Goal: Communication & Community: Answer question/provide support

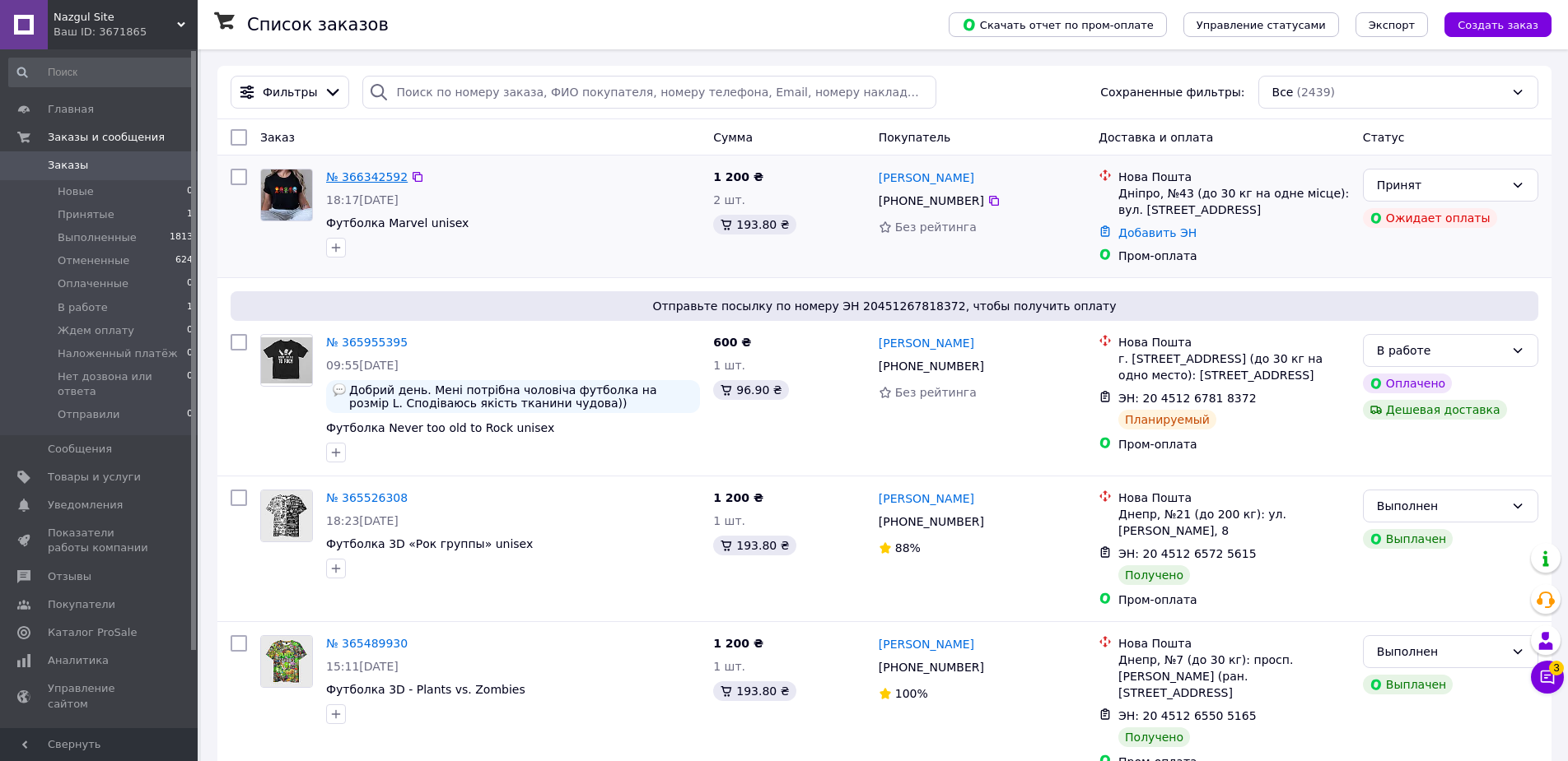
click at [390, 177] on link "№ 366342592" at bounding box center [367, 177] width 81 height 14
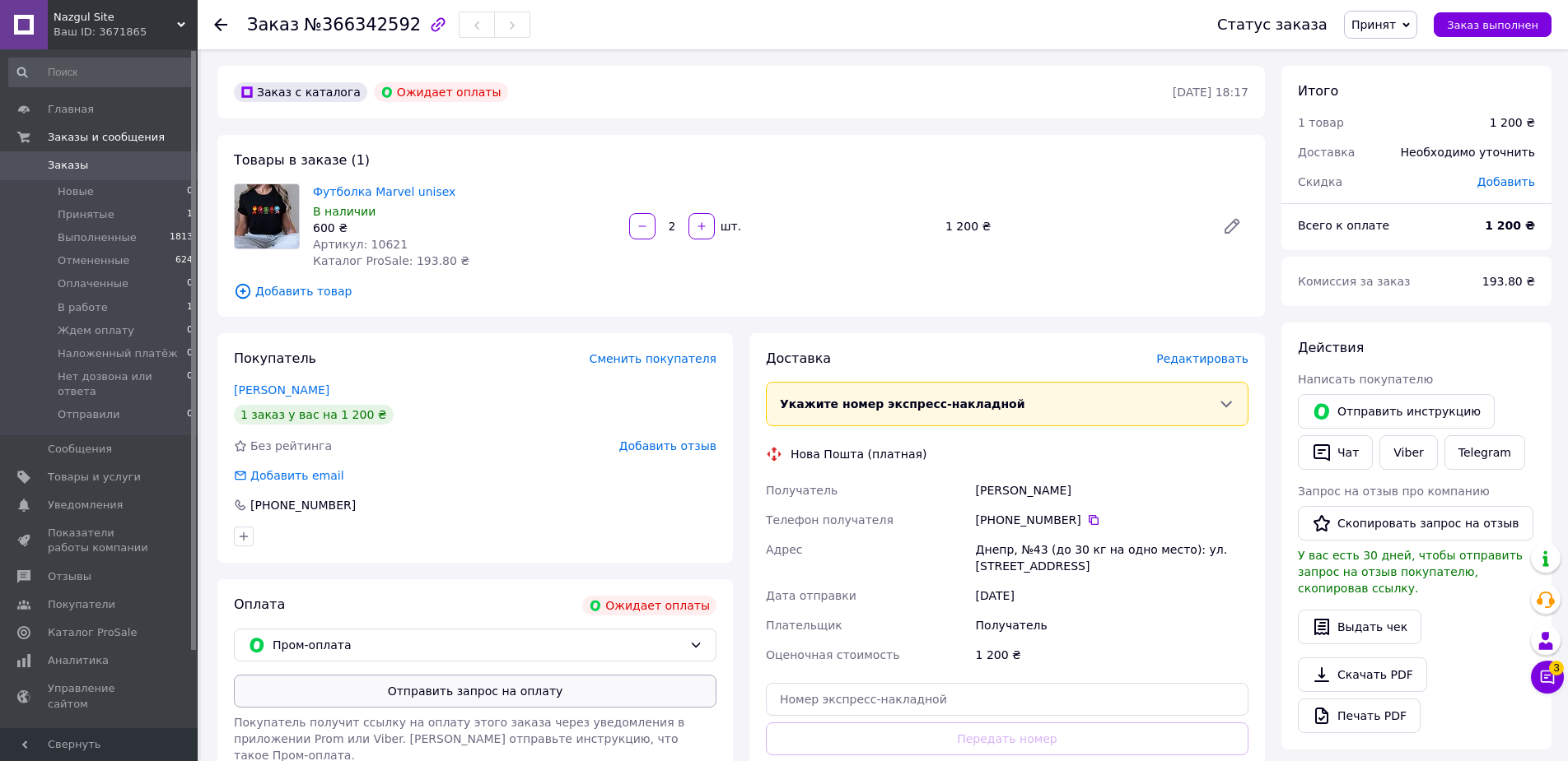
click at [434, 702] on button "Отправить запрос на оплату" at bounding box center [475, 691] width 482 height 33
click at [91, 167] on span "Заказы" at bounding box center [100, 165] width 105 height 14
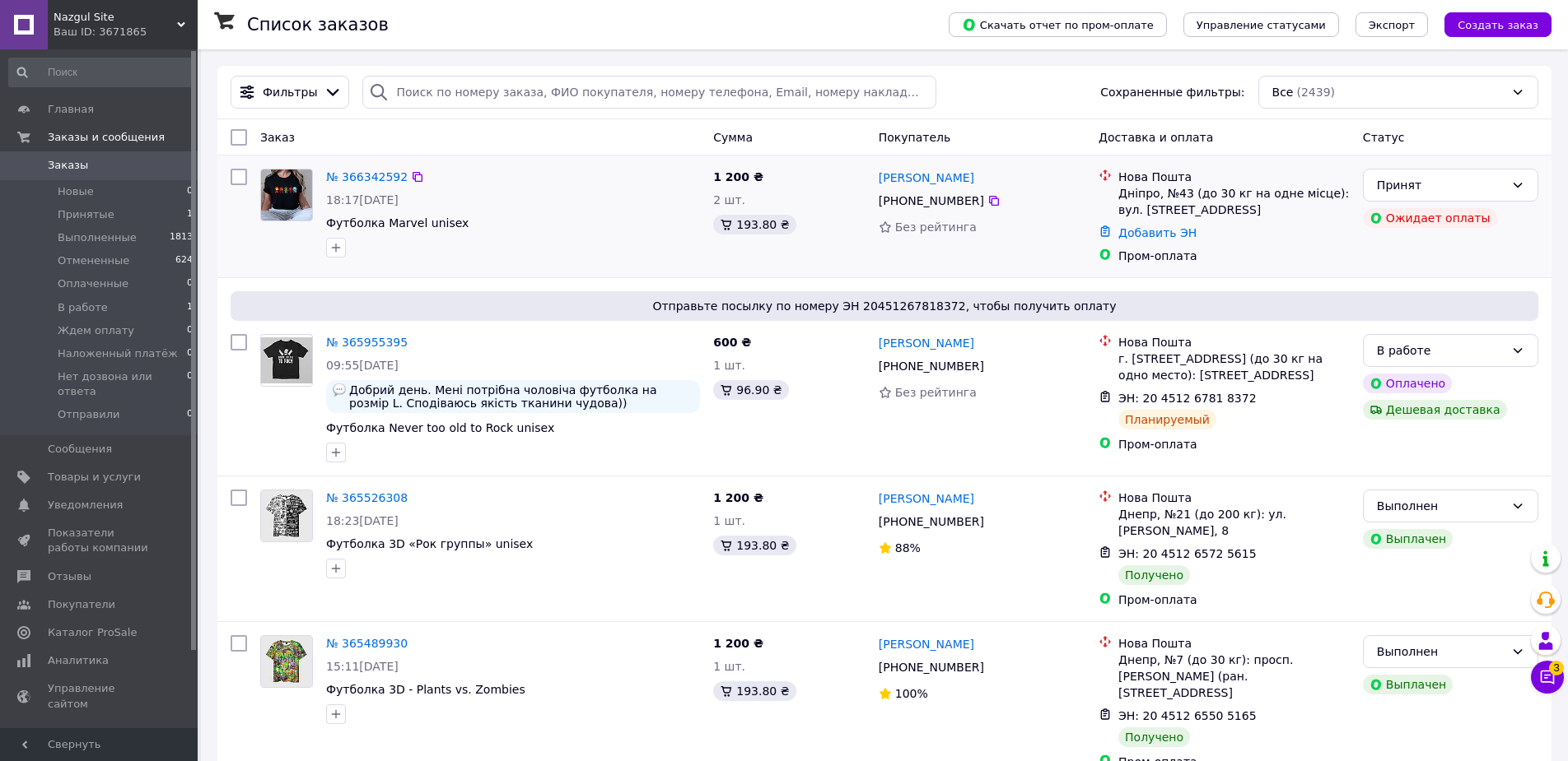
click at [894, 195] on div "[PHONE_NUMBER]" at bounding box center [931, 201] width 112 height 23
copy div "[PHONE_NUMBER]"
click at [344, 186] on div "№ 366342592" at bounding box center [367, 177] width 85 height 20
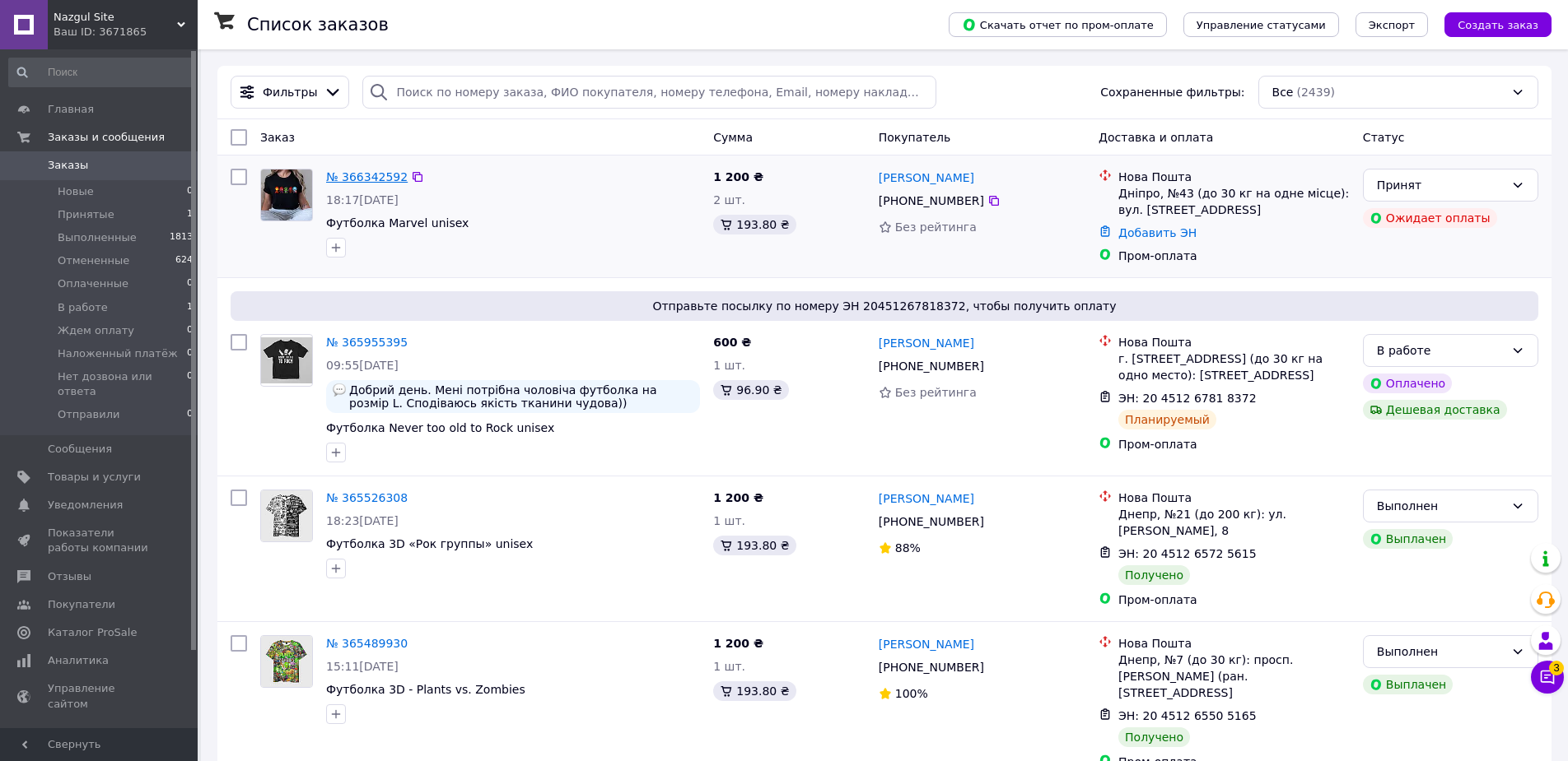
click at [352, 176] on link "№ 366342592" at bounding box center [367, 177] width 81 height 14
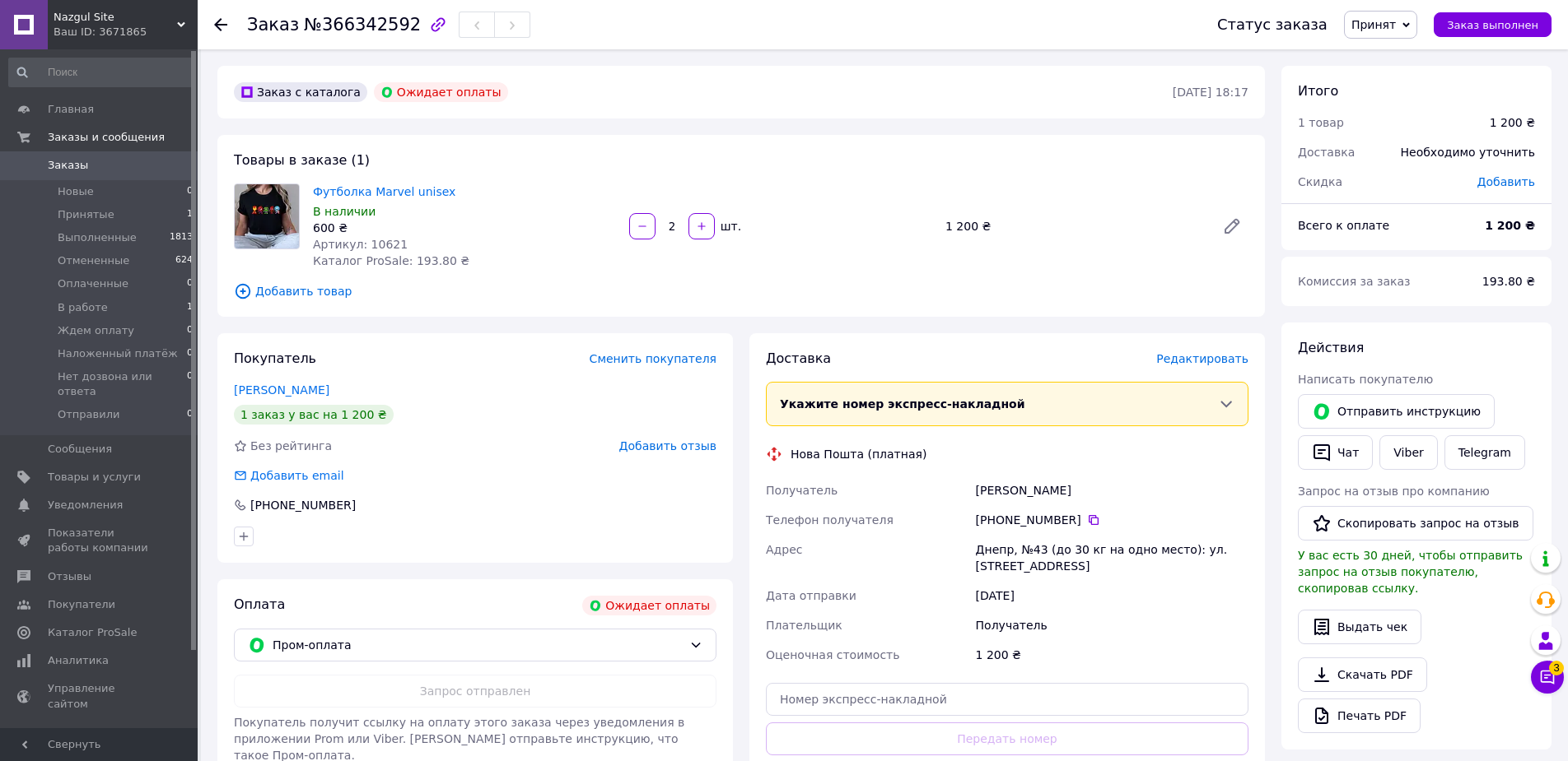
click at [1007, 524] on div "[PHONE_NUMBER]" at bounding box center [1112, 520] width 272 height 16
copy div "[PHONE_NUMBER]"
click at [1351, 459] on button "Чат" at bounding box center [1335, 452] width 75 height 34
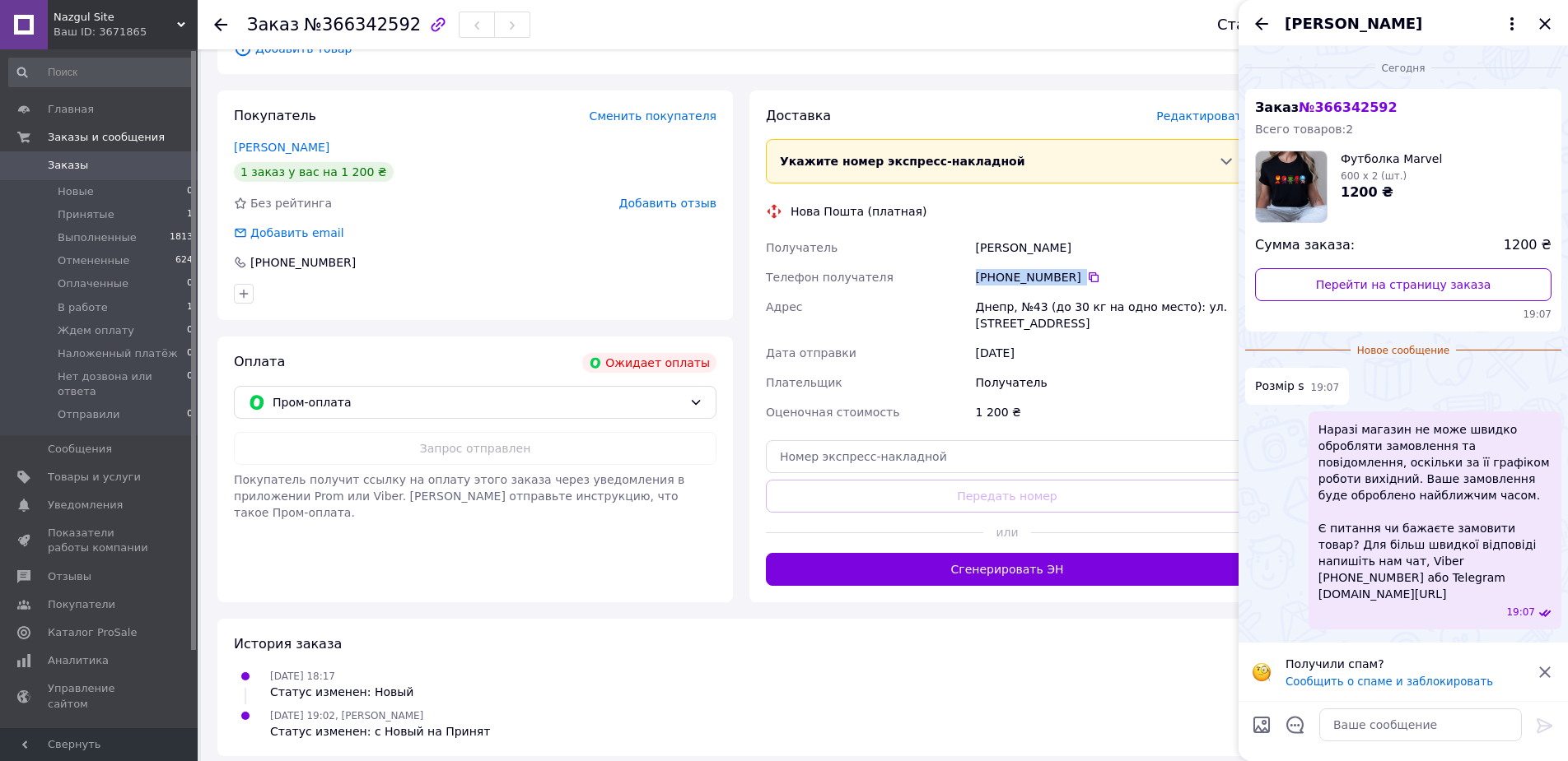
scroll to position [364, 0]
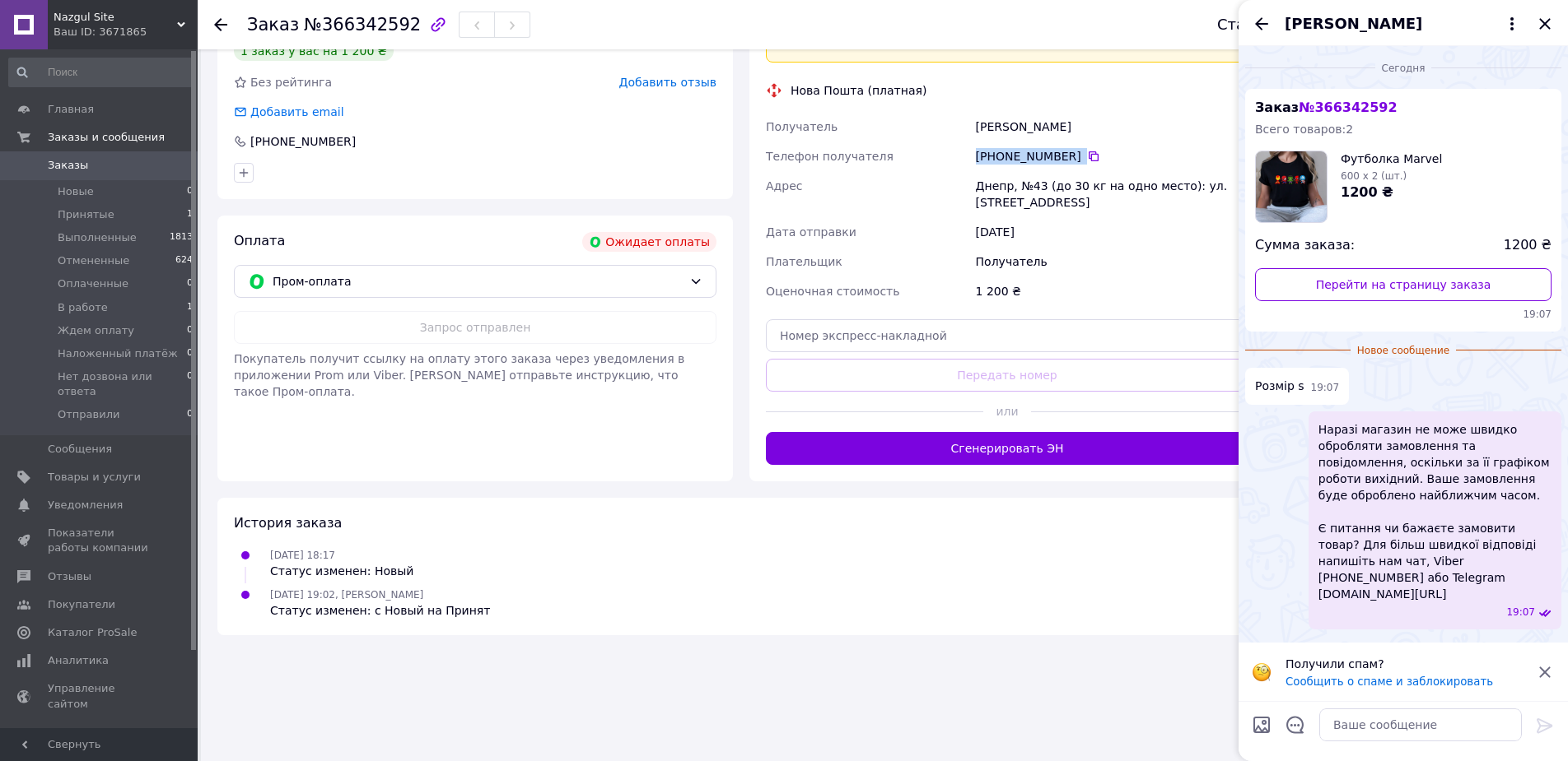
click at [1262, 721] on input "Загрузить файлы" at bounding box center [1262, 725] width 20 height 20
type input "C:\fakepath\футболки.jpg"
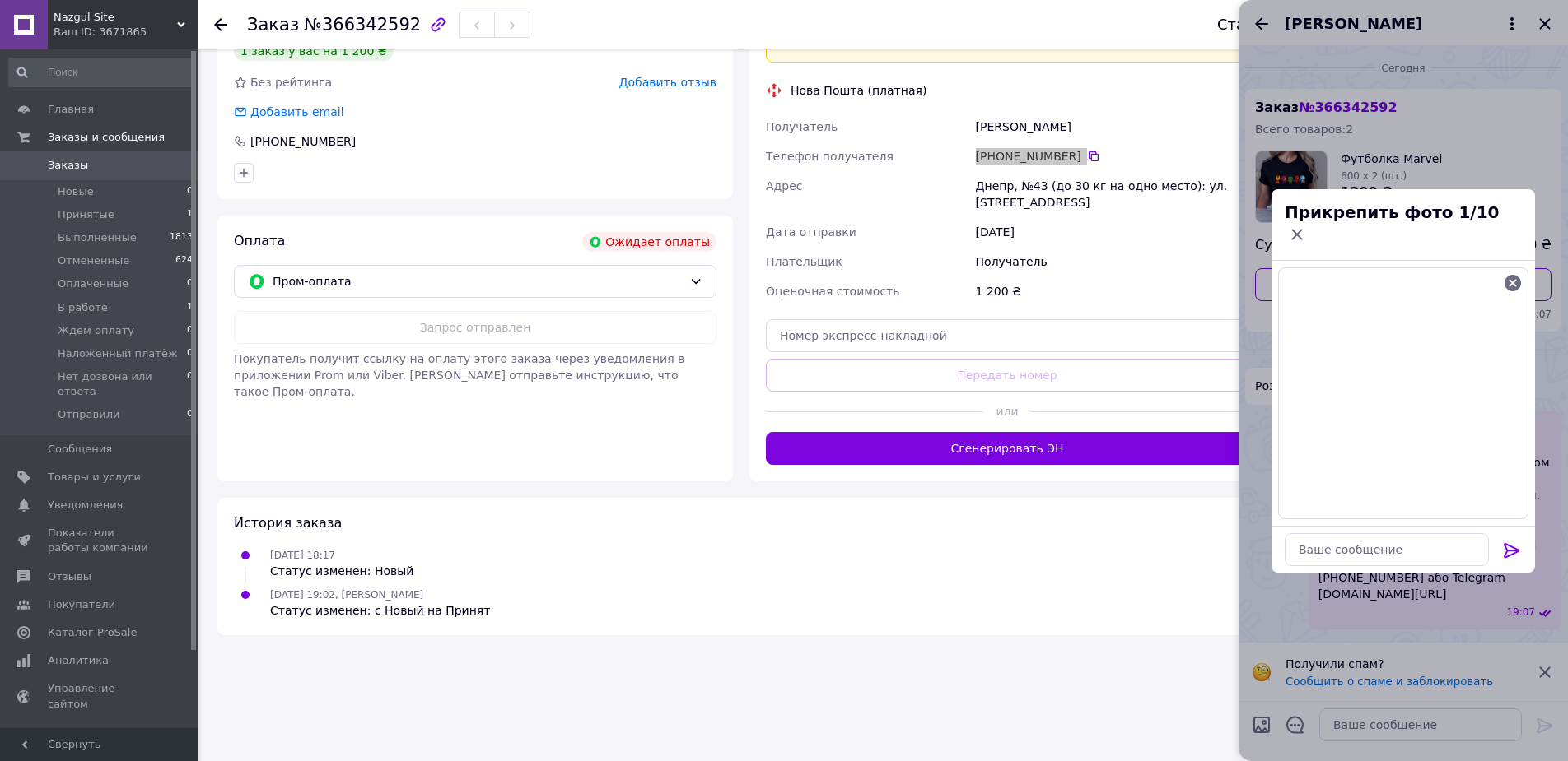
click at [1509, 540] on icon at bounding box center [1512, 550] width 20 height 20
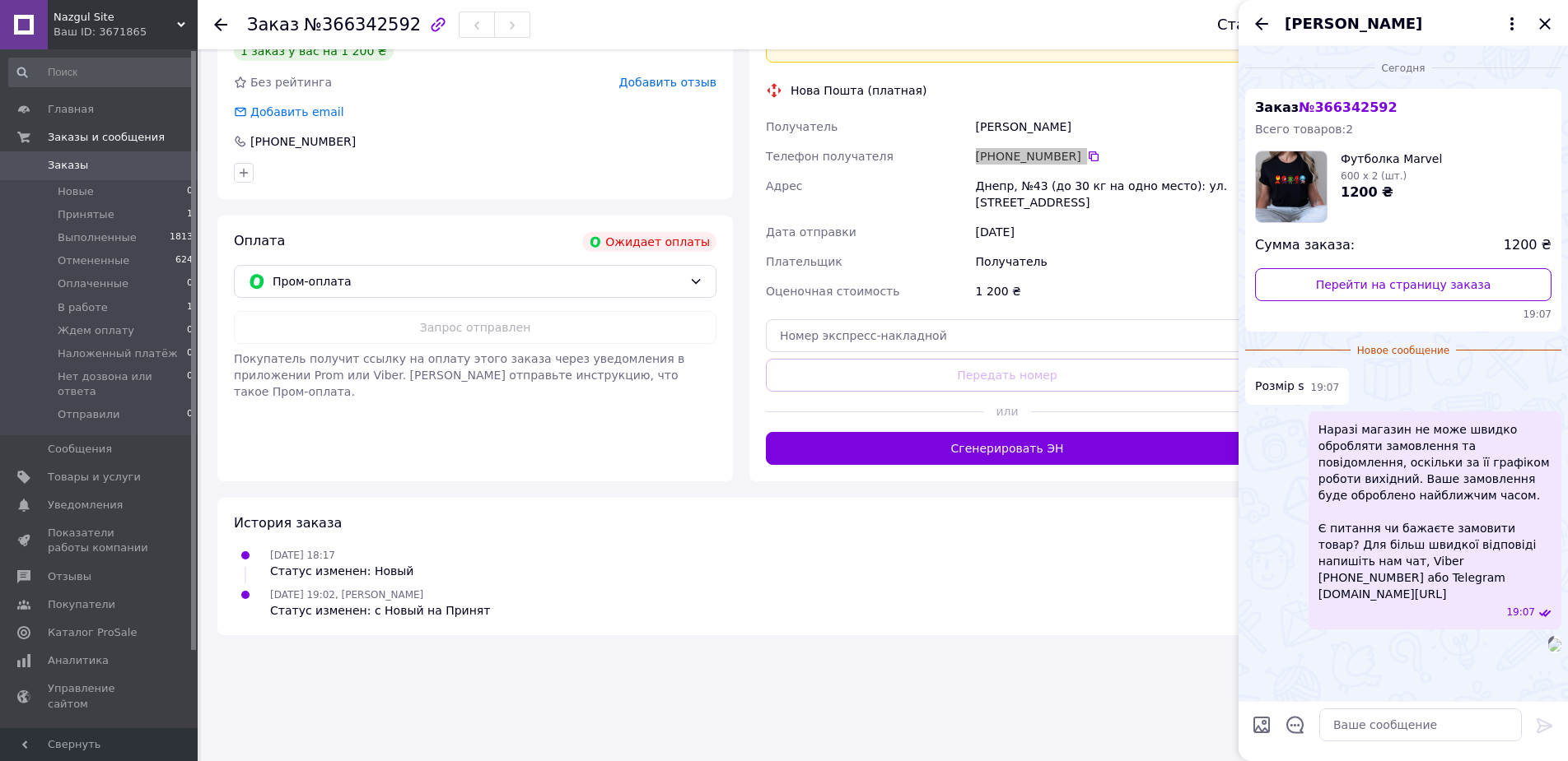
scroll to position [70, 0]
click at [1270, 720] on input "Загрузить файлы" at bounding box center [1262, 725] width 20 height 20
type input "C:\fakepath\инстр.jpg"
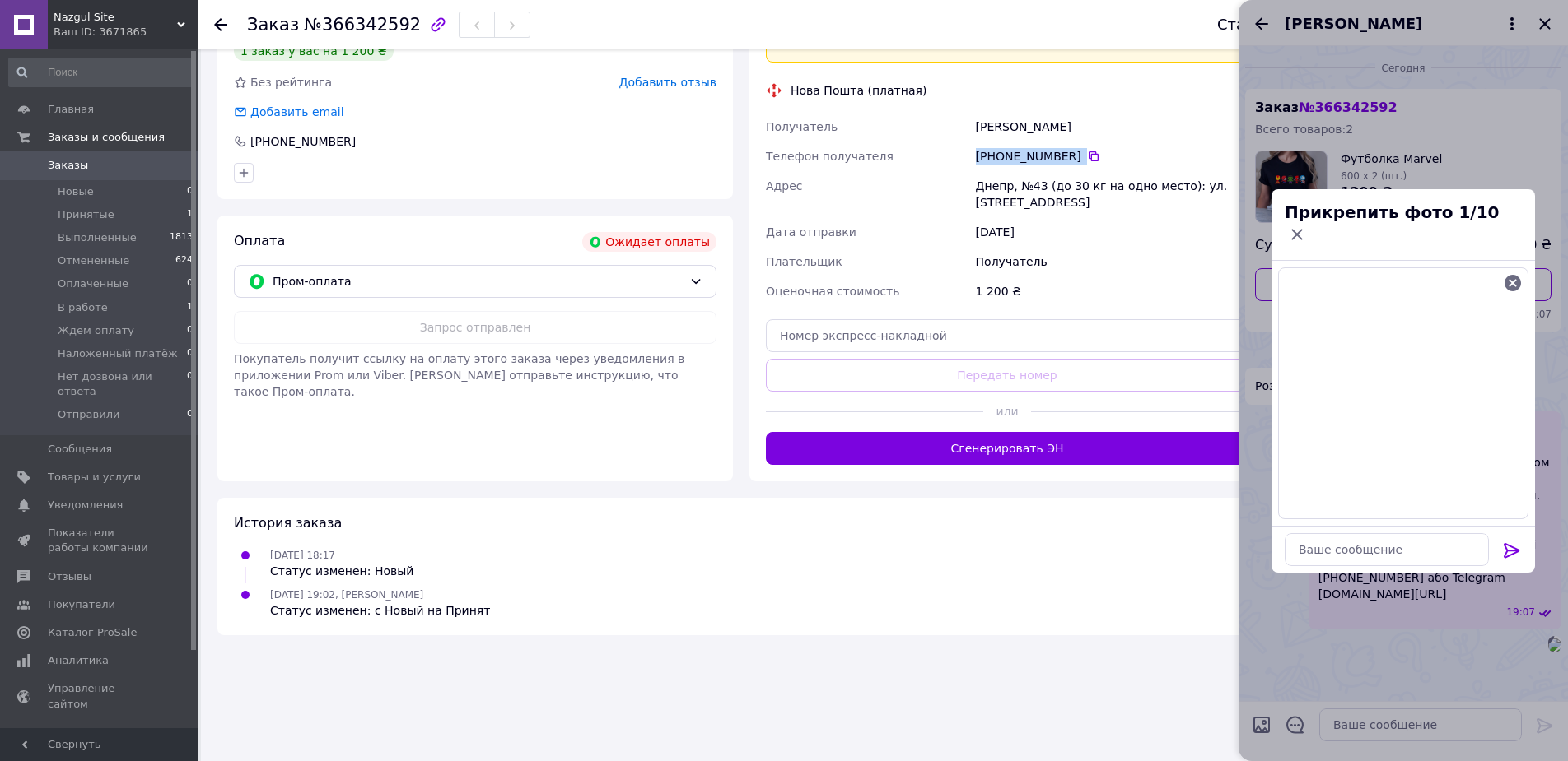
click at [1516, 543] on icon at bounding box center [1511, 550] width 15 height 14
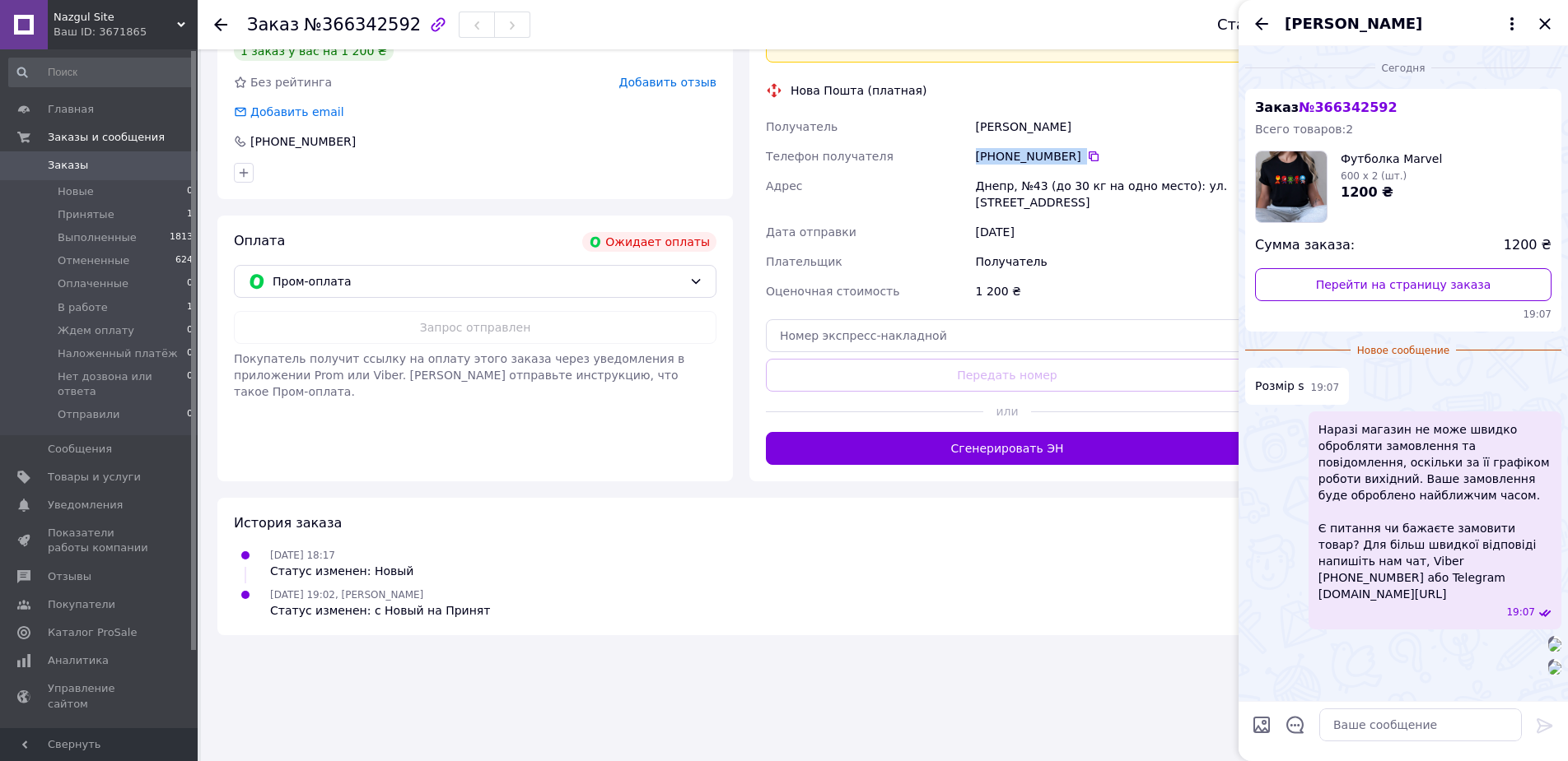
scroll to position [323, 0]
click at [1414, 737] on textarea at bounding box center [1420, 725] width 203 height 33
paste textarea "Переконайтеся, що вибраний розмір відповідає нашій розмірній сітці - Для підбор…"
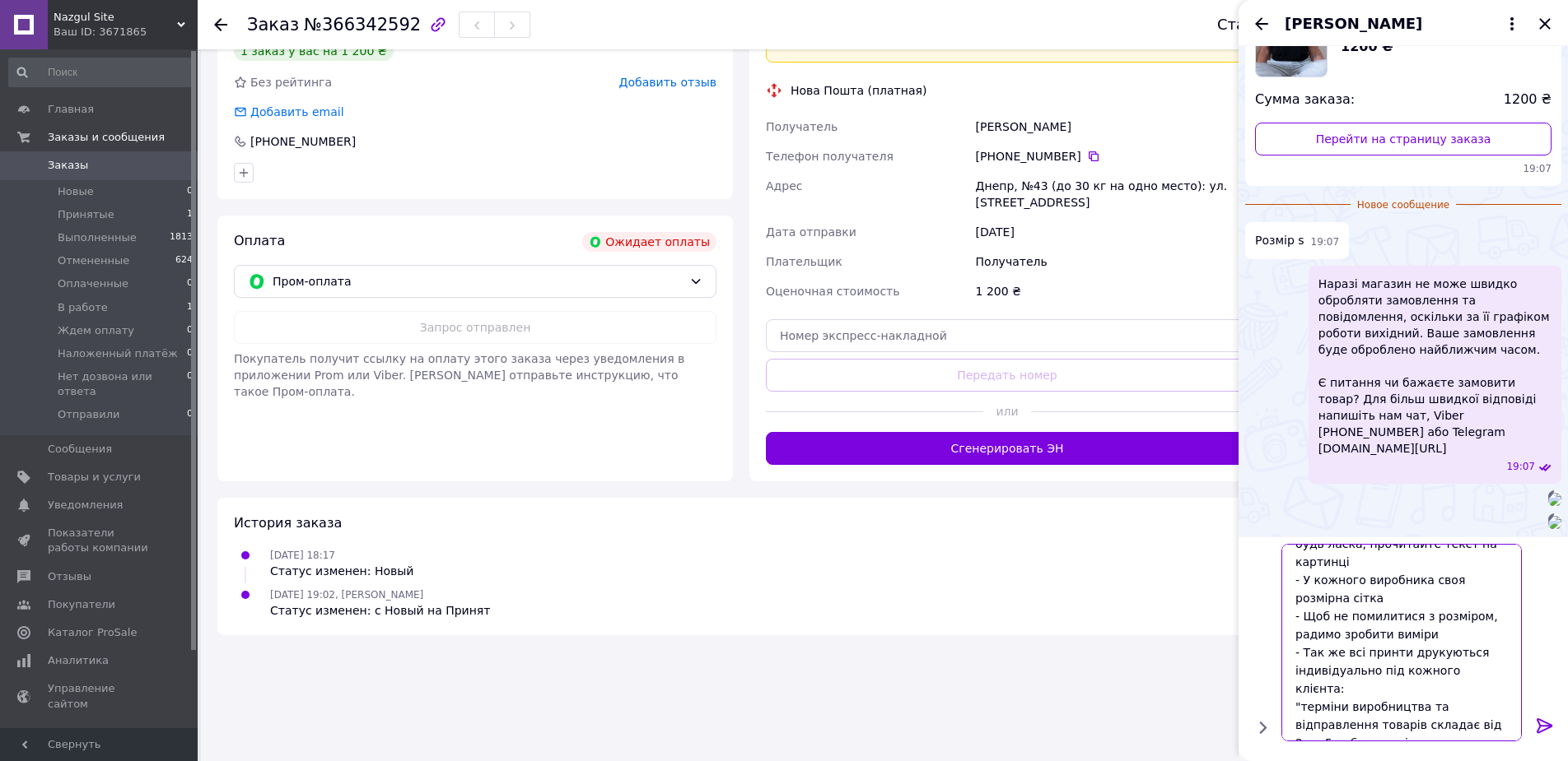
scroll to position [179, 0]
type textarea "Переконайтеся, що вибраний розмір відповідає нашій розмірній сітці - Для підбор…"
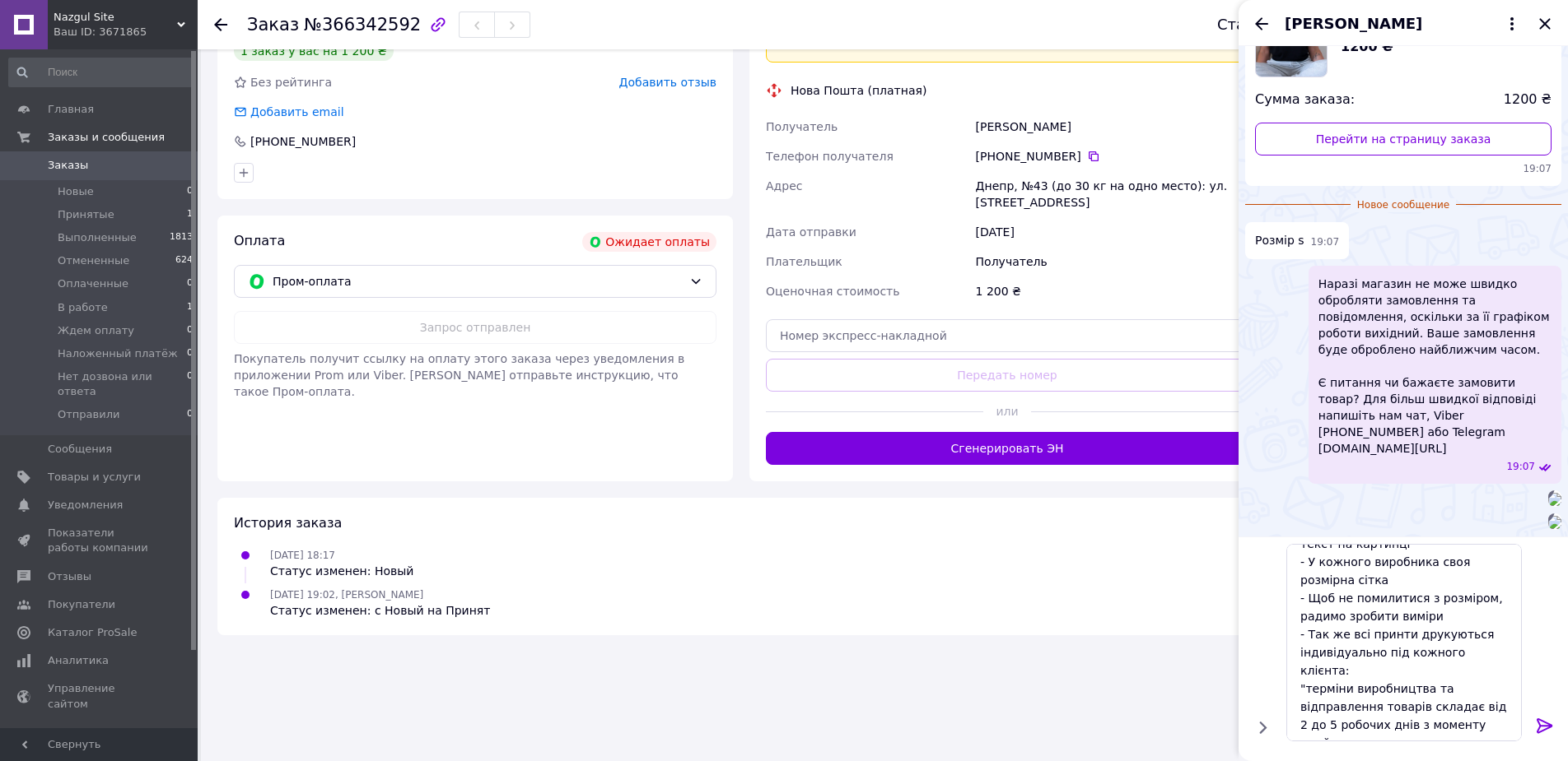
click at [1549, 720] on icon at bounding box center [1545, 726] width 20 height 20
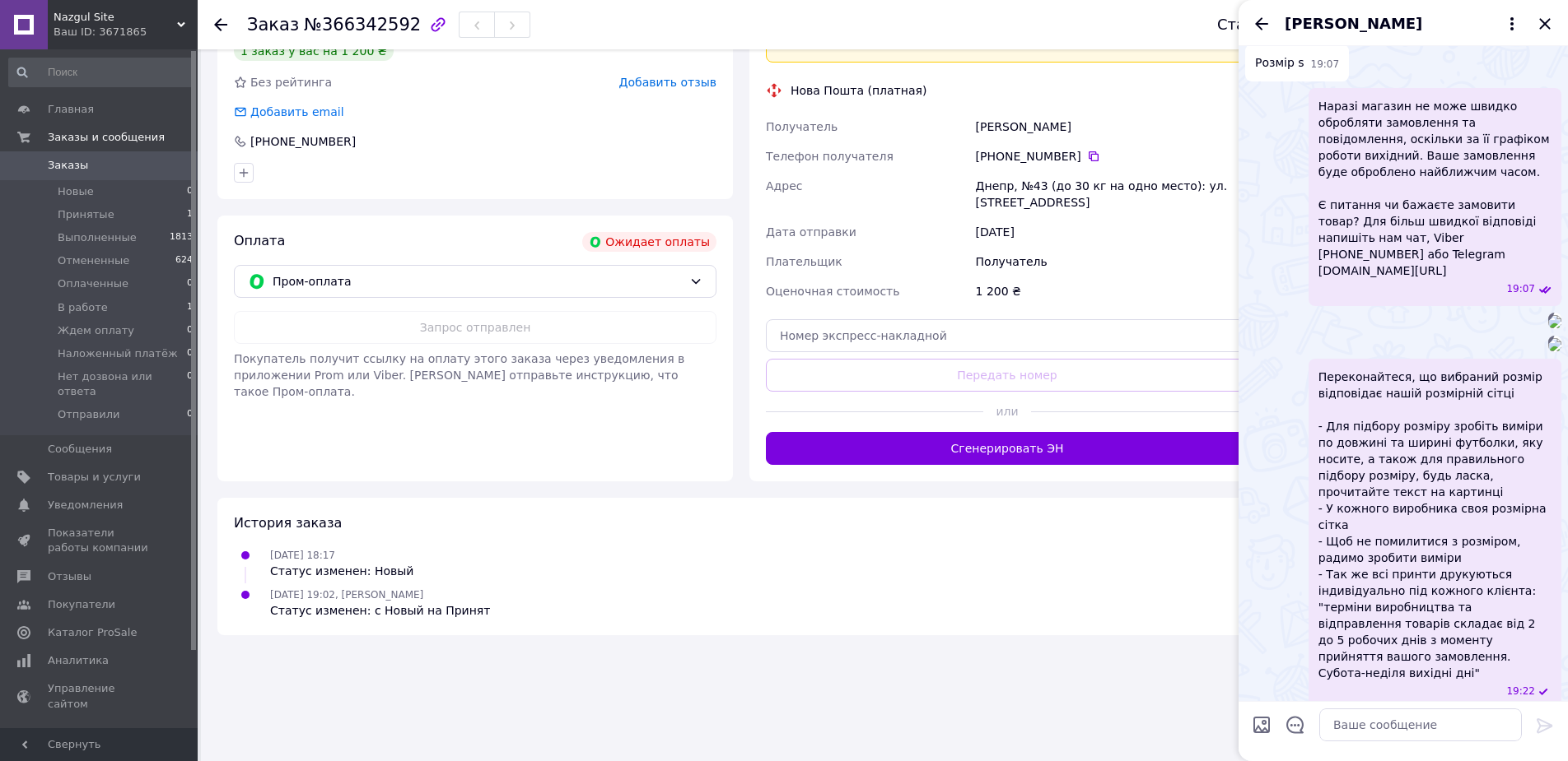
scroll to position [702, 0]
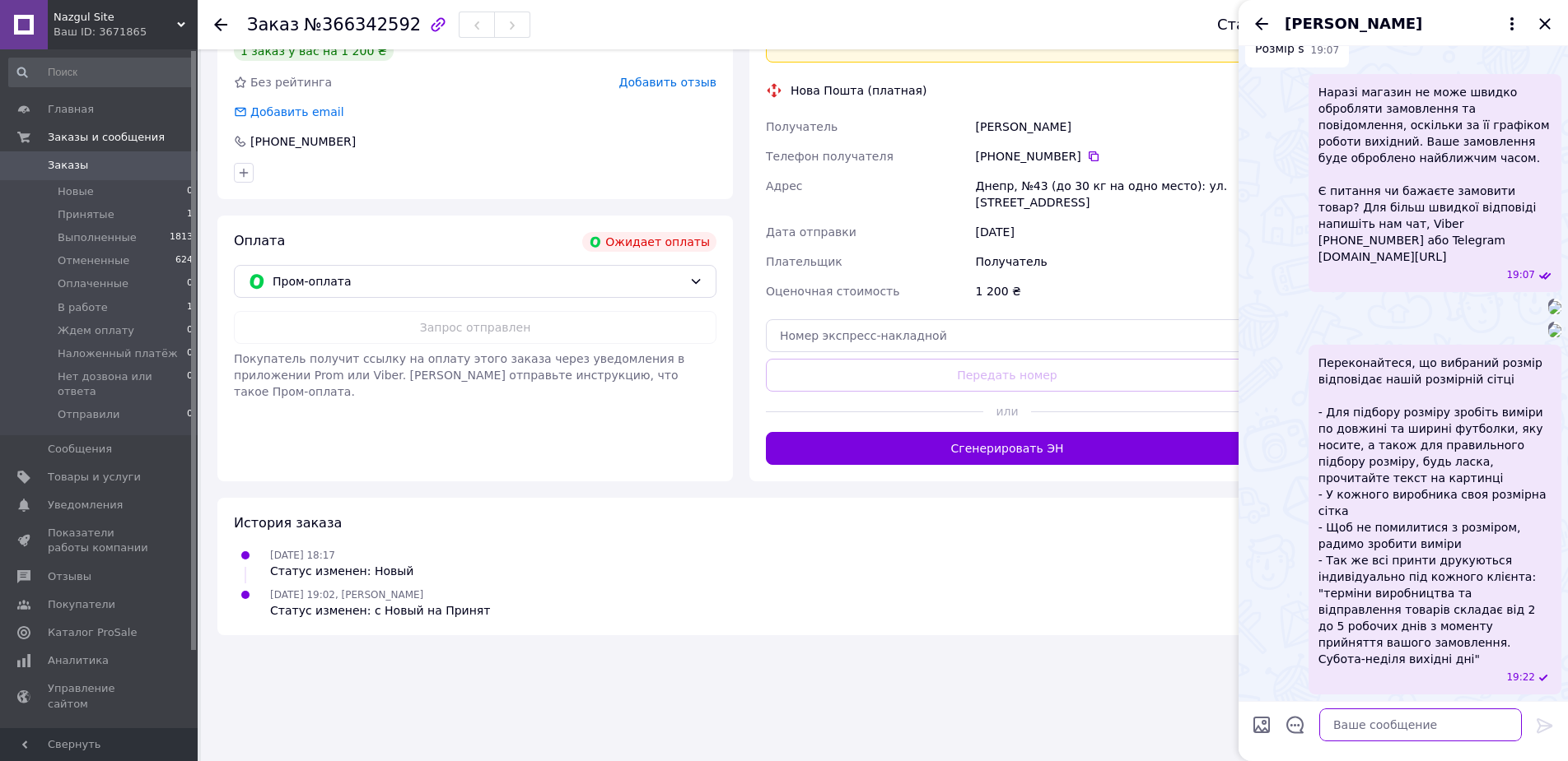
click at [1390, 728] on textarea at bounding box center [1420, 725] width 203 height 33
paste textarea "Вам підходить розмір XL за нашою розмірною сіткою?"
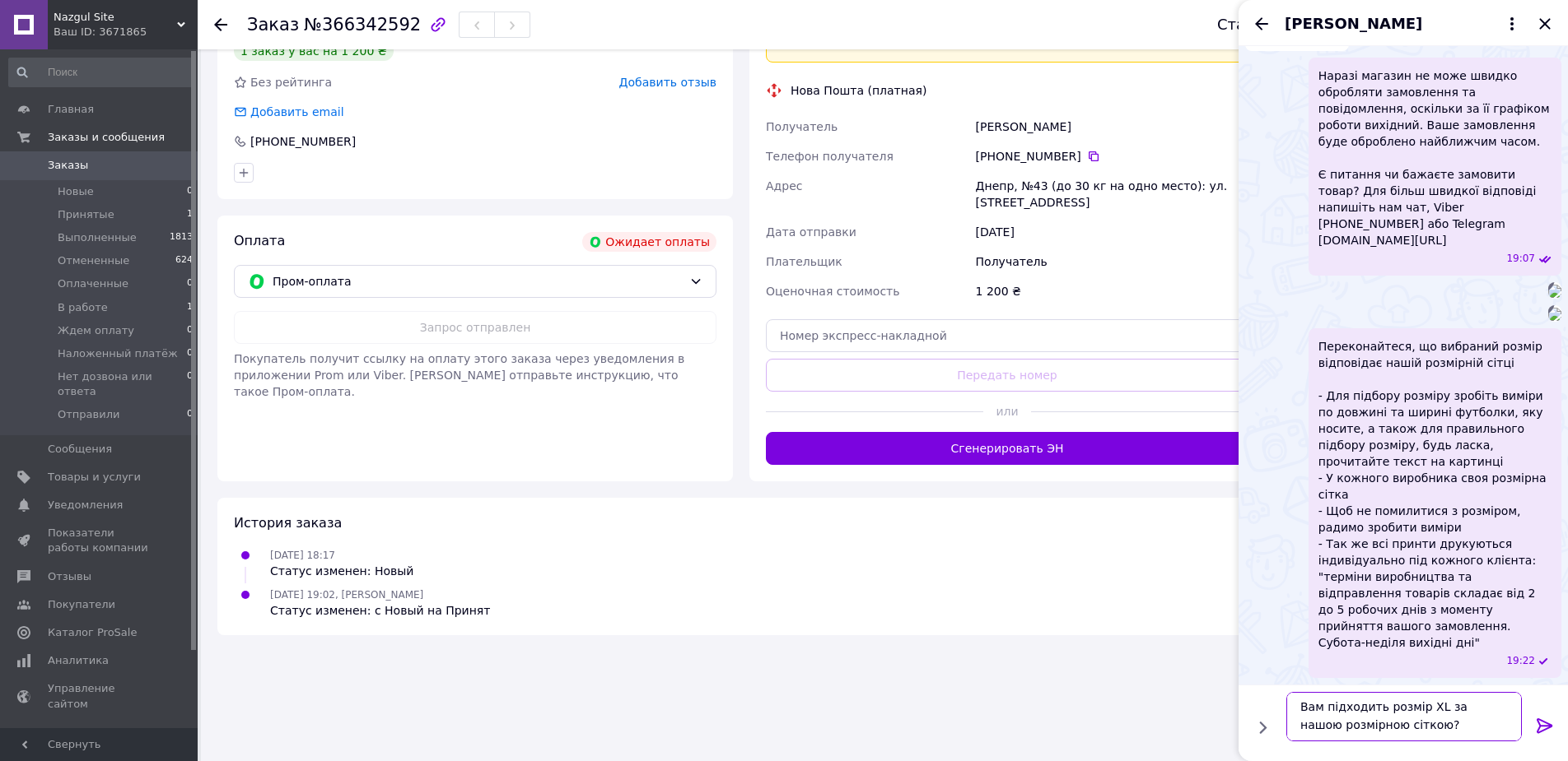
click at [1421, 699] on textarea "Вам підходить розмір XL за нашою розмірною сіткою?" at bounding box center [1403, 716] width 235 height 50
type textarea "Вам підходить розмір S за нашою розмірною сіткою?"
click at [1533, 725] on div at bounding box center [1545, 729] width 33 height 39
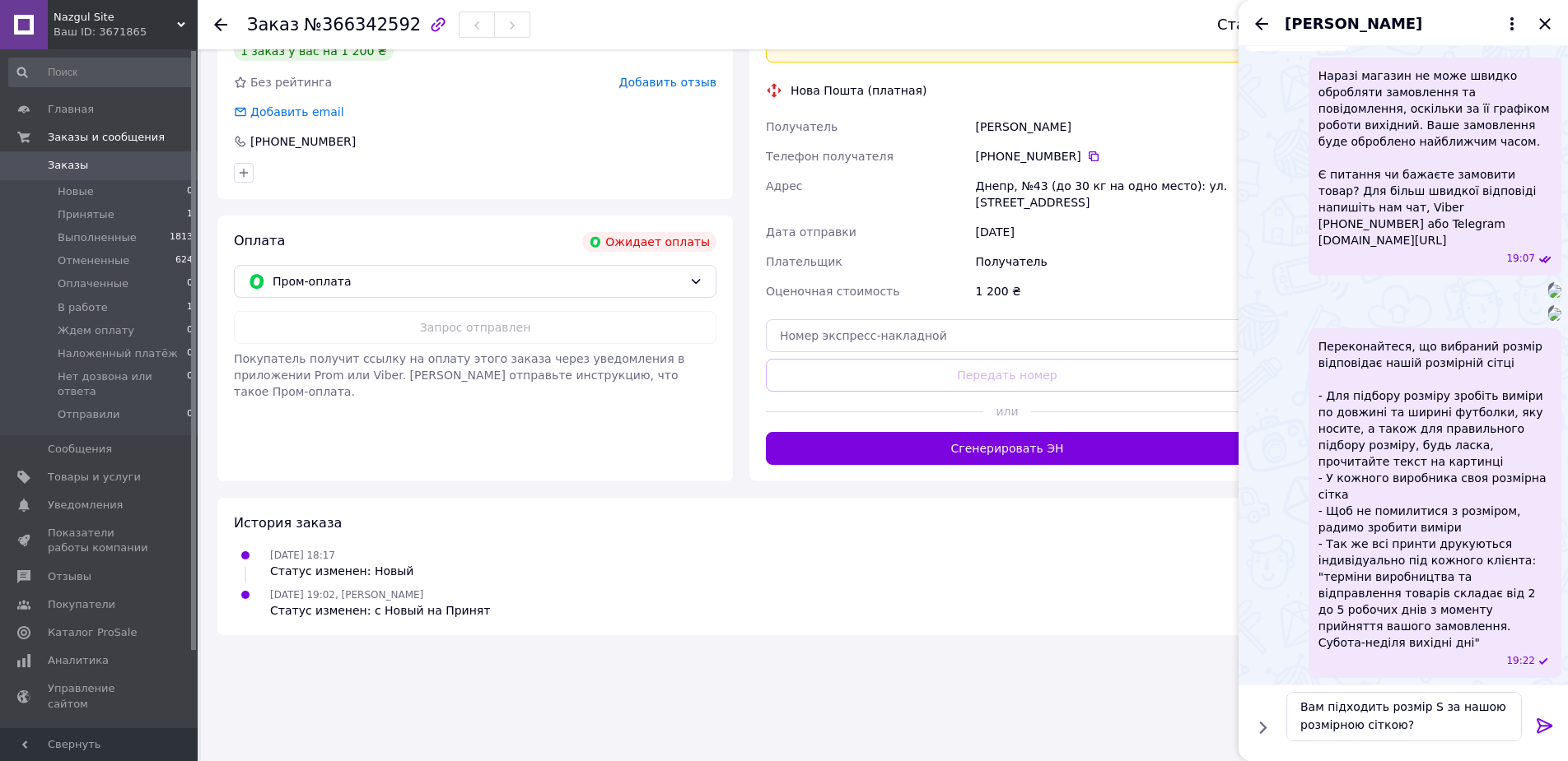
click at [1539, 722] on icon at bounding box center [1544, 726] width 15 height 14
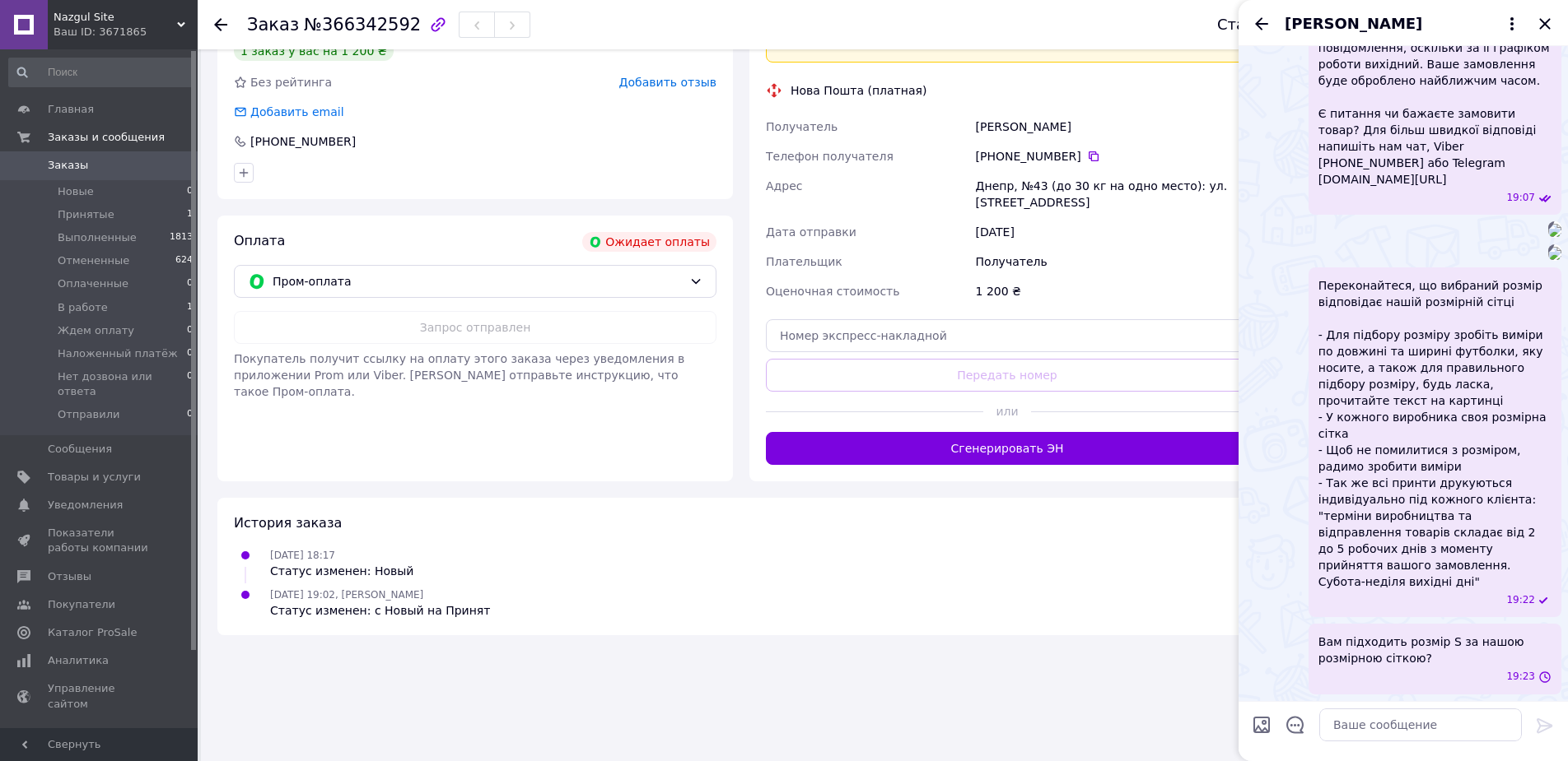
scroll to position [779, 0]
click at [1393, 746] on div at bounding box center [1420, 724] width 215 height 46
click at [1398, 730] on textarea at bounding box center [1420, 725] width 203 height 33
paste textarea "Чорну чи білу футболку бажаєте?"
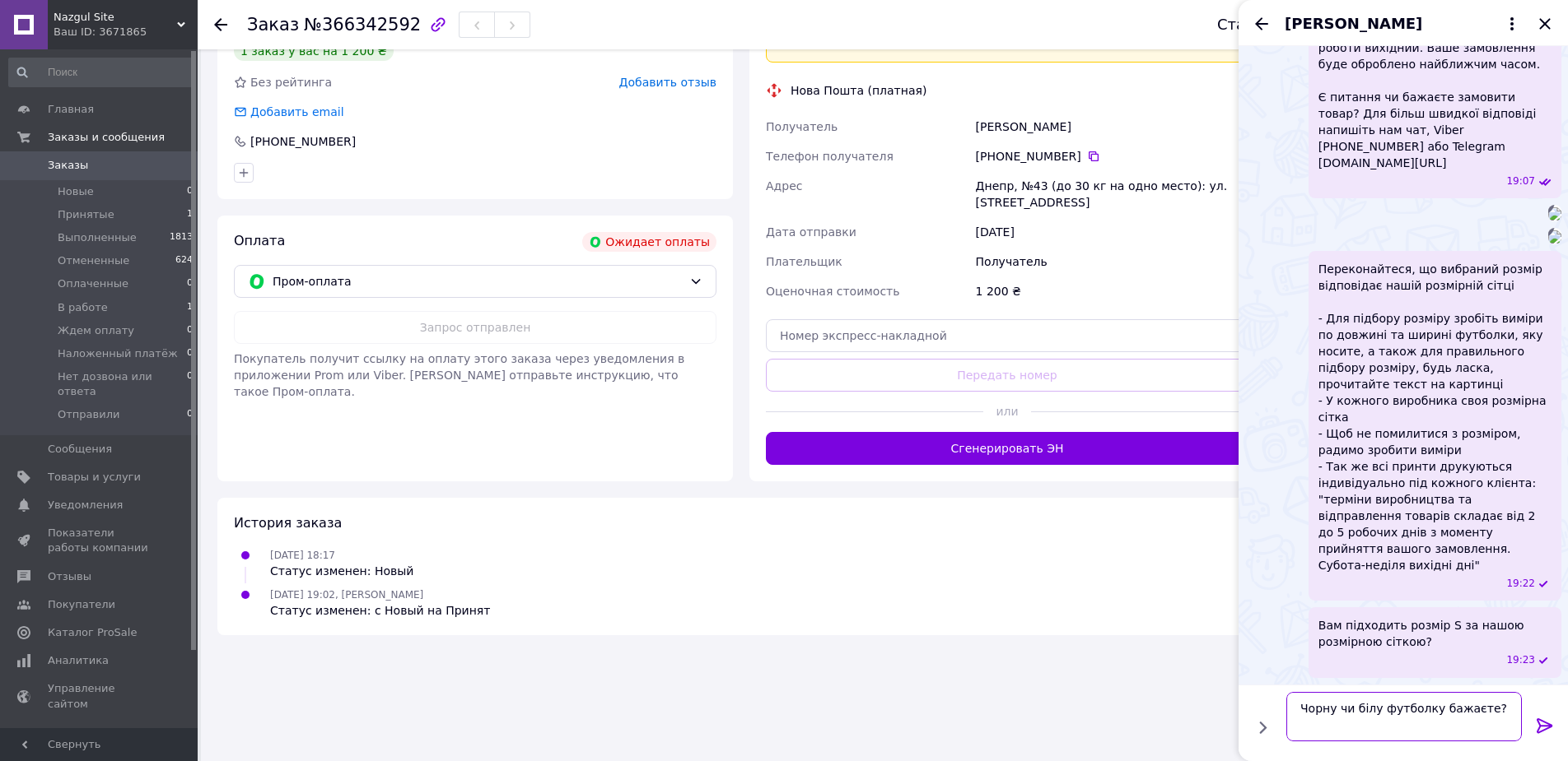
click at [1358, 701] on textarea "Чорну чи білу футболку бажаєте?" at bounding box center [1403, 716] width 235 height 50
paste textarea "чи білі футболки бажаєте?"
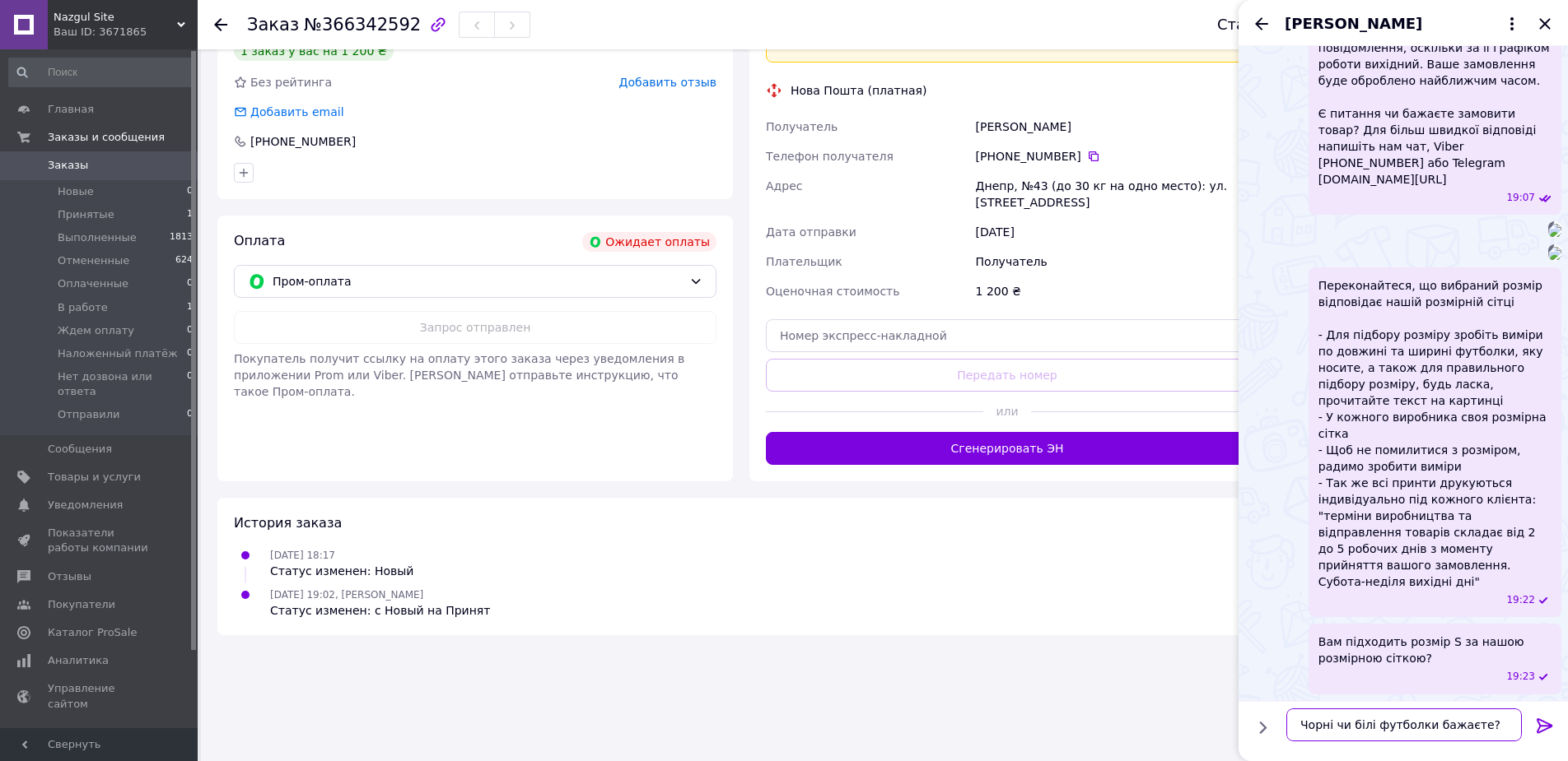
scroll to position [0, 0]
type textarea "Чорні чи білі футболки бажаєте?"
click at [1539, 729] on icon at bounding box center [1544, 726] width 15 height 14
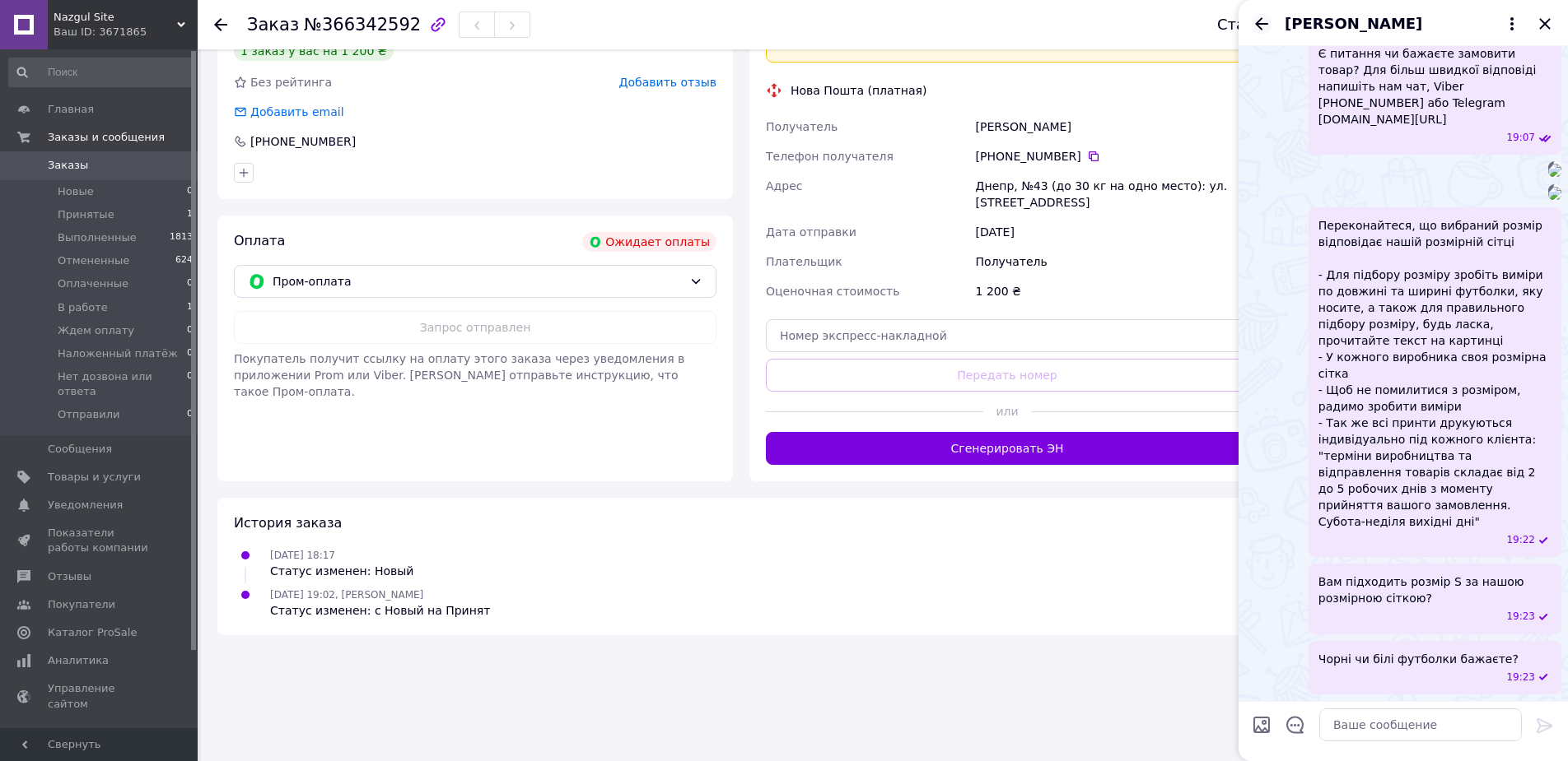
click at [1261, 23] on icon "Назад" at bounding box center [1262, 23] width 14 height 13
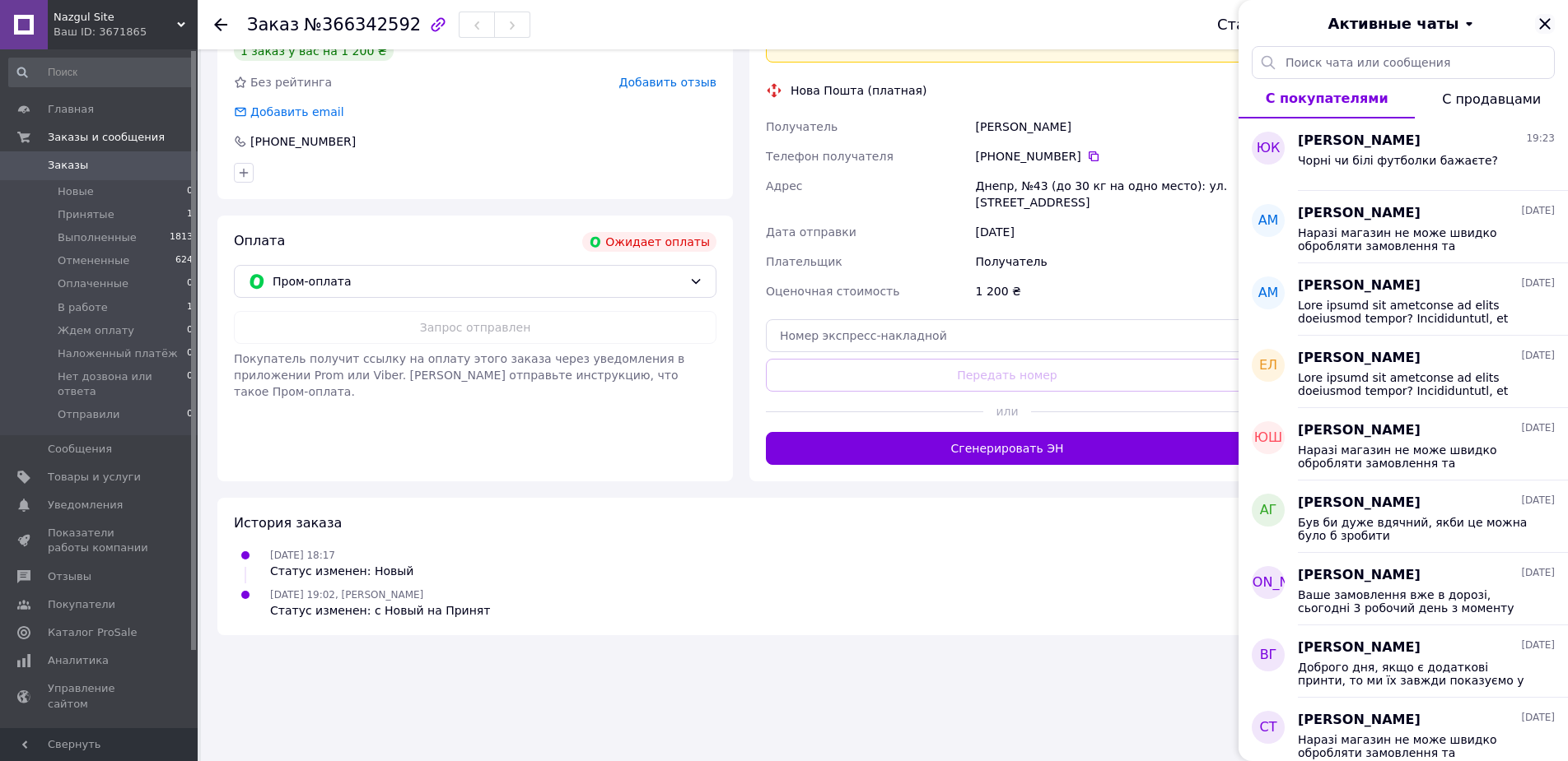
click at [1548, 23] on icon "Закрыть" at bounding box center [1545, 24] width 20 height 20
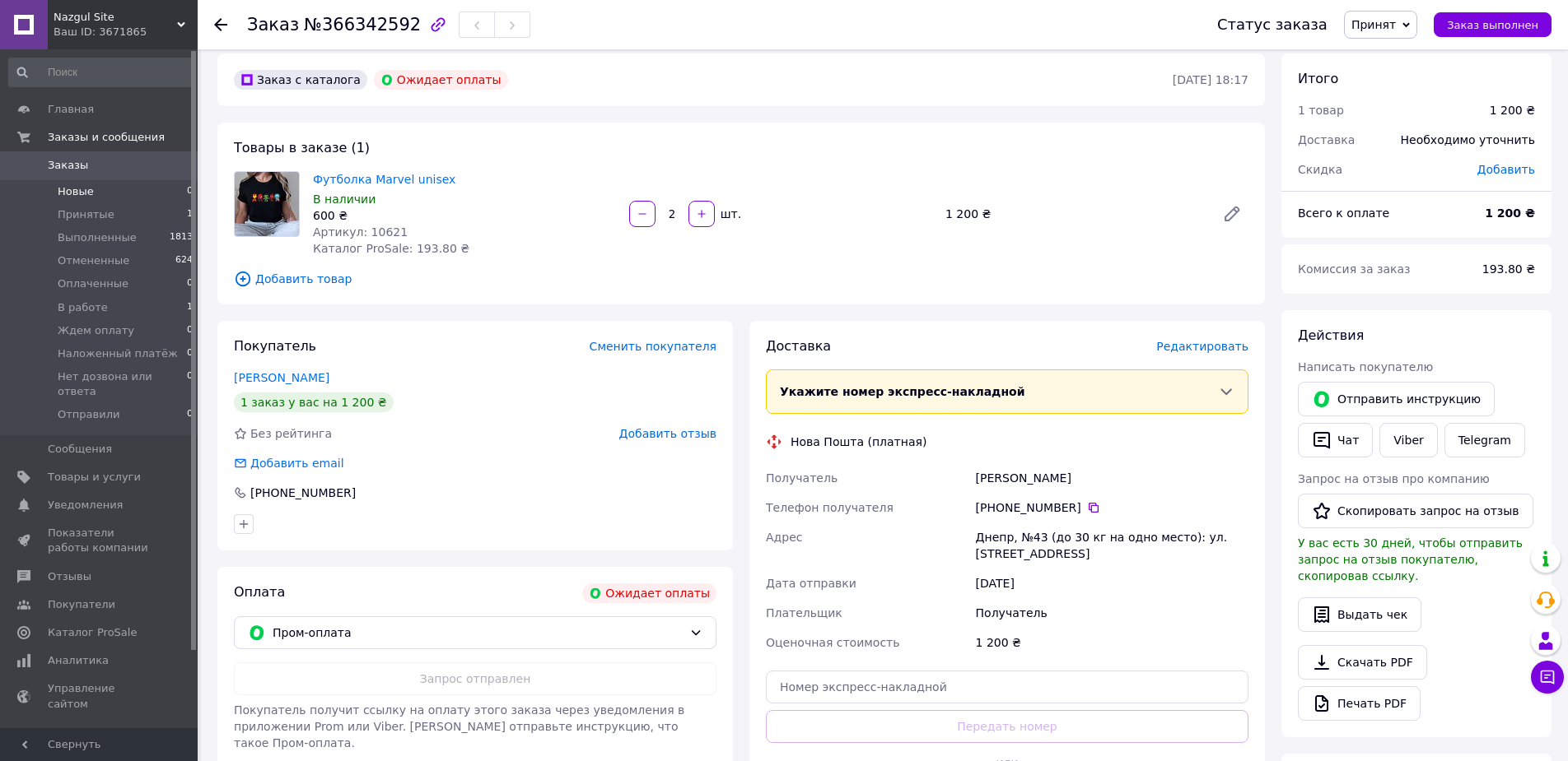
scroll to position [0, 0]
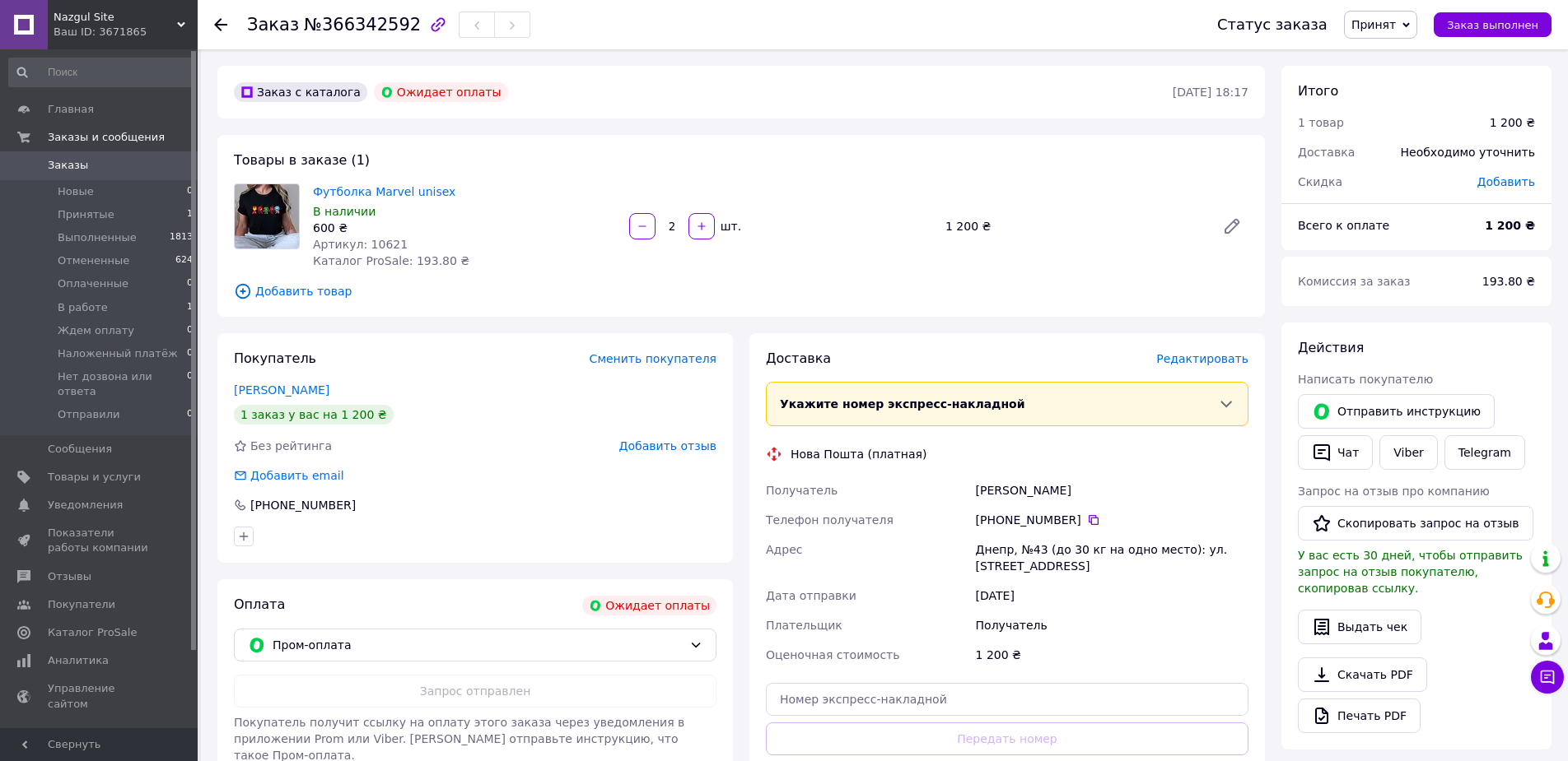
drag, startPoint x: 130, startPoint y: 158, endPoint x: 122, endPoint y: 163, distance: 9.4
click at [129, 158] on span "Заказы" at bounding box center [100, 165] width 105 height 14
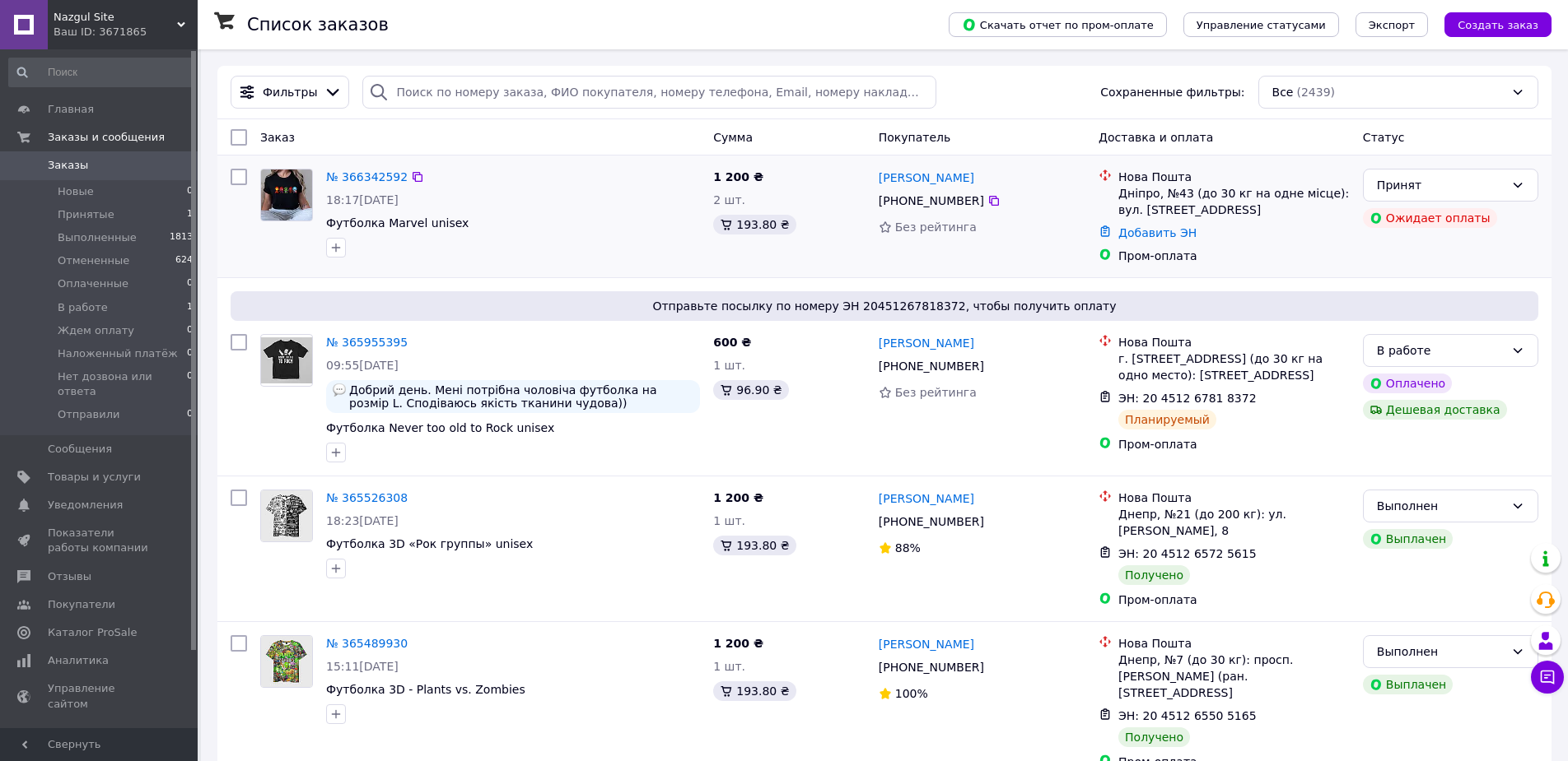
click at [379, 168] on div "№ 366342592" at bounding box center [367, 177] width 85 height 20
click at [378, 171] on link "№ 366342592" at bounding box center [367, 177] width 81 height 14
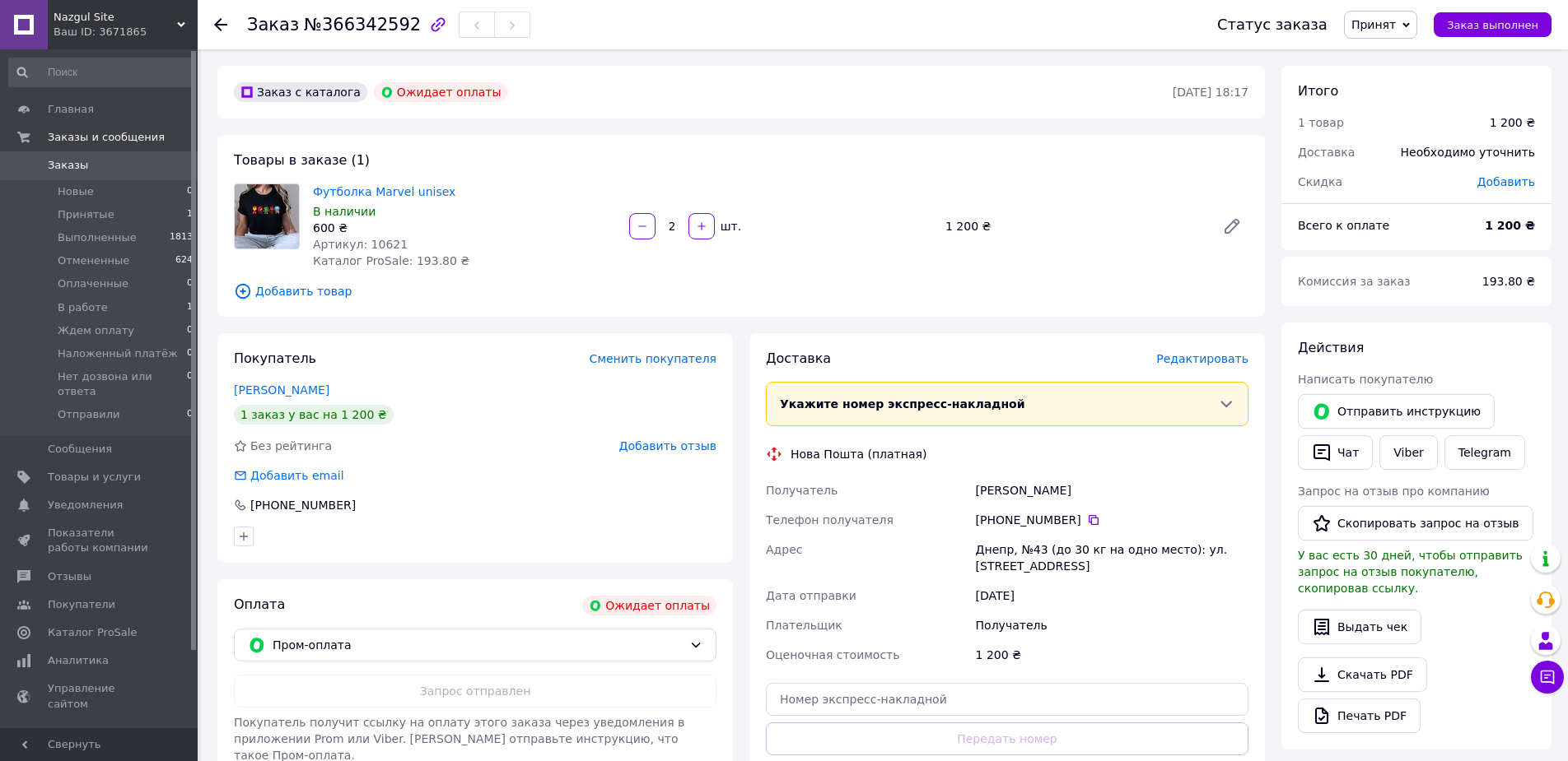
click at [158, 159] on span "0" at bounding box center [175, 165] width 45 height 14
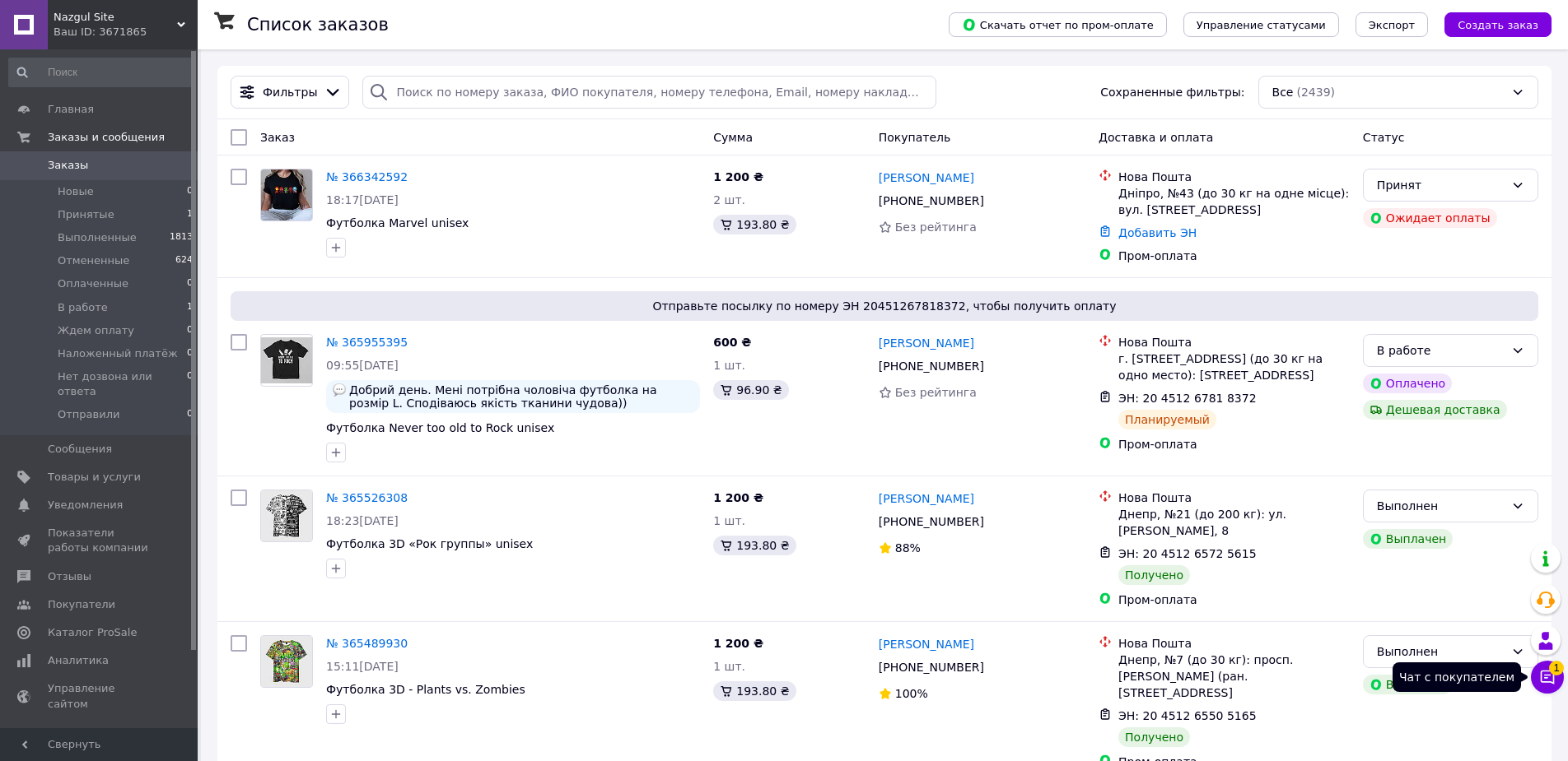
click at [1542, 671] on icon at bounding box center [1548, 678] width 14 height 14
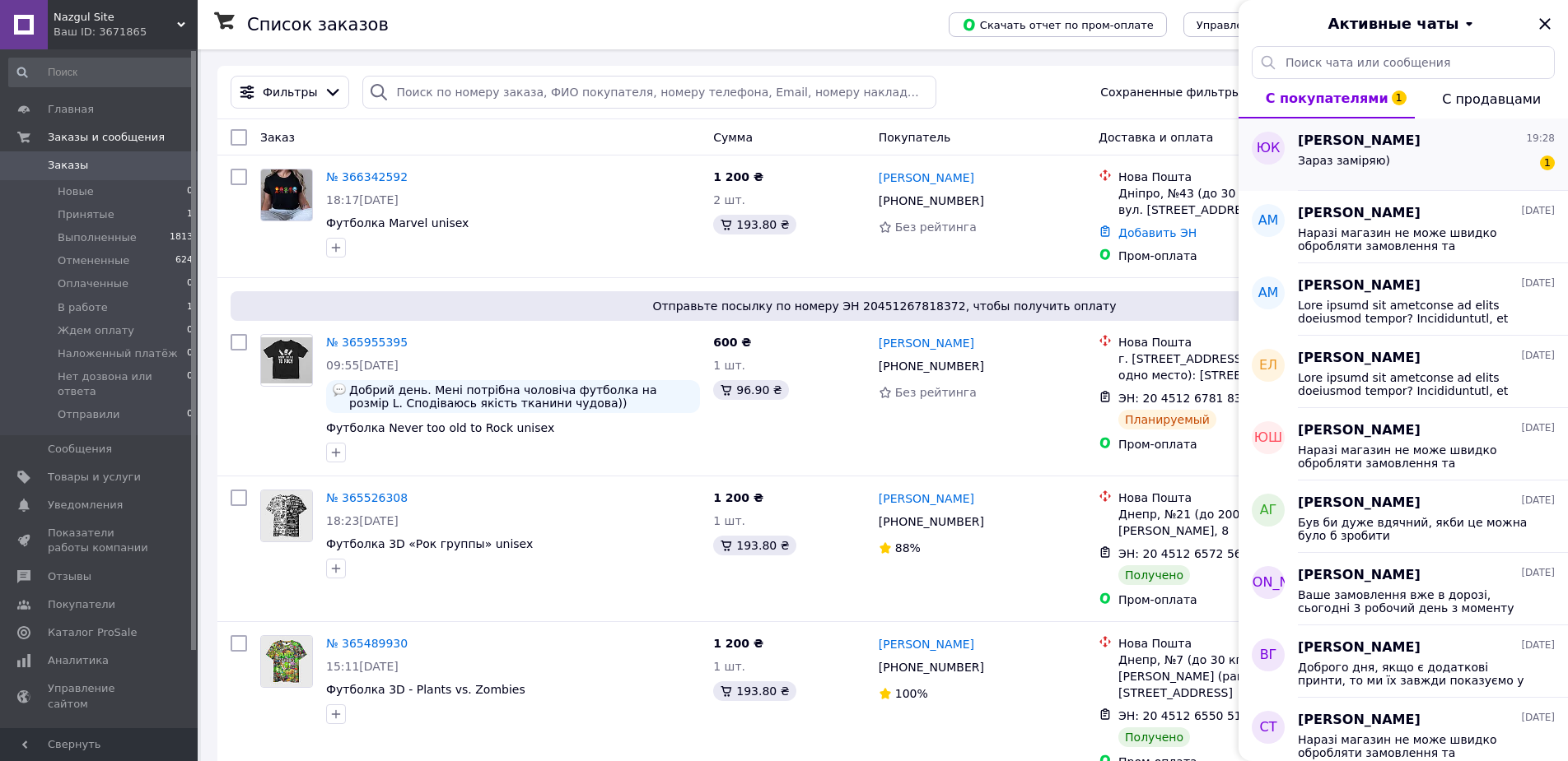
click at [1298, 171] on div "Зараз заміряю)" at bounding box center [1344, 166] width 92 height 23
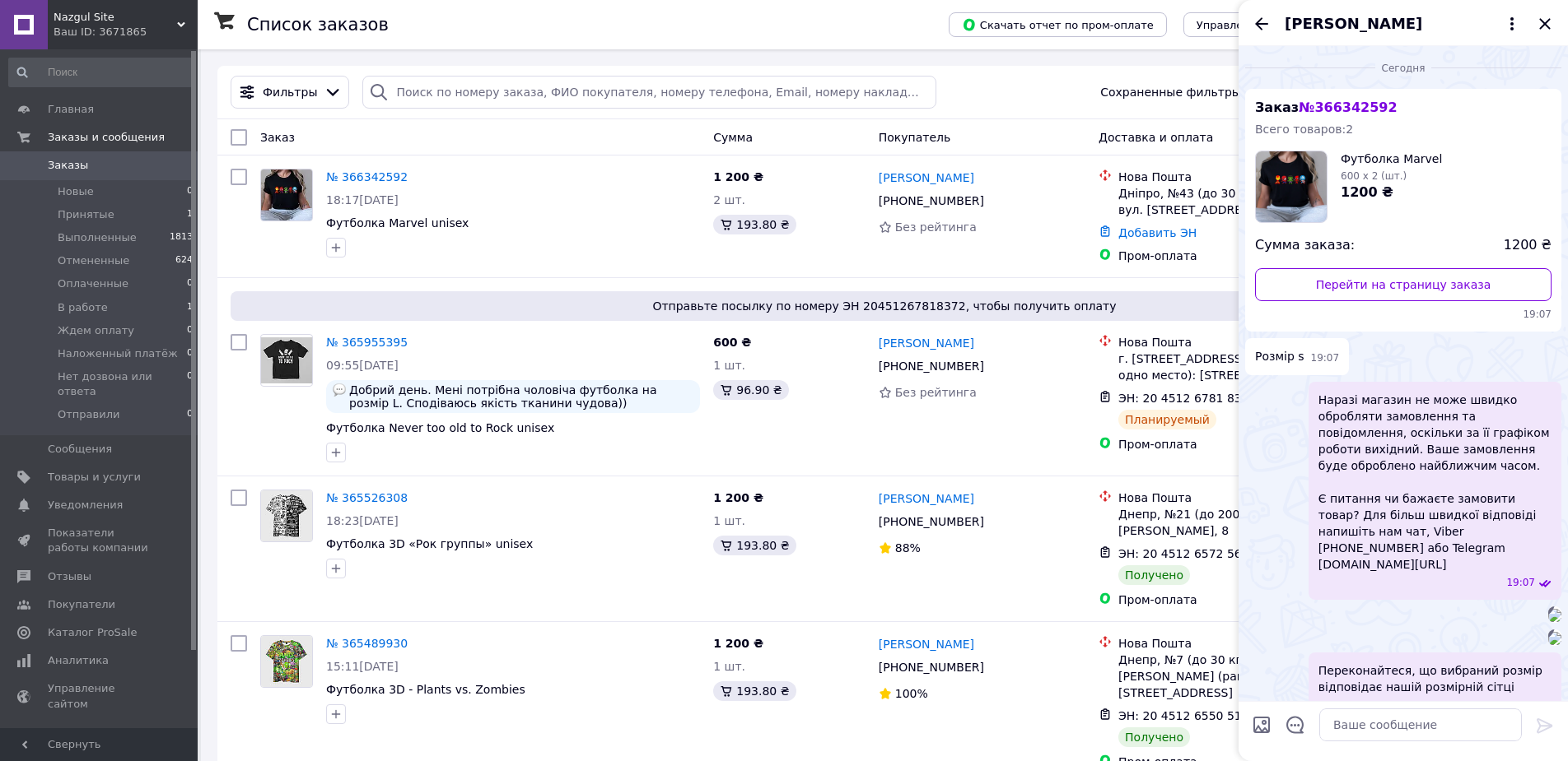
scroll to position [897, 0]
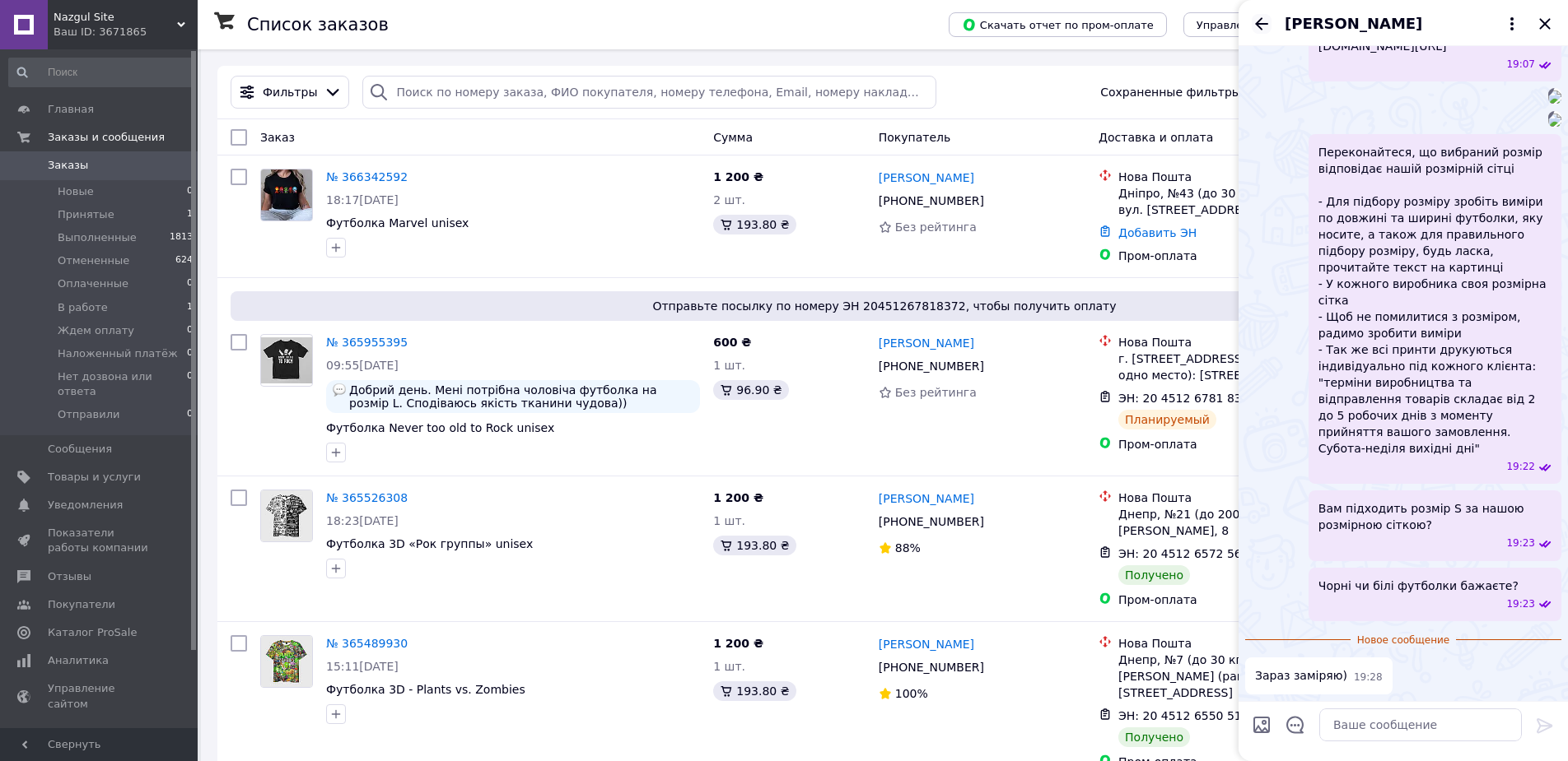
click at [1262, 24] on icon "Назад" at bounding box center [1262, 24] width 20 height 20
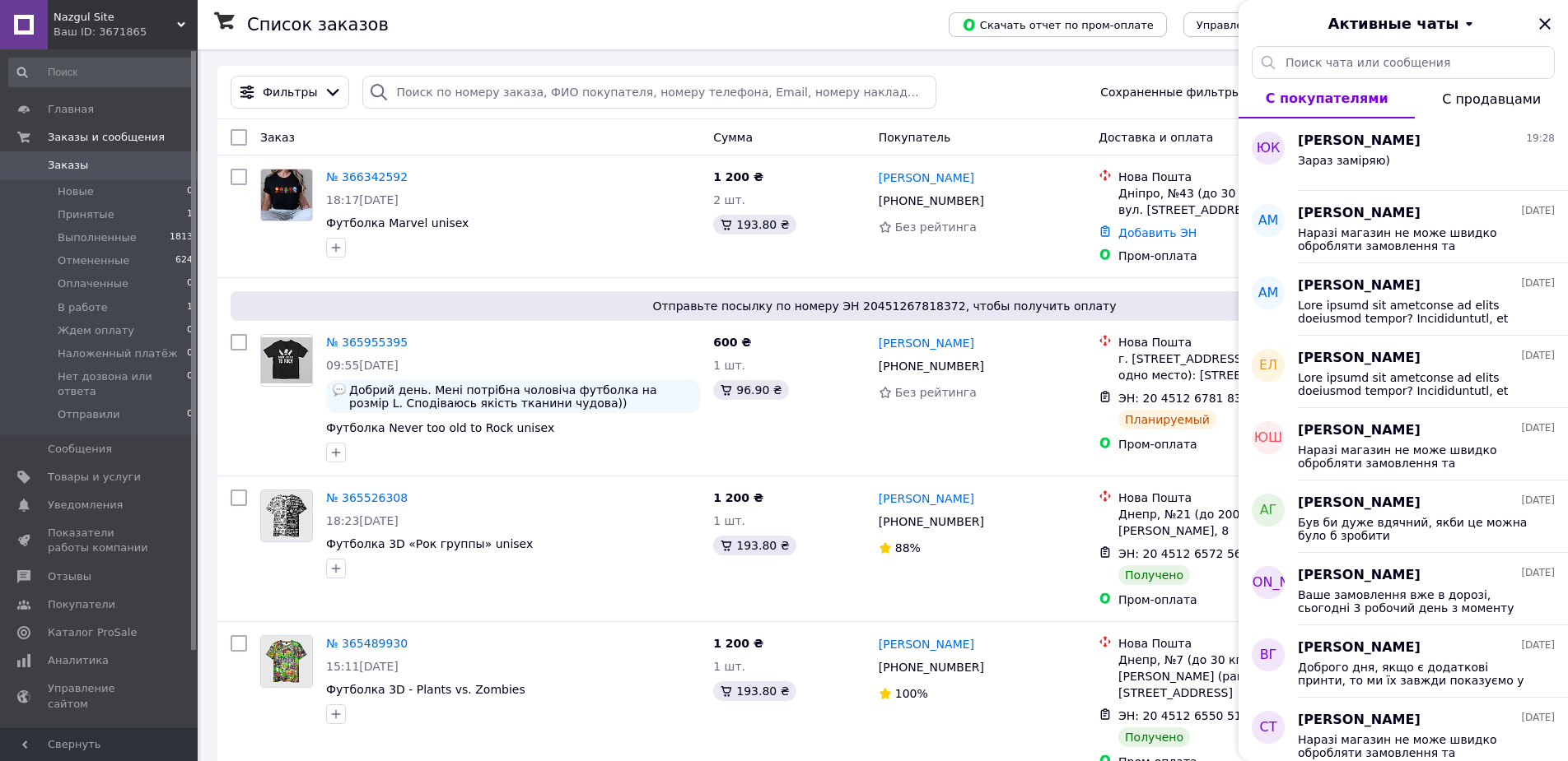
click at [1543, 28] on icon "Закрыть" at bounding box center [1545, 24] width 20 height 20
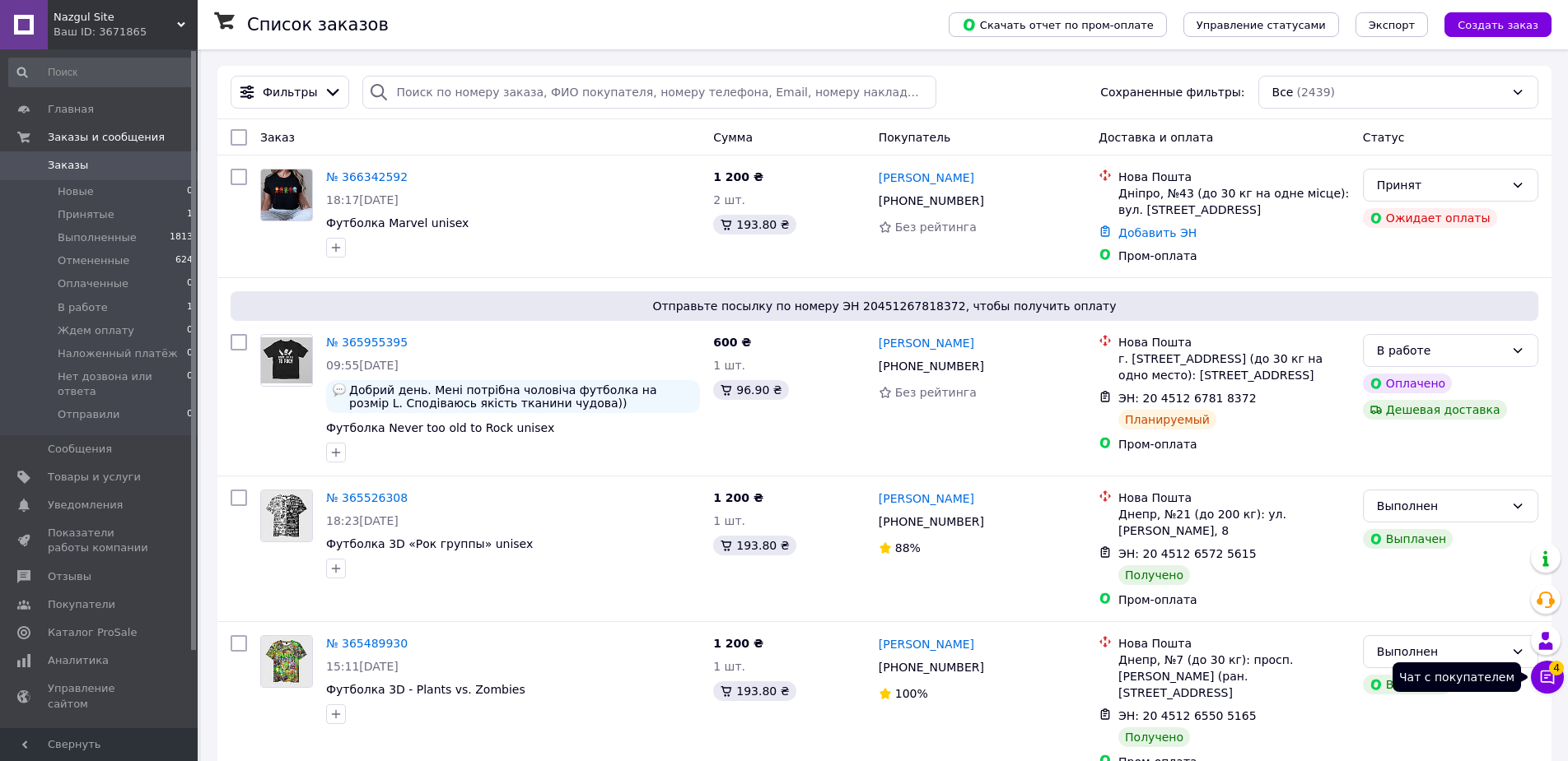
click at [1545, 680] on icon at bounding box center [1547, 677] width 16 height 16
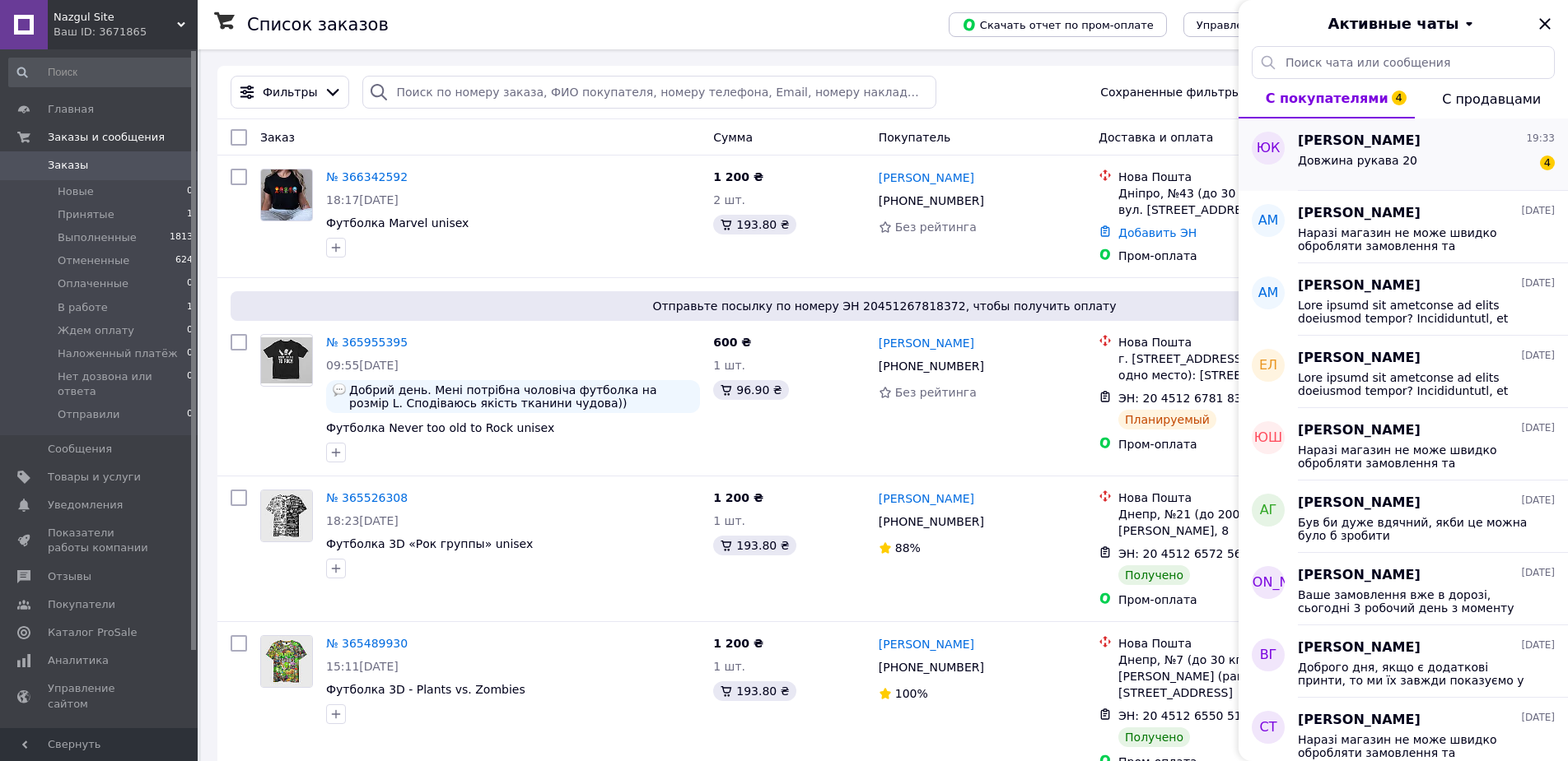
click at [1440, 160] on div "Довжина рукава 20 4" at bounding box center [1426, 163] width 257 height 26
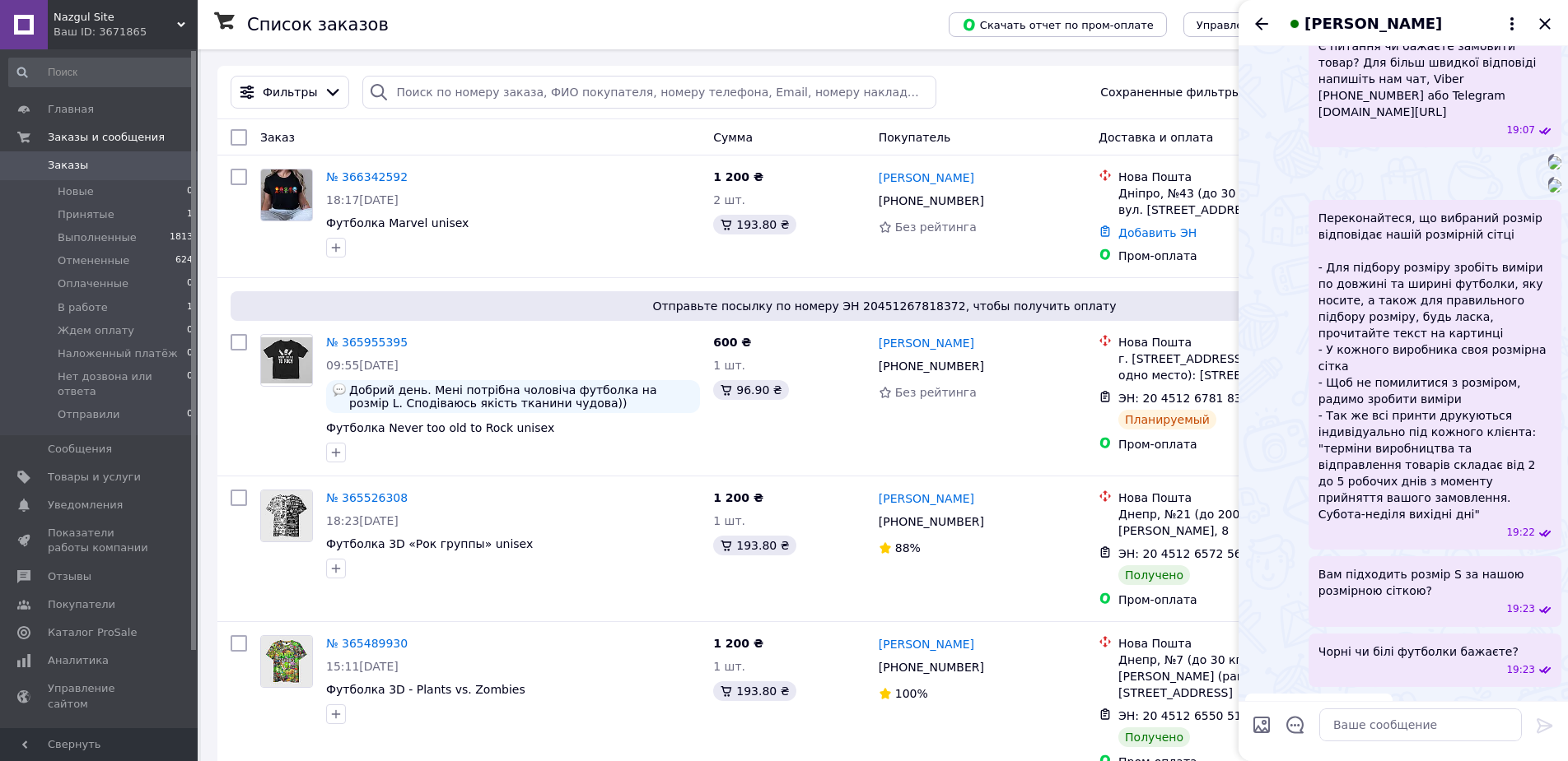
scroll to position [427, 0]
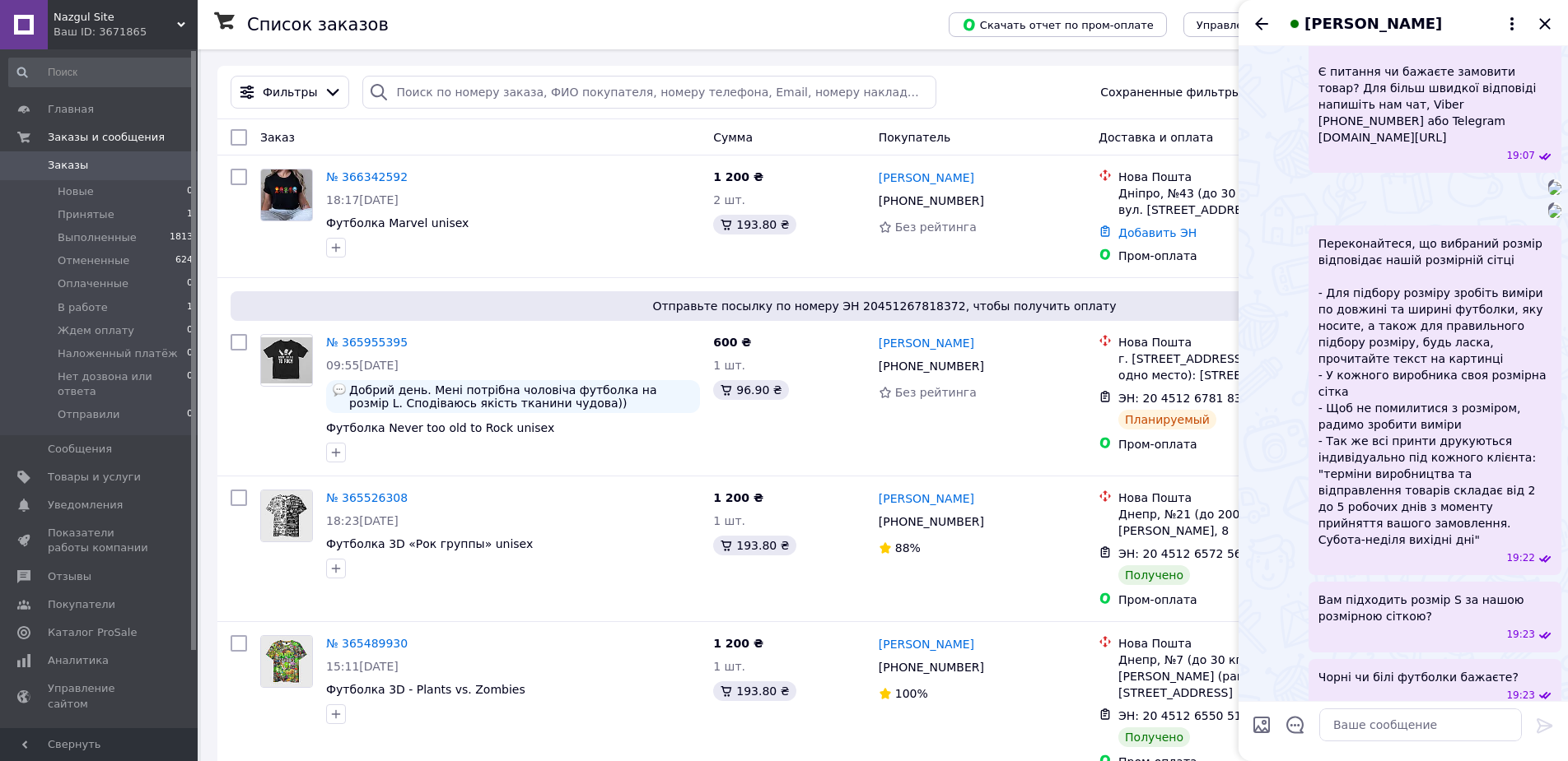
click at [1548, 195] on img at bounding box center [1554, 188] width 14 height 14
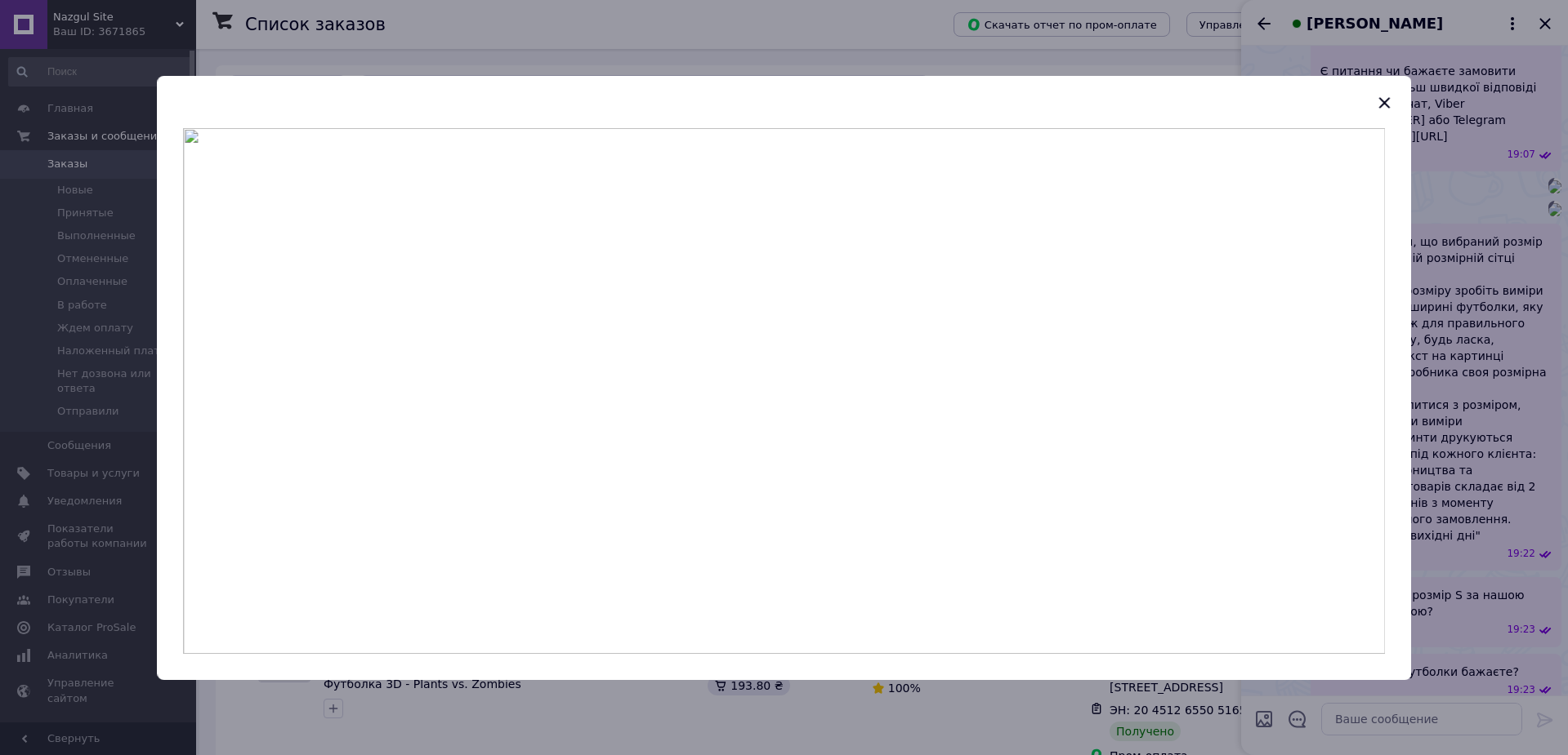
click at [1447, 338] on div at bounding box center [784, 377] width 1568 height 755
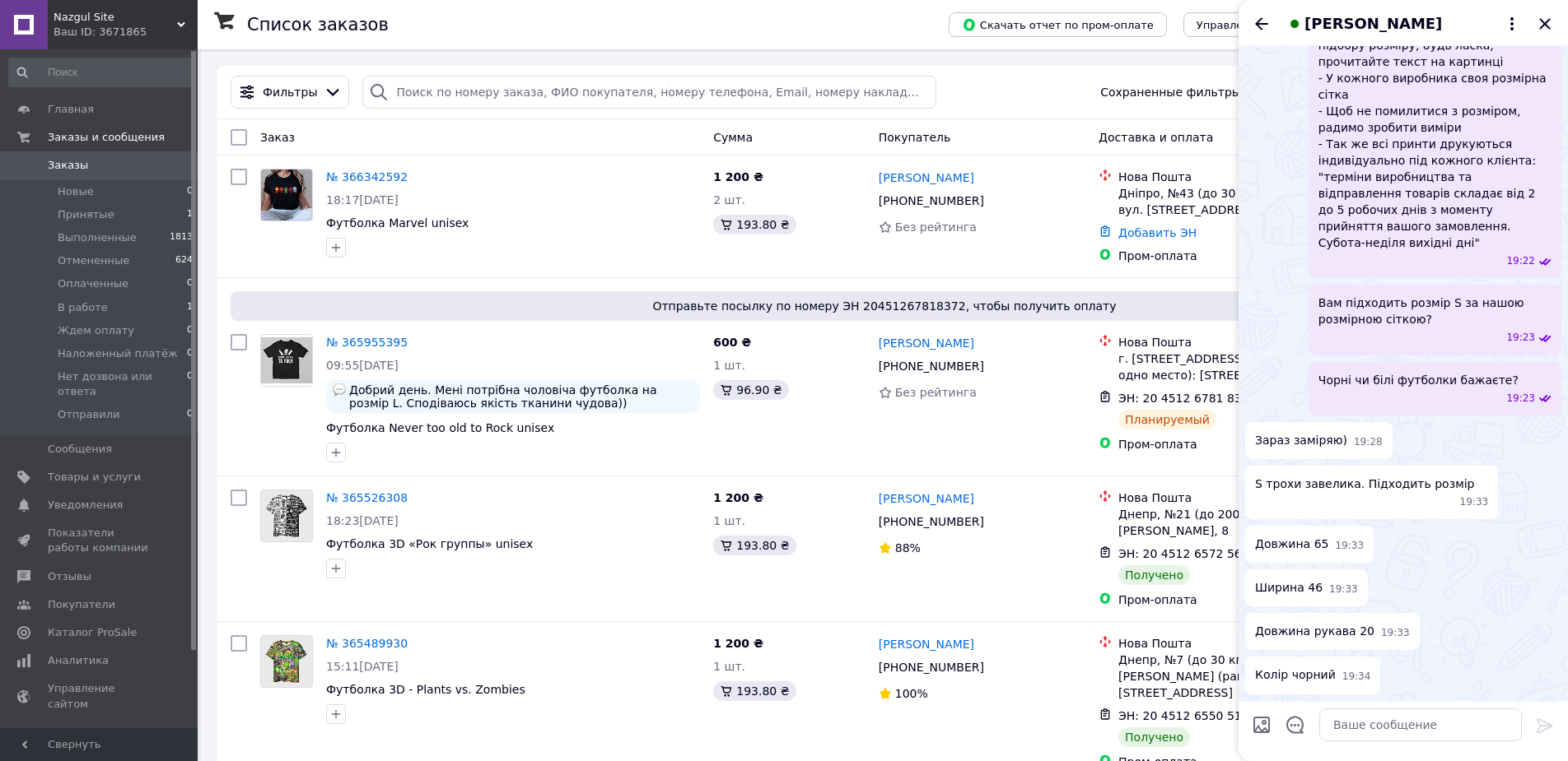
scroll to position [1085, 0]
click at [1398, 731] on textarea at bounding box center [1420, 725] width 203 height 33
paste textarea "обидва футболки 164 розмір"
type textarea "обидва футболки 164 розміру?"
click at [1547, 724] on icon at bounding box center [1545, 726] width 20 height 20
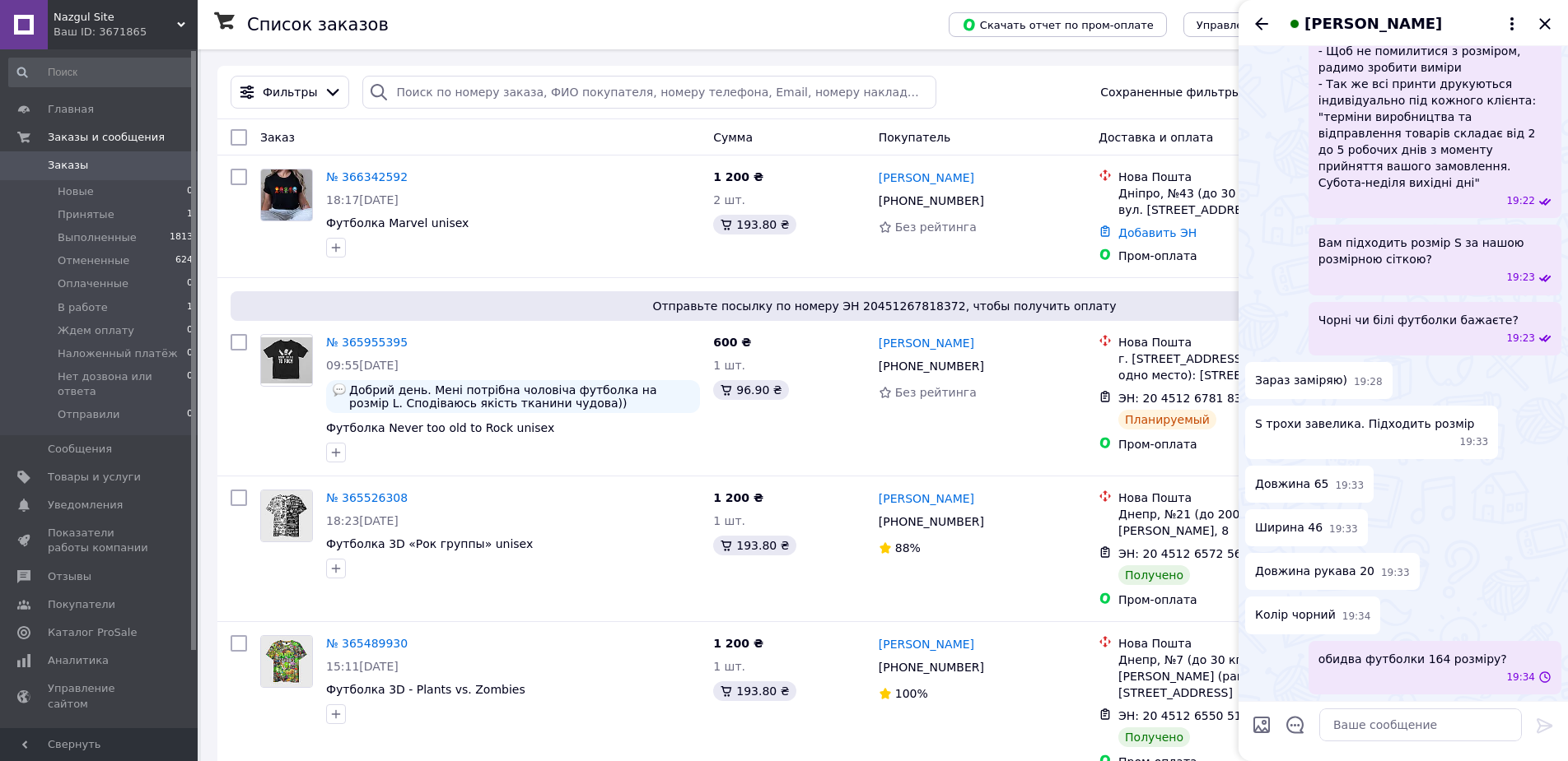
scroll to position [1130, 0]
click at [1489, 667] on span "обидва футболки 164 розміру?" at bounding box center [1412, 659] width 188 height 16
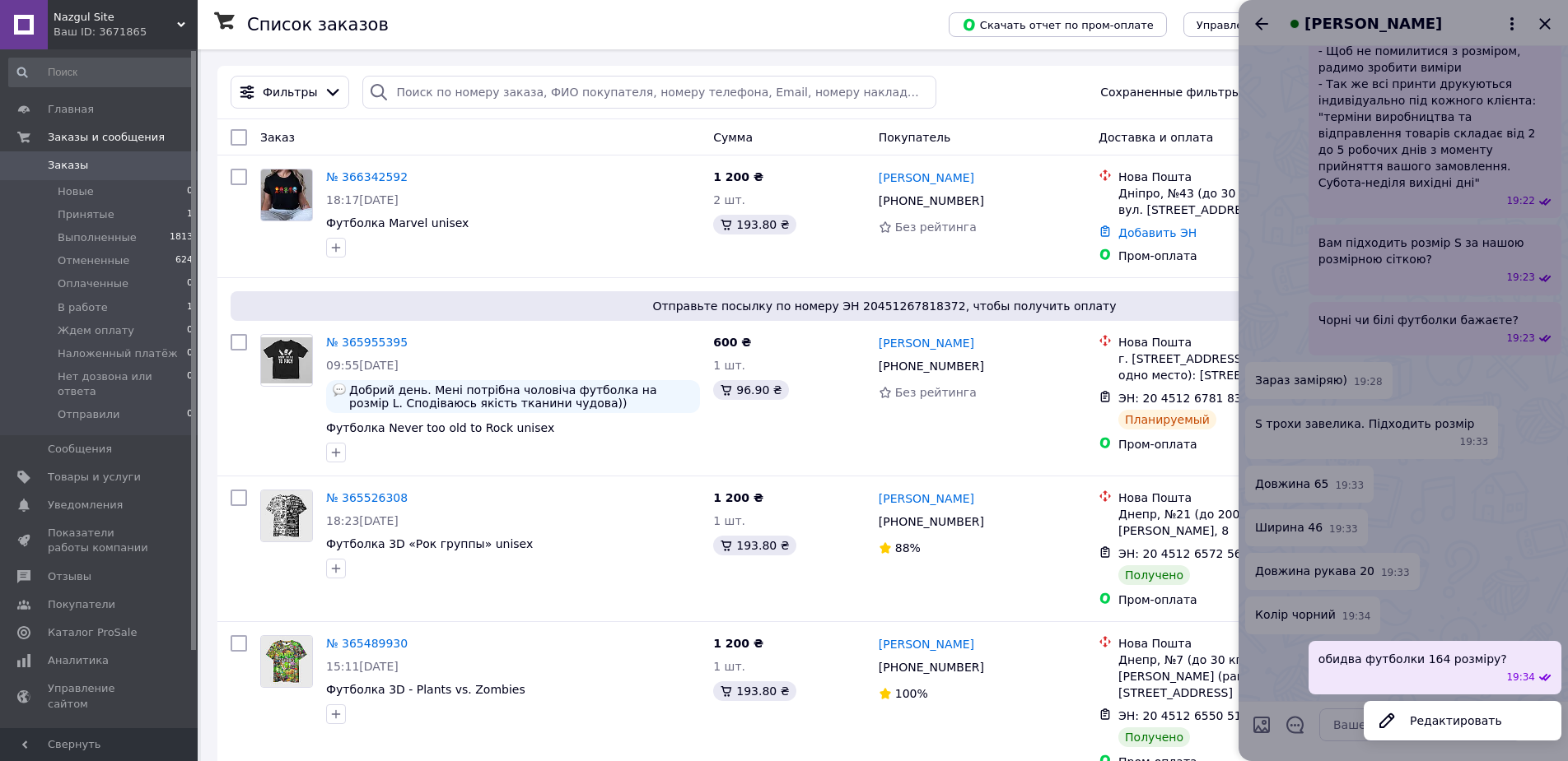
click at [1469, 720] on button "Редактировать" at bounding box center [1462, 720] width 197 height 33
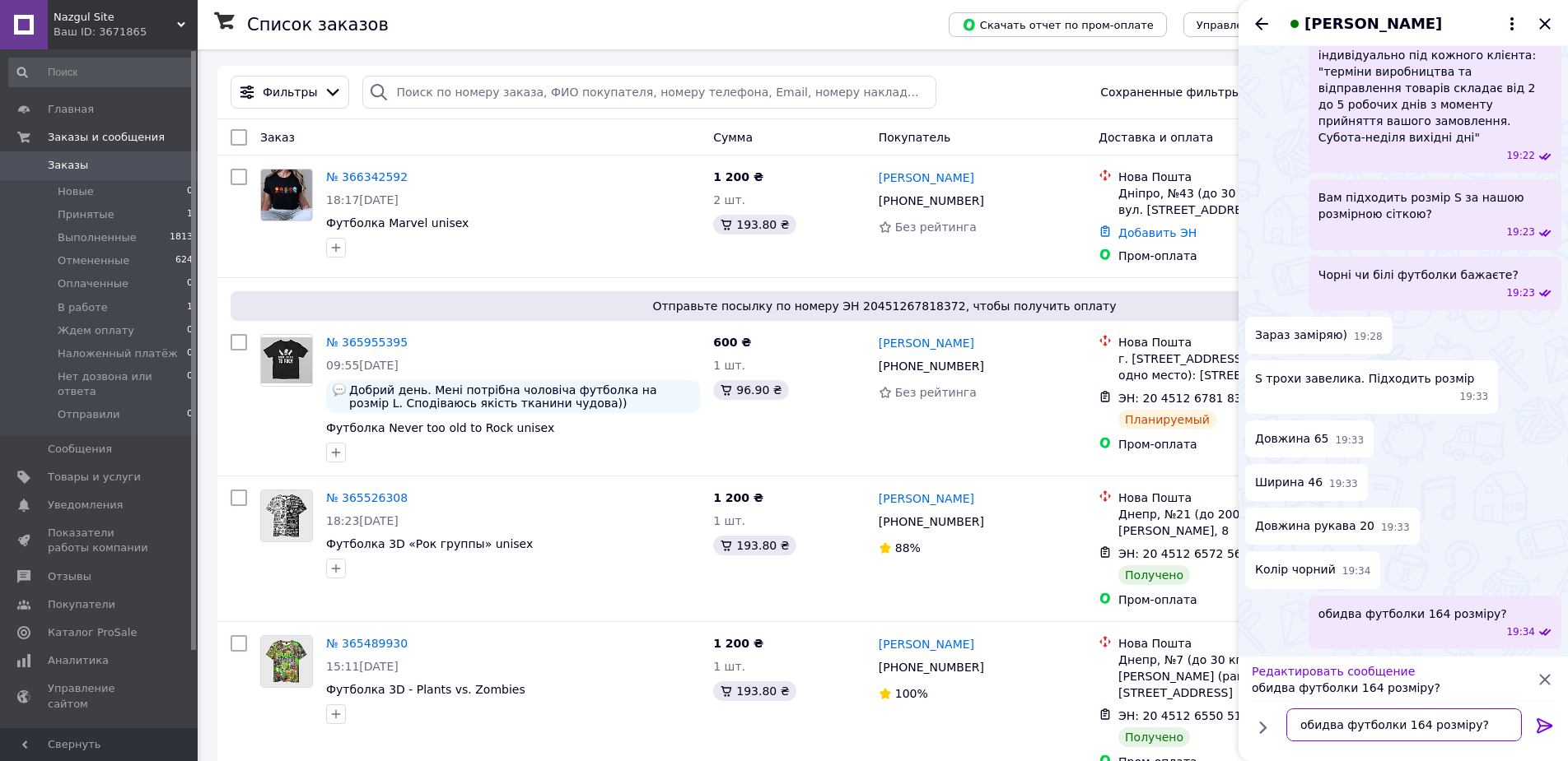
click at [1339, 731] on textarea "обидва футболки 164 розміру?" at bounding box center [1403, 725] width 235 height 33
paste textarea "і"
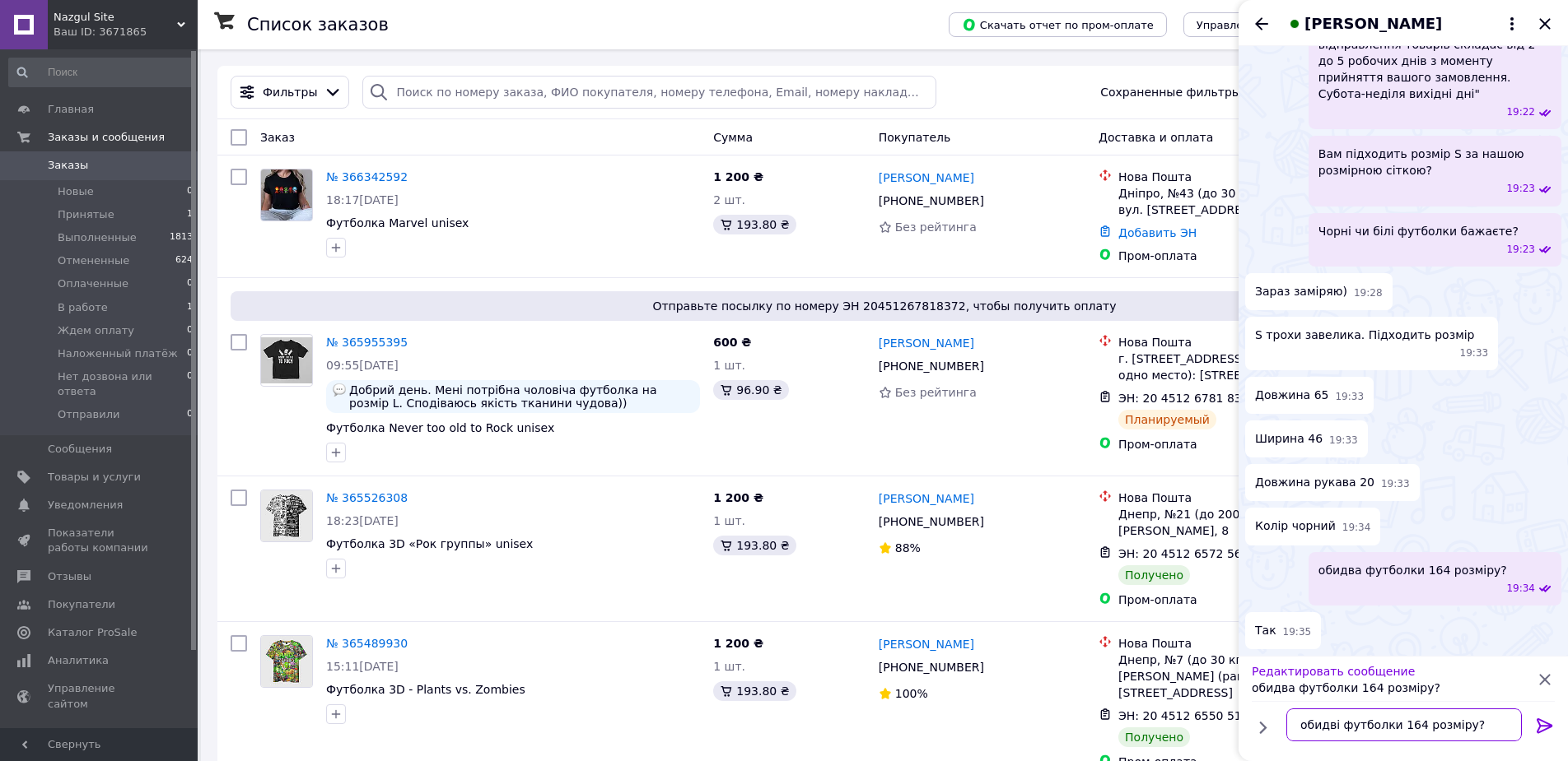
type textarea "обидві футболки 164 розміру?"
click at [1536, 729] on icon at bounding box center [1545, 726] width 20 height 20
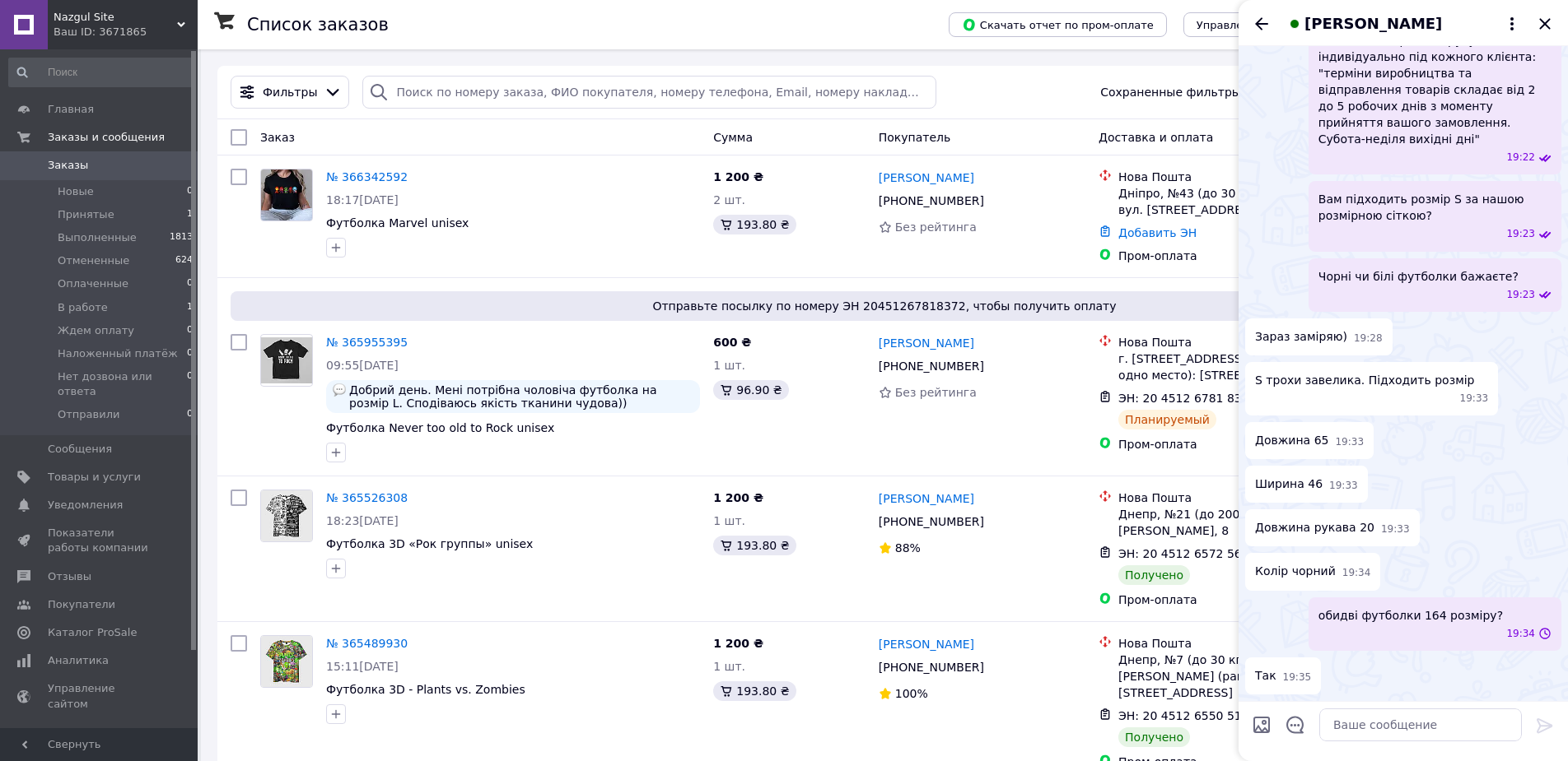
scroll to position [1173, 0]
click at [1477, 739] on textarea at bounding box center [1420, 725] width 203 height 33
paste textarea "💰 Способи оплати: 1. Повна передоплата за реквізитами на картку 2. Передплата н…"
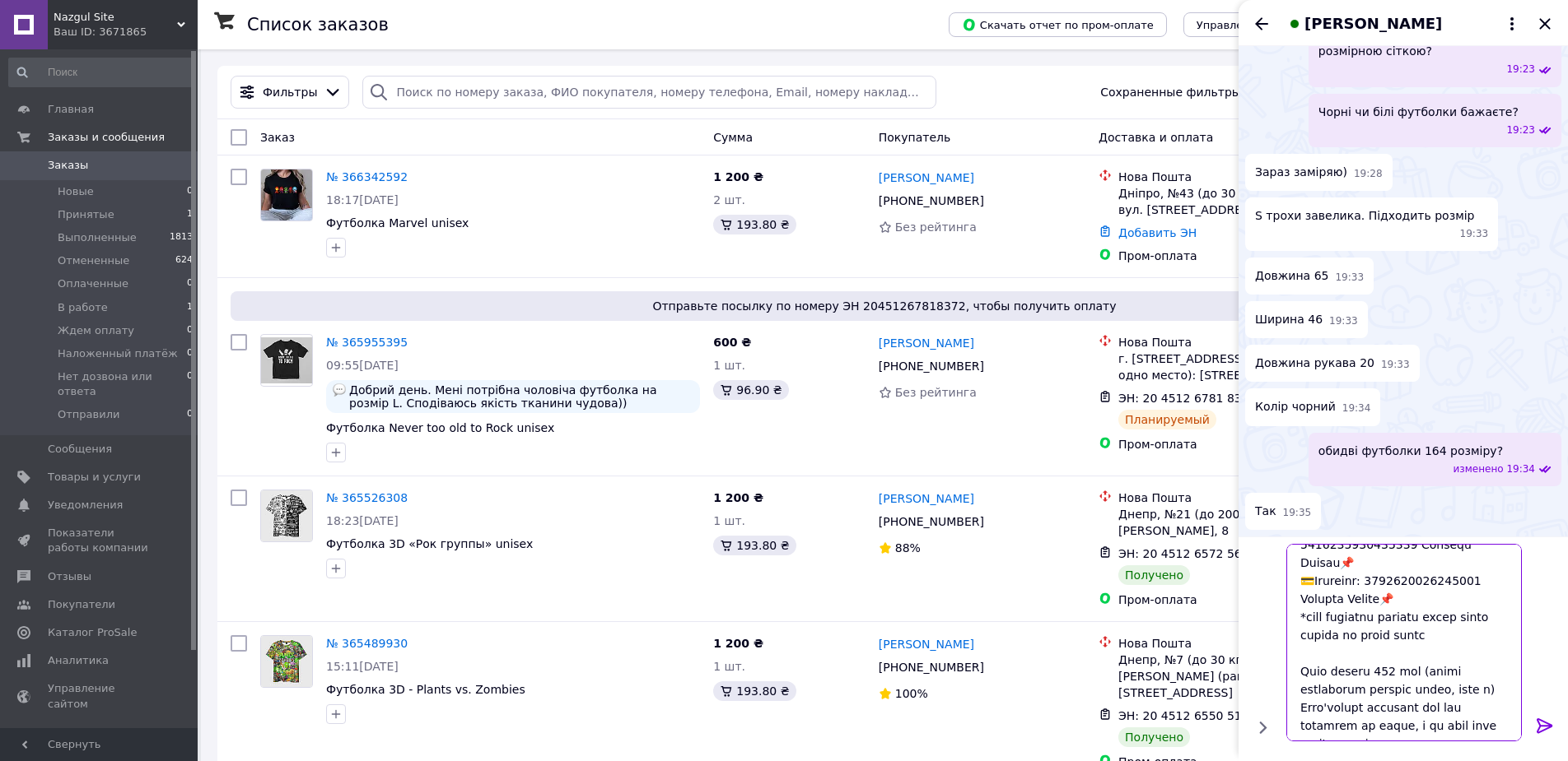
scroll to position [123, 0]
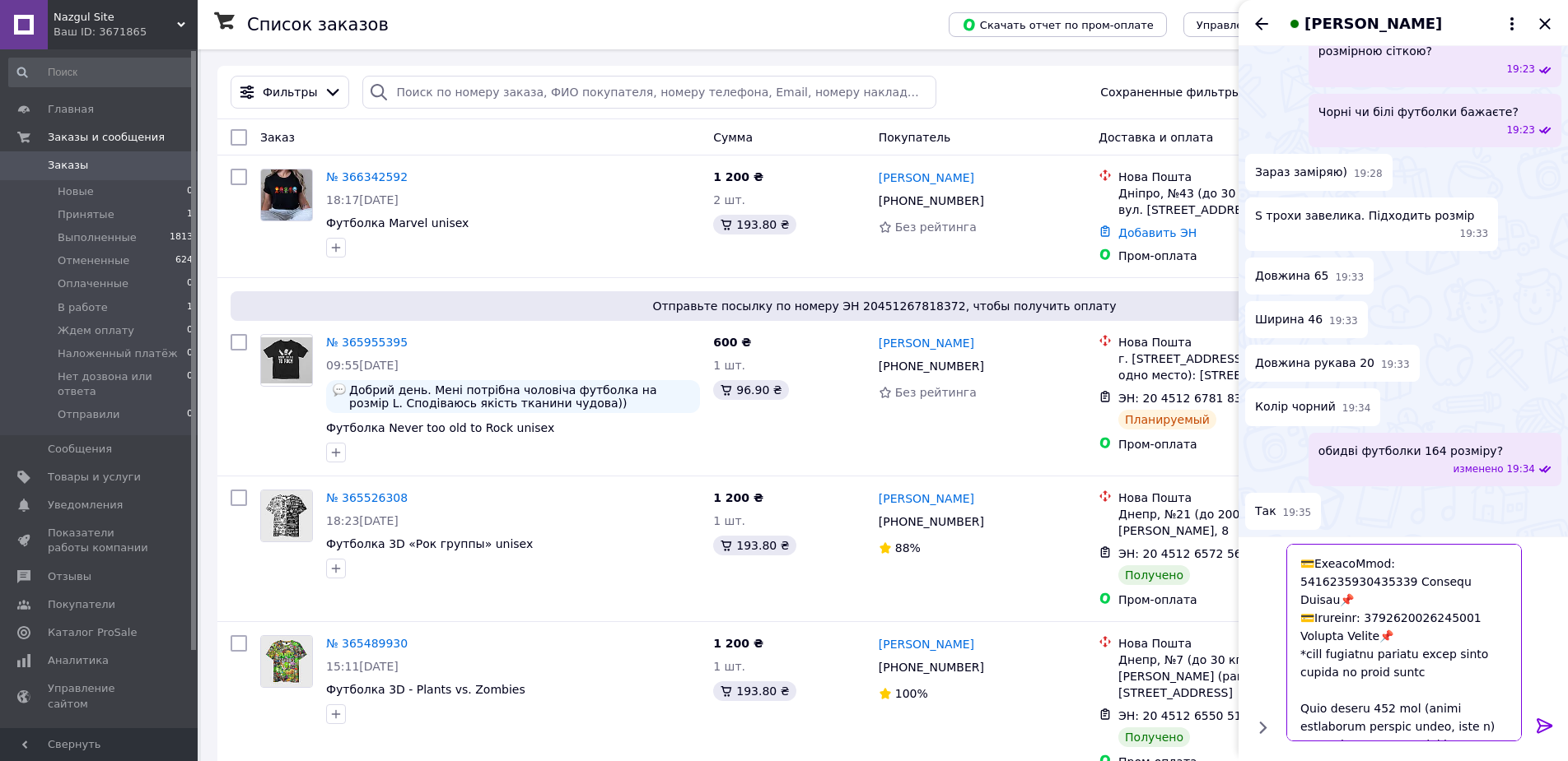
click at [1371, 673] on textarea at bounding box center [1403, 642] width 235 height 197
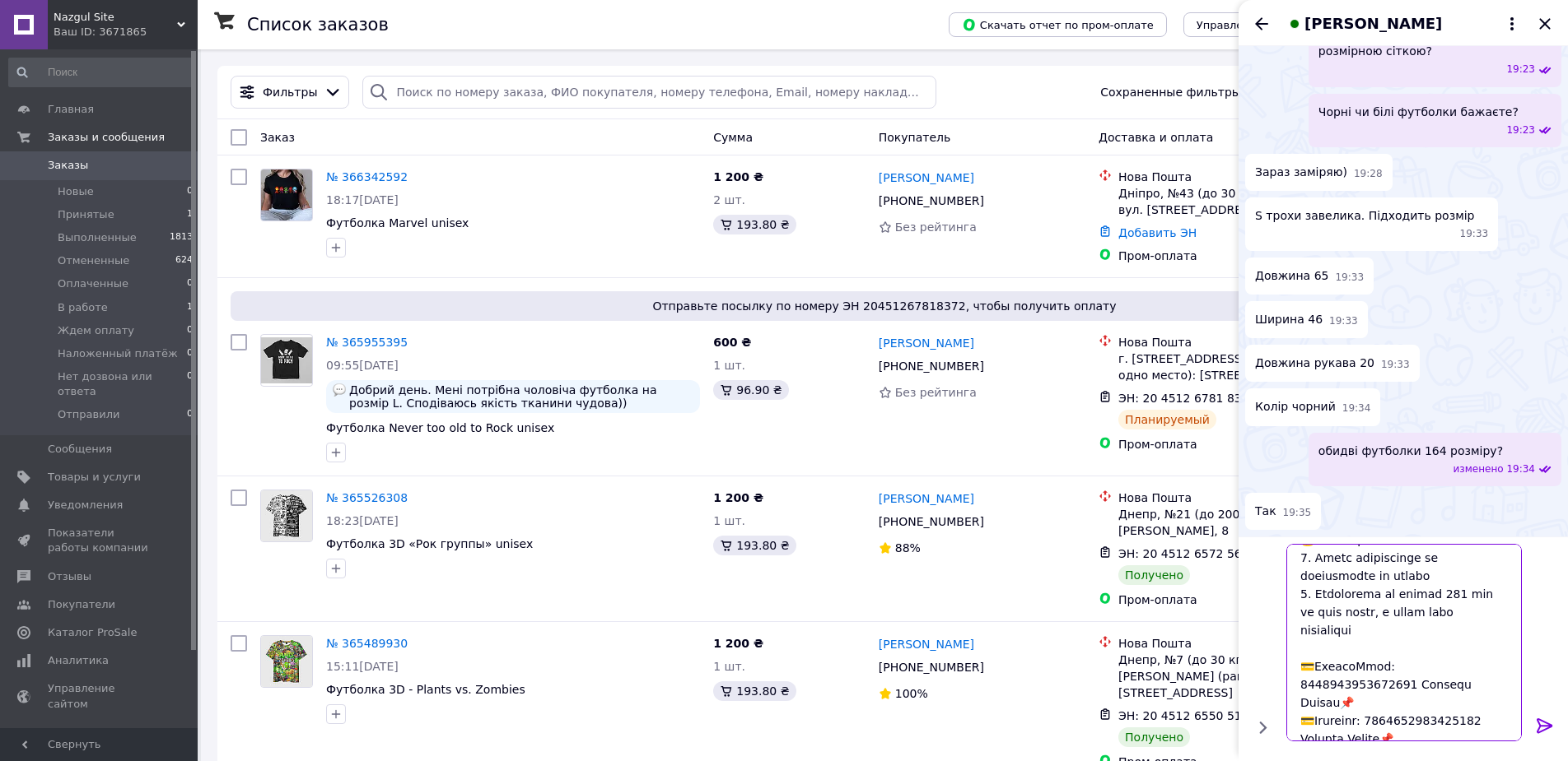
scroll to position [0, 0]
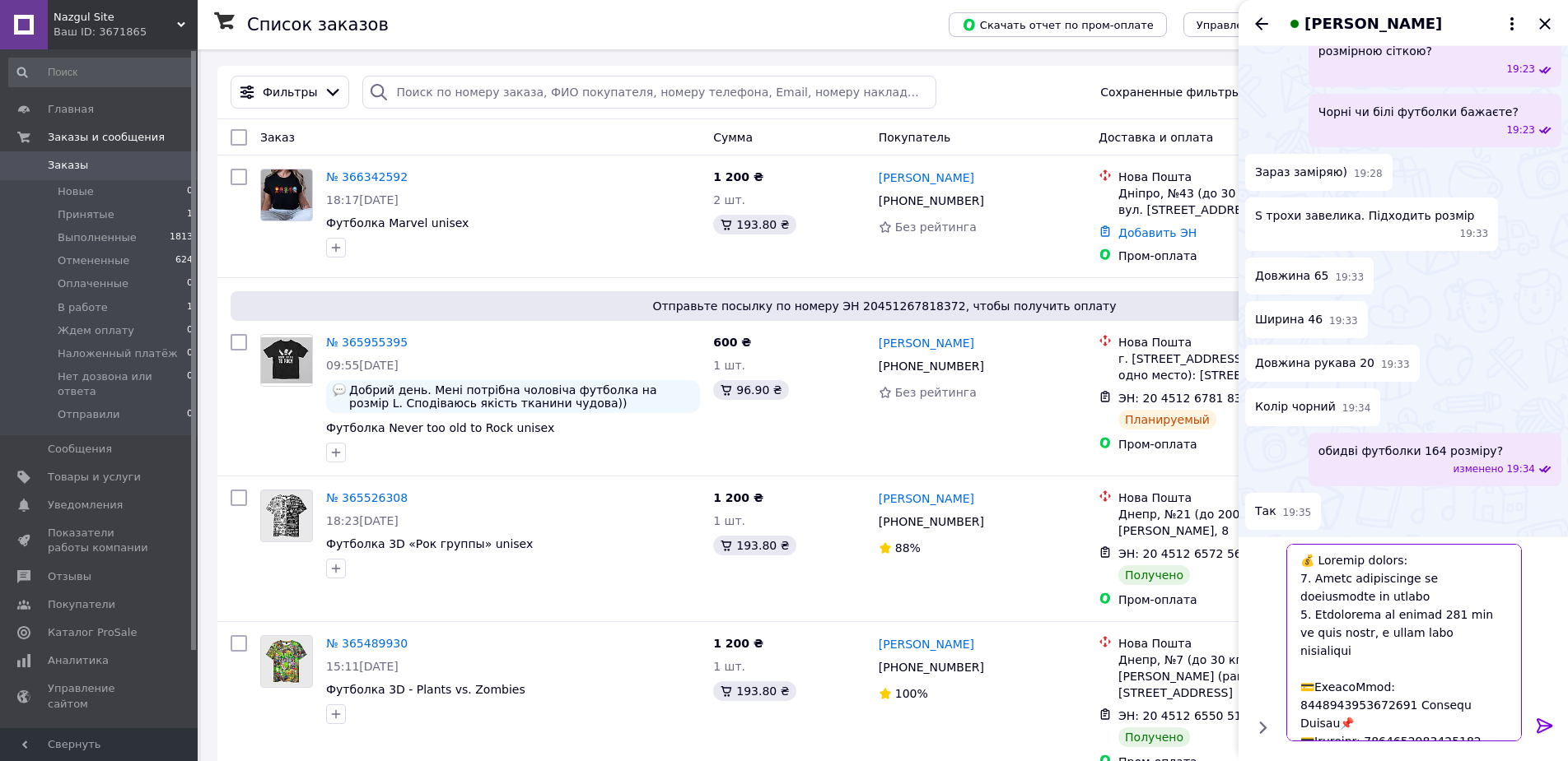
click at [1433, 616] on textarea at bounding box center [1403, 642] width 235 height 197
drag, startPoint x: 1475, startPoint y: 615, endPoint x: 1359, endPoint y: 639, distance: 118.5
click at [1359, 639] on textarea at bounding box center [1403, 642] width 235 height 197
click at [1425, 634] on textarea at bounding box center [1403, 642] width 235 height 197
type textarea "💰 Способи оплати: 1. Повна передоплата за реквізитами на картку 2. Передплата н…"
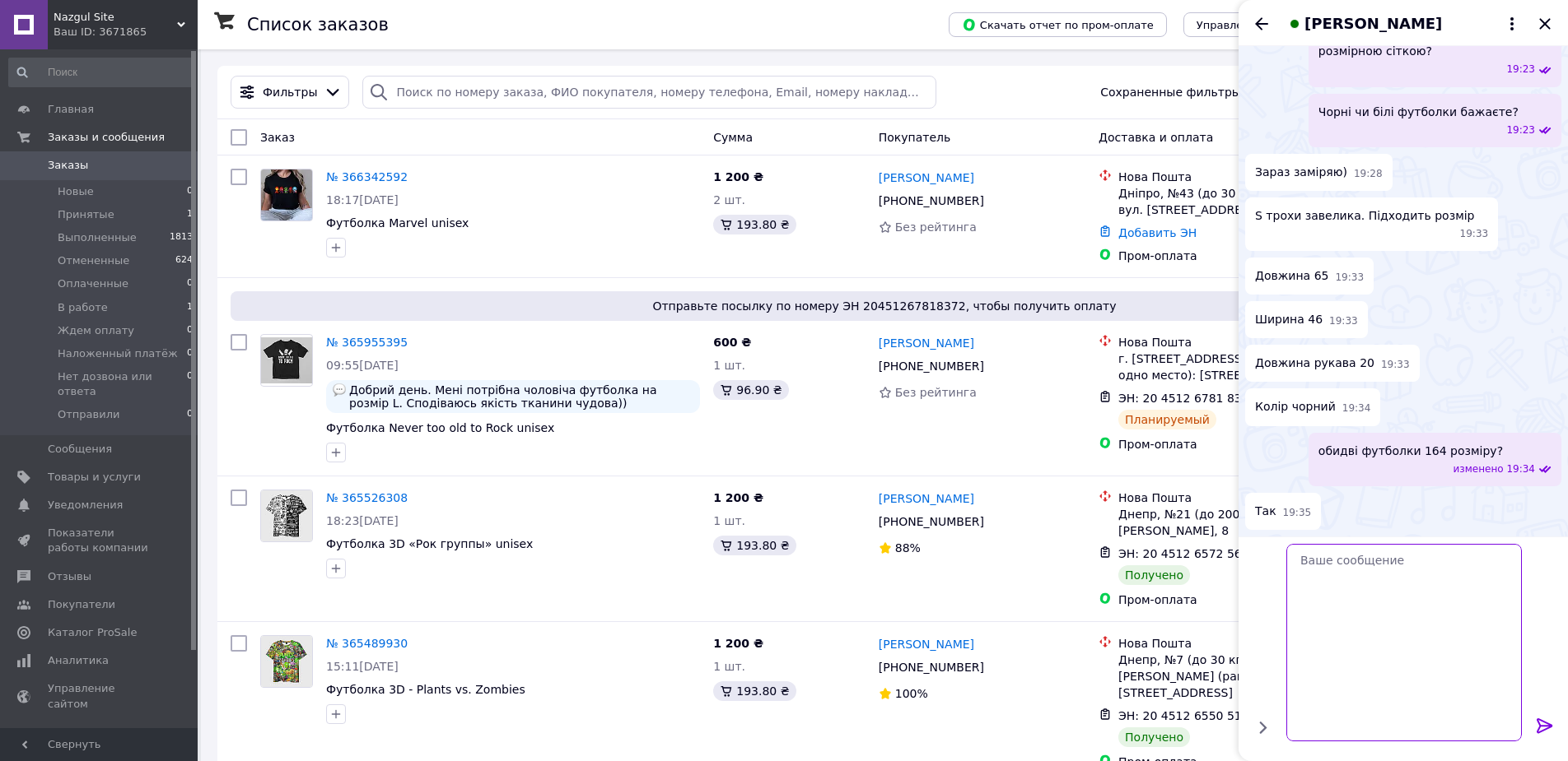
scroll to position [1645, 0]
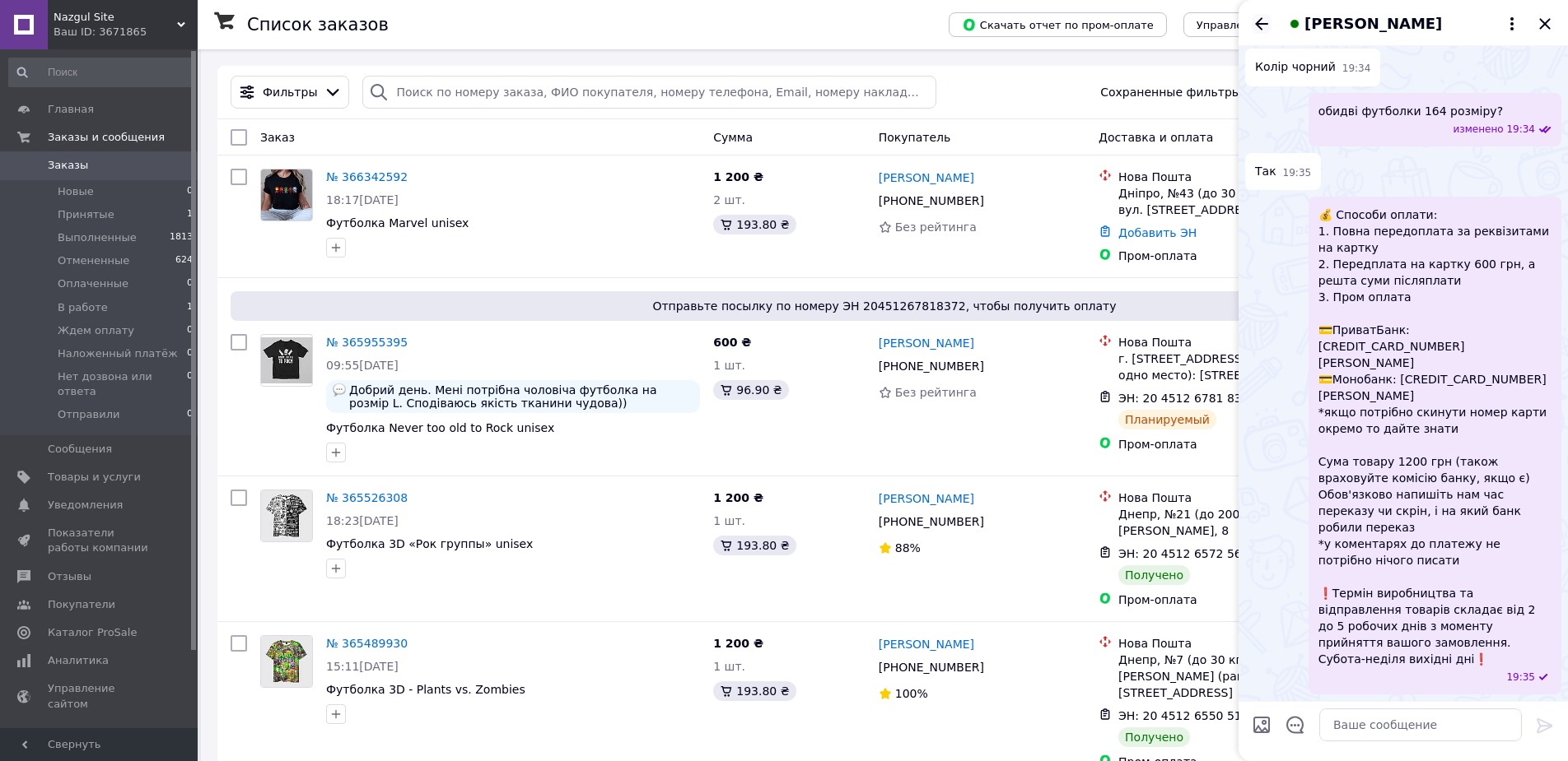
click at [1267, 20] on icon "Назад" at bounding box center [1262, 24] width 20 height 20
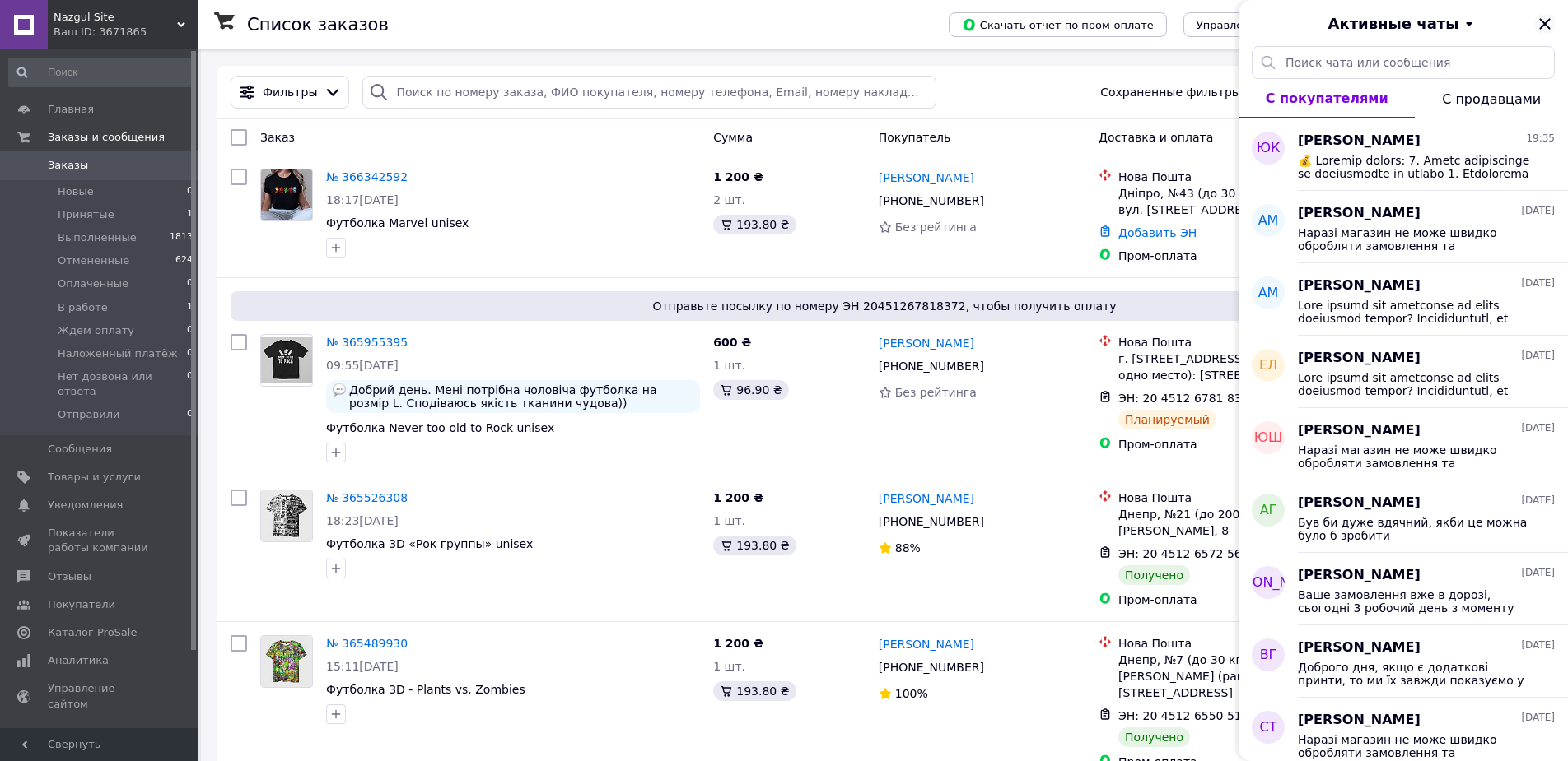
click at [1549, 28] on icon "Закрыть" at bounding box center [1545, 23] width 11 height 11
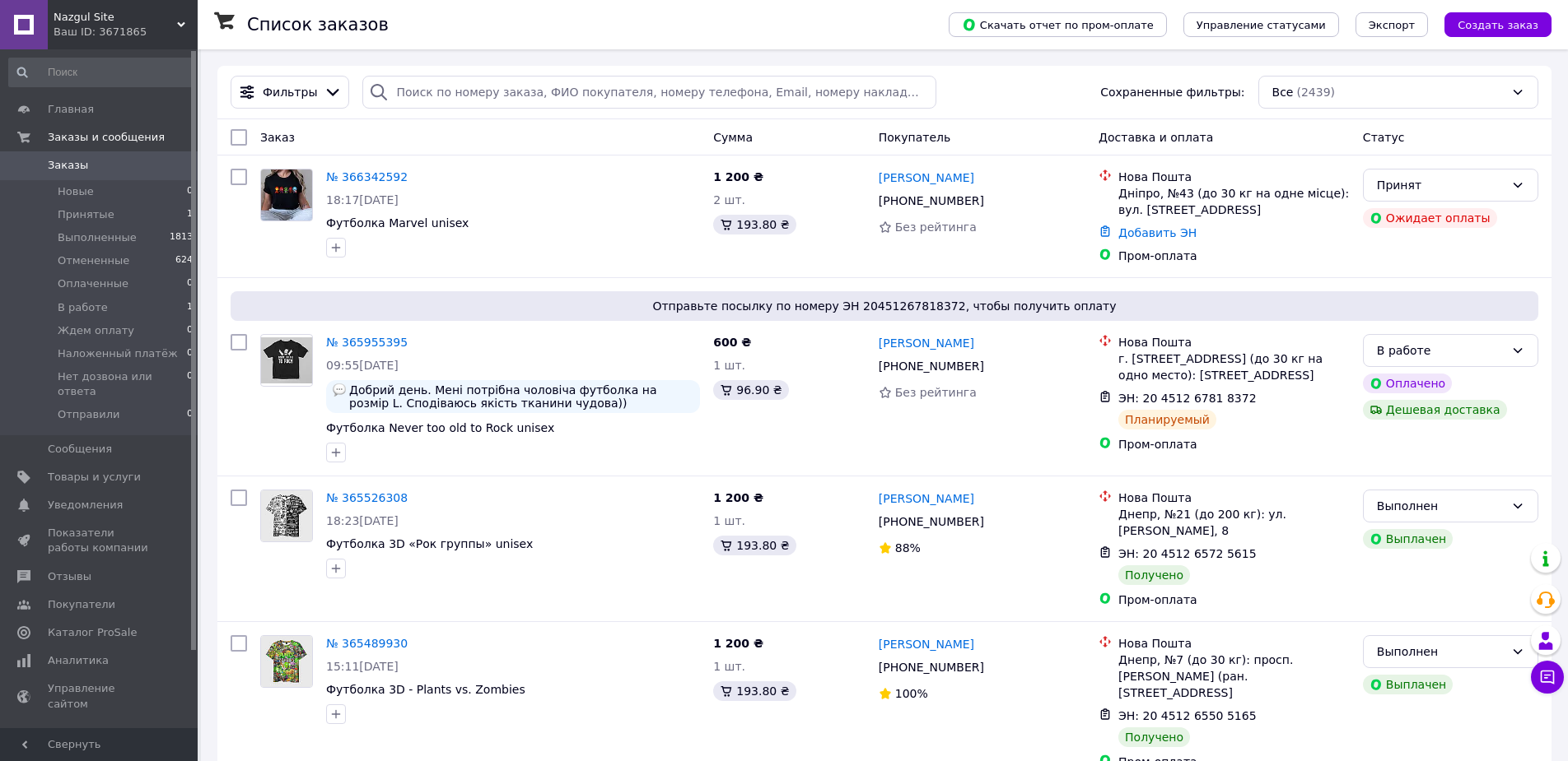
click at [123, 169] on span "Заказы" at bounding box center [100, 165] width 105 height 14
click at [1545, 684] on icon at bounding box center [1547, 677] width 16 height 16
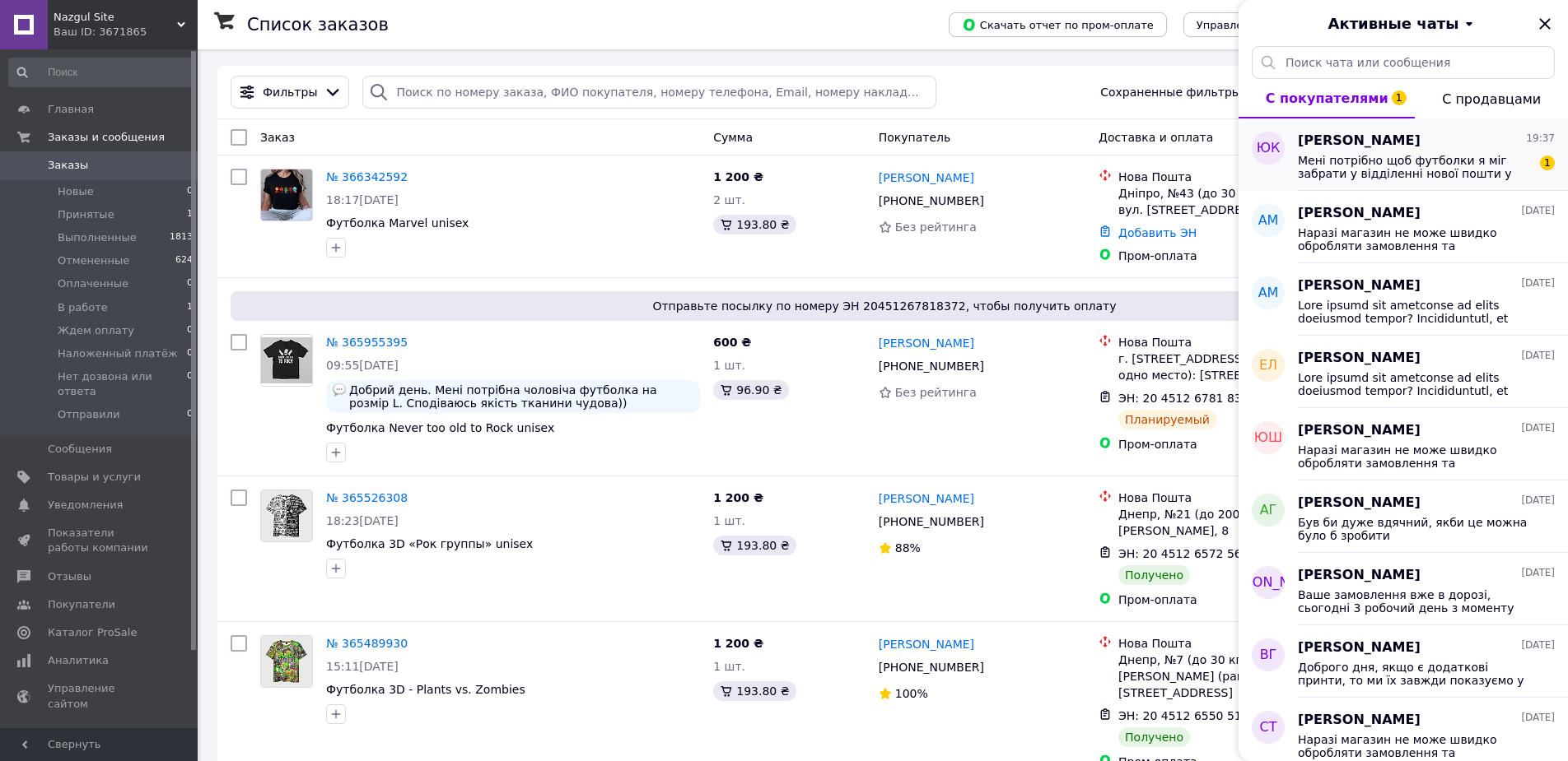
click at [1327, 166] on span "Мені потрібно щоб футболки я міг забрати у відділенні нової пошти у середу ввеч…" at bounding box center [1415, 167] width 234 height 26
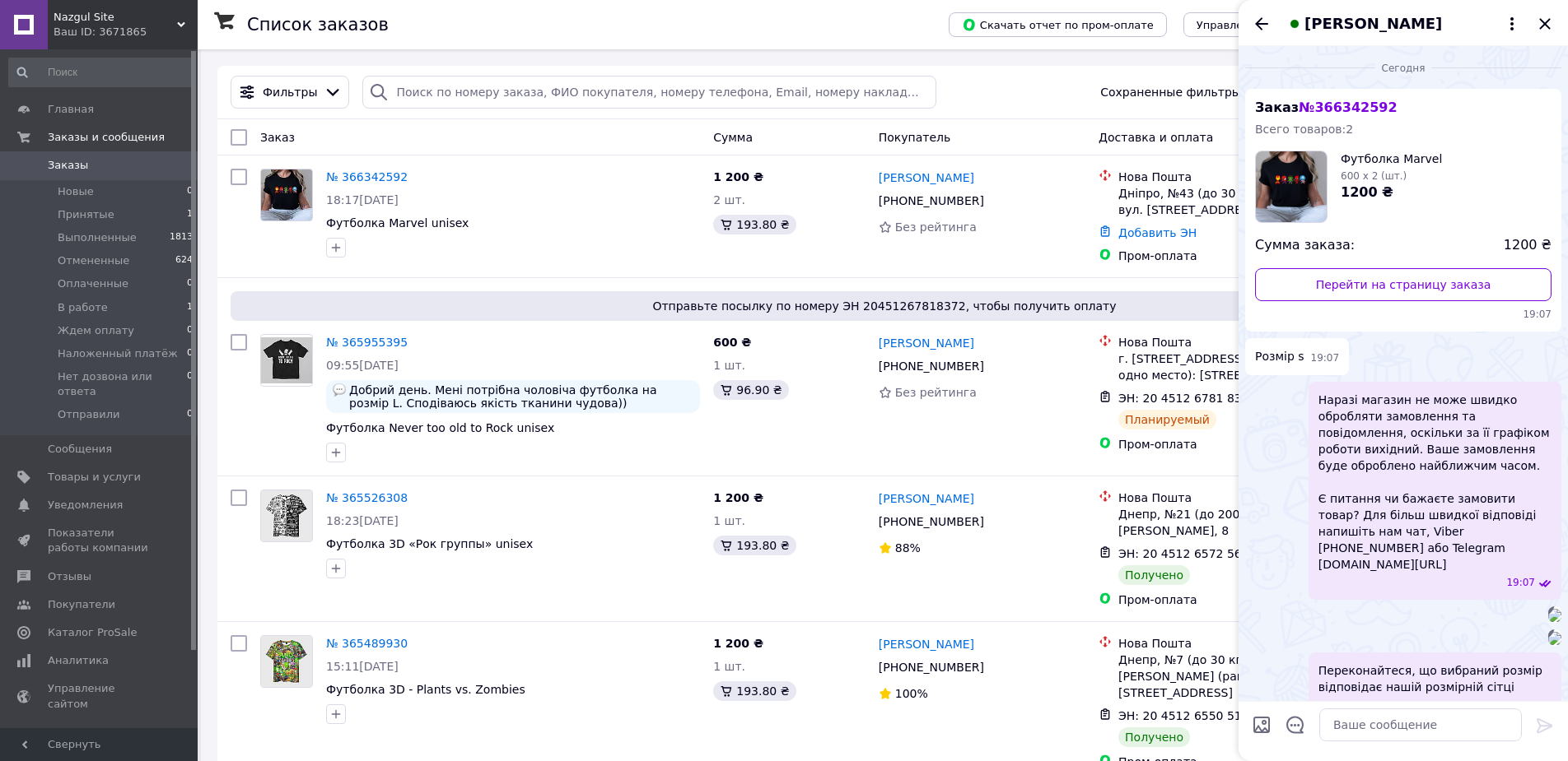
scroll to position [1768, 0]
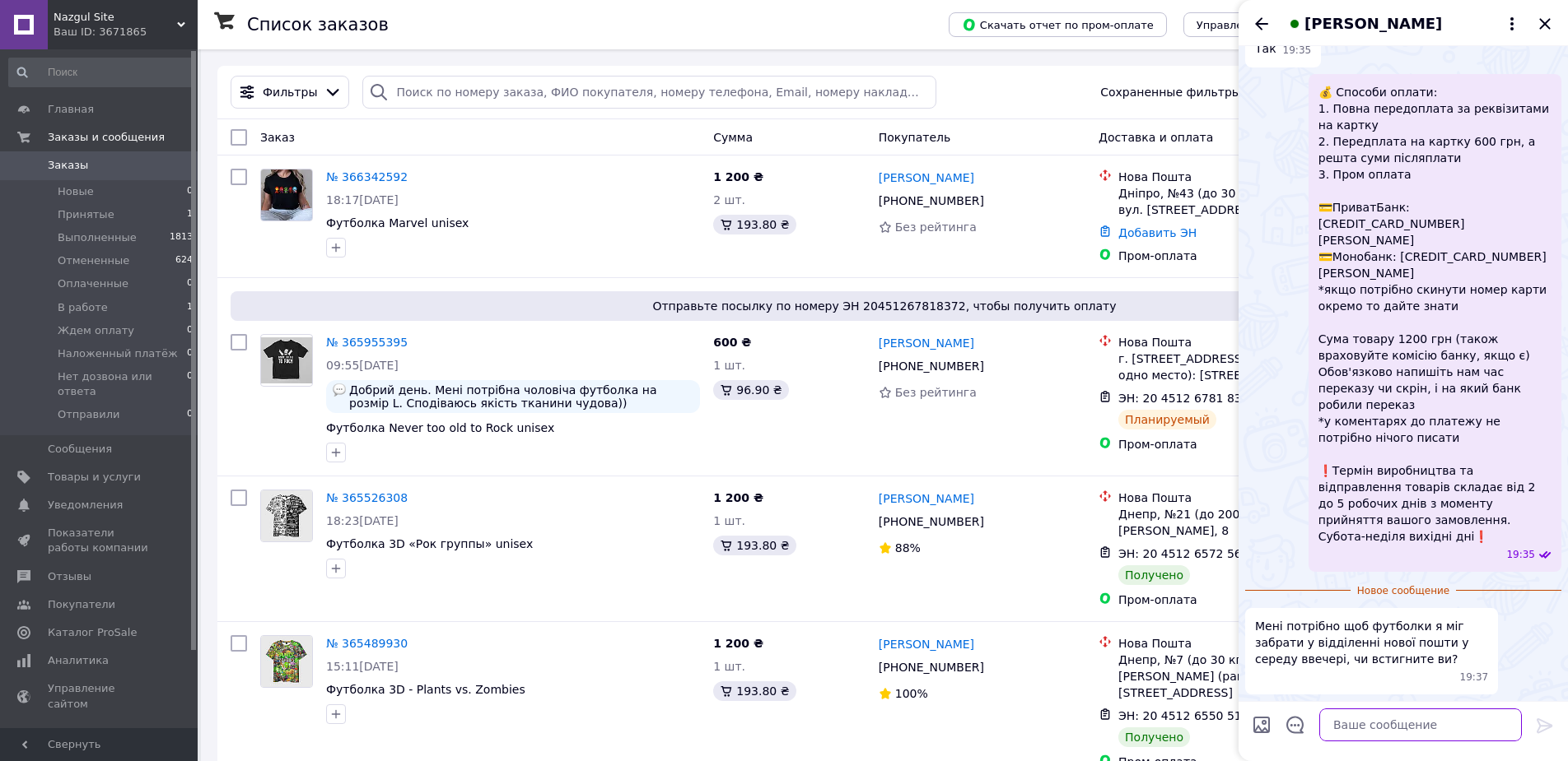
click at [1401, 729] on textarea at bounding box center [1420, 725] width 203 height 33
paste textarea "якщо оплатите сьогодні замовлення і не буде відключень електрики, то думаю так"
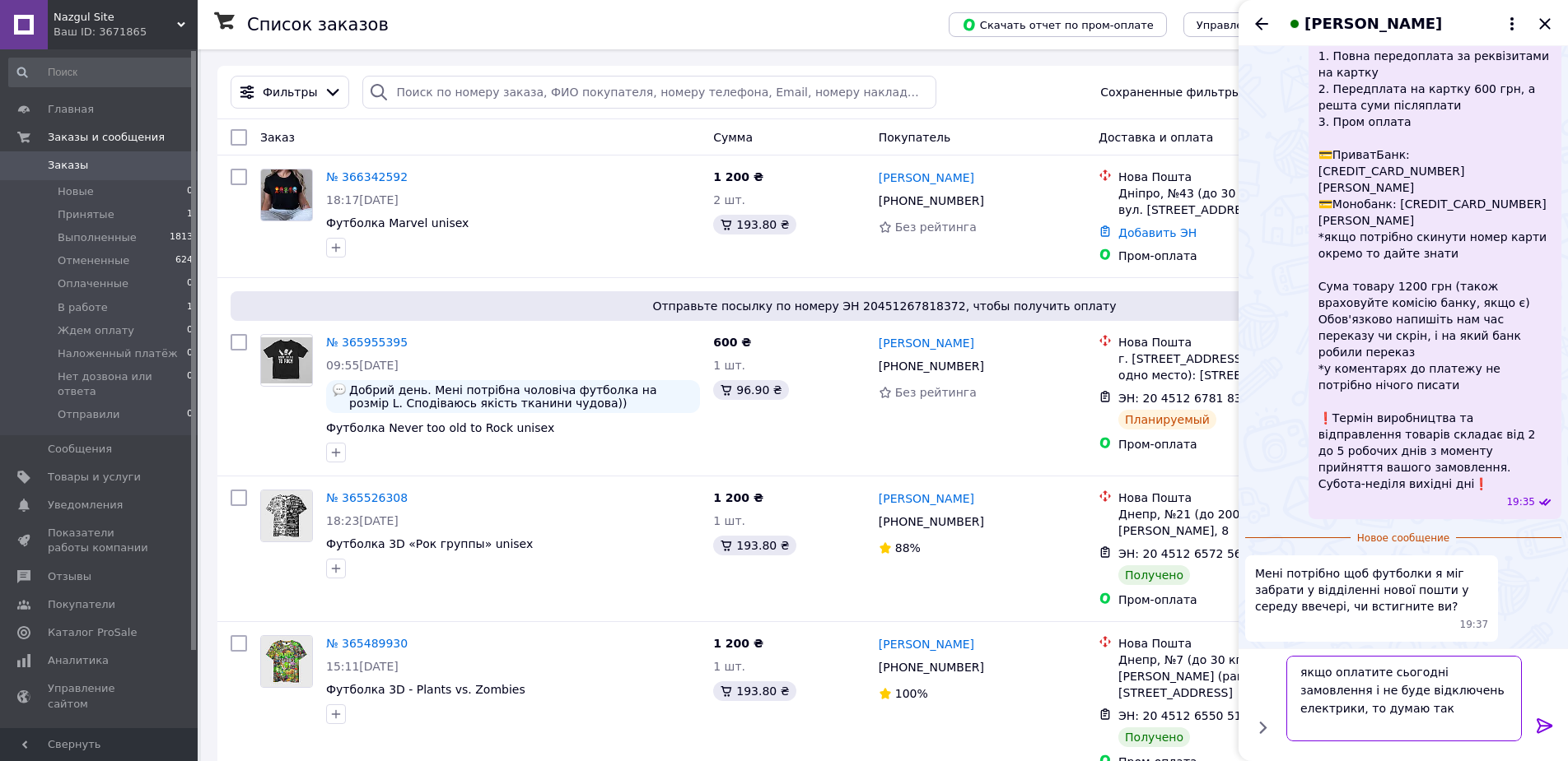
type textarea "якщо оплатите сьогодні замовлення і не буде відключень електрики, то думаю так"
click at [1540, 730] on icon at bounding box center [1544, 726] width 15 height 14
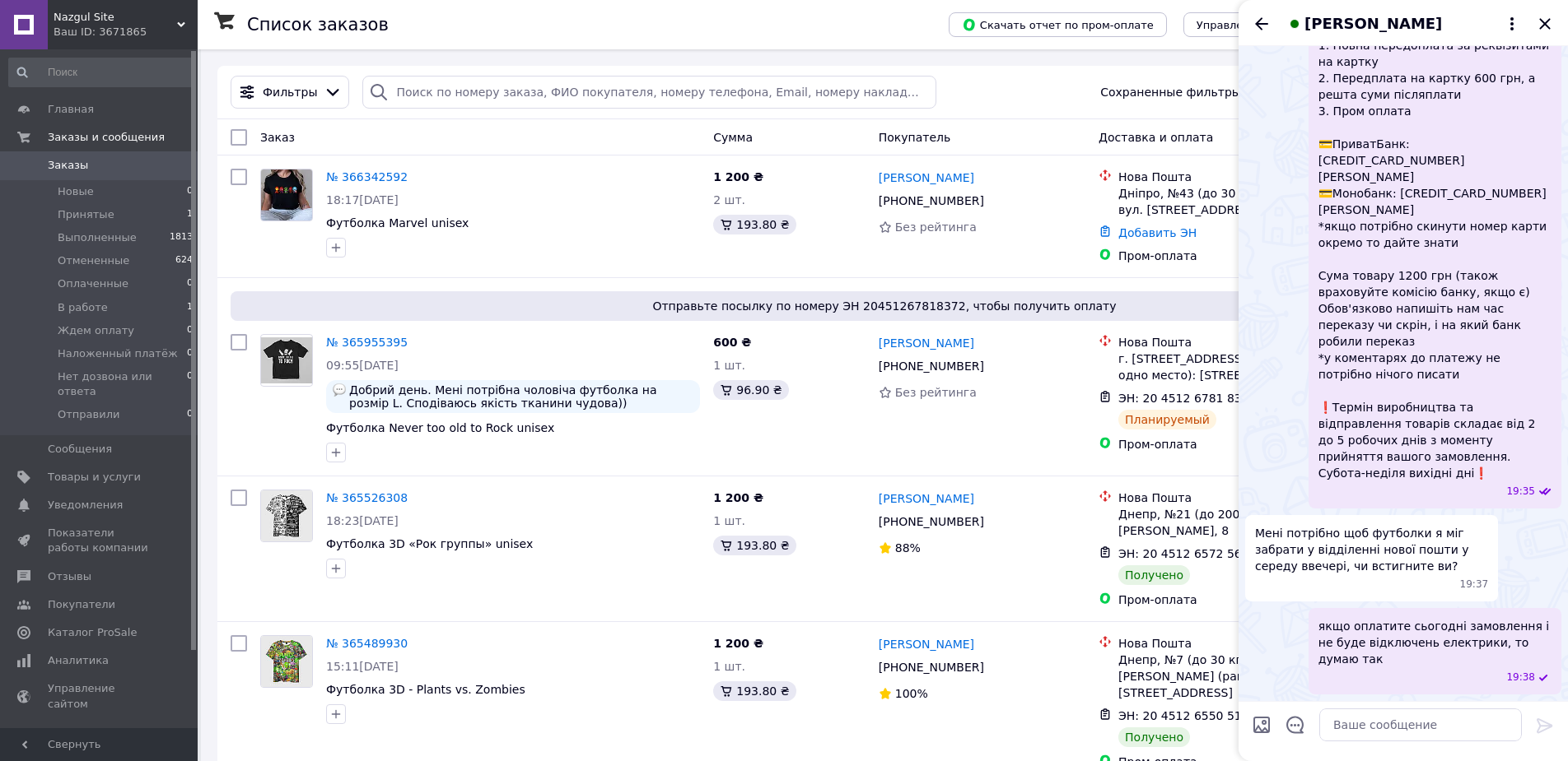
click at [1263, 25] on icon "Назад" at bounding box center [1262, 24] width 20 height 20
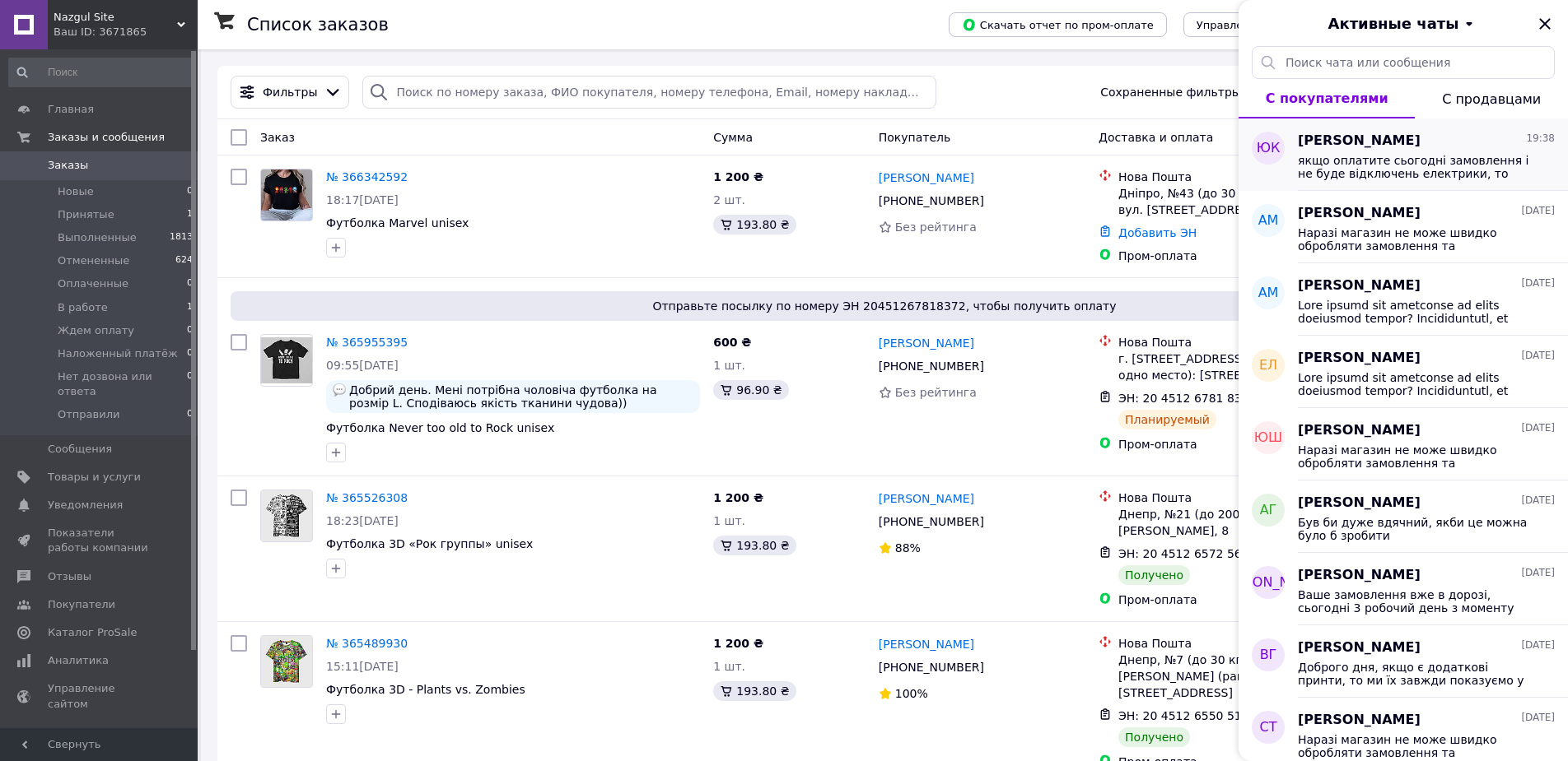
click at [1469, 175] on span "якщо оплатите сьогодні замовлення і не буде відключень електрики, то думаю так" at bounding box center [1415, 167] width 234 height 26
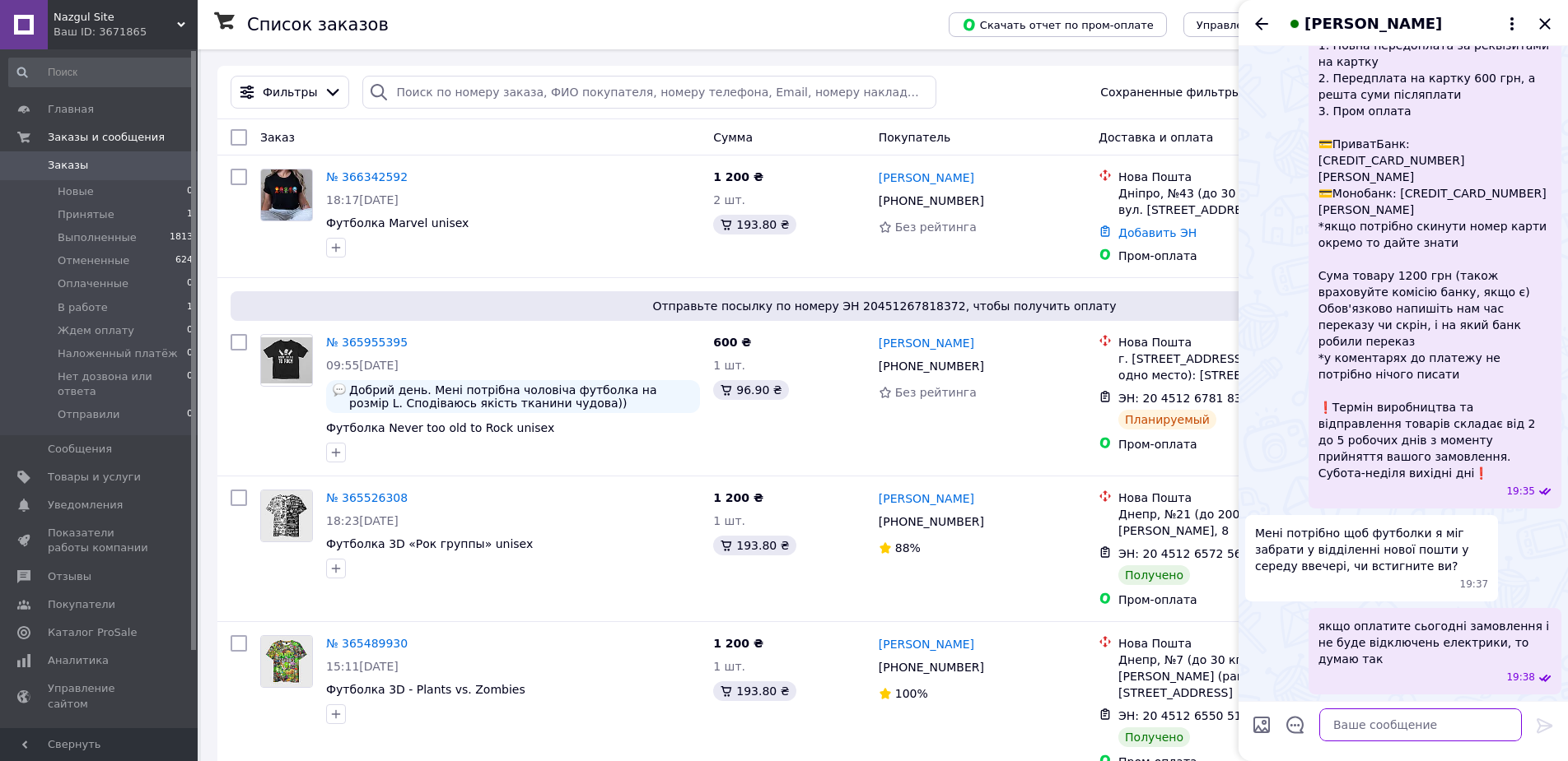
click at [1375, 726] on textarea at bounding box center [1420, 725] width 203 height 33
paste textarea "ми не можемо точно говорити про конкретні дати, тому що на виробництво завжди в…"
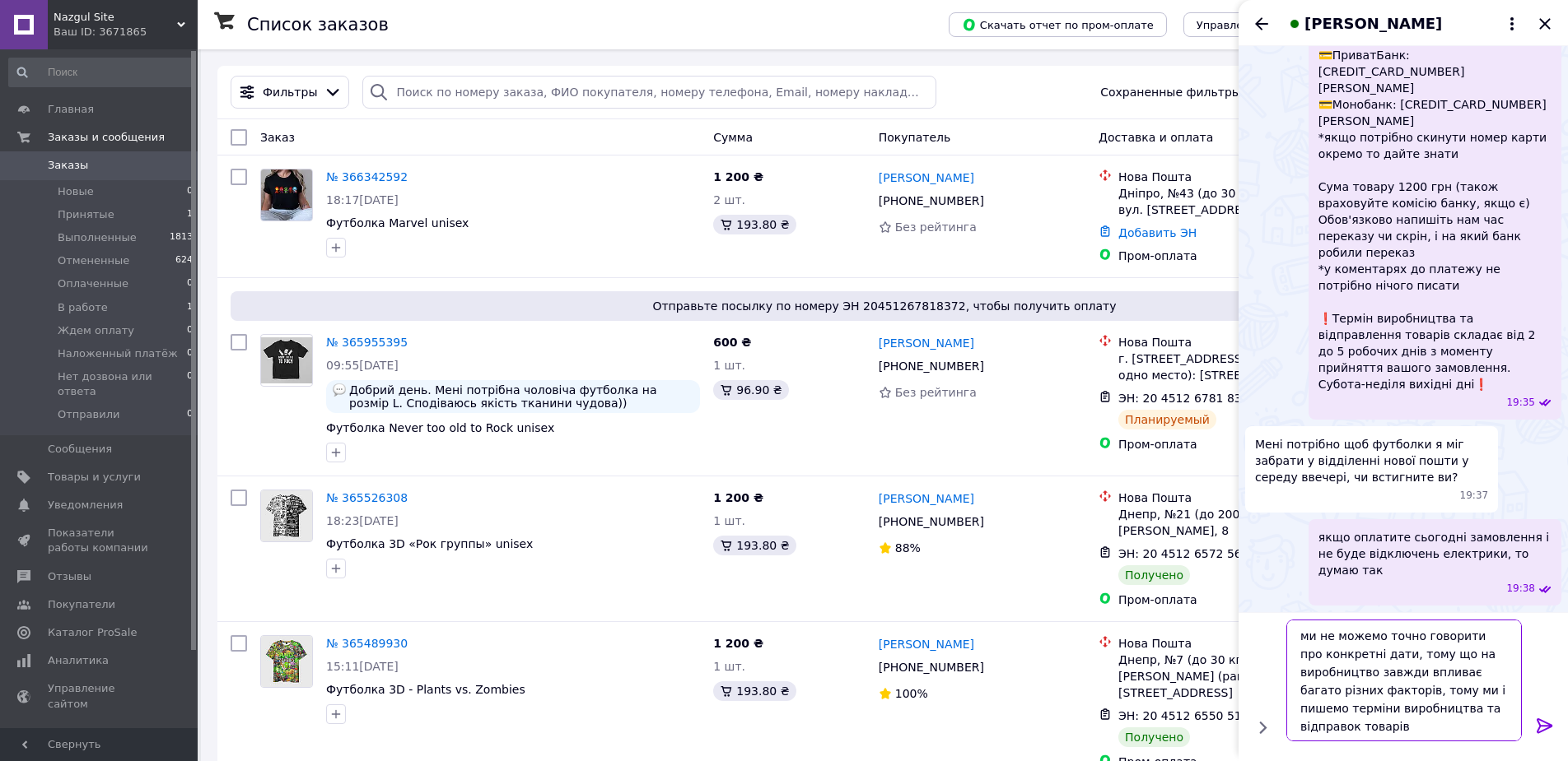
type textarea "ми не можемо точно говорити про конкретні дати, тому що на виробництво завжди в…"
click at [1542, 723] on icon at bounding box center [1545, 726] width 20 height 20
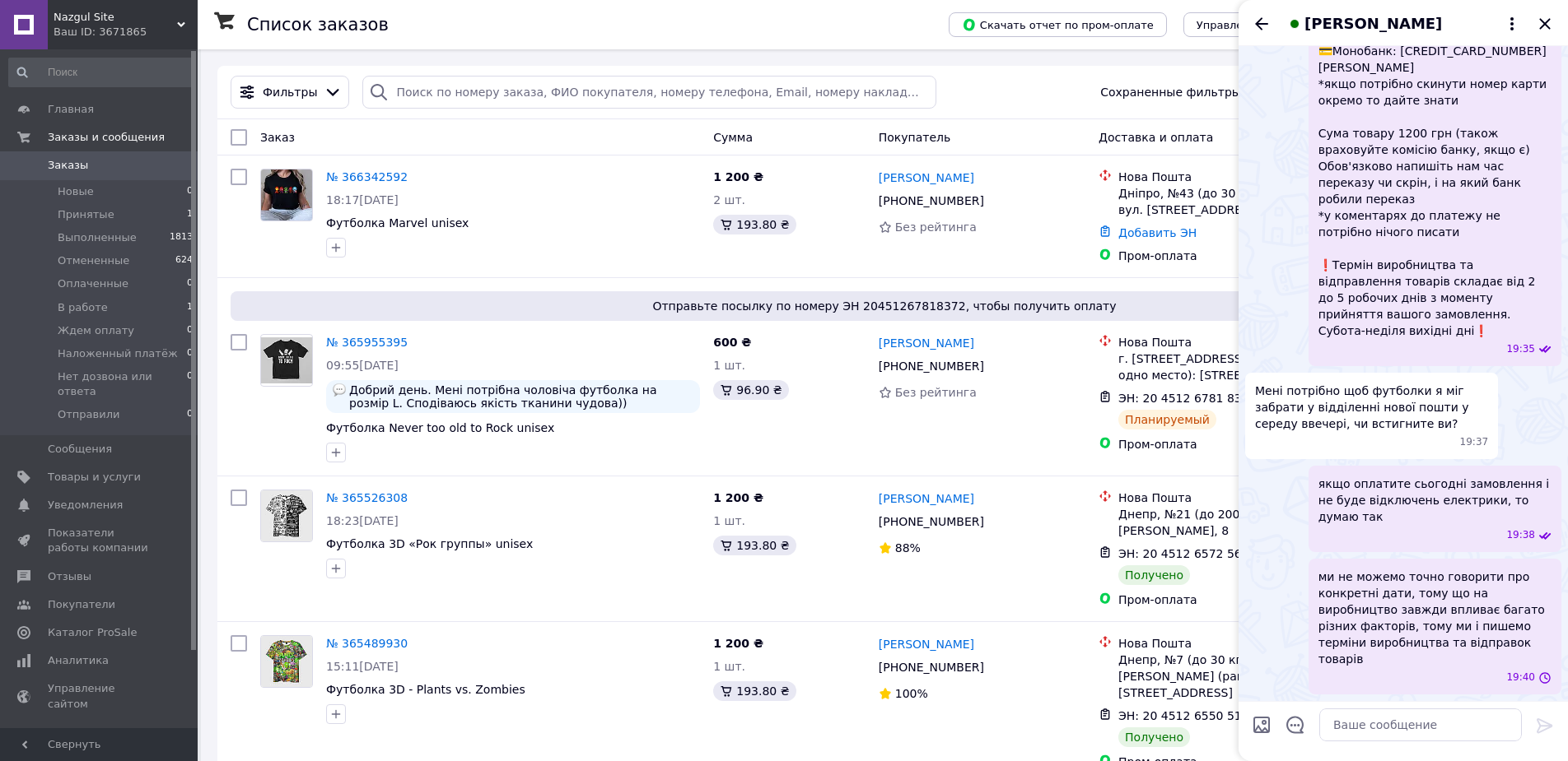
scroll to position [1941, 0]
click at [1265, 12] on div "[PERSON_NAME]" at bounding box center [1403, 23] width 330 height 46
click at [1263, 23] on icon "Назад" at bounding box center [1262, 23] width 14 height 13
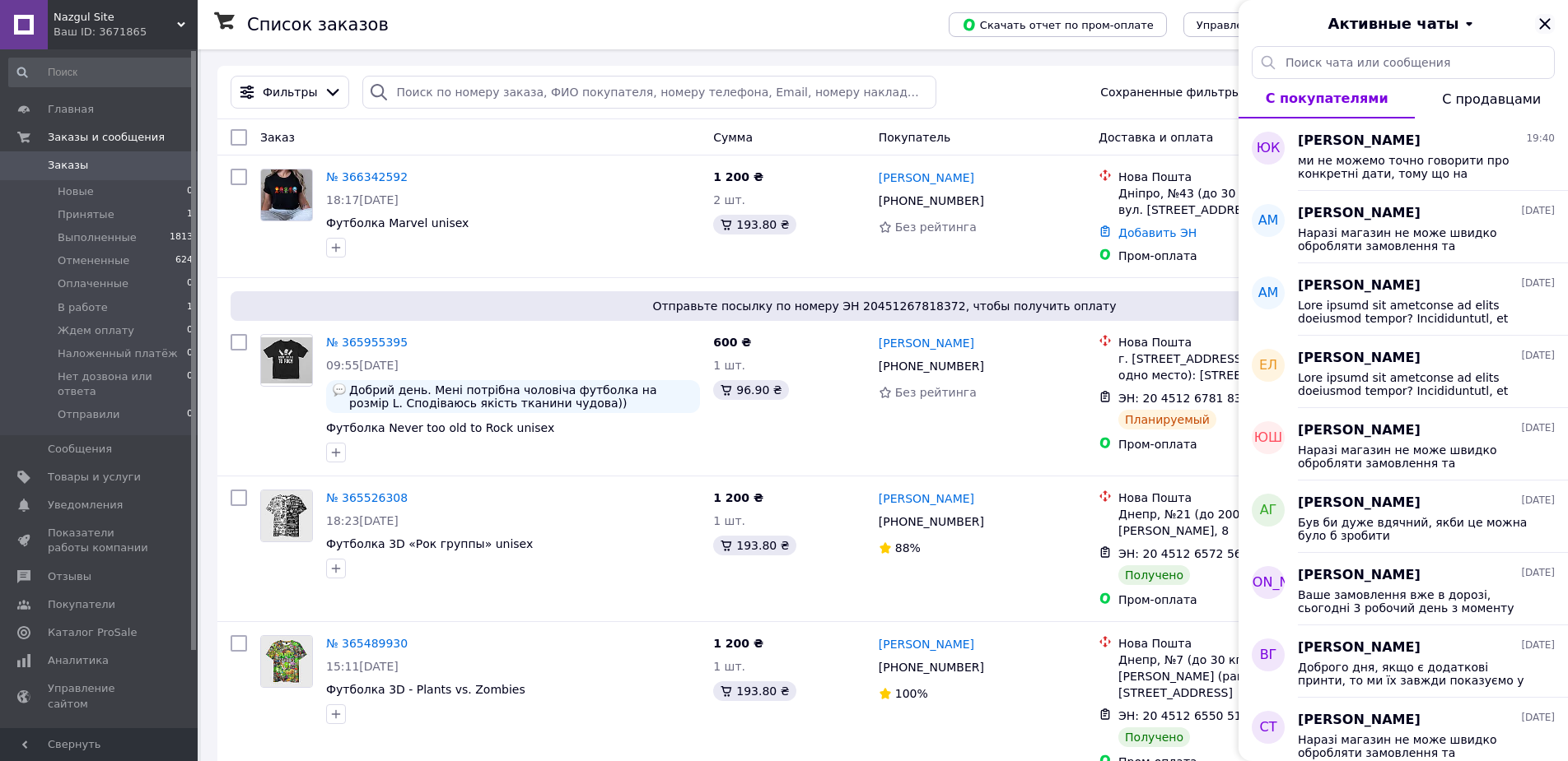
click at [1553, 23] on icon "Закрыть" at bounding box center [1545, 24] width 20 height 20
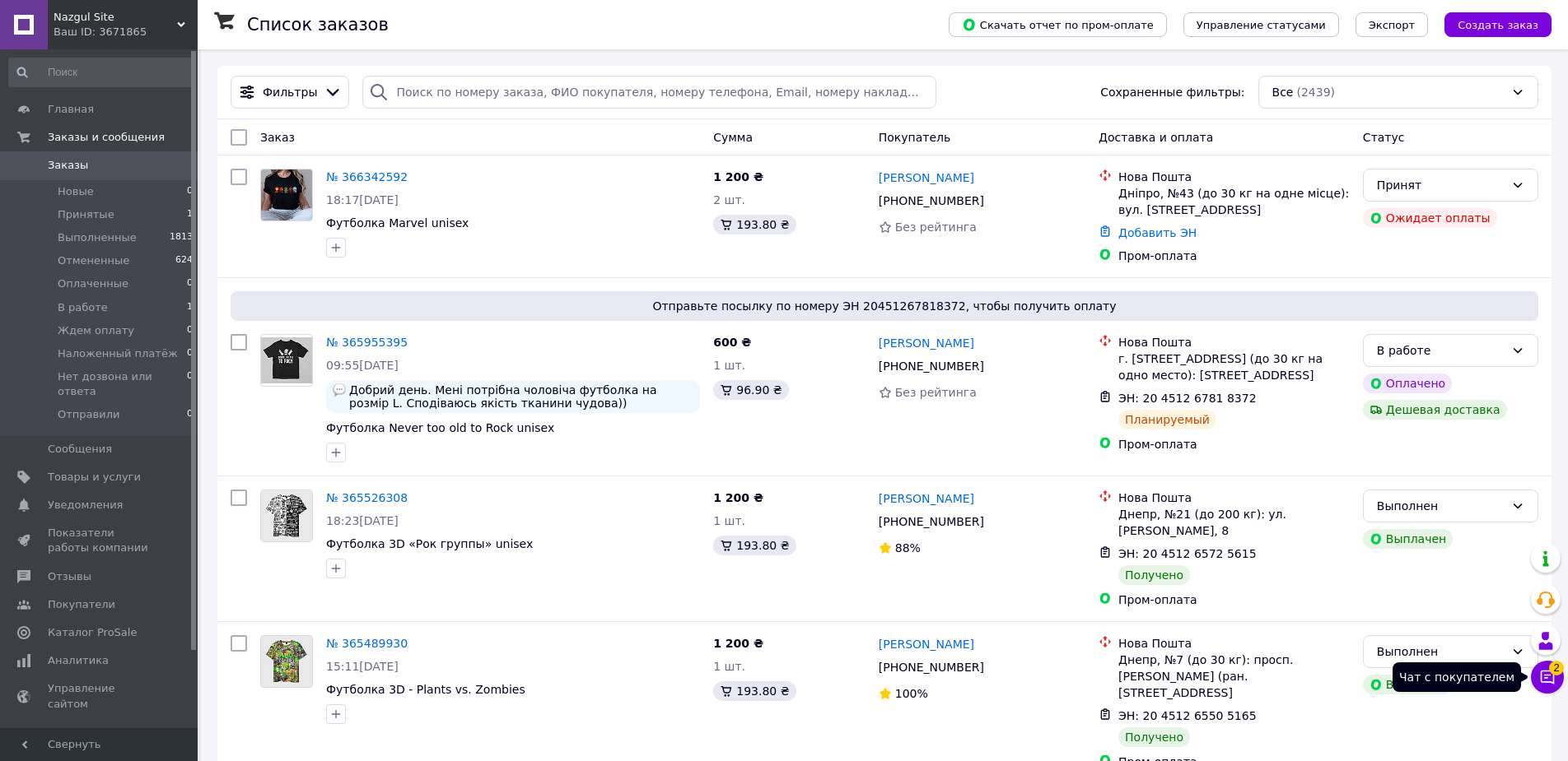
click at [1559, 678] on button "Чат с покупателем 2" at bounding box center [1547, 677] width 33 height 33
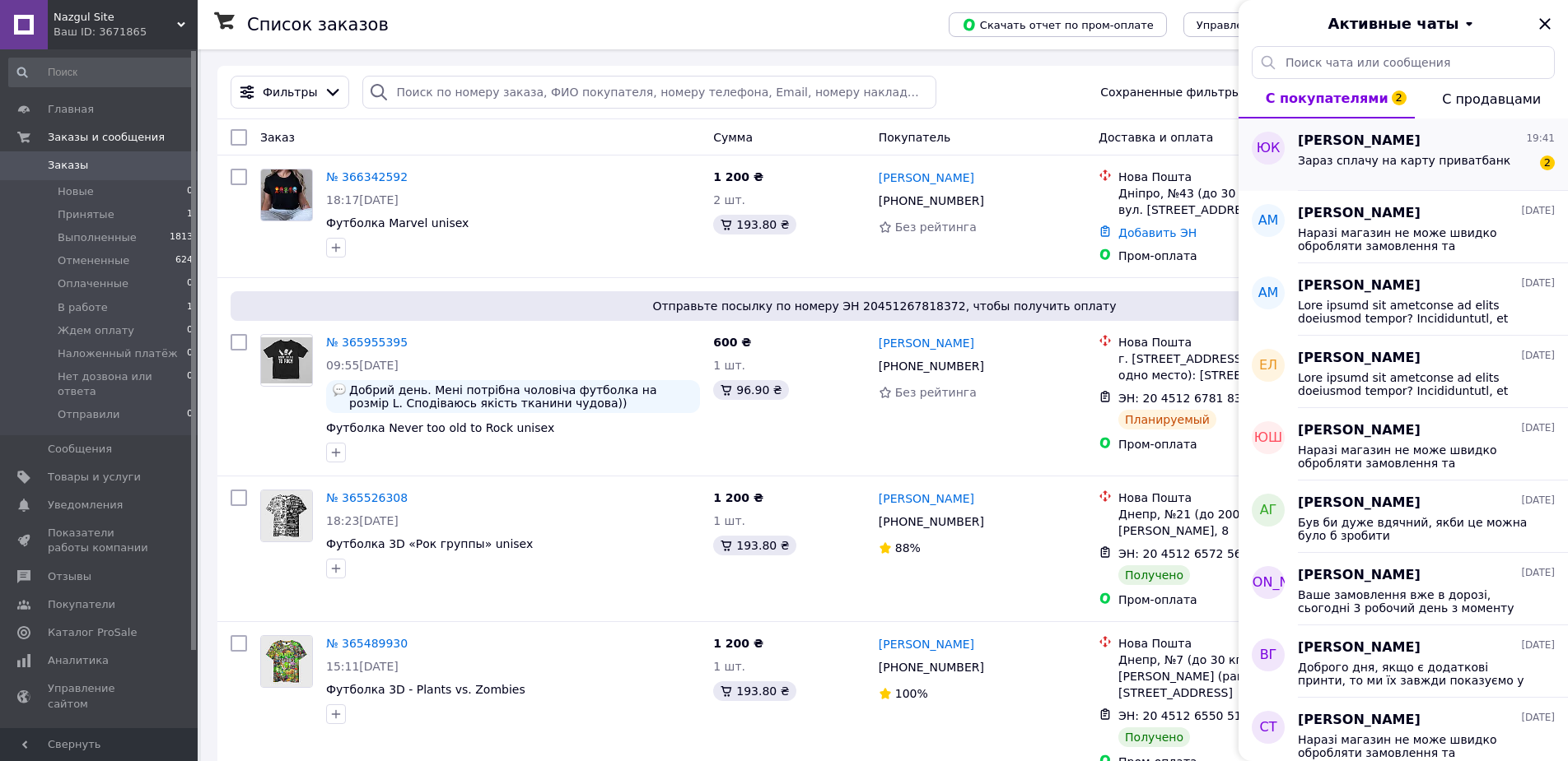
click at [1390, 177] on div "Зараз сплачу на карту приватбанк" at bounding box center [1404, 166] width 213 height 23
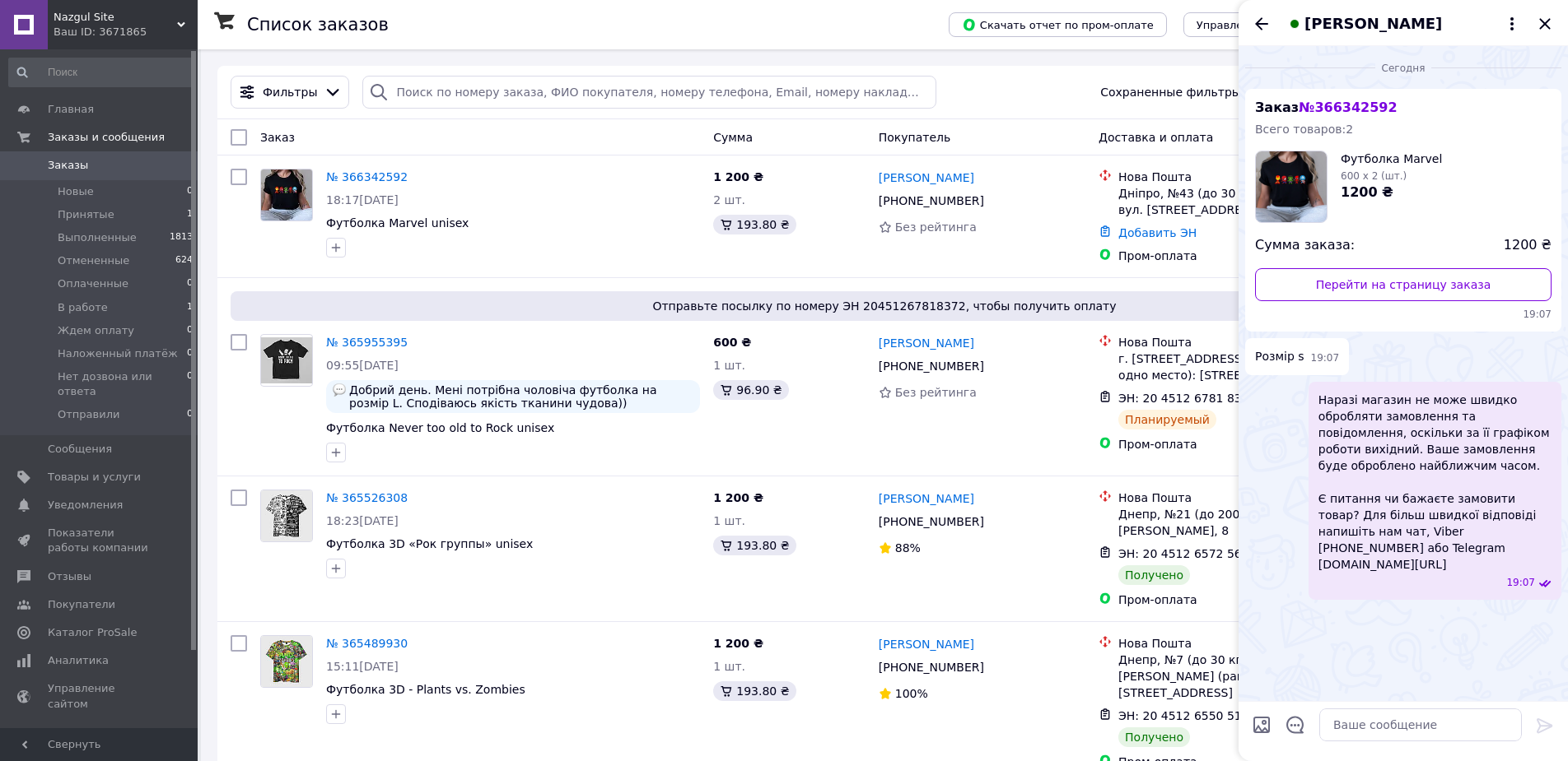
scroll to position [2058, 0]
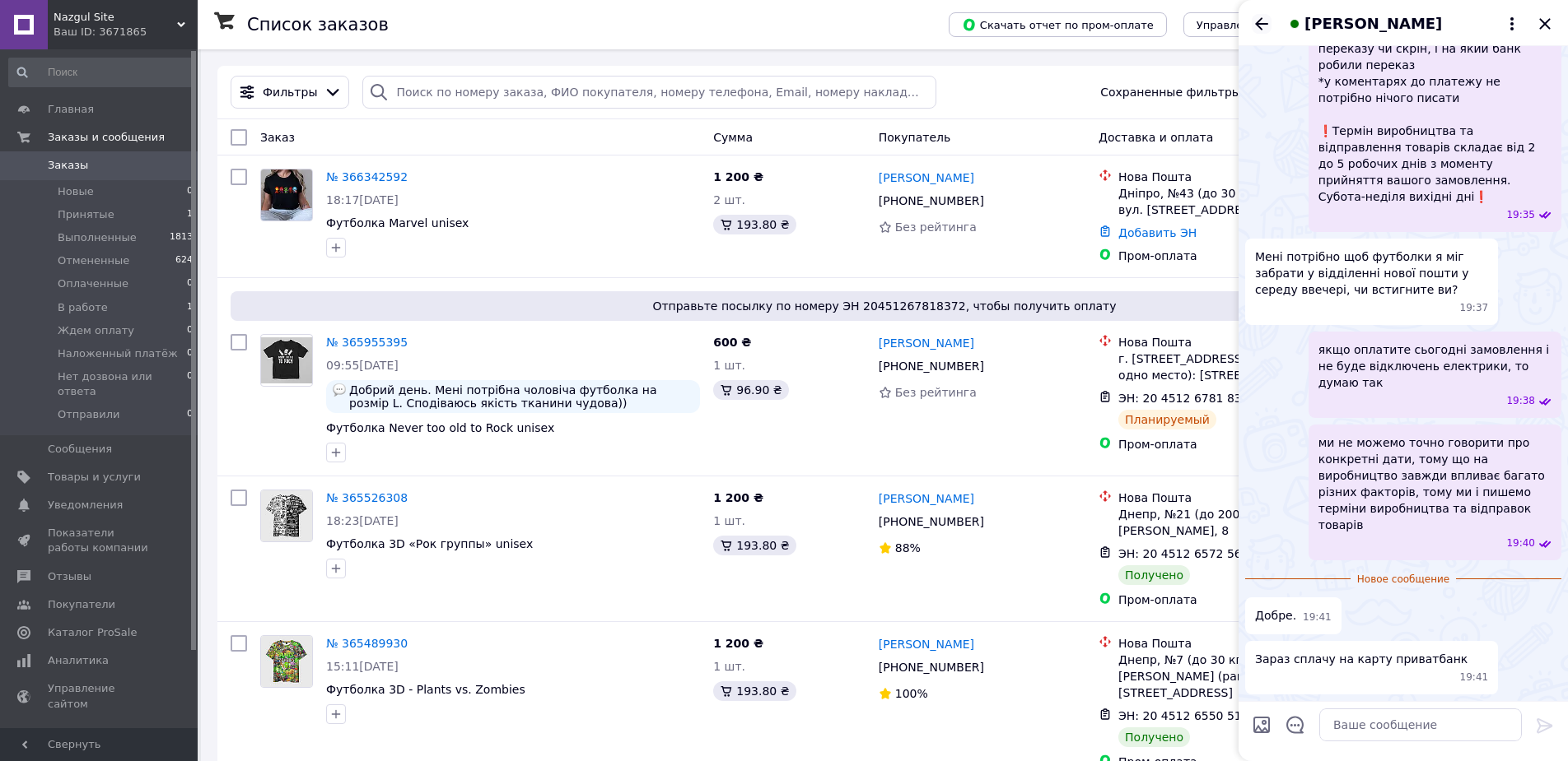
click at [1266, 26] on icon "Назад" at bounding box center [1262, 24] width 20 height 20
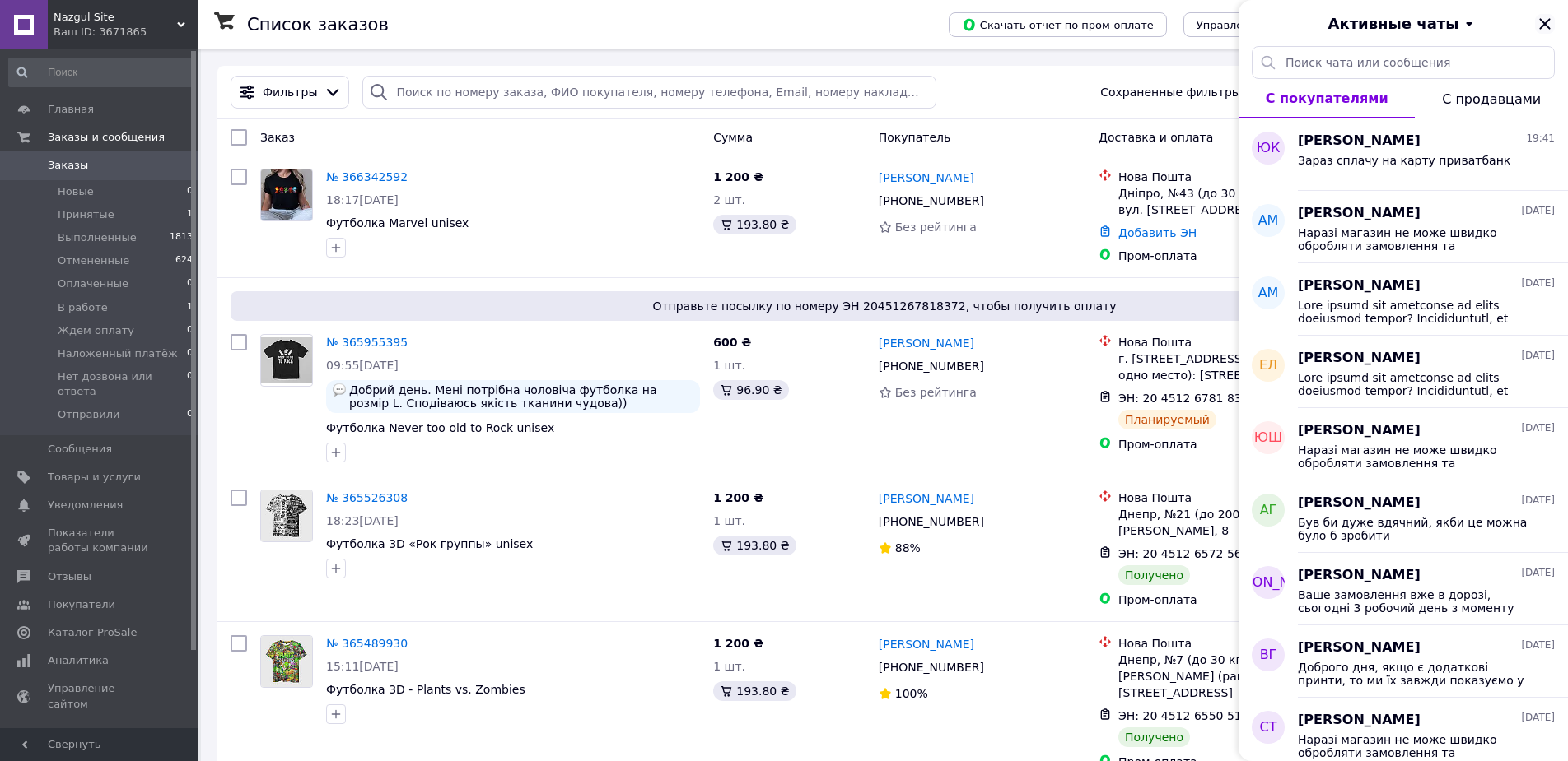
click at [1545, 24] on icon "Закрыть" at bounding box center [1545, 23] width 11 height 11
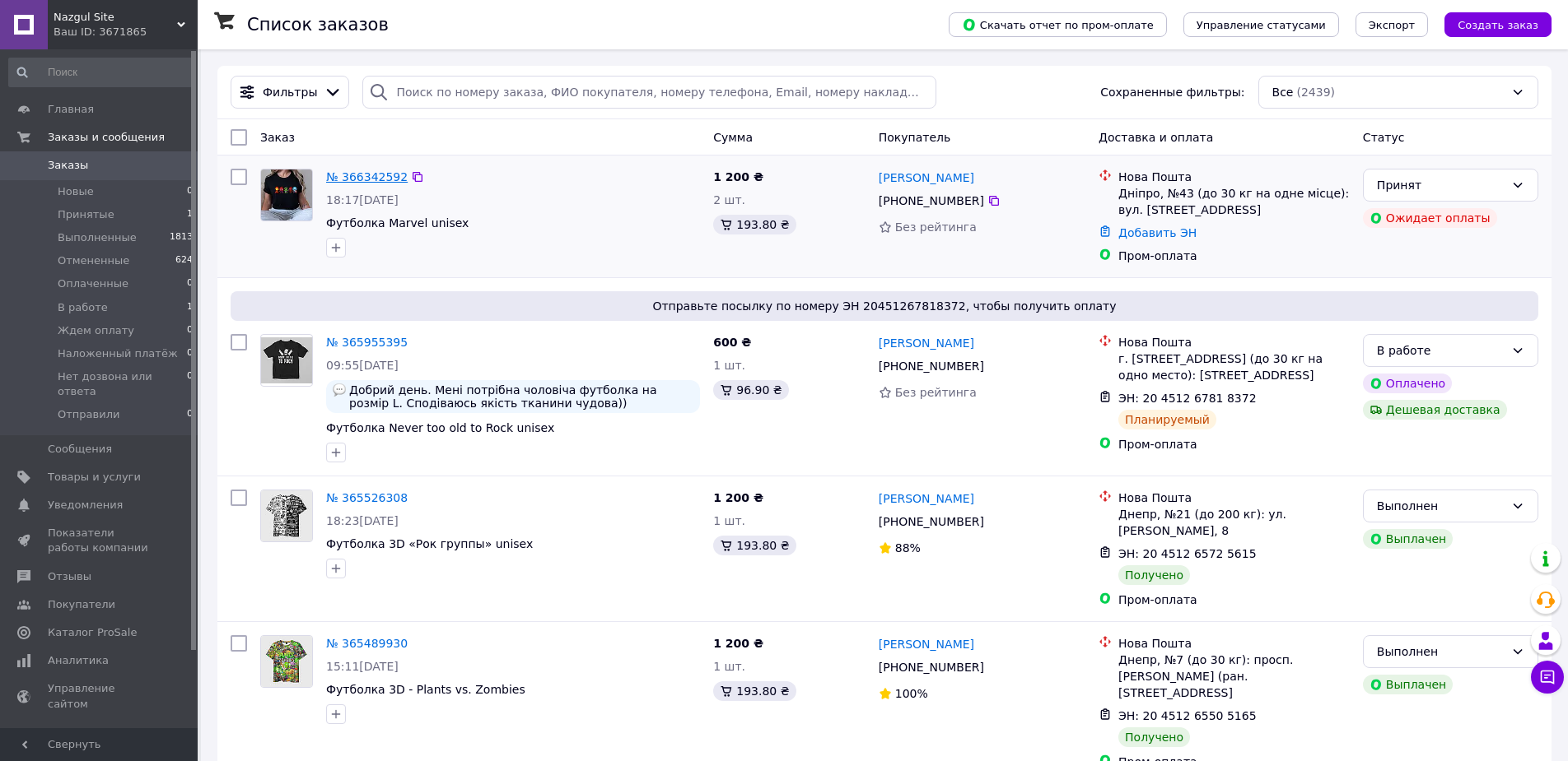
click at [378, 178] on link "№ 366342592" at bounding box center [367, 177] width 81 height 14
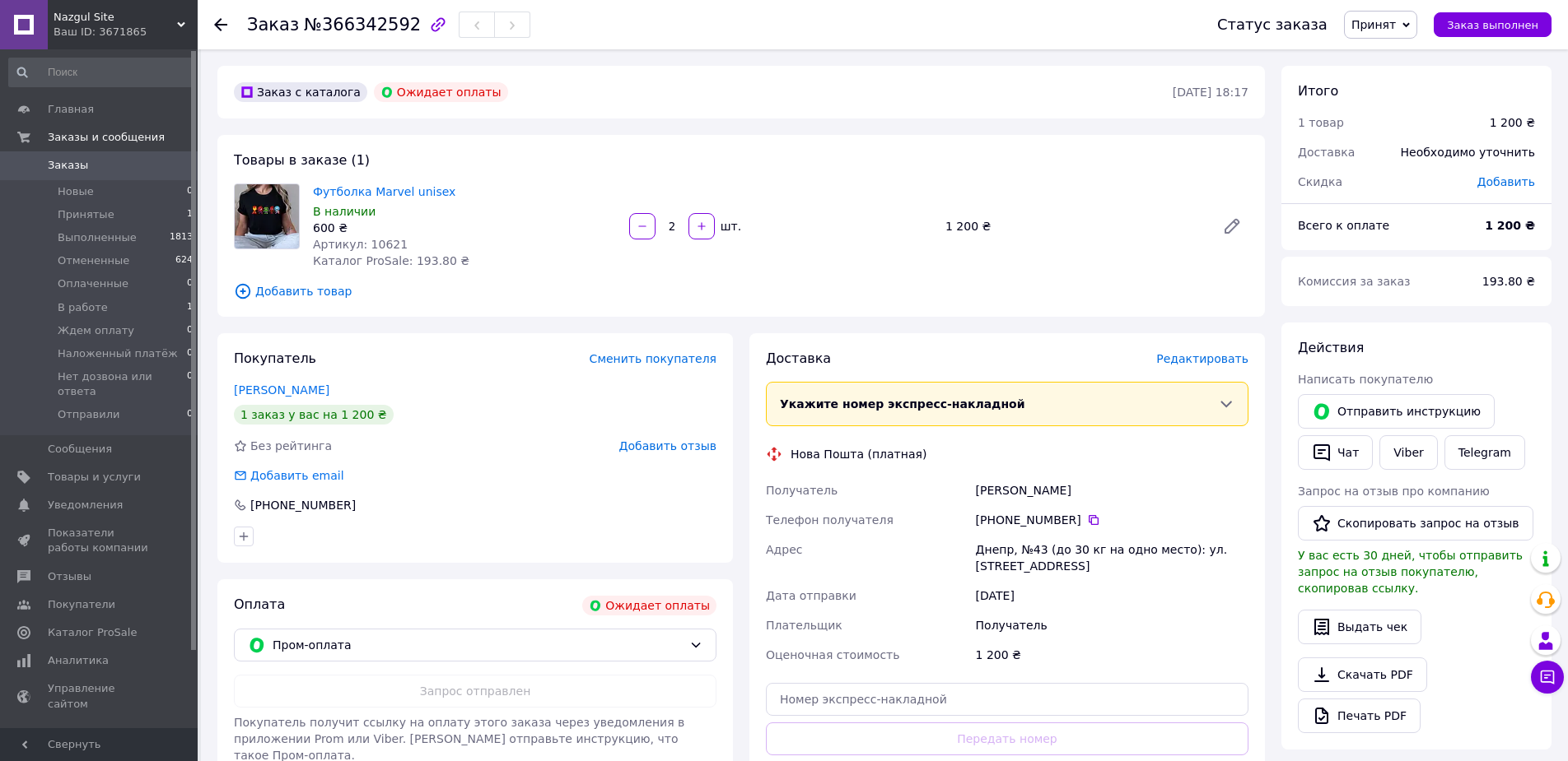
click at [385, 243] on span "Артикул: 10621" at bounding box center [360, 244] width 95 height 14
copy span "10621"
click at [304, 28] on span "№366342592" at bounding box center [362, 24] width 117 height 20
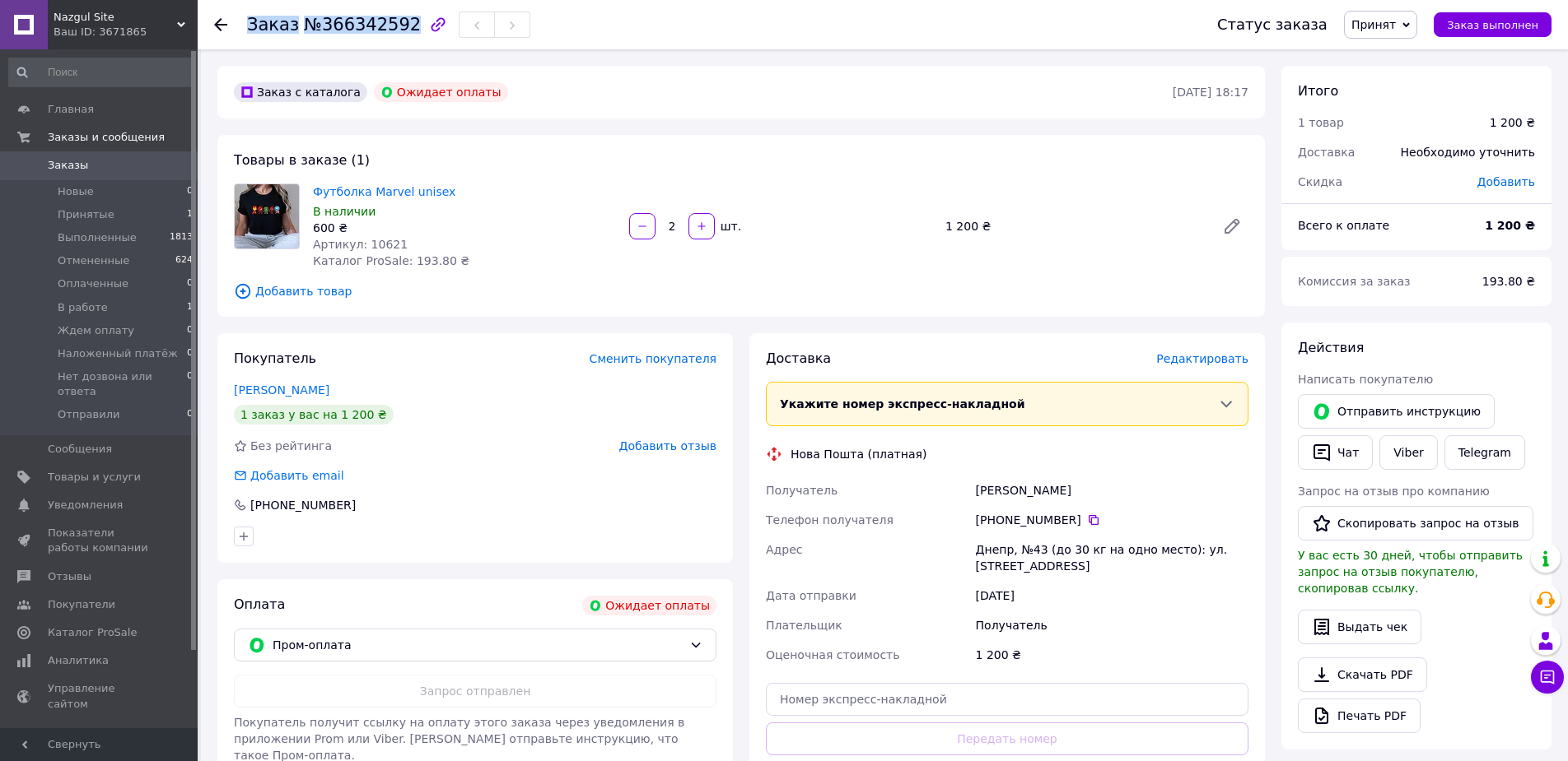
click at [304, 28] on span "№366342592" at bounding box center [362, 24] width 117 height 20
copy h1 "Заказ №366342592"
click at [1564, 673] on div "Заказ №366342592 Статус заказа Принят Выполнен Отменен Оплаченный В работе Ждем…" at bounding box center [884, 603] width 1367 height 1109
click at [1545, 678] on icon at bounding box center [1548, 678] width 14 height 14
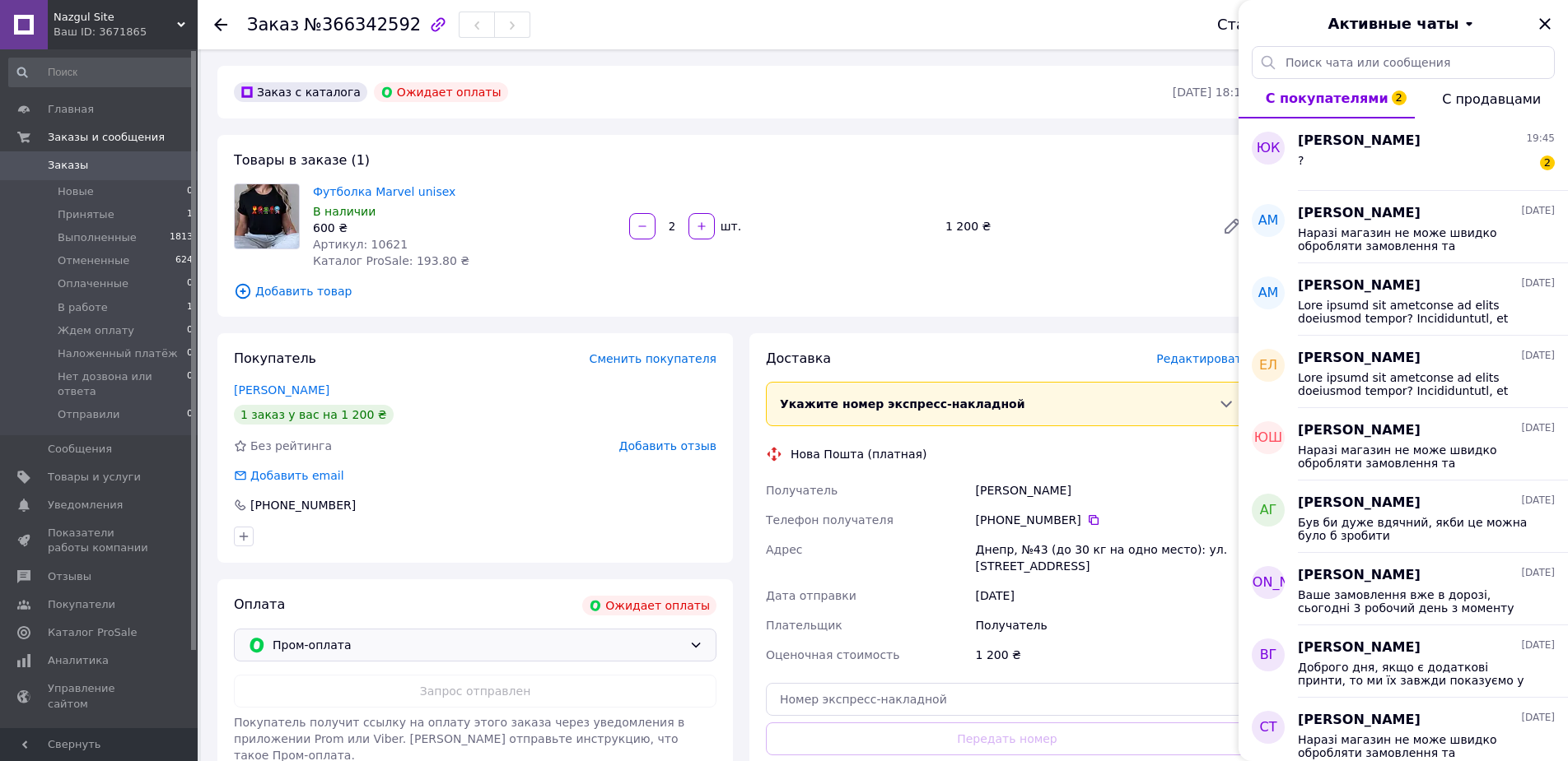
click at [407, 648] on span "Пром-оплата" at bounding box center [477, 645] width 410 height 18
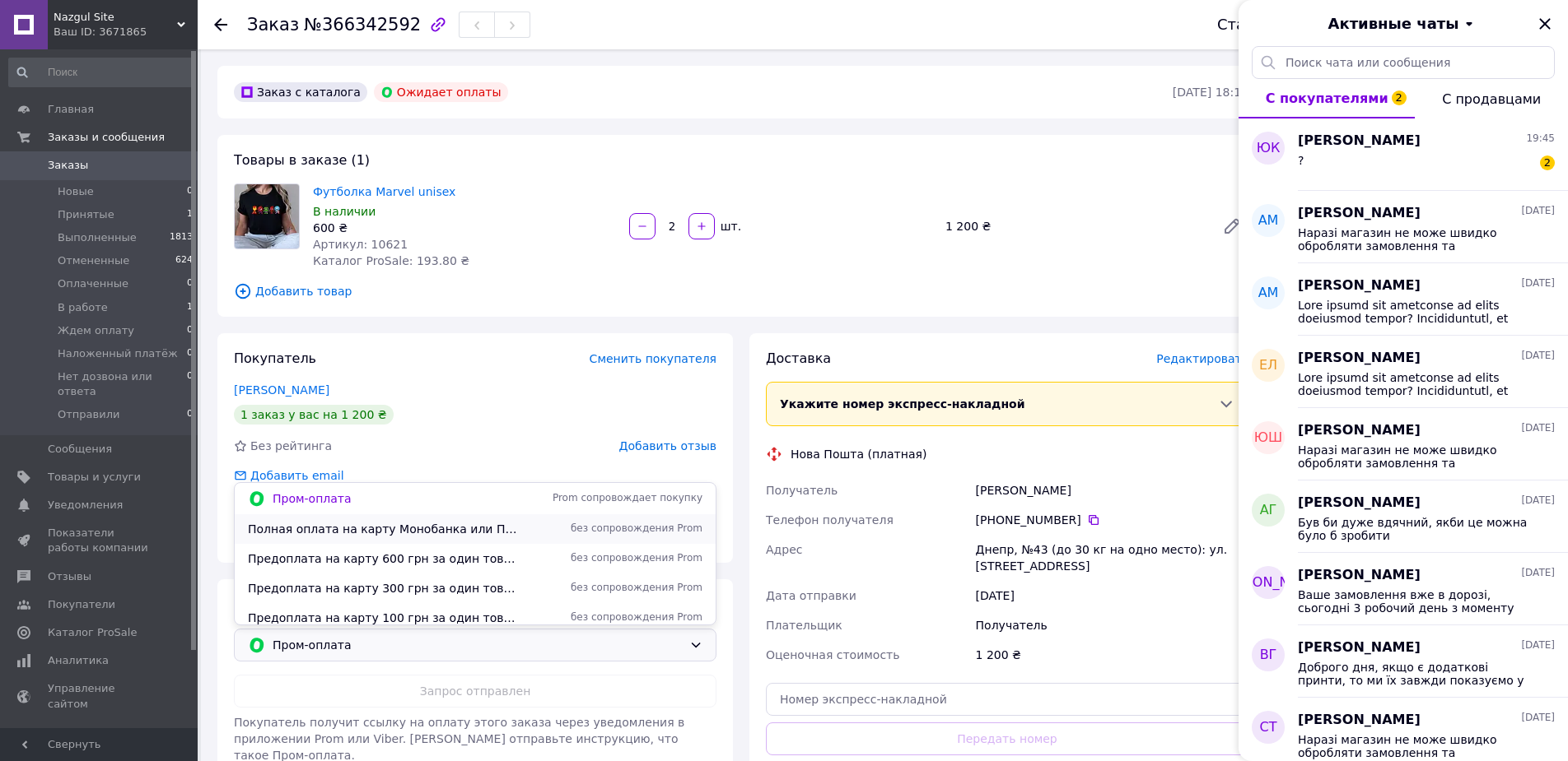
click at [349, 528] on span "Полная оплата на карту Монобанка или ПриватБанка" at bounding box center [383, 529] width 270 height 16
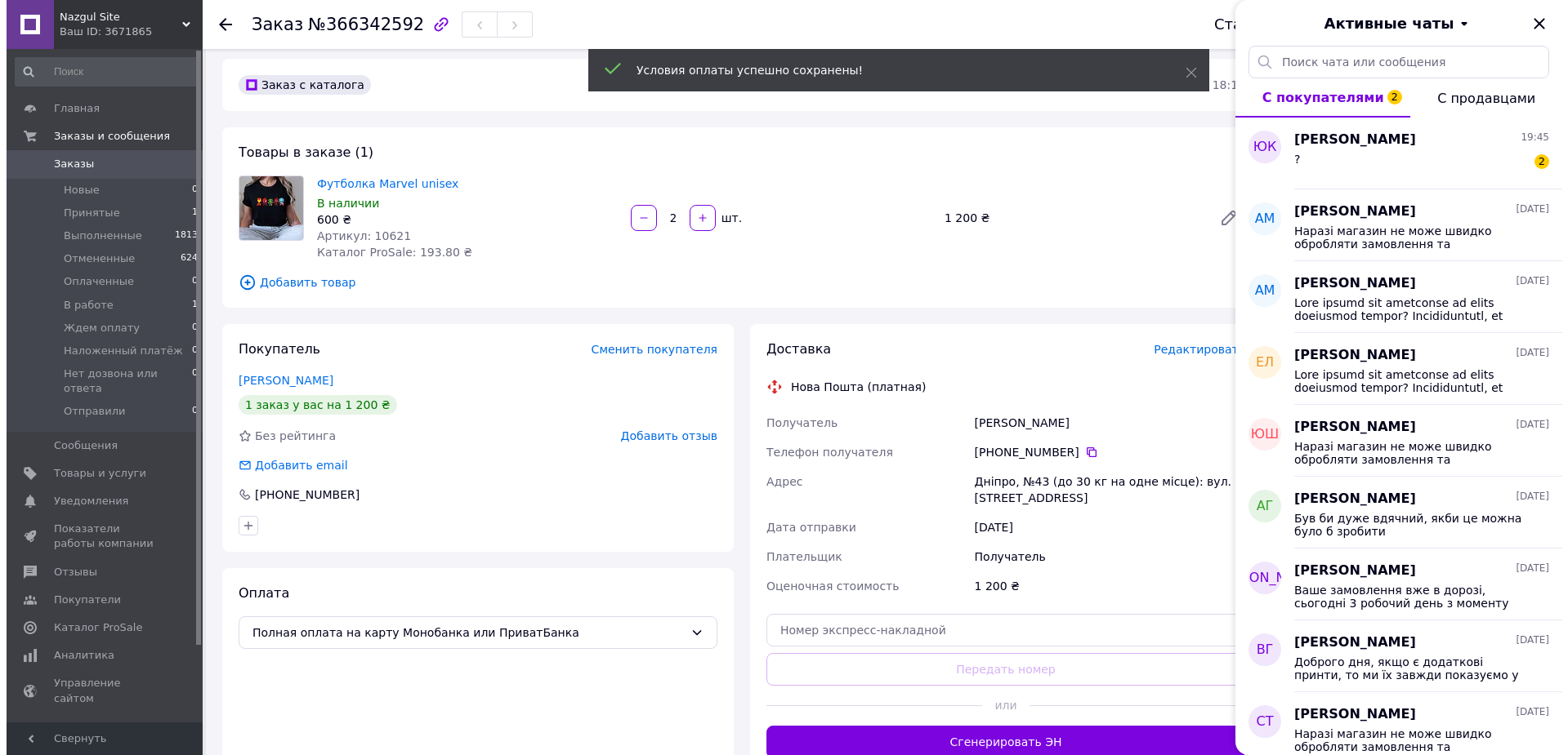
scroll to position [81, 0]
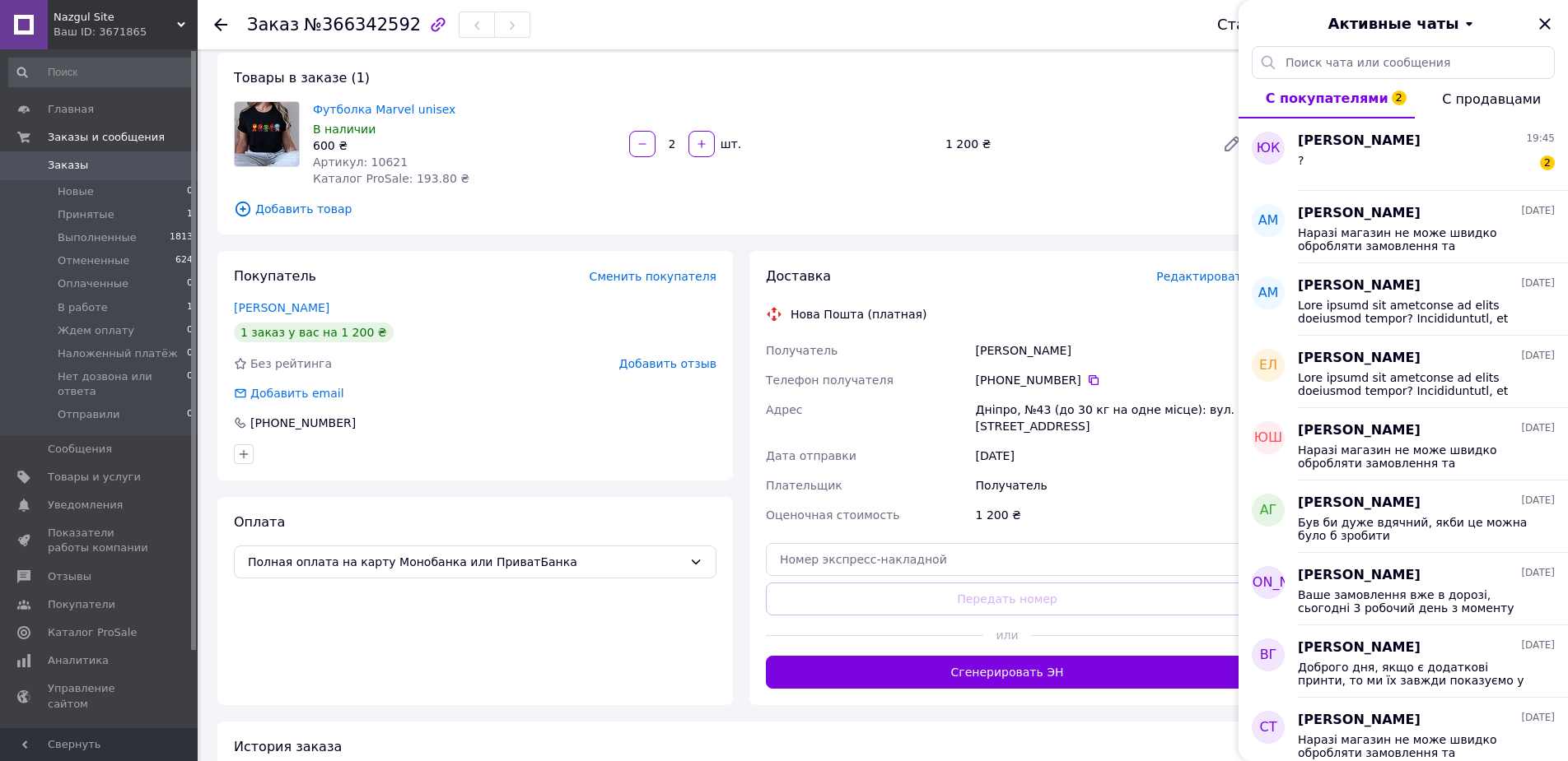
click at [1183, 274] on span "Редактировать" at bounding box center [1202, 276] width 92 height 14
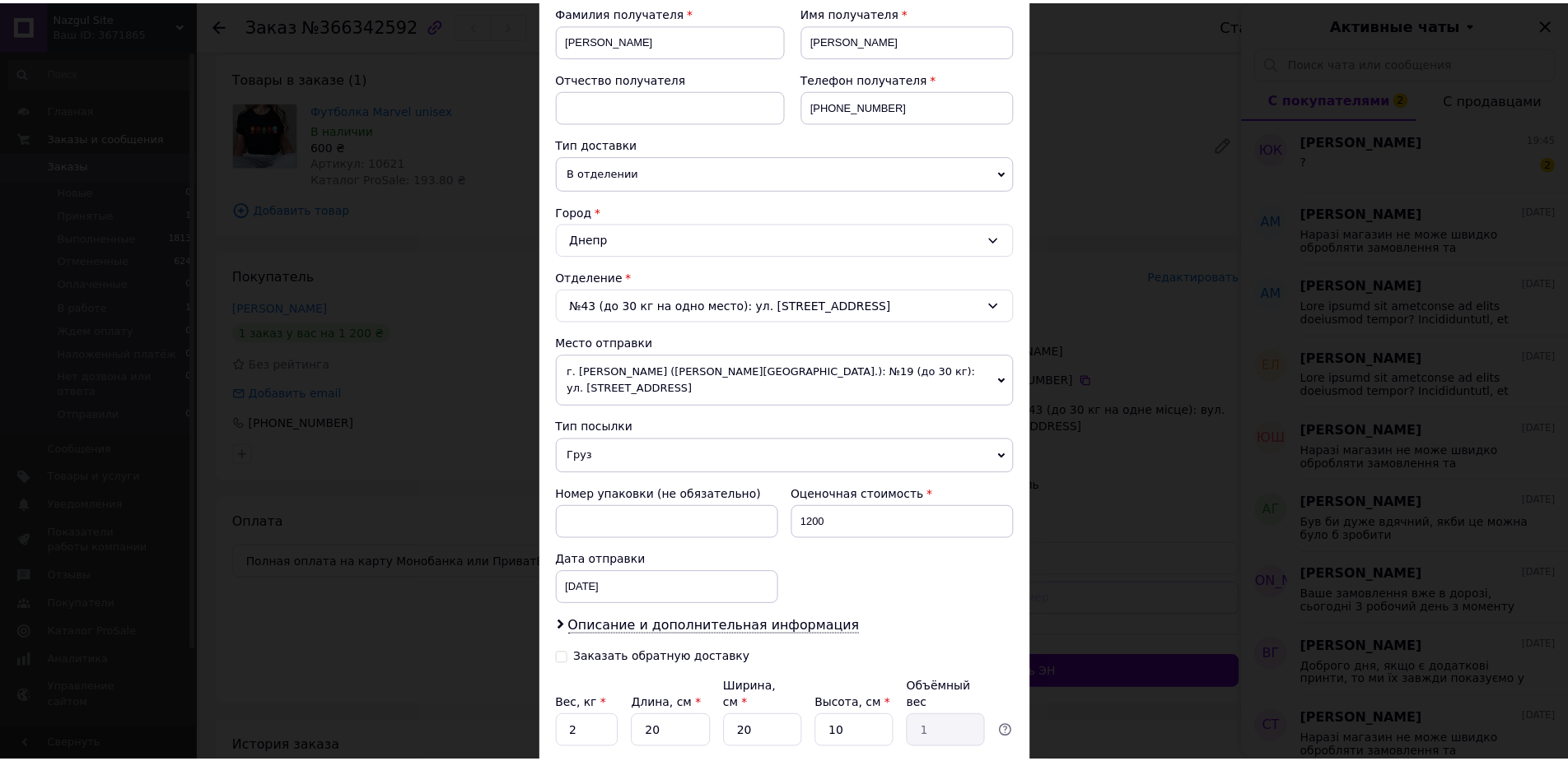
scroll to position [330, 0]
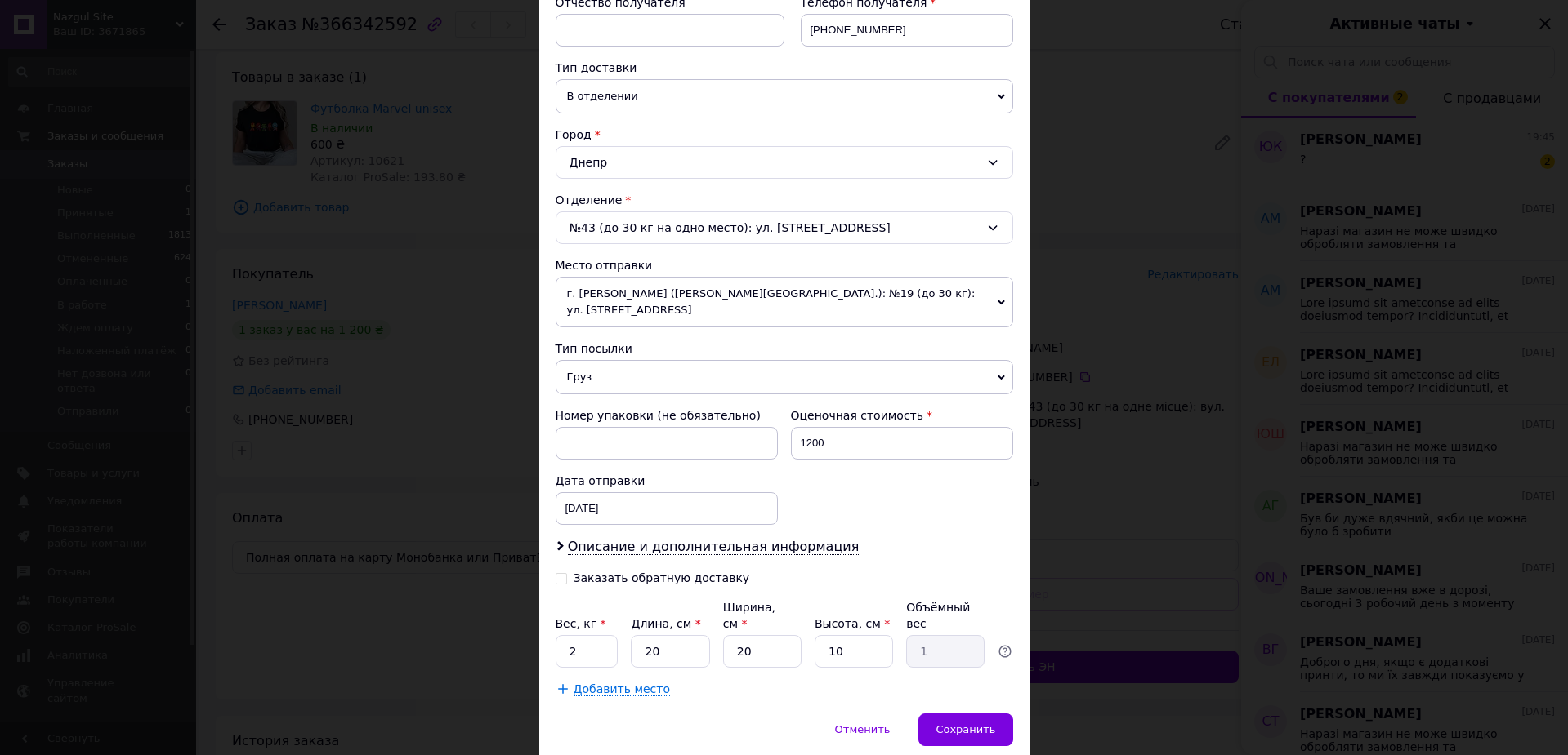
click at [644, 299] on span "г. [PERSON_NAME] ([PERSON_NAME][GEOGRAPHIC_DATA].): №19 (до 30 кг): ул. [STREET…" at bounding box center [784, 302] width 458 height 51
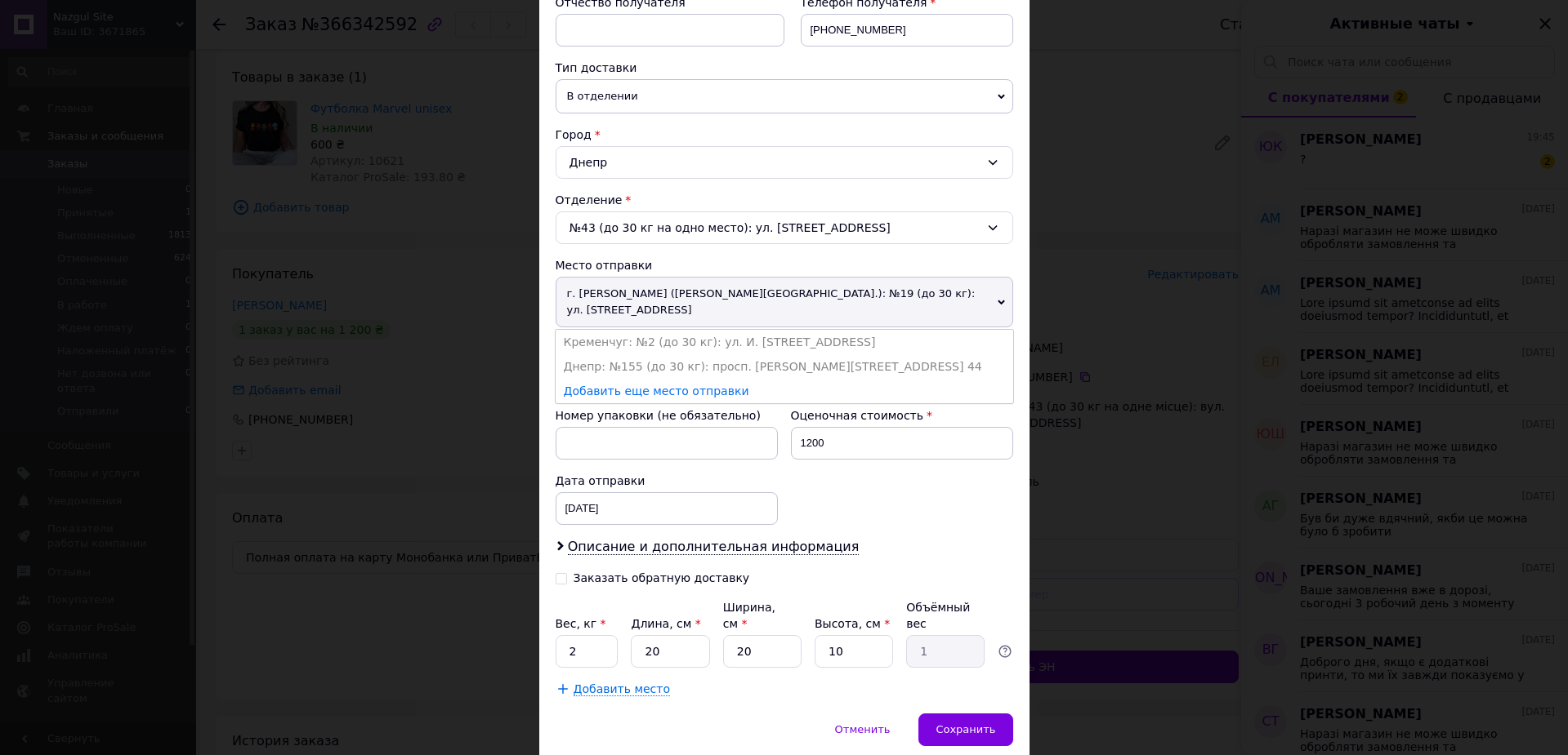
click at [1064, 435] on div "× Редактирование доставки Способ доставки Нова Пошта (платная) Плательщик Получ…" at bounding box center [784, 377] width 1568 height 755
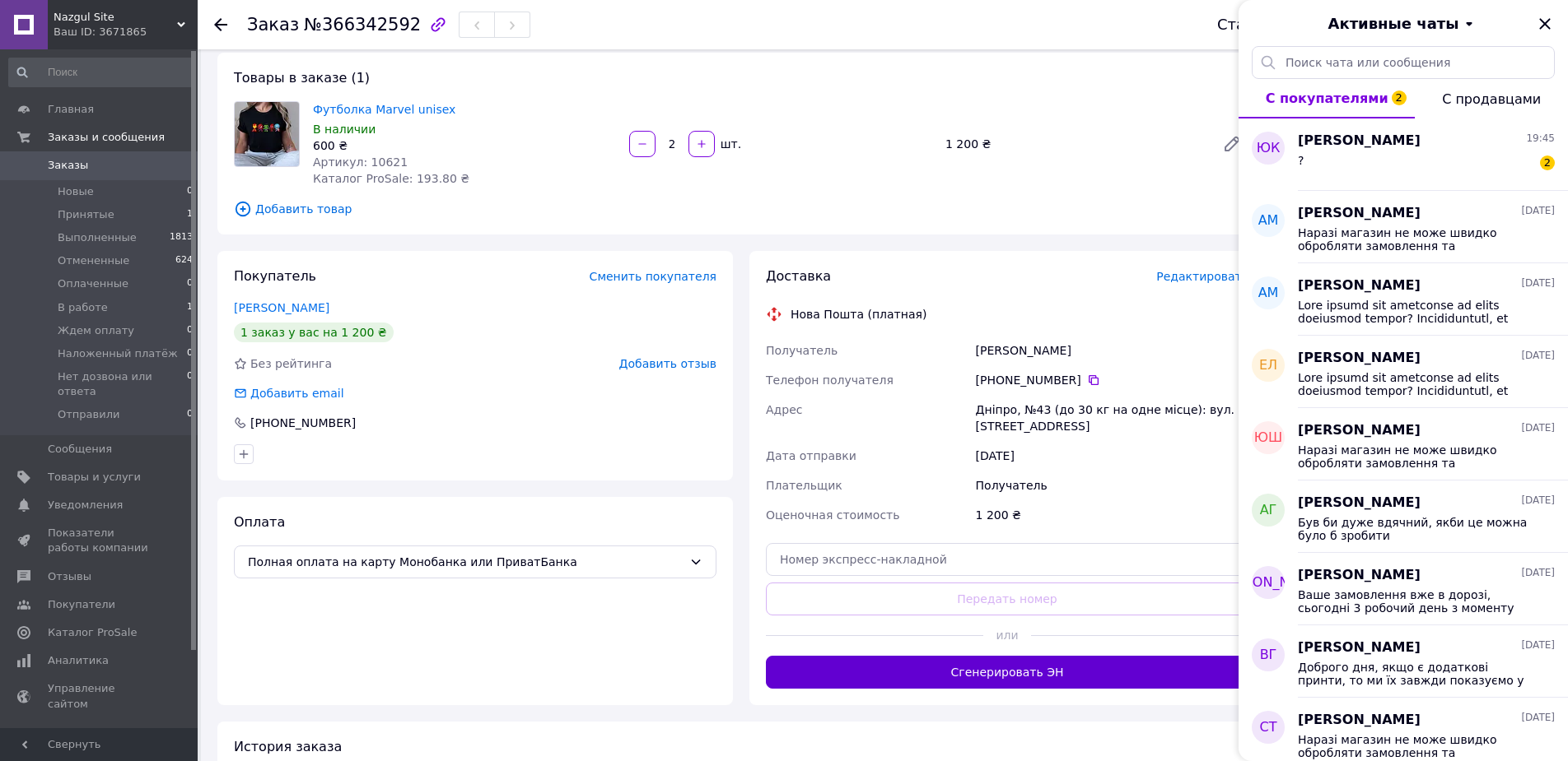
click at [1092, 680] on button "Сгенерировать ЭН" at bounding box center [1007, 672] width 482 height 33
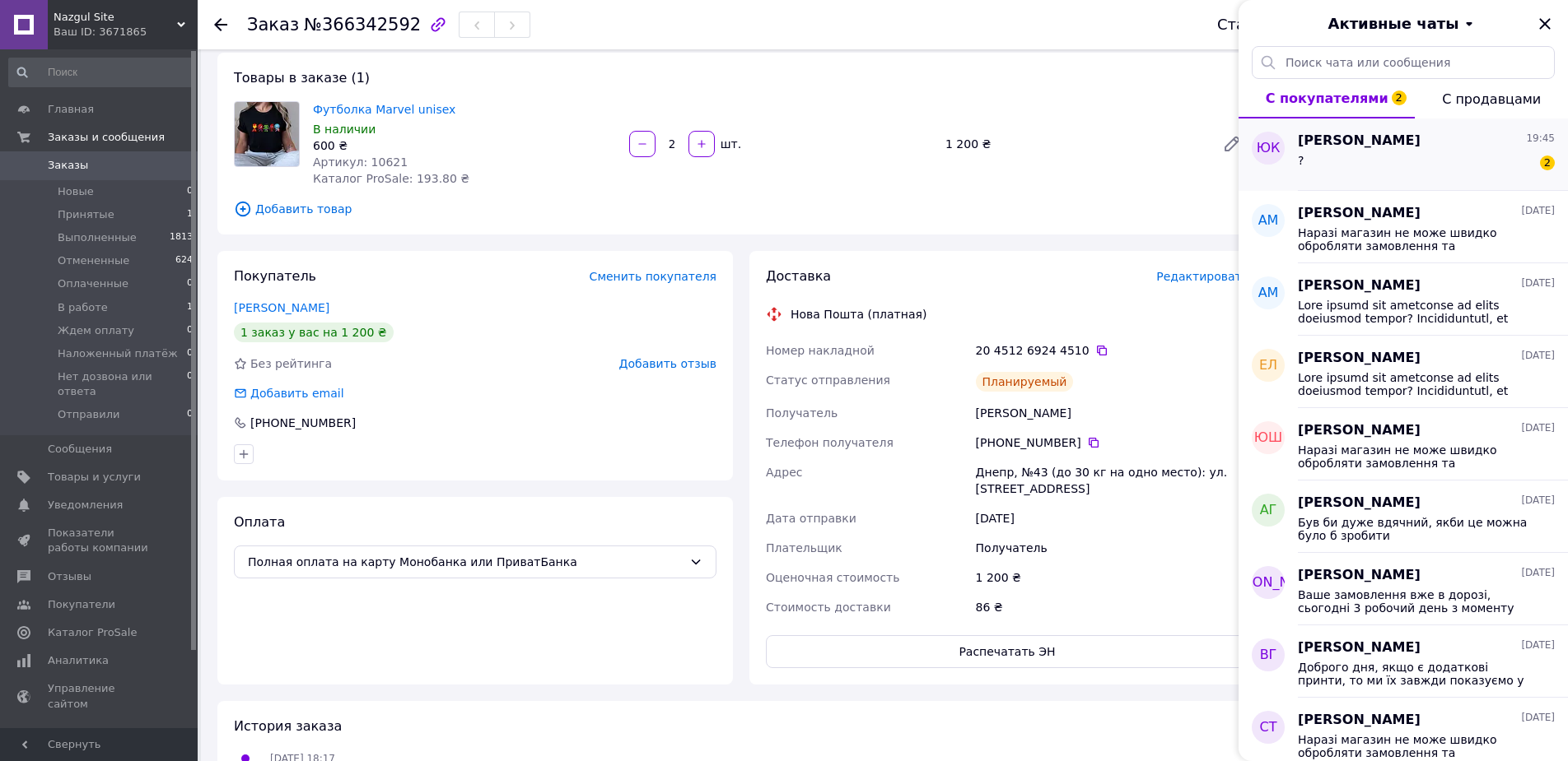
click at [1381, 159] on div "? 2" at bounding box center [1426, 163] width 257 height 26
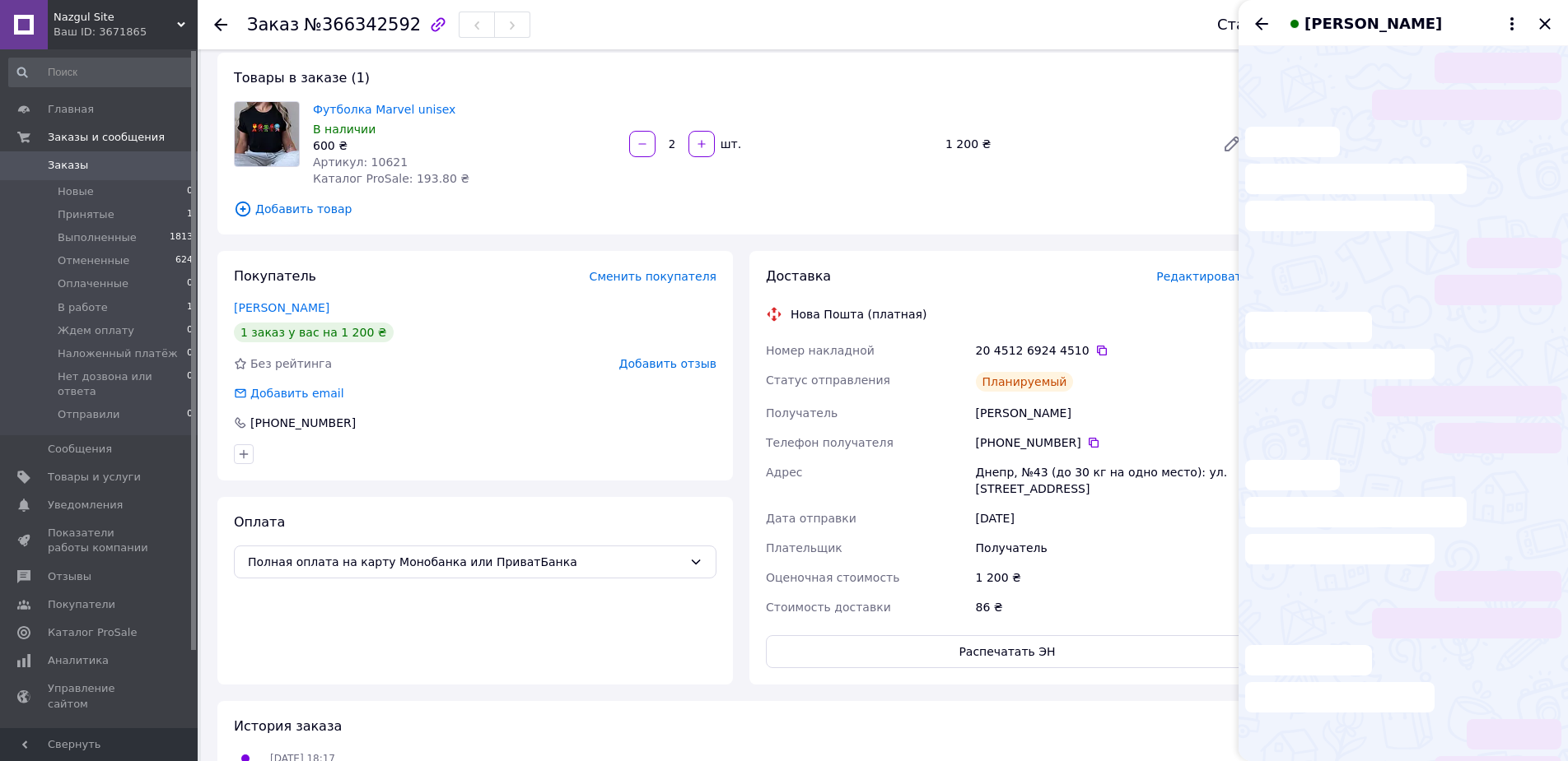
scroll to position [2145, 0]
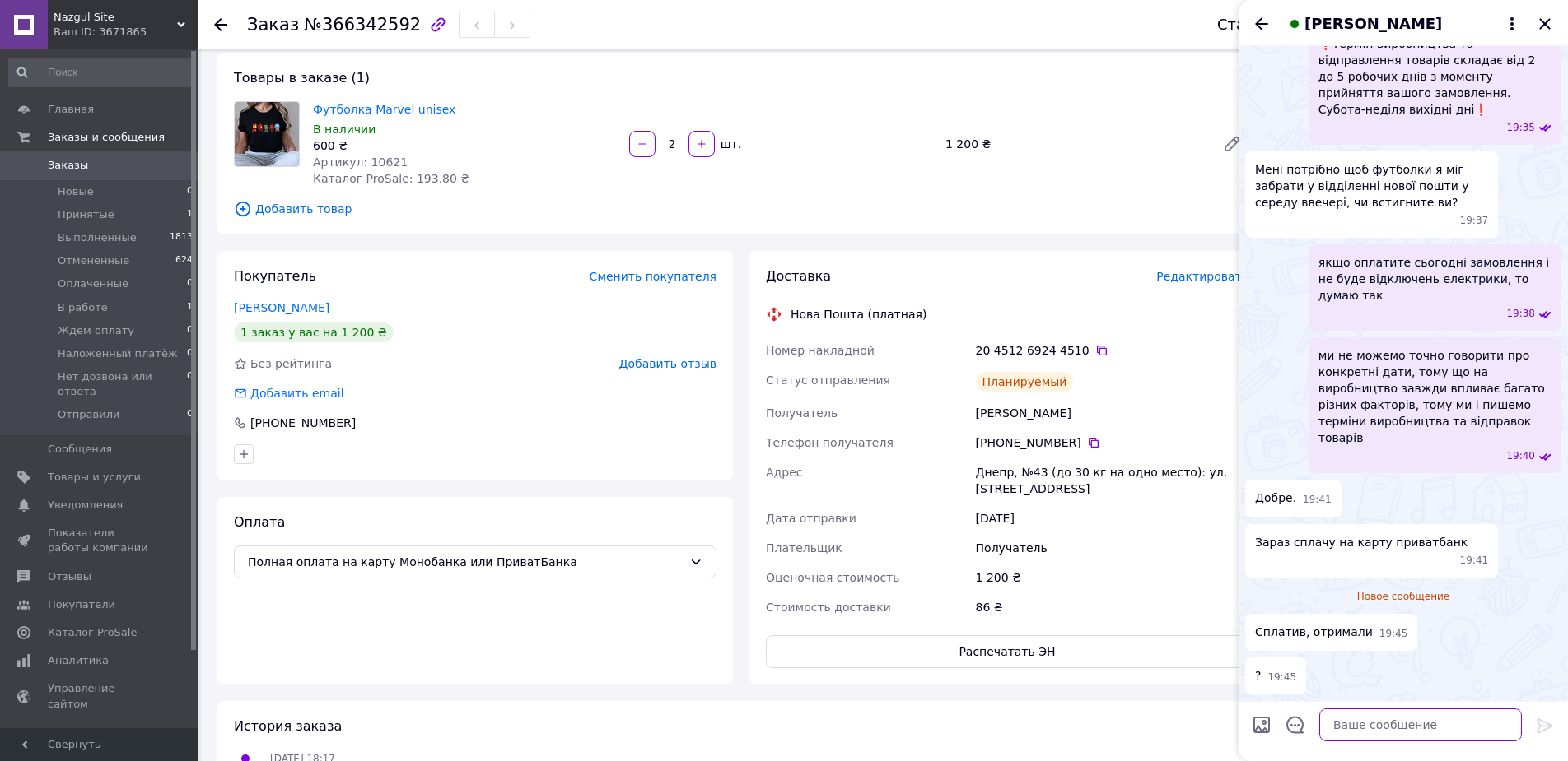
click at [1381, 720] on textarea at bounding box center [1420, 725] width 203 height 33
click at [1377, 720] on textarea "nfr" at bounding box center [1403, 725] width 235 height 33
type textarea "так"
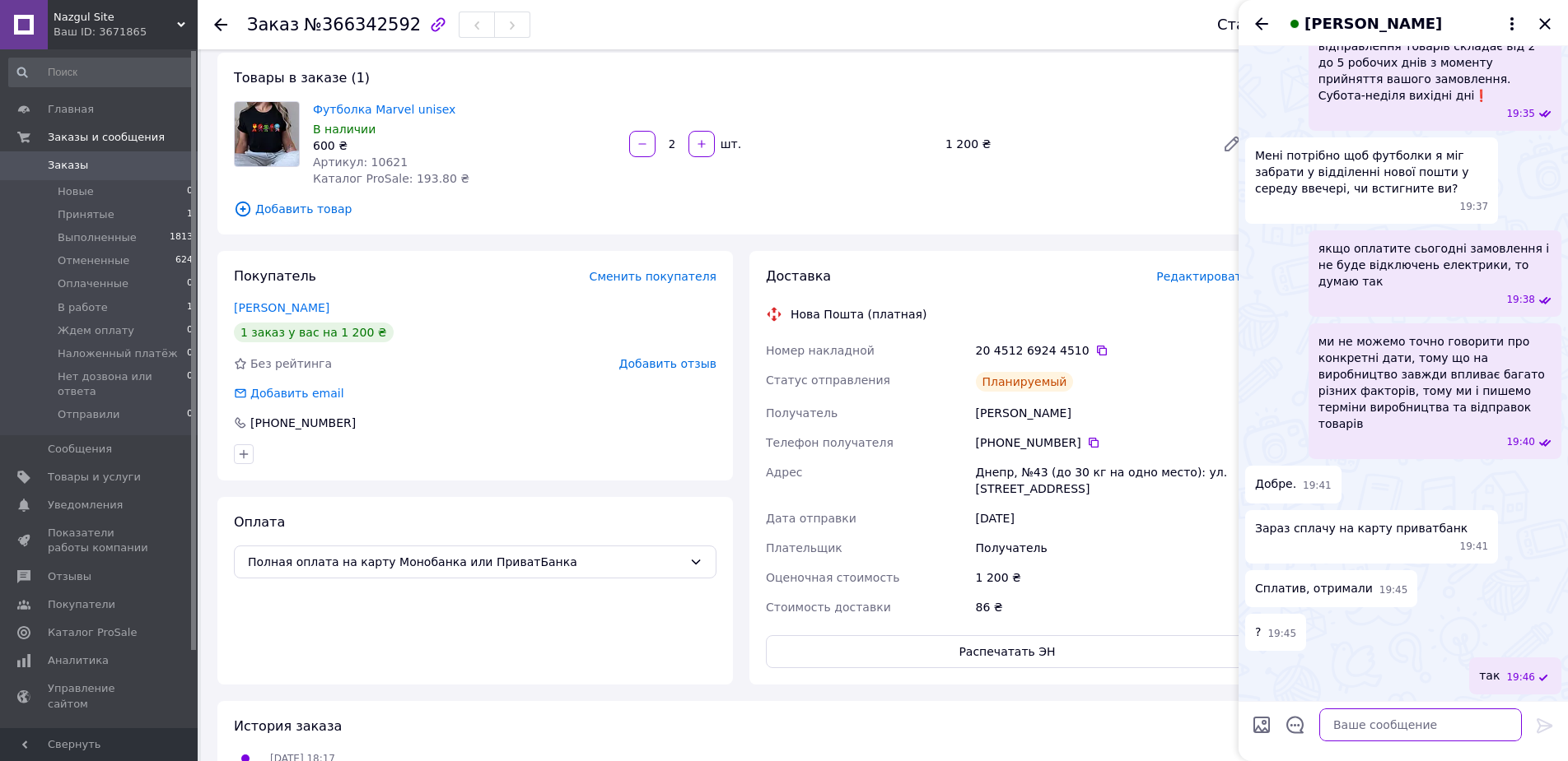
click at [1377, 720] on textarea at bounding box center [1420, 725] width 203 height 33
paste textarea "Ваше замовлення прийнято та запущено в роботу, враховуйте наші терміни виготовл…"
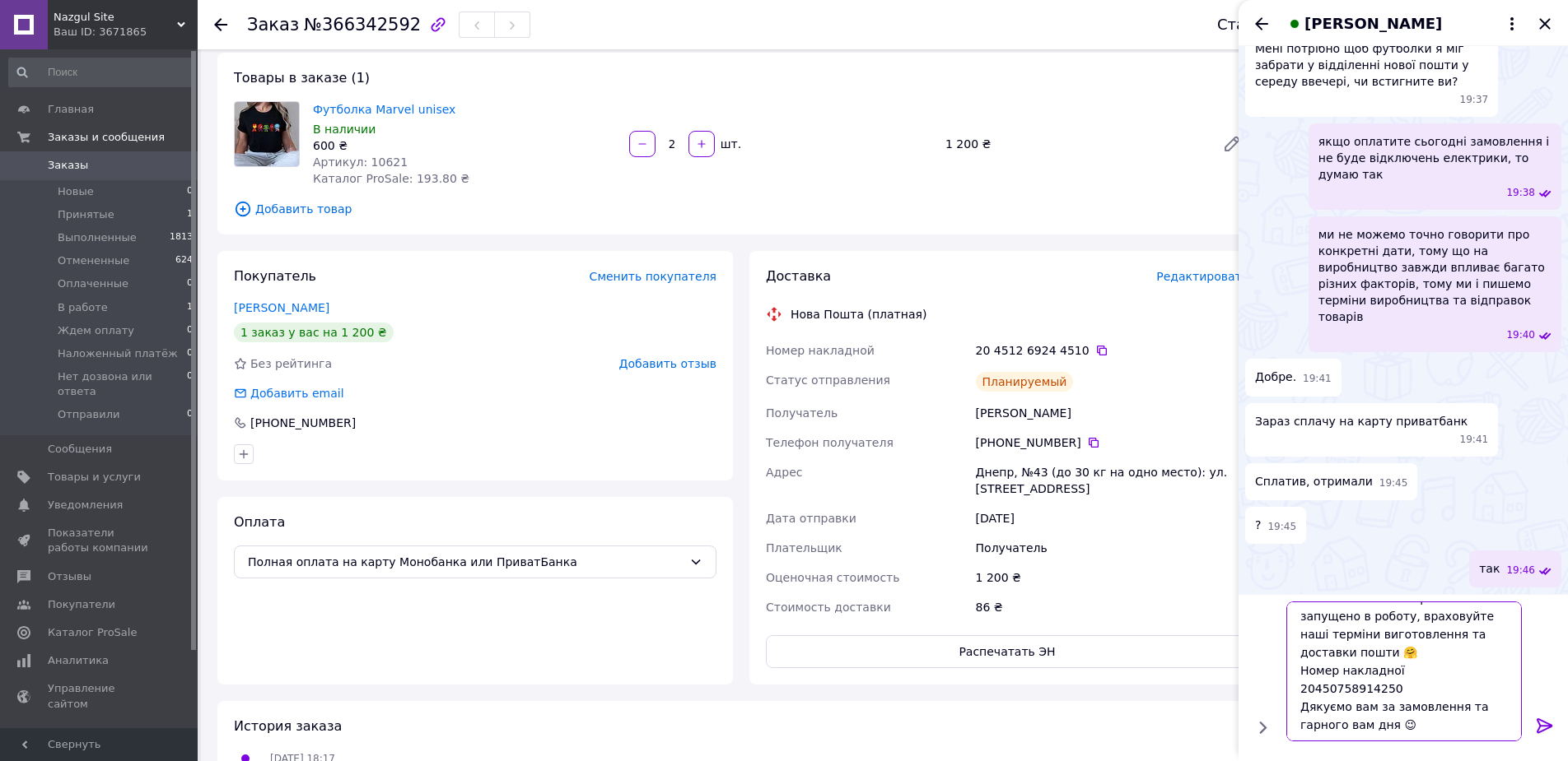
click at [1375, 708] on textarea "Ваше замовлення прийнято та запущено в роботу, враховуйте наші терміни виготовл…" at bounding box center [1403, 671] width 235 height 140
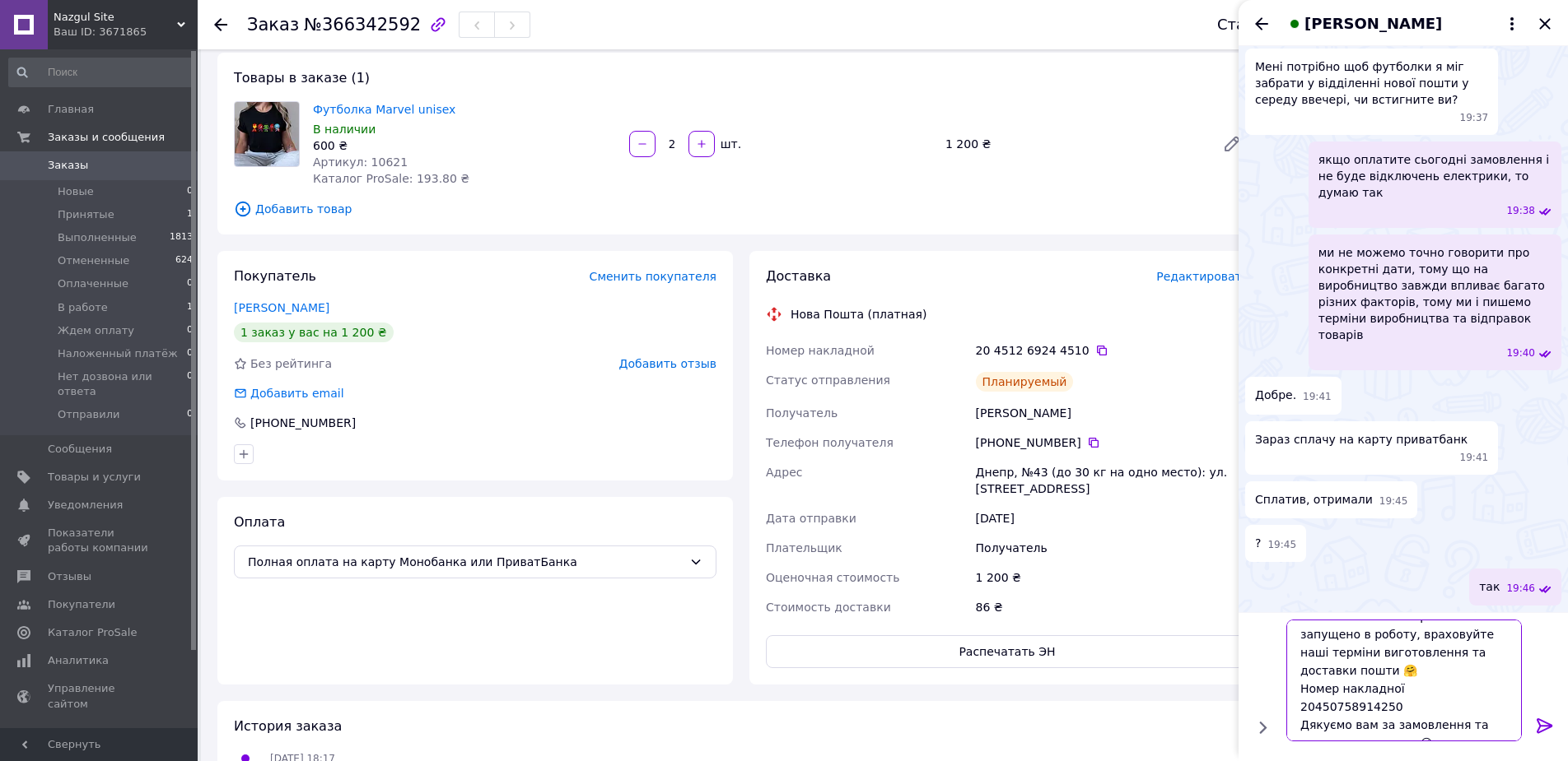
click at [1479, 689] on textarea "Ваше замовлення прийнято та запущено в роботу, враховуйте наші терміни виготовл…" at bounding box center [1403, 680] width 235 height 122
click at [1478, 688] on textarea "Ваше замовлення прийнято та запущено в роботу, враховуйте наші терміни виготовл…" at bounding box center [1403, 680] width 235 height 122
paste textarea "126924451"
type textarea "Ваше замовлення прийнято та запущено в роботу, враховуйте наші терміни виготовл…"
click at [1549, 721] on icon at bounding box center [1545, 726] width 20 height 20
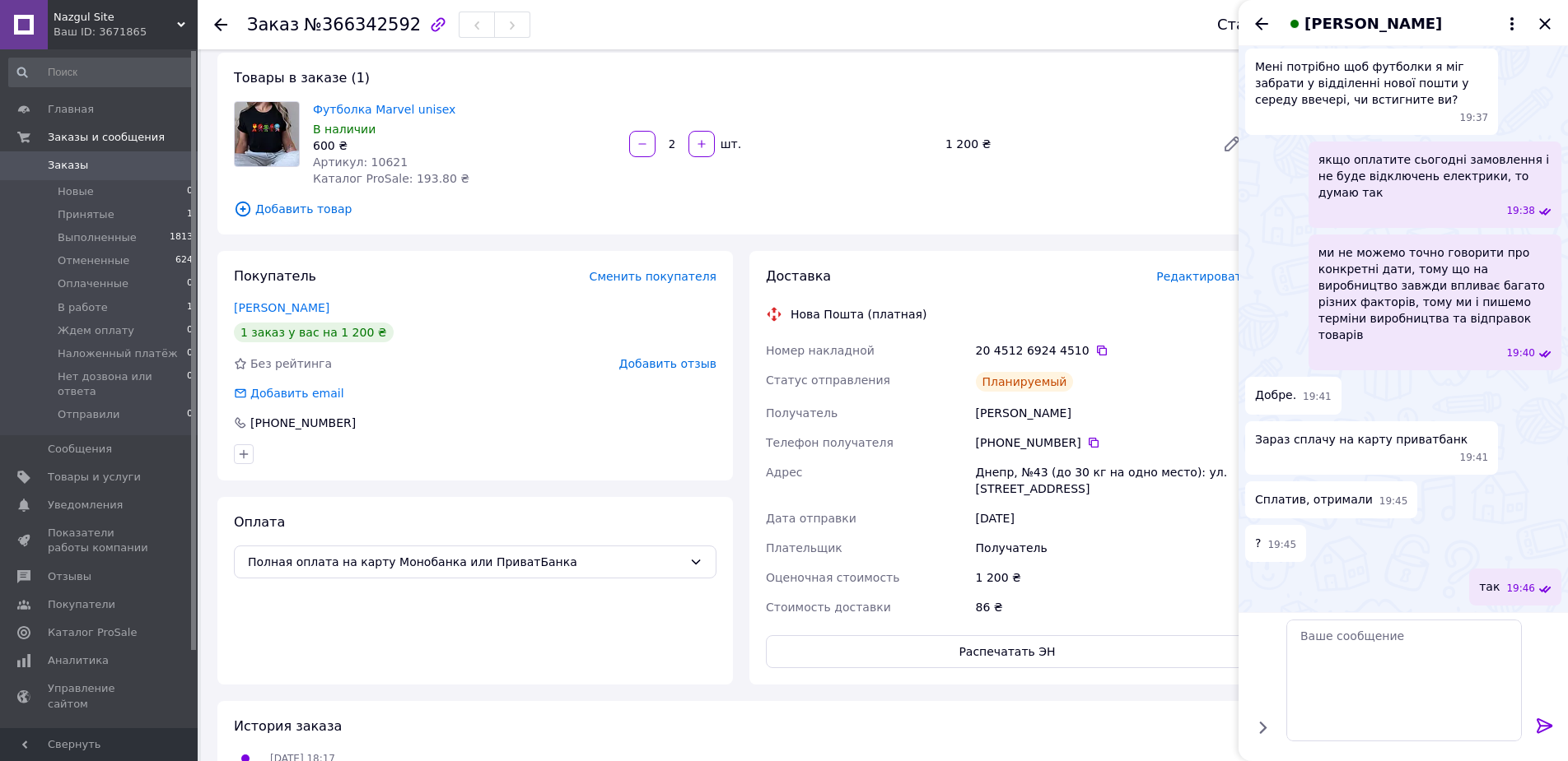
scroll to position [2302, 0]
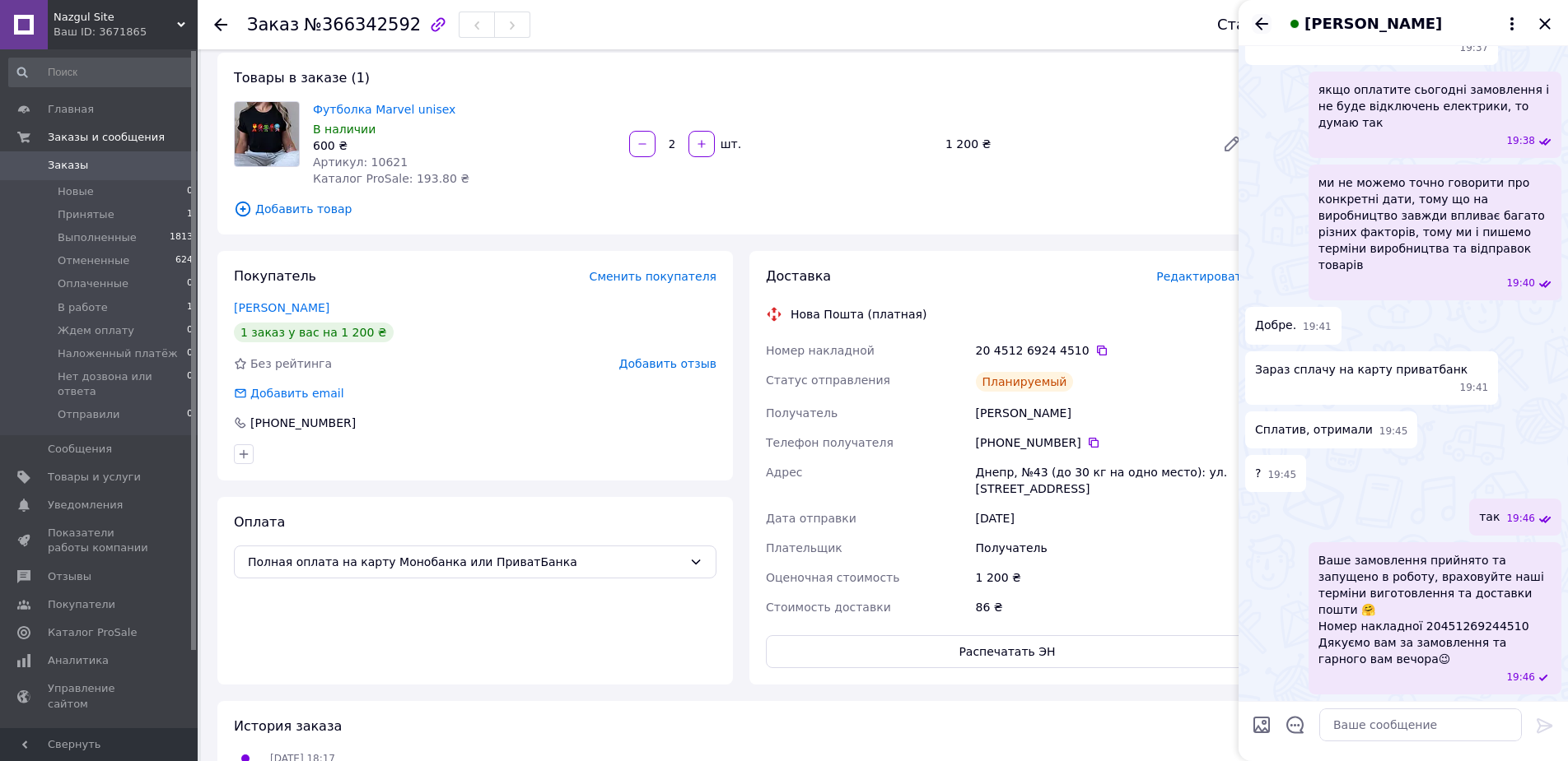
click at [1257, 23] on icon "Назад" at bounding box center [1262, 23] width 14 height 13
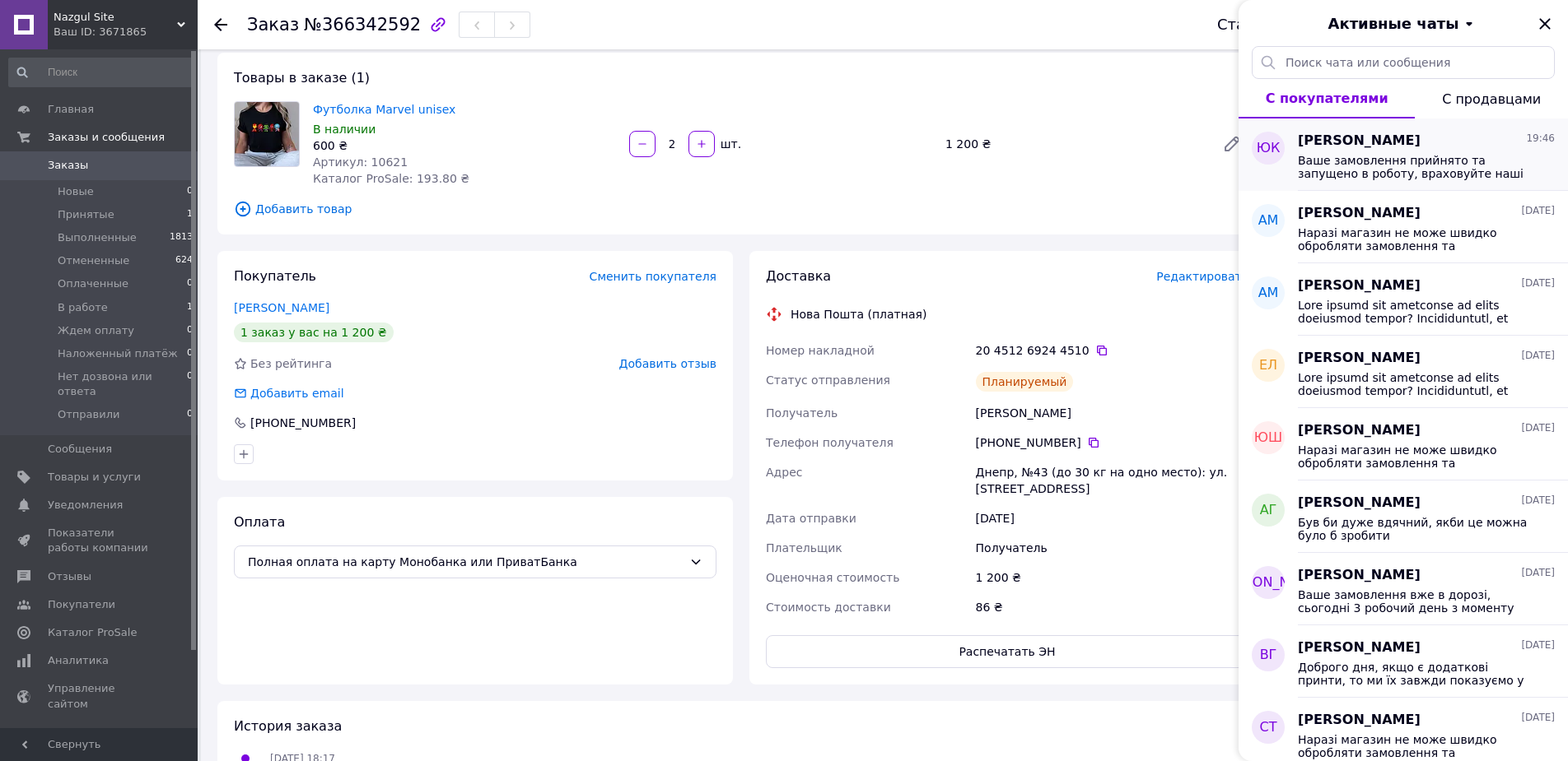
click at [1477, 145] on div "[PERSON_NAME] 19:46" at bounding box center [1426, 140] width 257 height 19
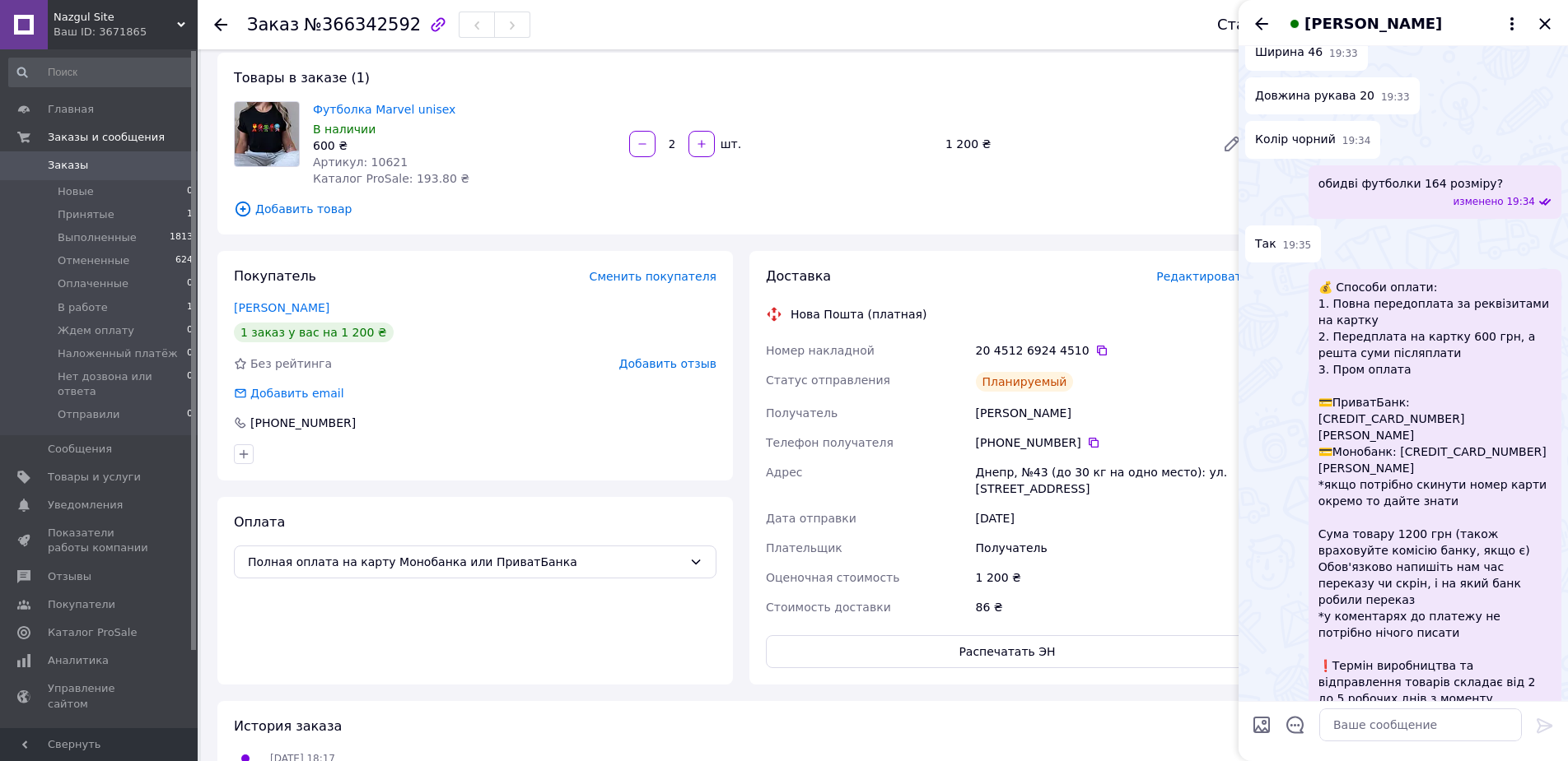
scroll to position [1314, 0]
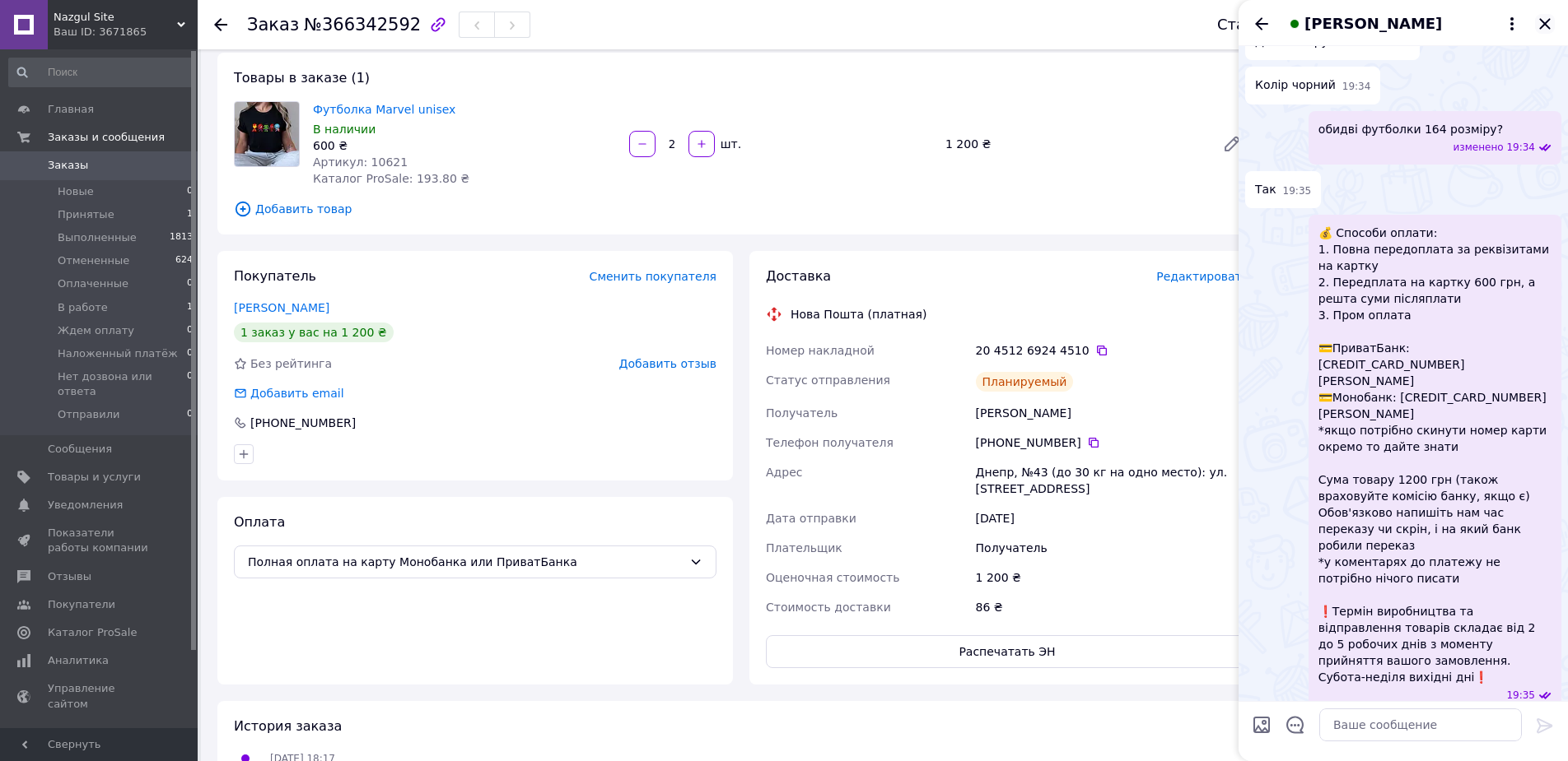
click at [1543, 25] on icon "Закрыть" at bounding box center [1545, 23] width 11 height 11
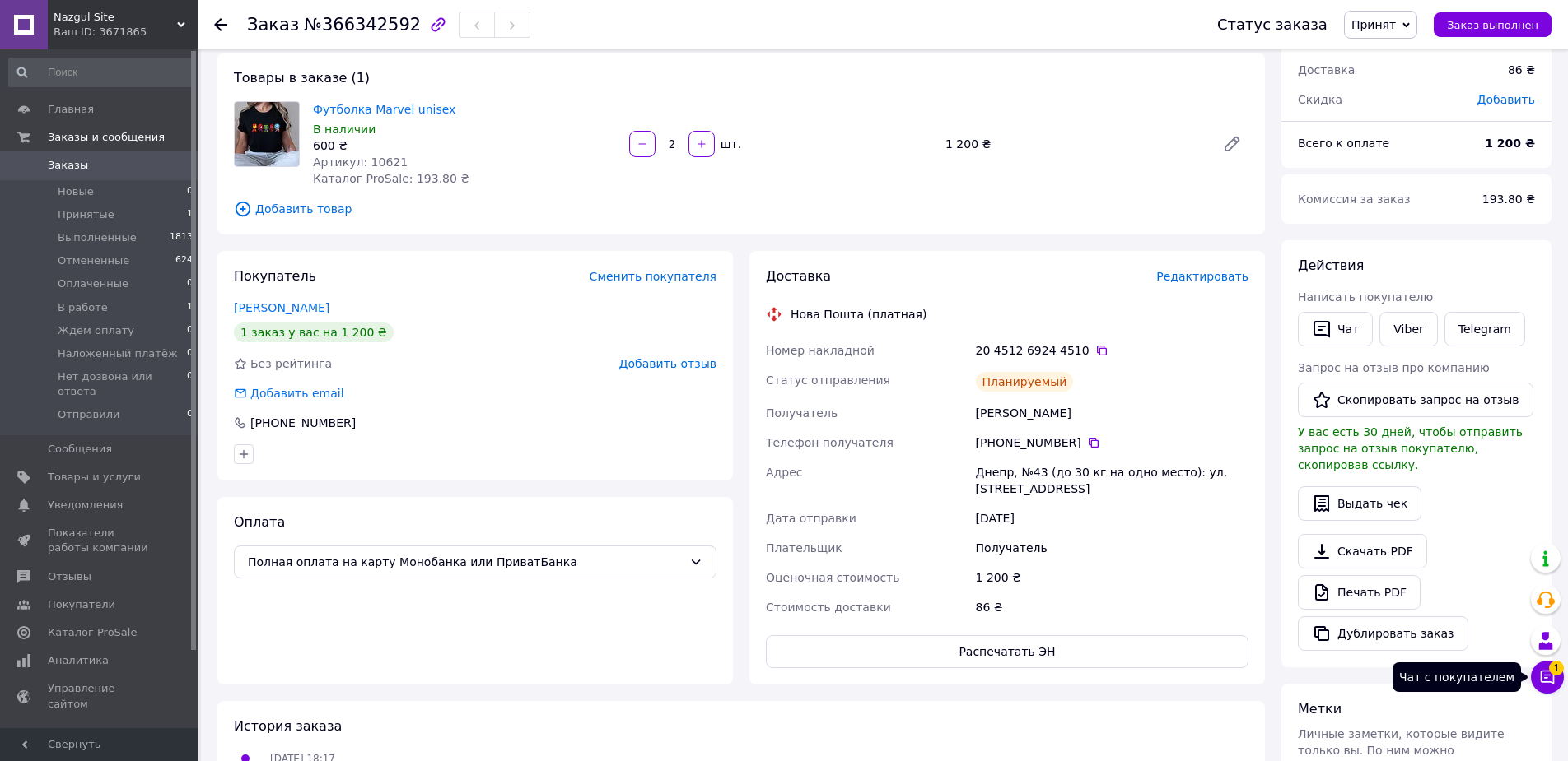
click at [1543, 673] on icon at bounding box center [1547, 677] width 16 height 16
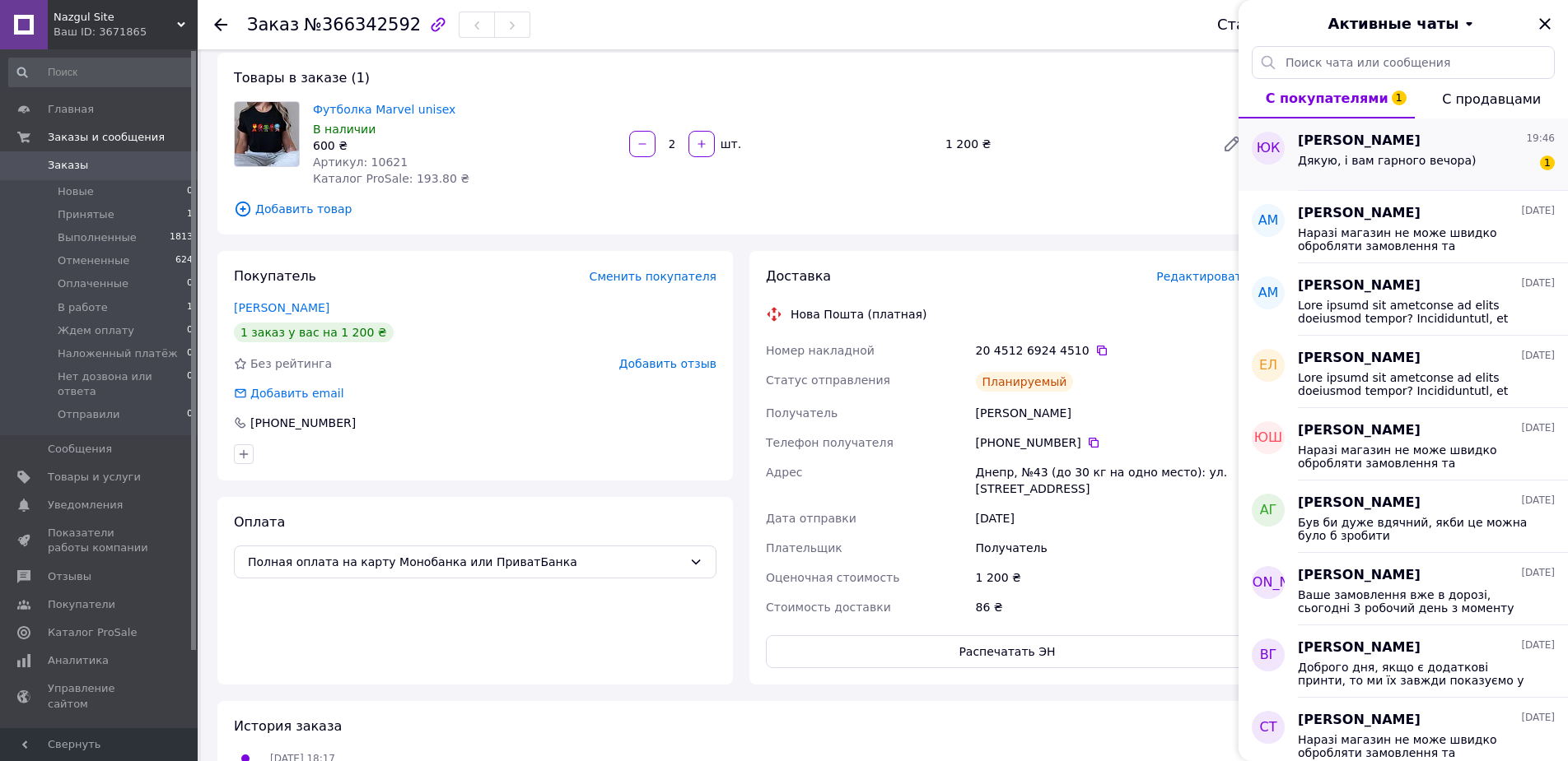
click at [1305, 159] on span "Дякую, і вам гарного вечора)" at bounding box center [1387, 160] width 178 height 14
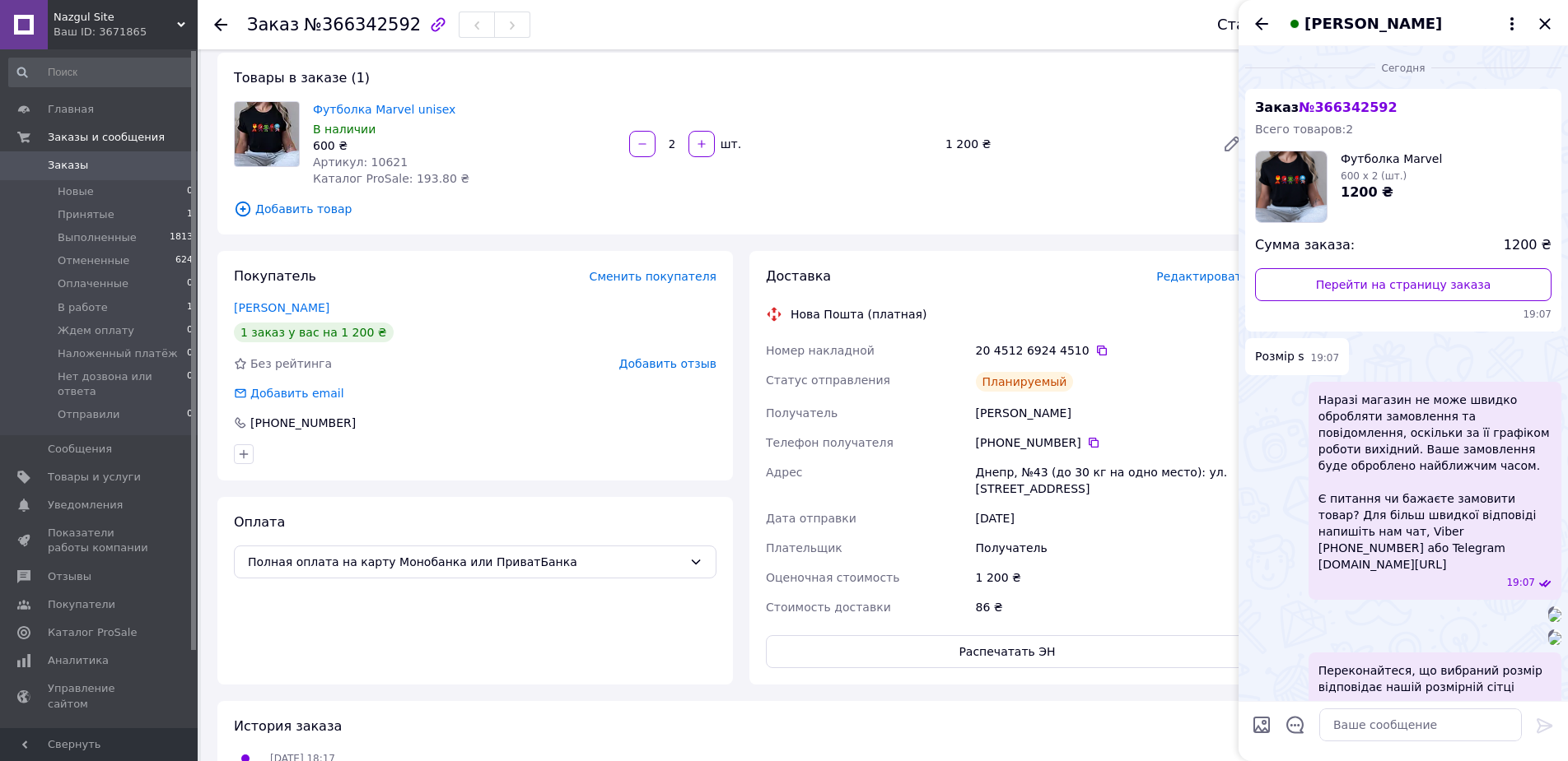
scroll to position [2375, 0]
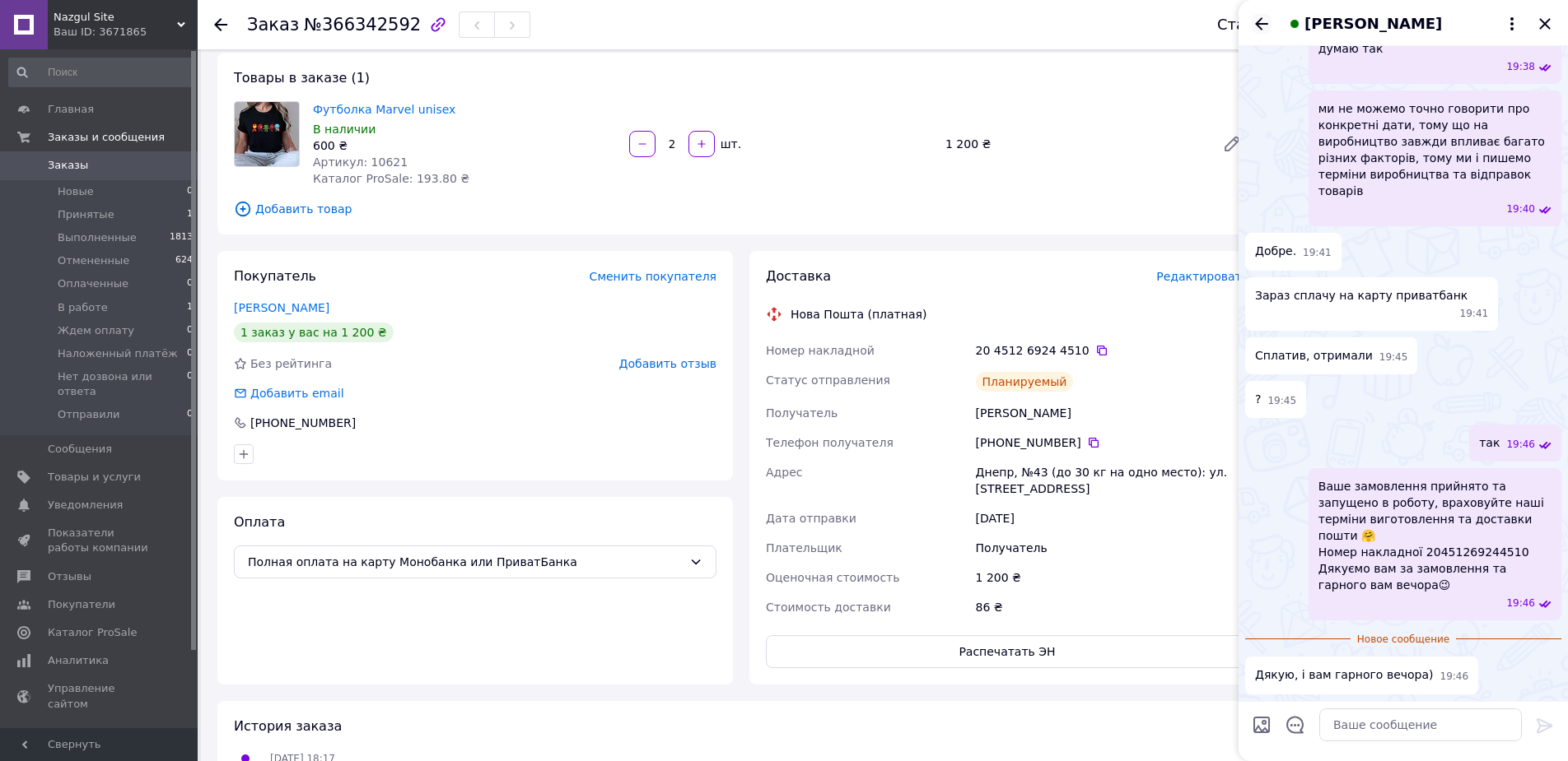
click at [1258, 23] on icon "Назад" at bounding box center [1262, 23] width 14 height 13
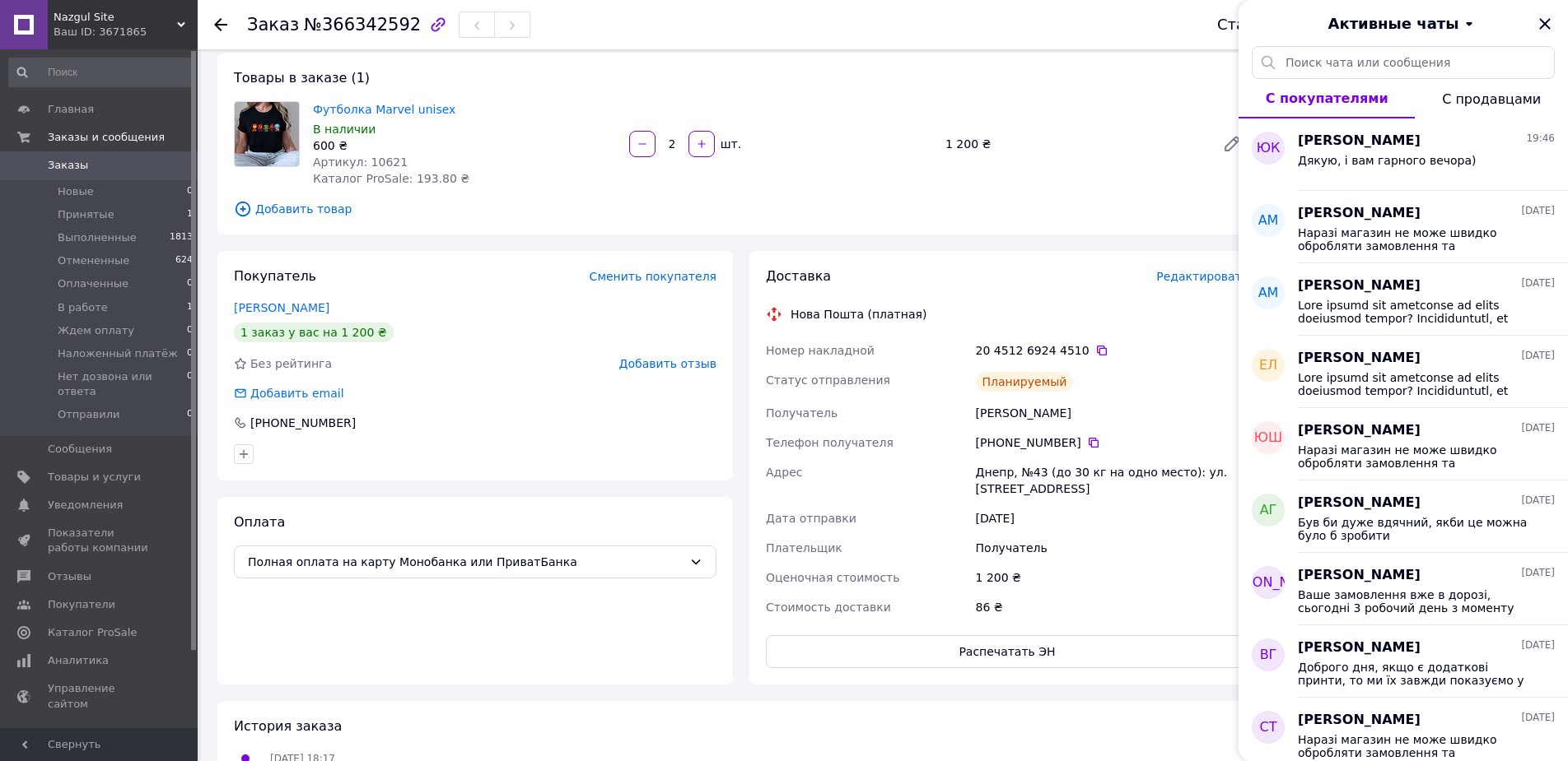
click at [1538, 20] on icon "Закрыть" at bounding box center [1545, 24] width 20 height 20
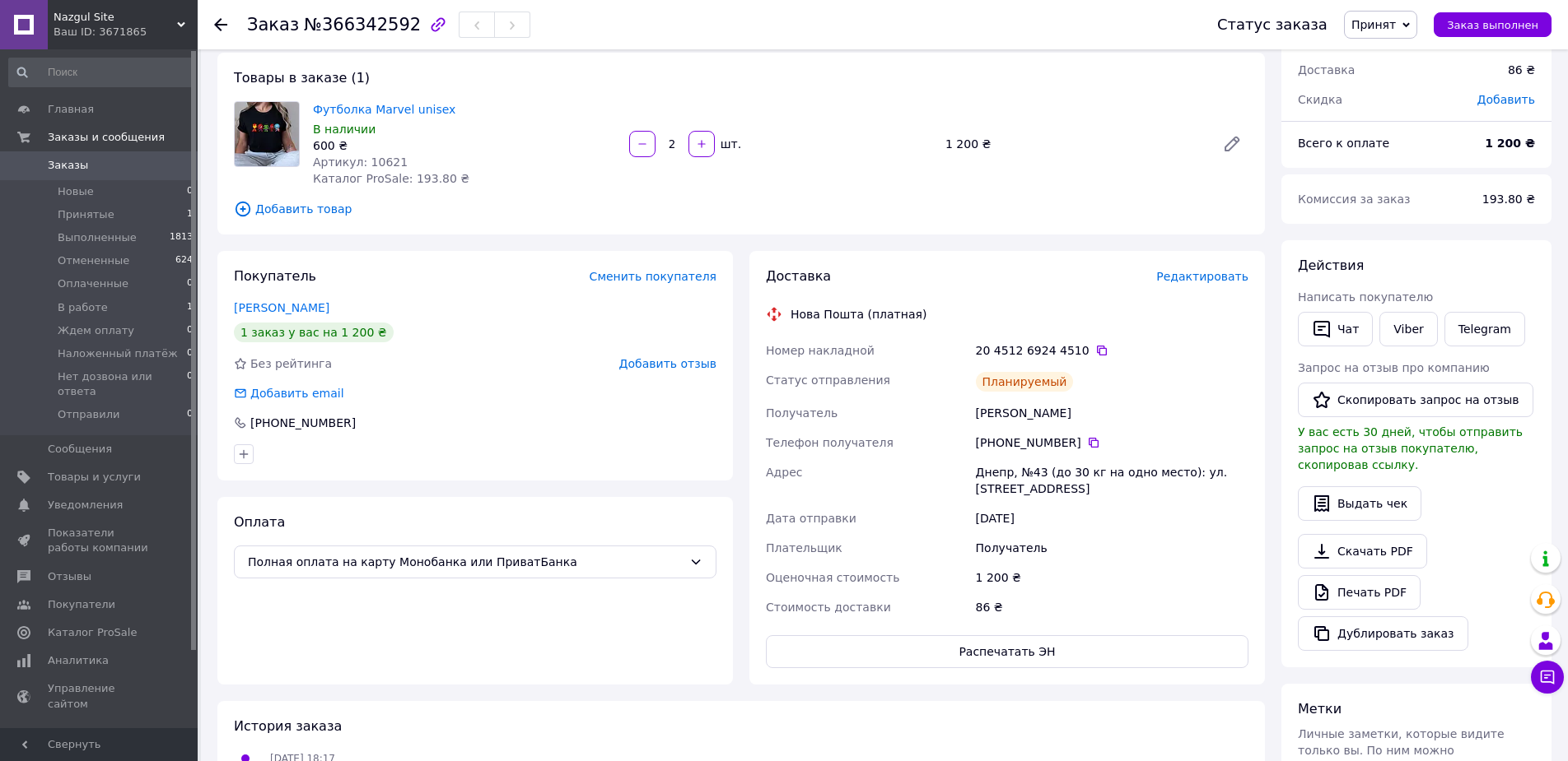
click at [1394, 23] on span "Принят" at bounding box center [1373, 24] width 44 height 14
click at [1395, 131] on li "В работе" at bounding box center [1421, 131] width 153 height 24
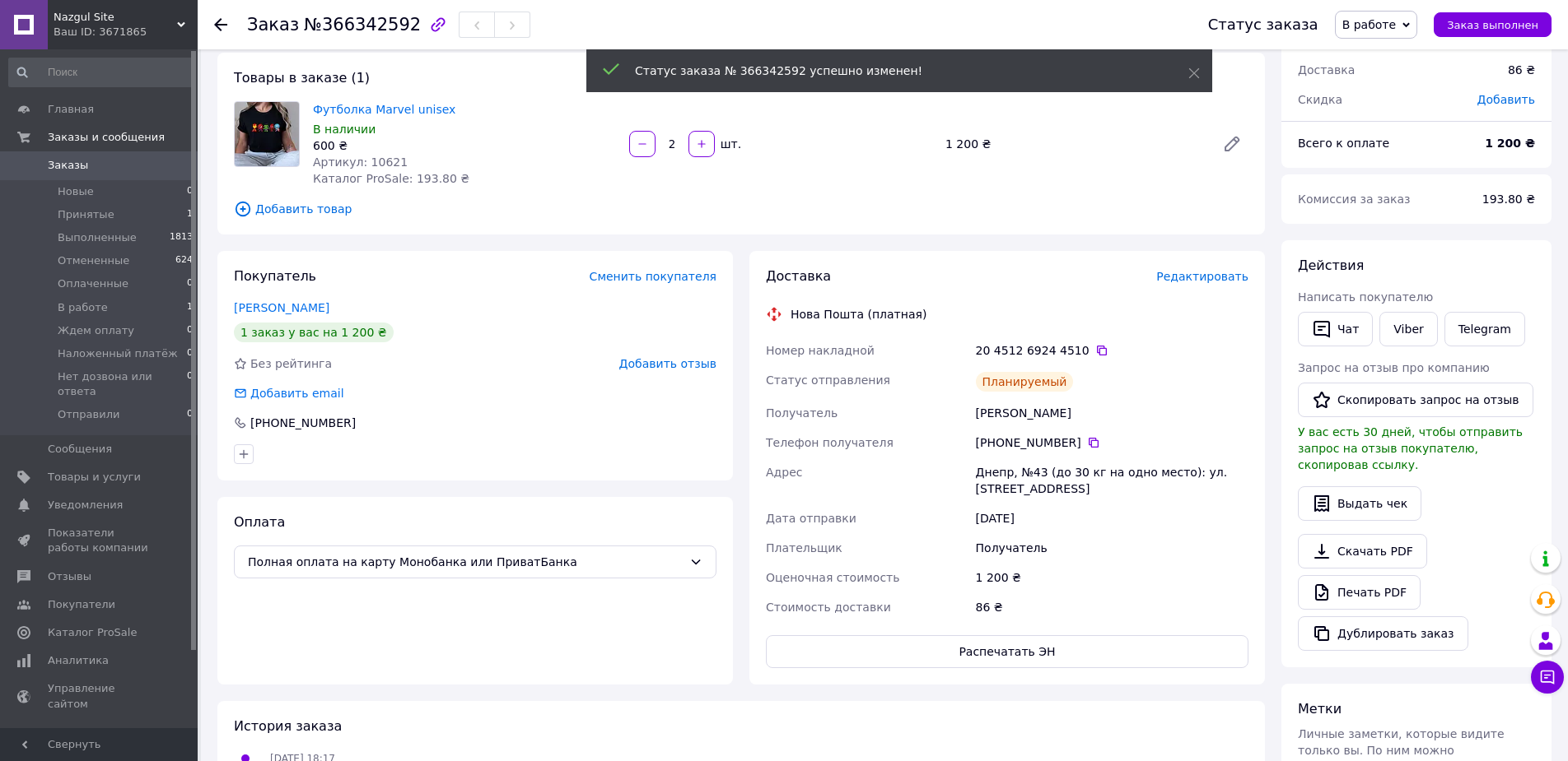
click at [129, 166] on span "Заказы" at bounding box center [100, 165] width 105 height 14
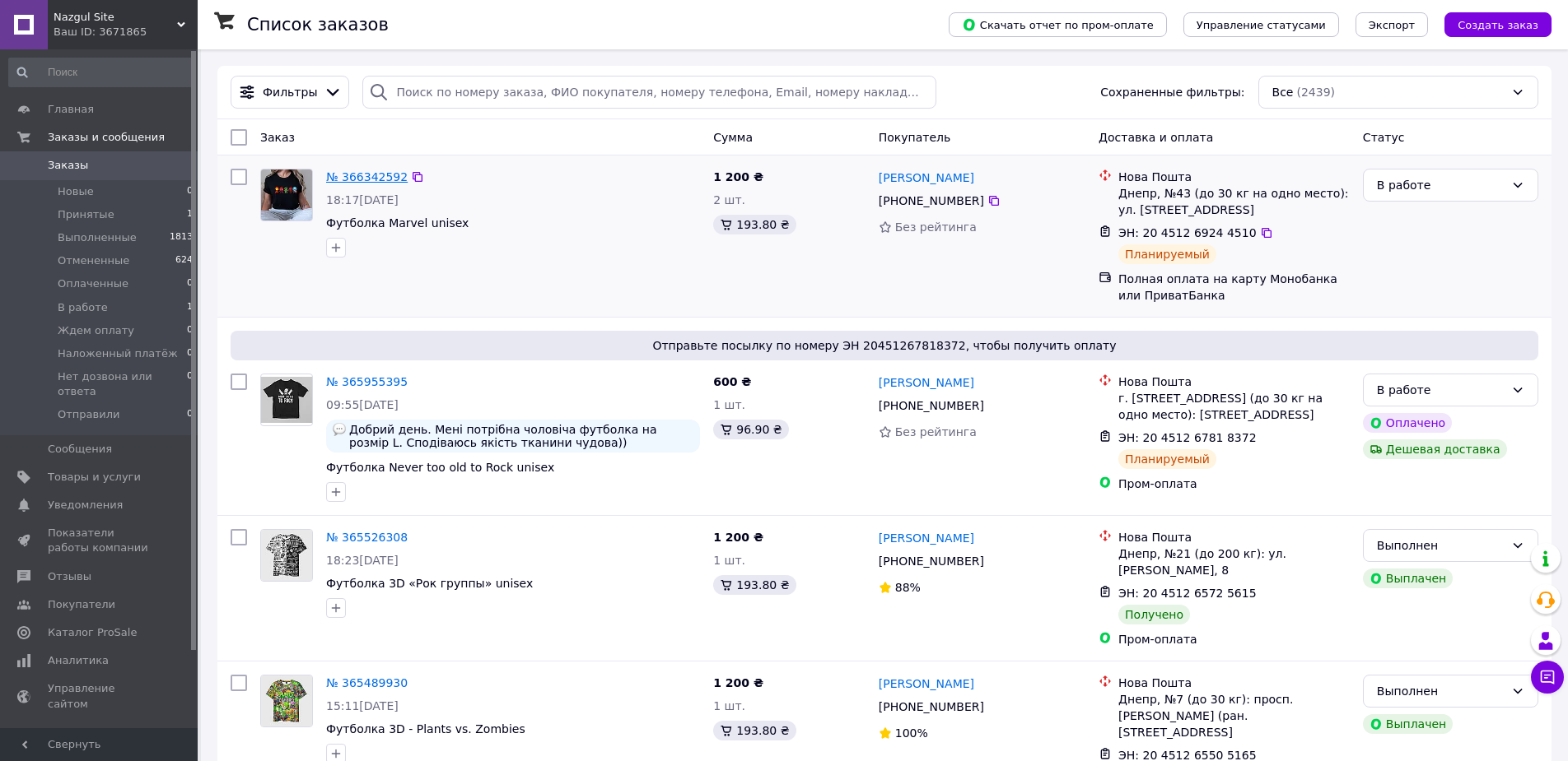
click at [376, 176] on link "№ 366342592" at bounding box center [367, 177] width 81 height 14
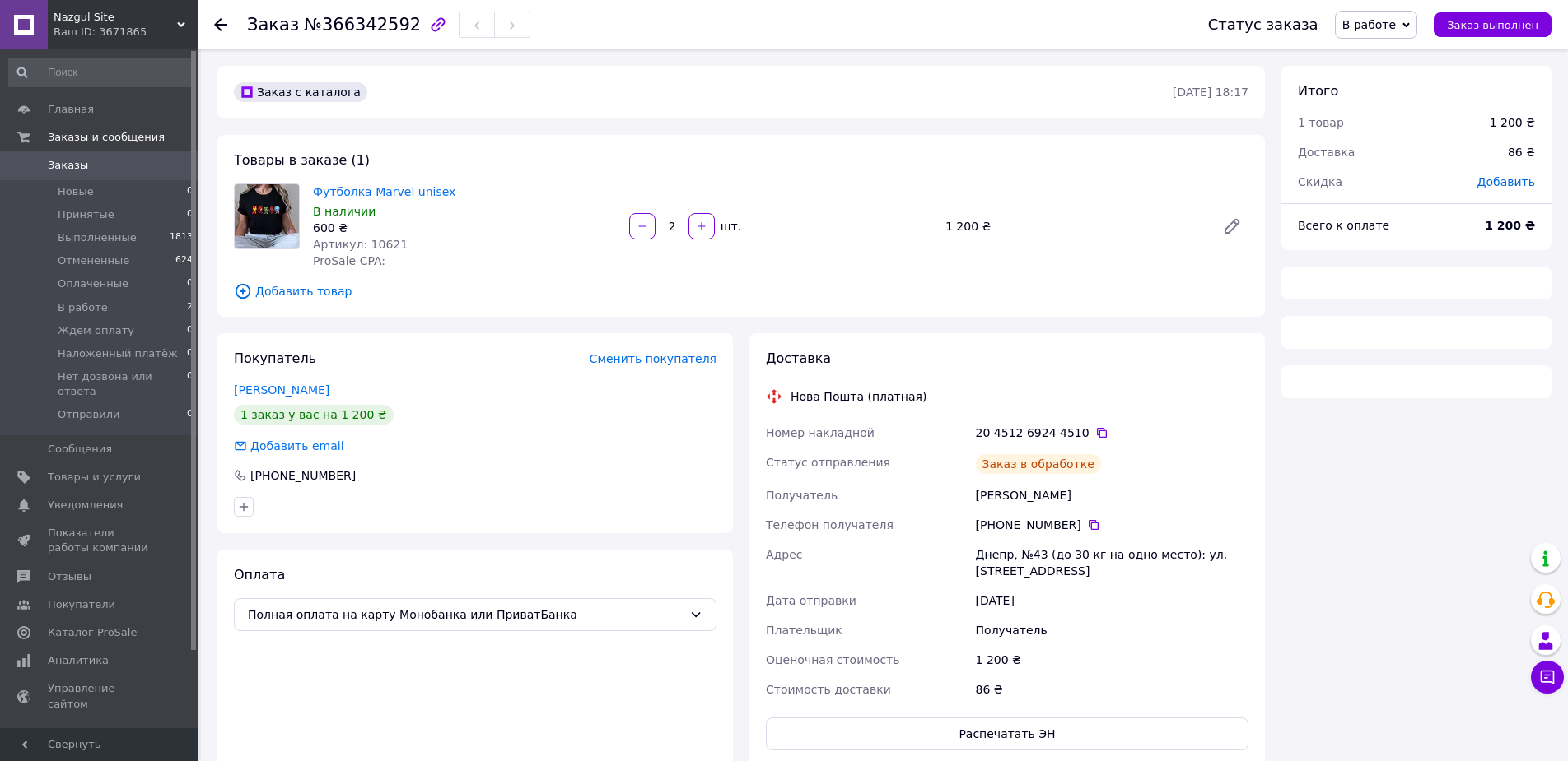
click at [367, 244] on span "Артикул: 10621" at bounding box center [360, 244] width 95 height 14
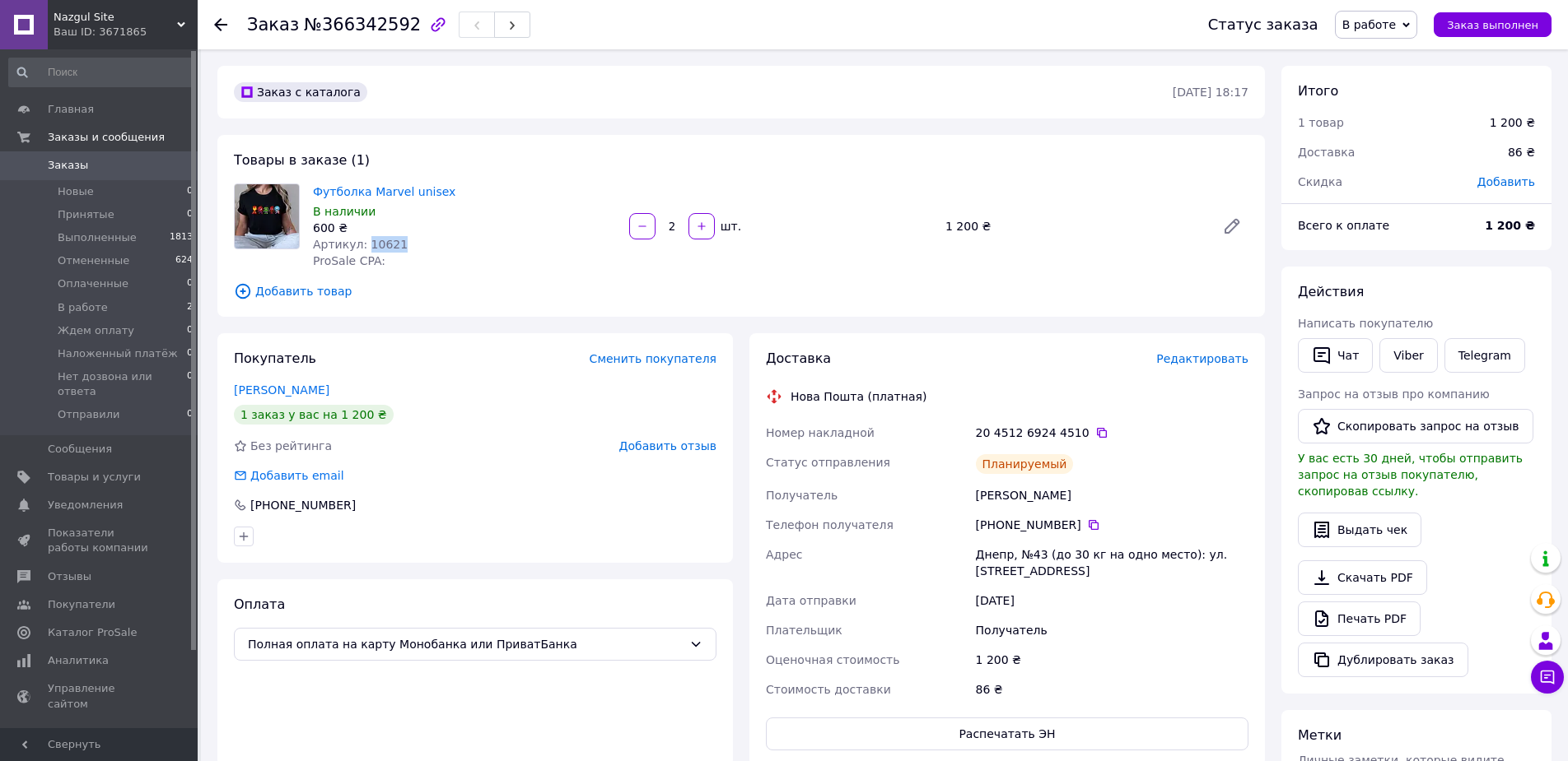
click at [367, 244] on span "Артикул: 10621" at bounding box center [360, 244] width 95 height 14
copy span "10621"
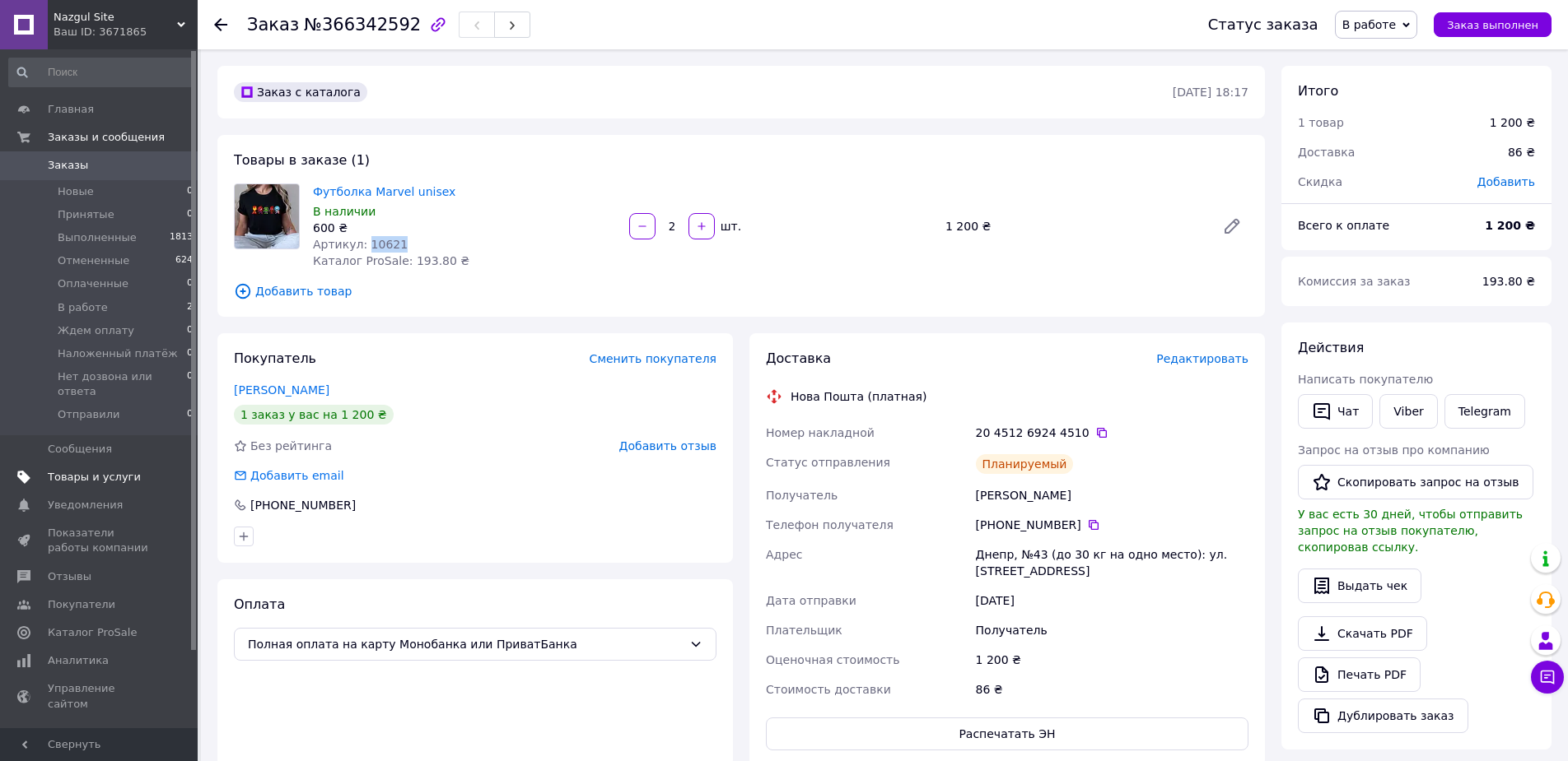
click at [116, 463] on link "Товары и услуги" at bounding box center [101, 476] width 203 height 28
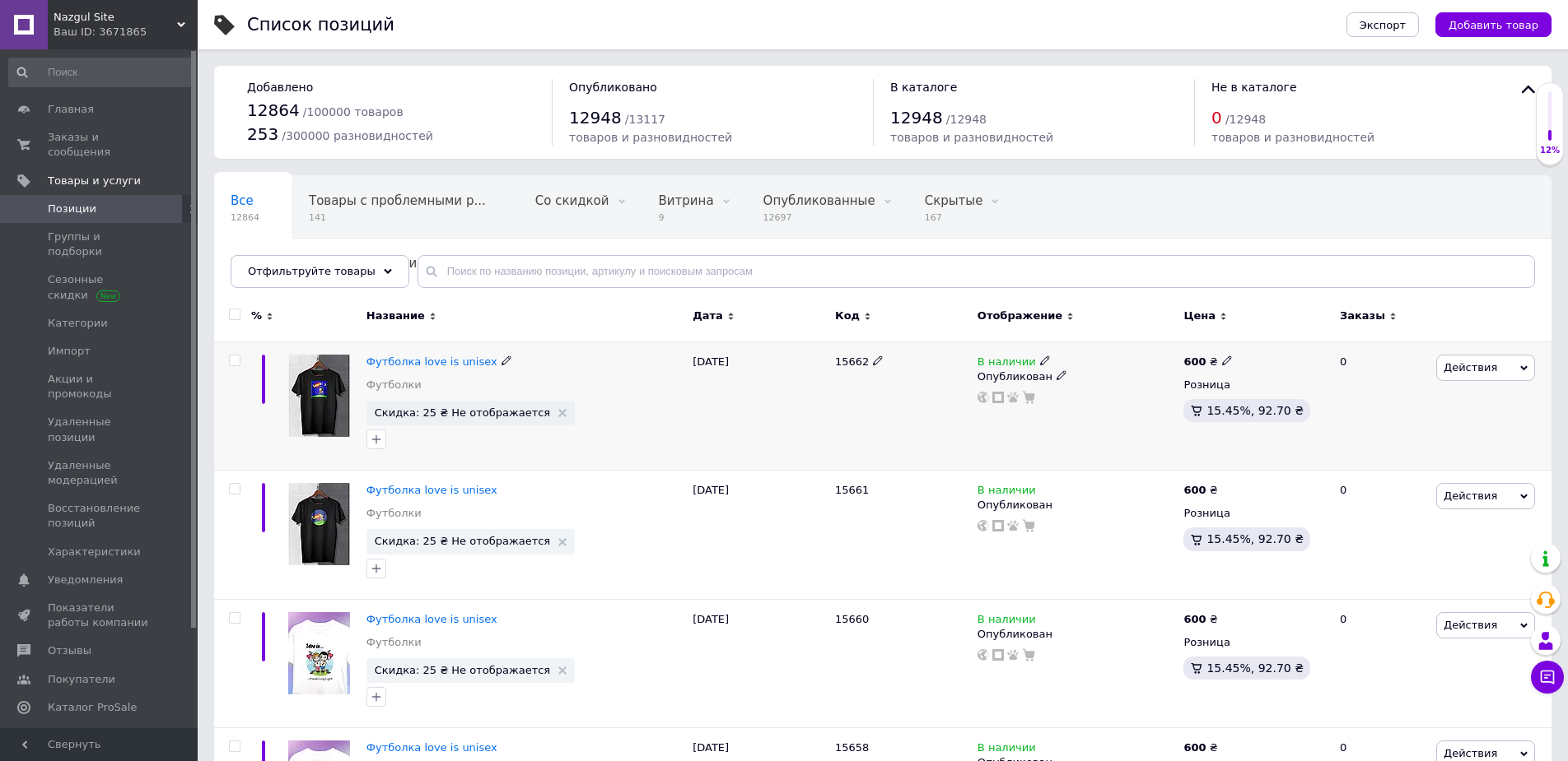
click at [1473, 374] on span "Действия" at bounding box center [1470, 367] width 53 height 13
click at [1360, 462] on li "Скидка" at bounding box center [1418, 468] width 234 height 23
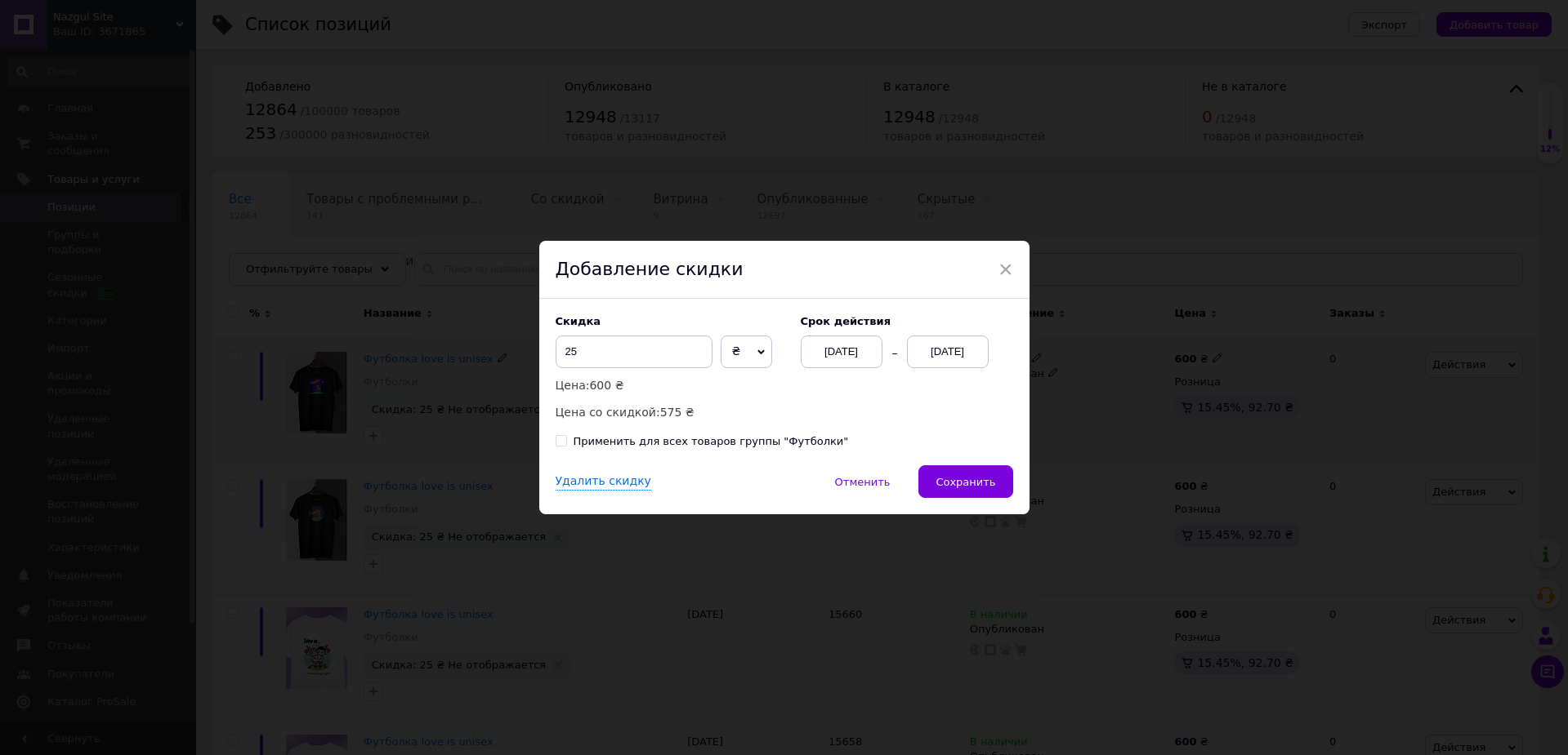
click at [781, 447] on div "Применить для всех товаров группы "Футболки"" at bounding box center [711, 441] width 275 height 14
click at [566, 446] on input "Применить для всех товаров группы "Футболки"" at bounding box center [561, 440] width 11 height 11
checkbox input "true"
click at [955, 477] on span "Сохранить" at bounding box center [965, 482] width 60 height 13
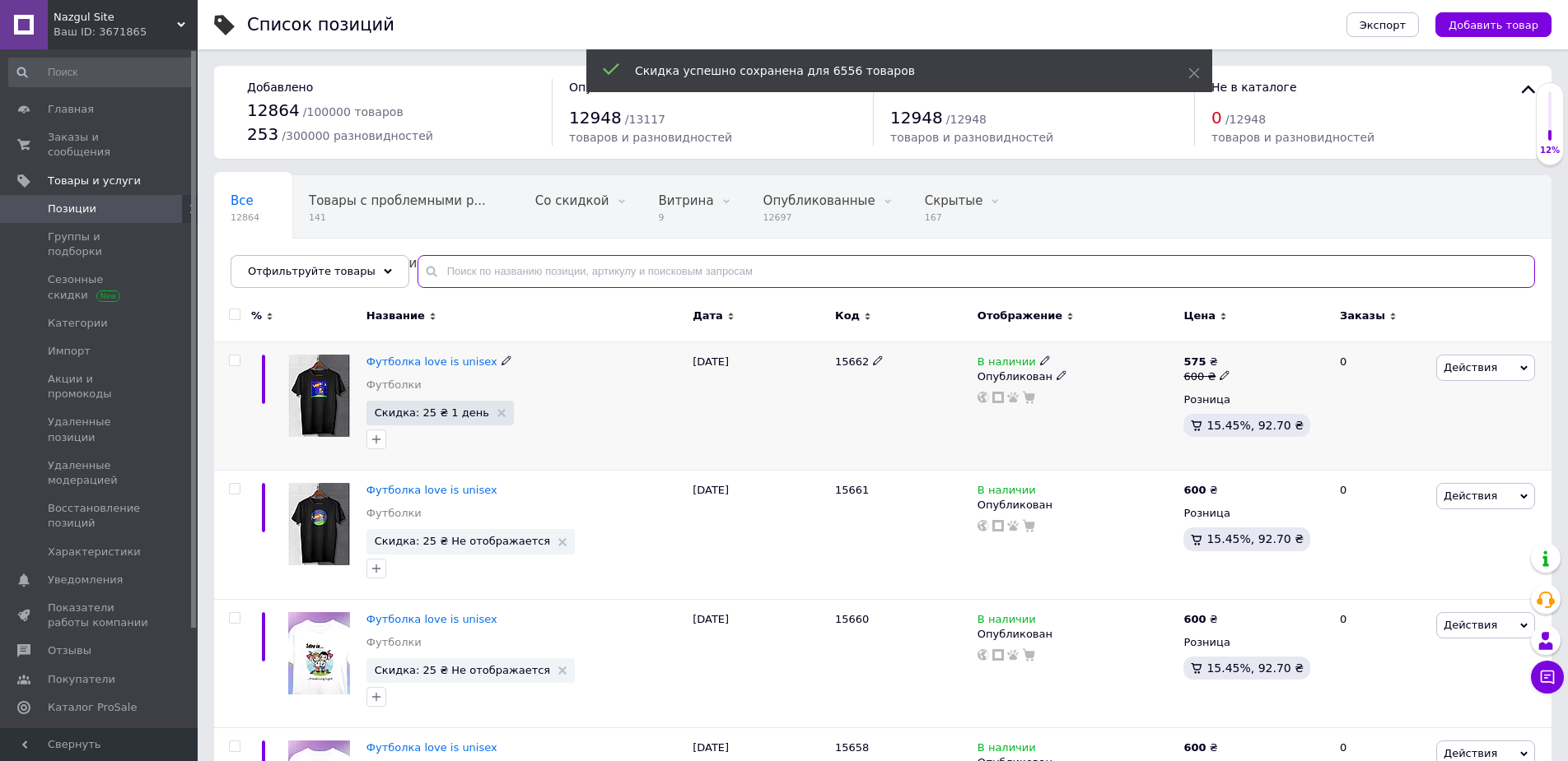
click at [492, 272] on input "text" at bounding box center [976, 271] width 1117 height 33
paste input "10621"
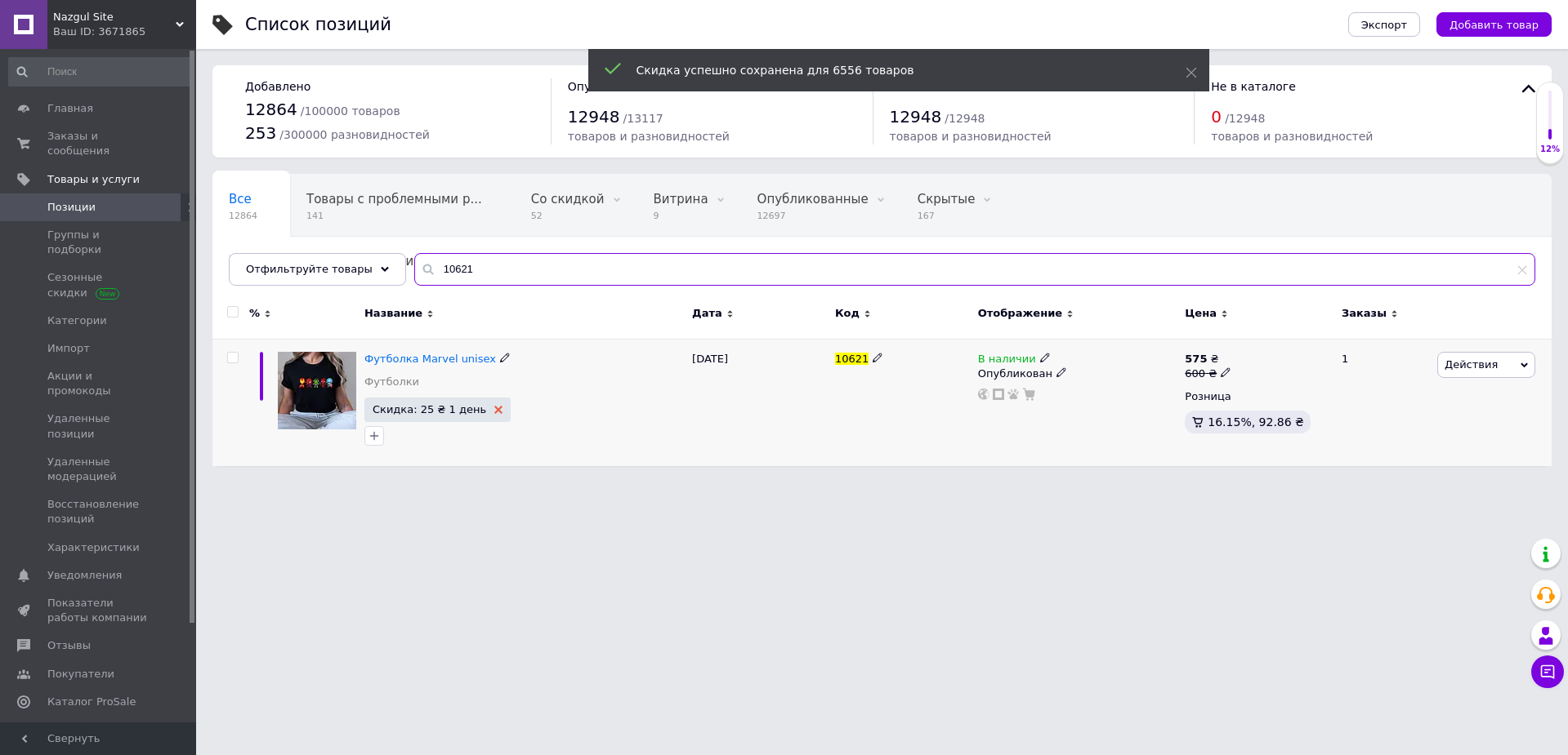
type input "10621"
click at [494, 407] on icon at bounding box center [498, 409] width 8 height 8
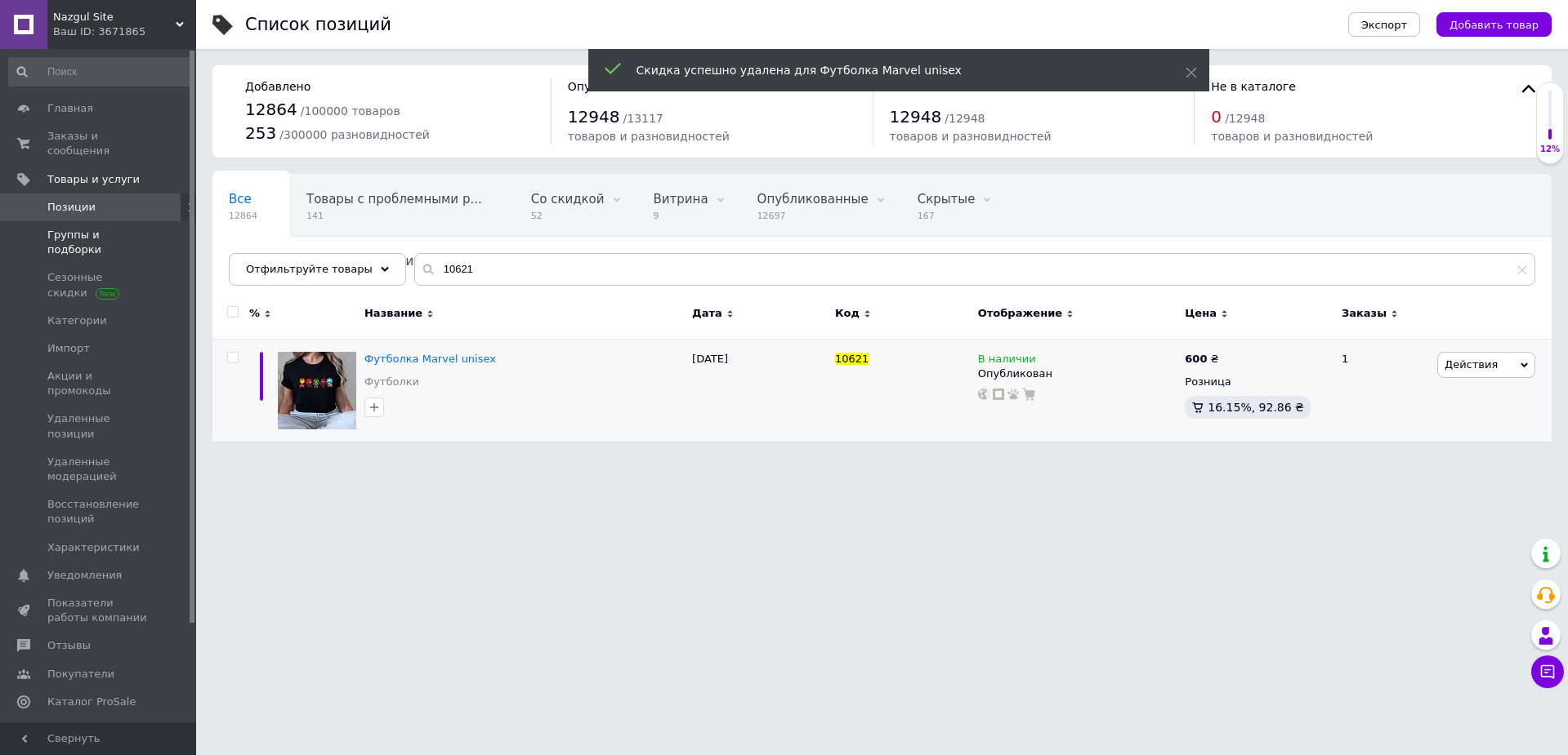
click at [155, 228] on span at bounding box center [173, 242] width 45 height 29
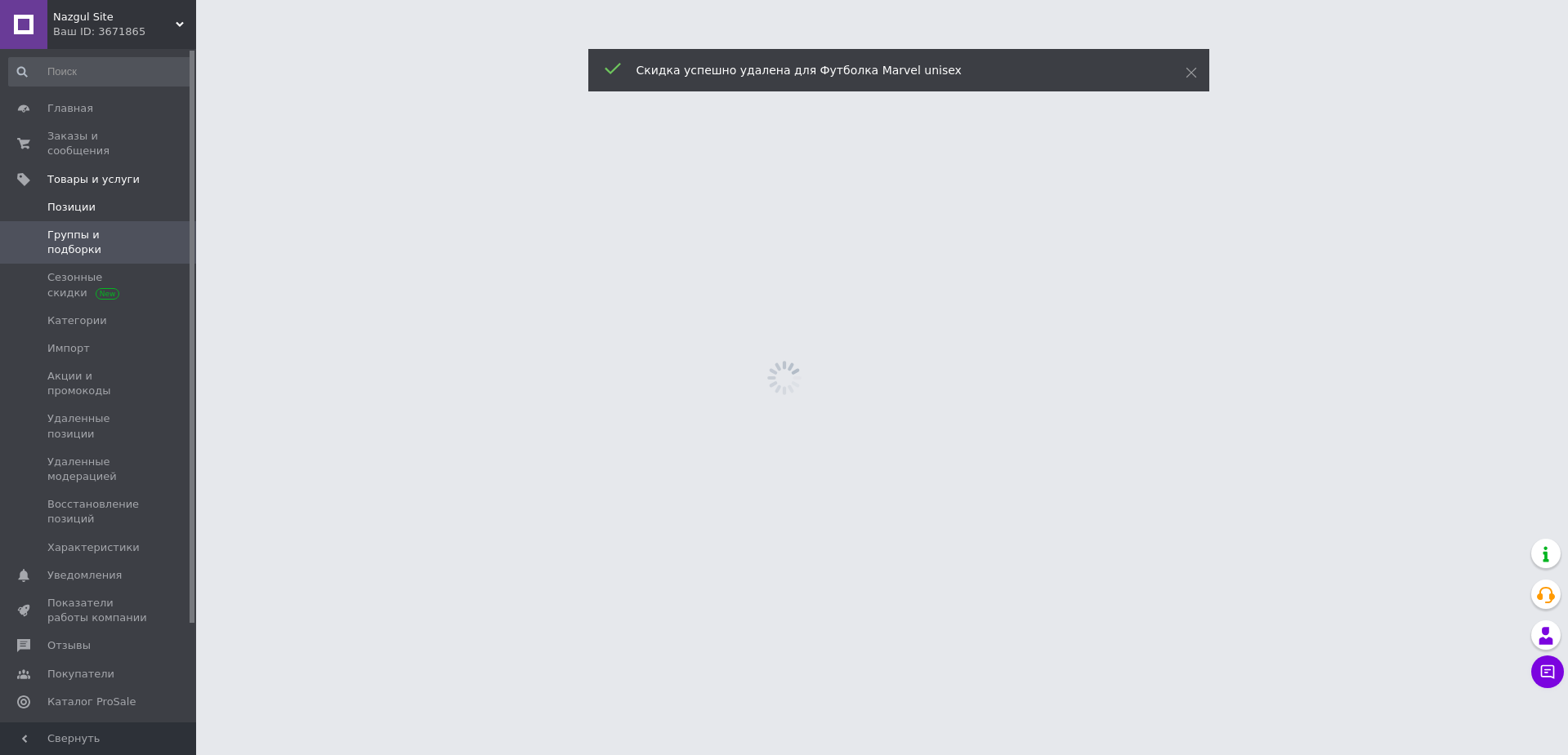
click at [154, 200] on span at bounding box center [173, 207] width 45 height 14
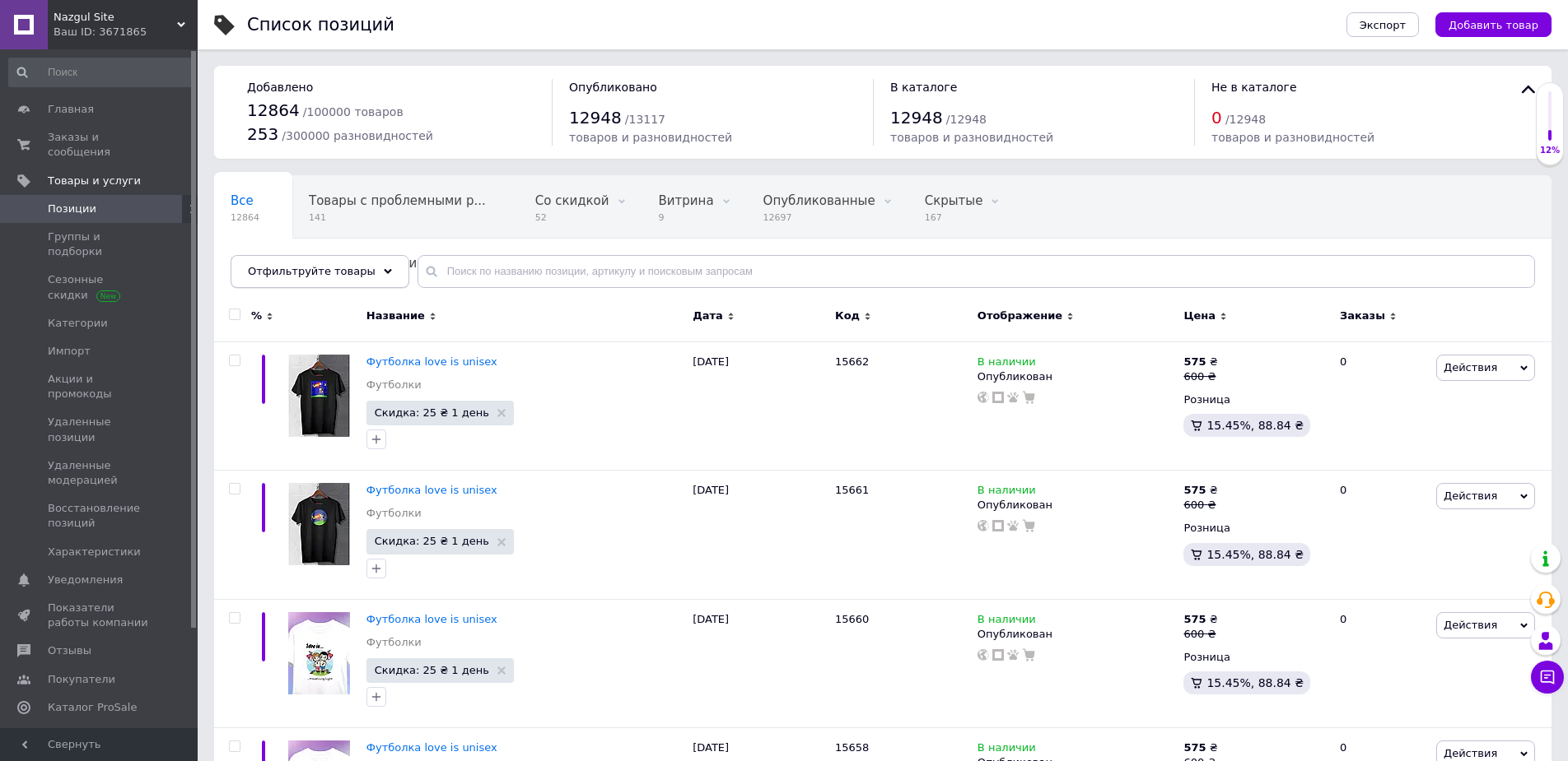
click at [372, 282] on div "Отфильтруйте товары" at bounding box center [320, 271] width 178 height 33
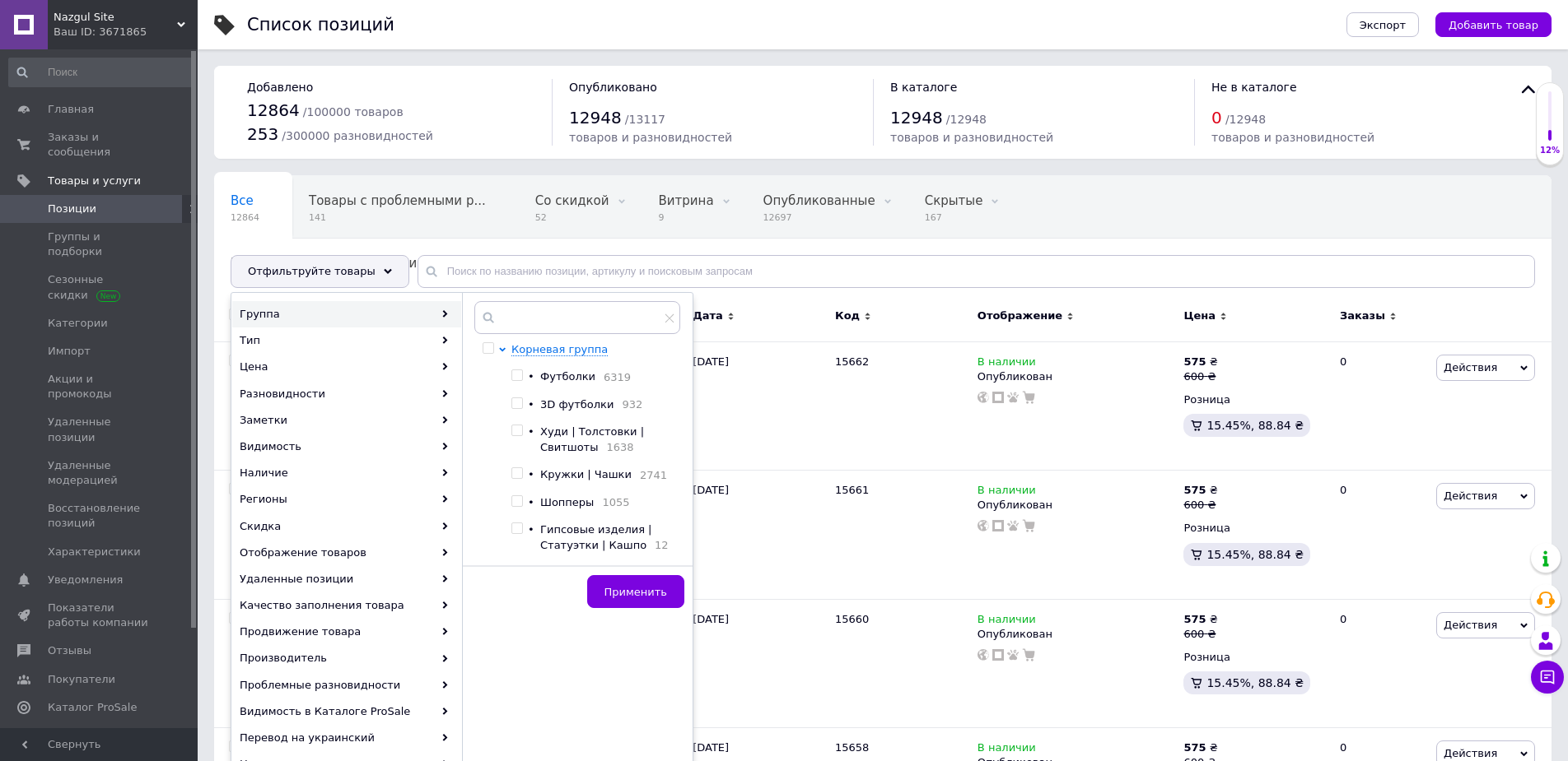
click at [567, 403] on span "3D футболки" at bounding box center [576, 404] width 73 height 13
checkbox input "true"
click at [568, 433] on span "Худи | Толстовки | Свитшоты" at bounding box center [591, 439] width 104 height 27
checkbox input "true"
click at [561, 508] on span "Шопперы" at bounding box center [566, 503] width 53 height 13
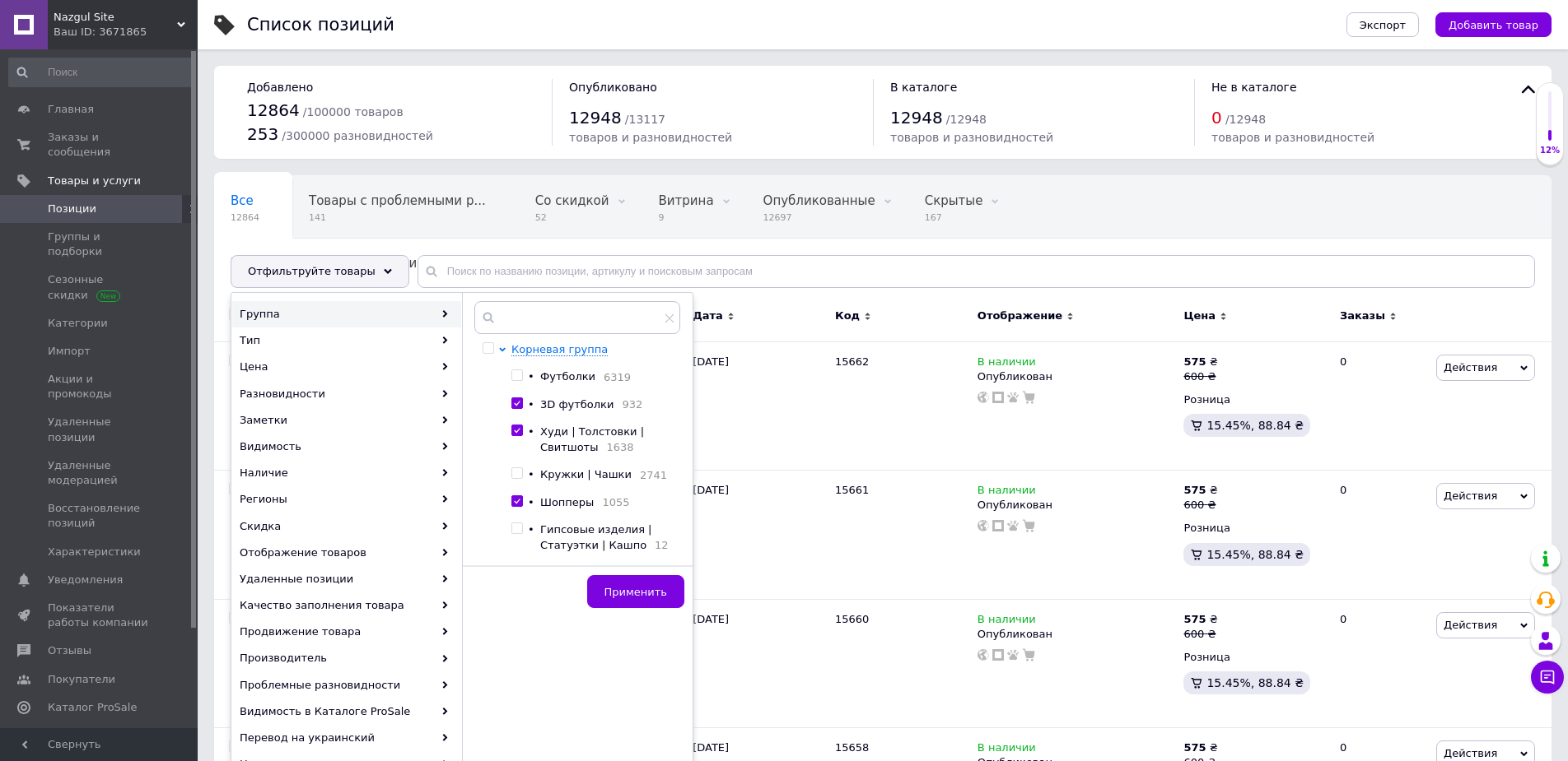
checkbox input "true"
click at [591, 539] on span "Гипсовые изделия | Статуэтки | Кашпо" at bounding box center [595, 537] width 111 height 27
checkbox input "true"
click at [606, 480] on span "Кружки | Чашки" at bounding box center [585, 475] width 91 height 13
checkbox input "true"
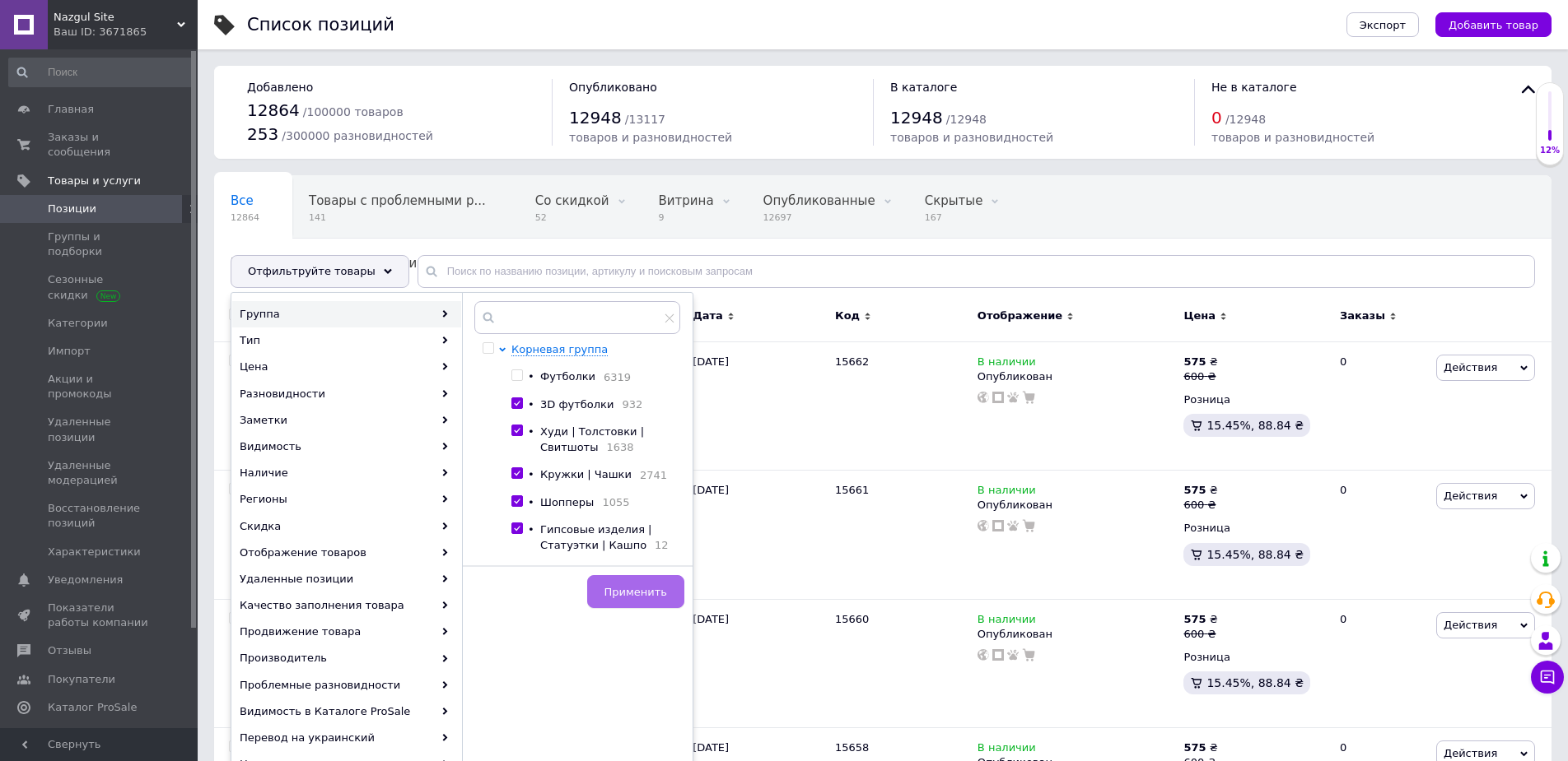
click at [640, 590] on button "Применить" at bounding box center [636, 592] width 97 height 33
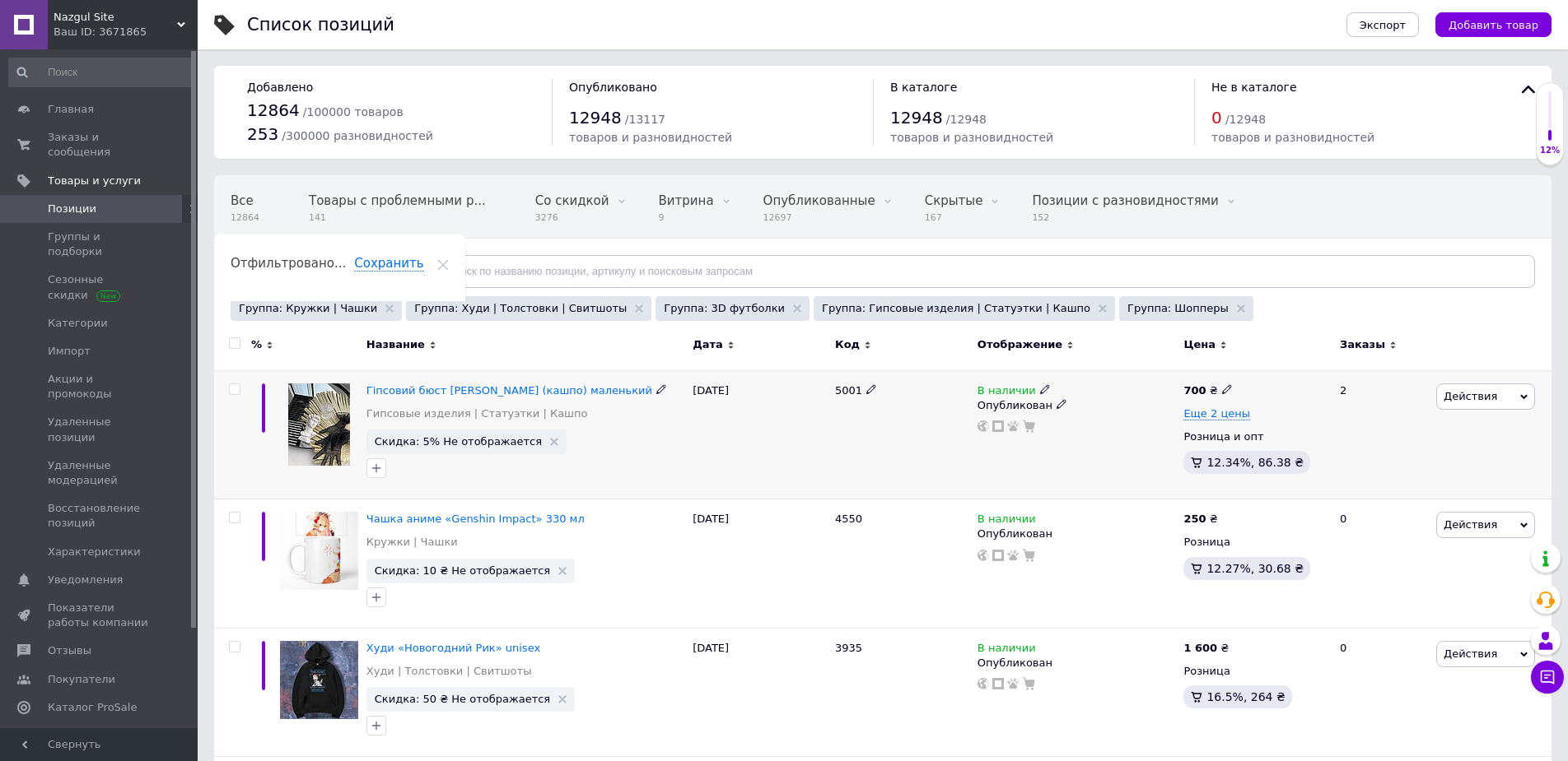
click at [1492, 400] on span "Действия" at bounding box center [1486, 396] width 99 height 26
click at [1354, 501] on li "Скидка" at bounding box center [1418, 497] width 234 height 23
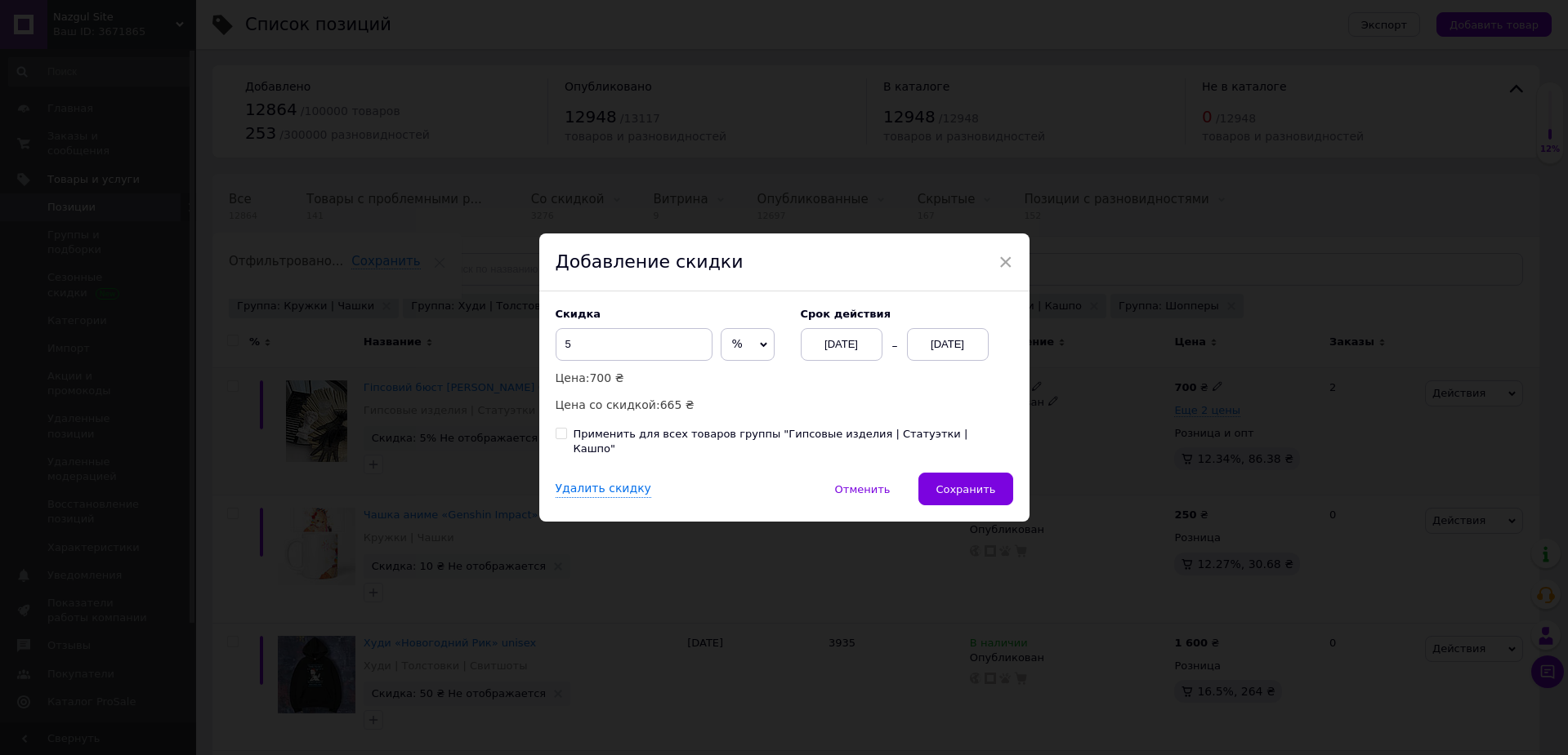
click at [847, 438] on div "Применить для всех товаров группы "Гипсовые изделия | Статуэтки | Кашпо"" at bounding box center [793, 441] width 440 height 29
click at [566, 438] on input "Применить для всех товаров группы "Гипсовые изделия | Статуэтки | Кашпо"" at bounding box center [561, 433] width 11 height 11
checkbox input "true"
click at [969, 483] on span "Сохранить" at bounding box center [965, 490] width 60 height 13
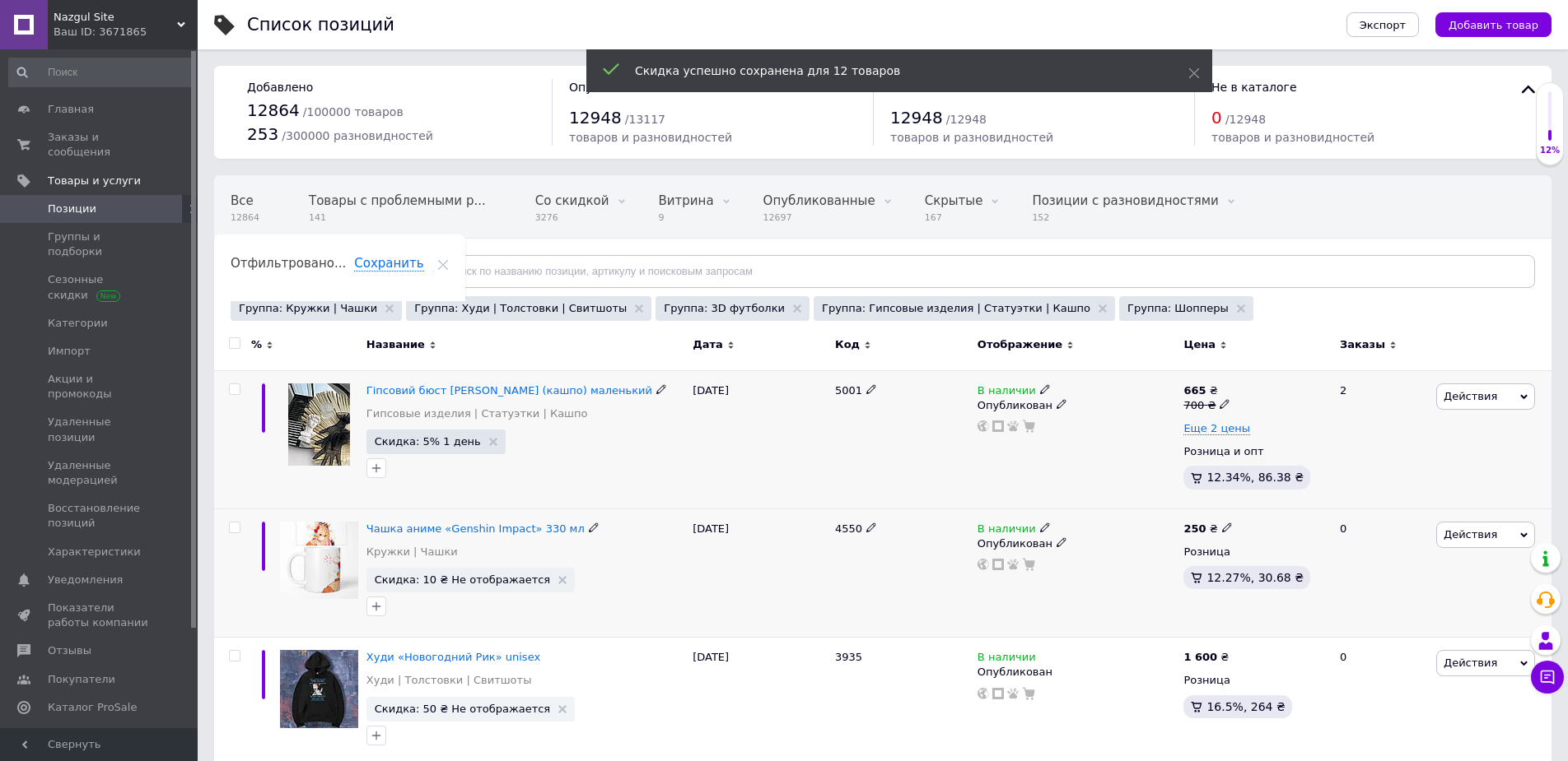
click at [1457, 539] on span "Действия" at bounding box center [1470, 535] width 53 height 13
click at [1361, 631] on li "Скидка" at bounding box center [1418, 636] width 234 height 23
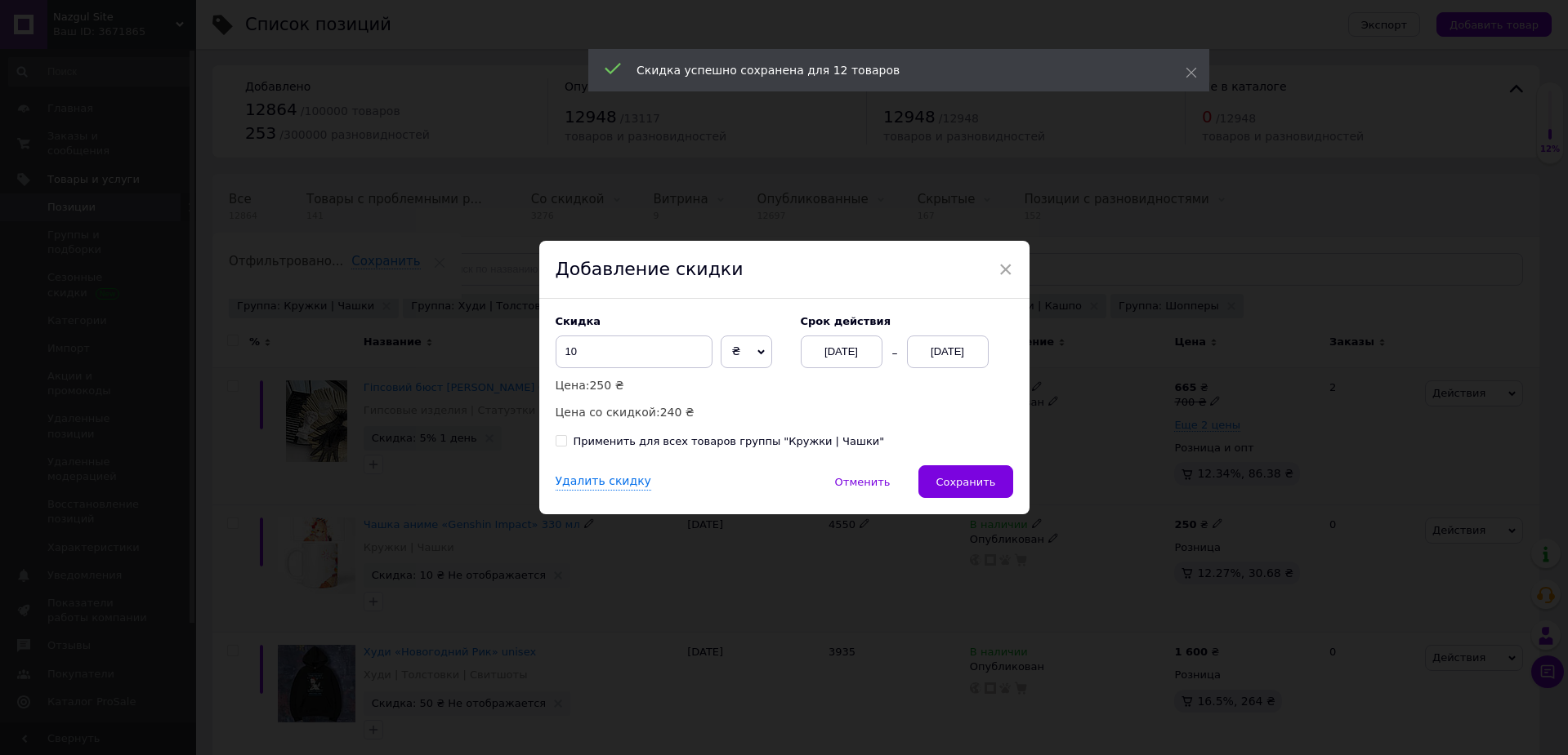
click at [814, 439] on div "Применить для всех товаров группы "Кружки | Чашки"" at bounding box center [729, 441] width 311 height 14
click at [566, 439] on input "Применить для всех товаров группы "Кружки | Чашки"" at bounding box center [561, 440] width 11 height 11
checkbox input "true"
click at [963, 482] on span "Сохранить" at bounding box center [965, 482] width 60 height 13
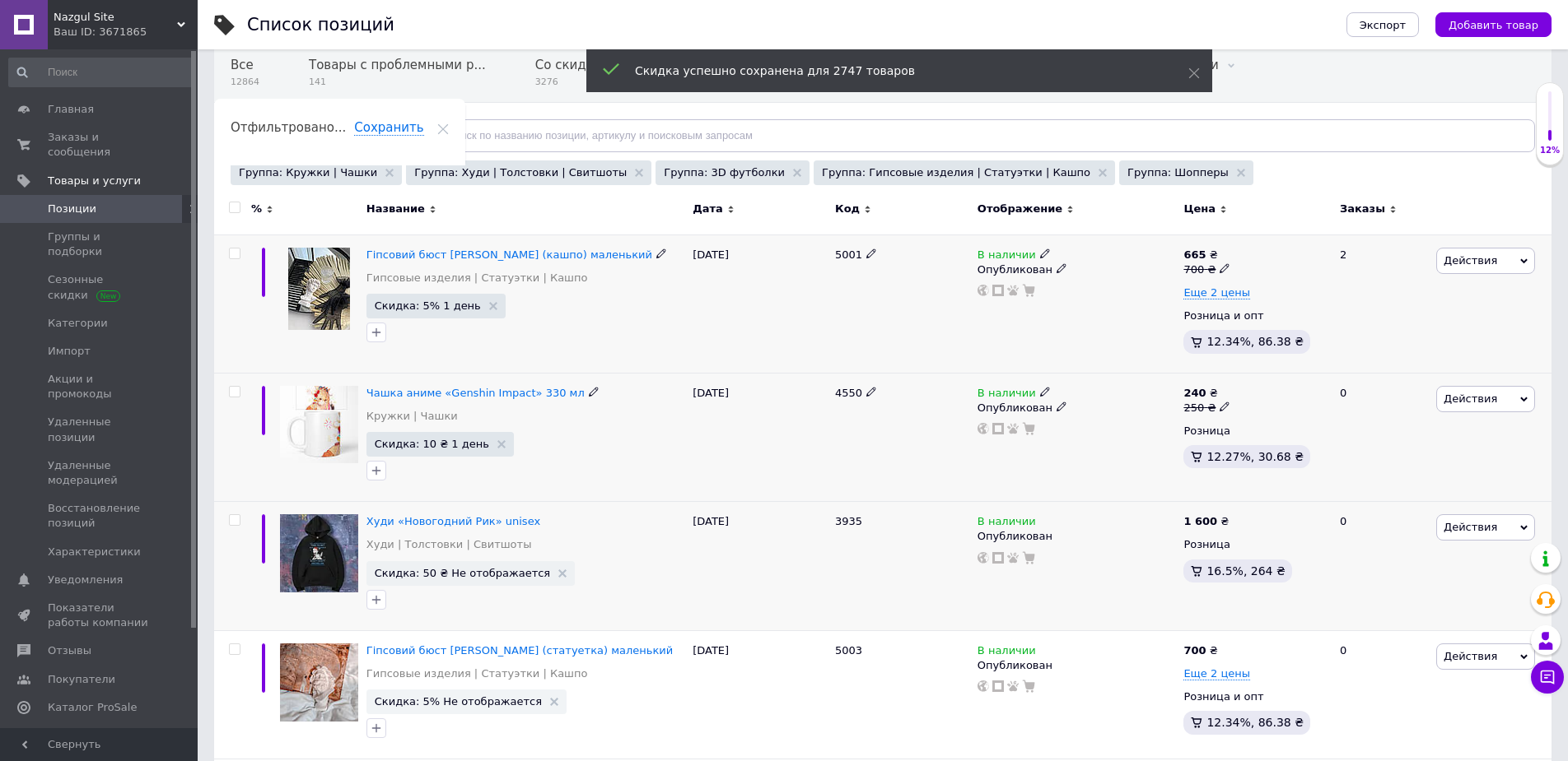
scroll to position [165, 0]
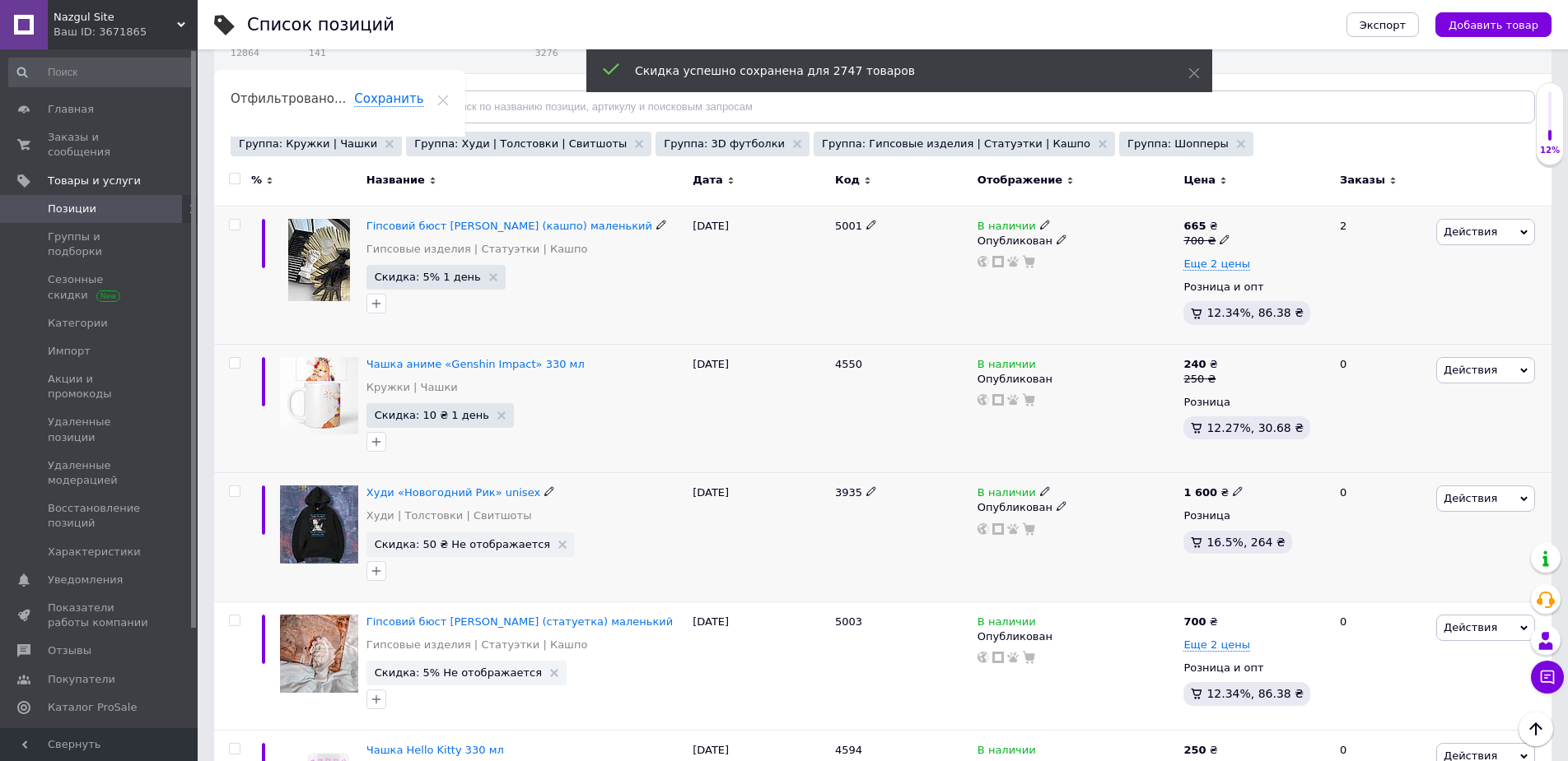
click at [1453, 507] on span "Действия" at bounding box center [1486, 498] width 99 height 26
click at [1371, 596] on li "Скидка" at bounding box center [1418, 600] width 234 height 23
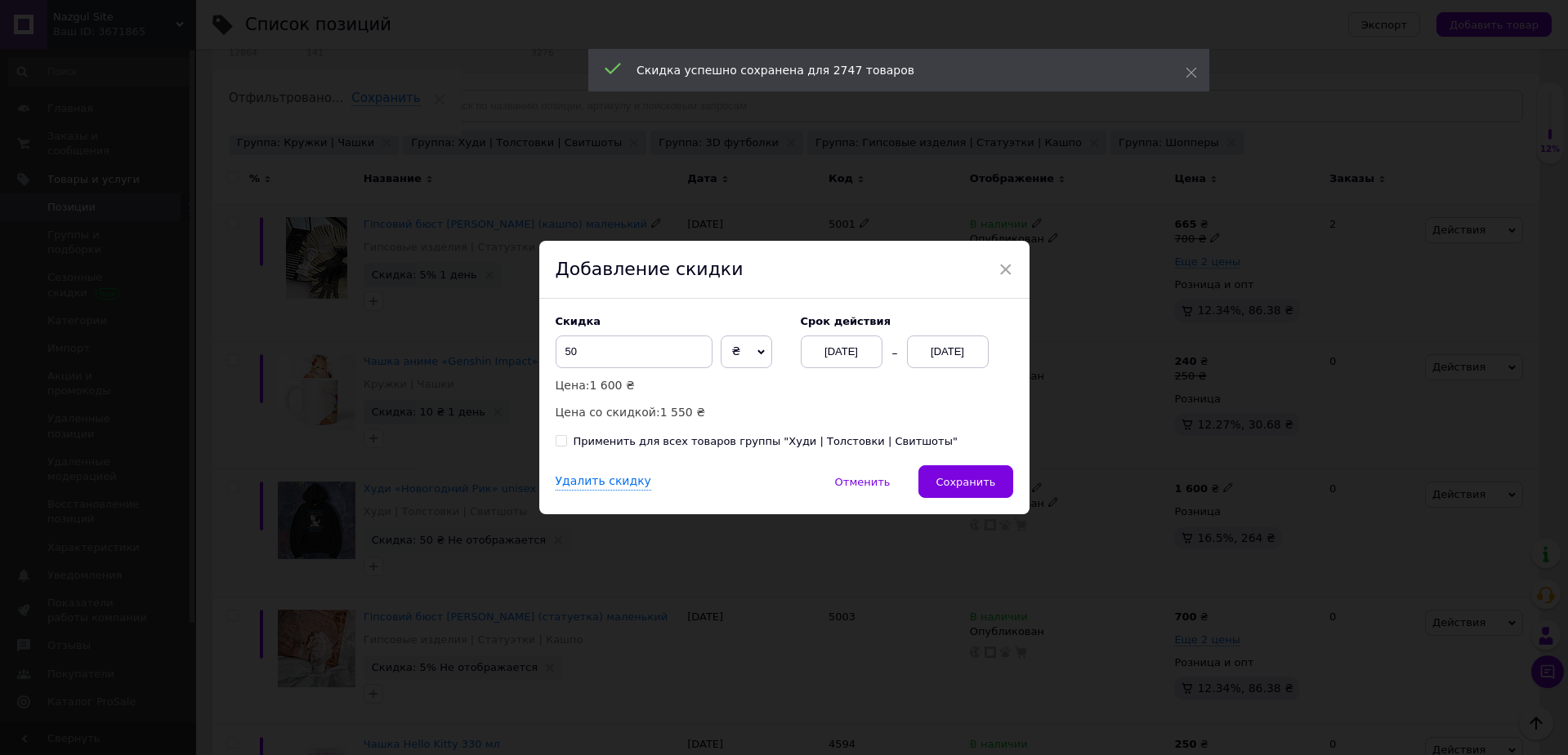
click at [835, 449] on div "Применить для всех товаров группы "Худи | Толстовки | Свитшоты"" at bounding box center [764, 441] width 384 height 14
click at [566, 446] on input "Применить для всех товаров группы "Худи | Толстовки | Свитшоты"" at bounding box center [561, 440] width 11 height 11
checkbox input "true"
click at [937, 469] on button "Сохранить" at bounding box center [965, 482] width 94 height 33
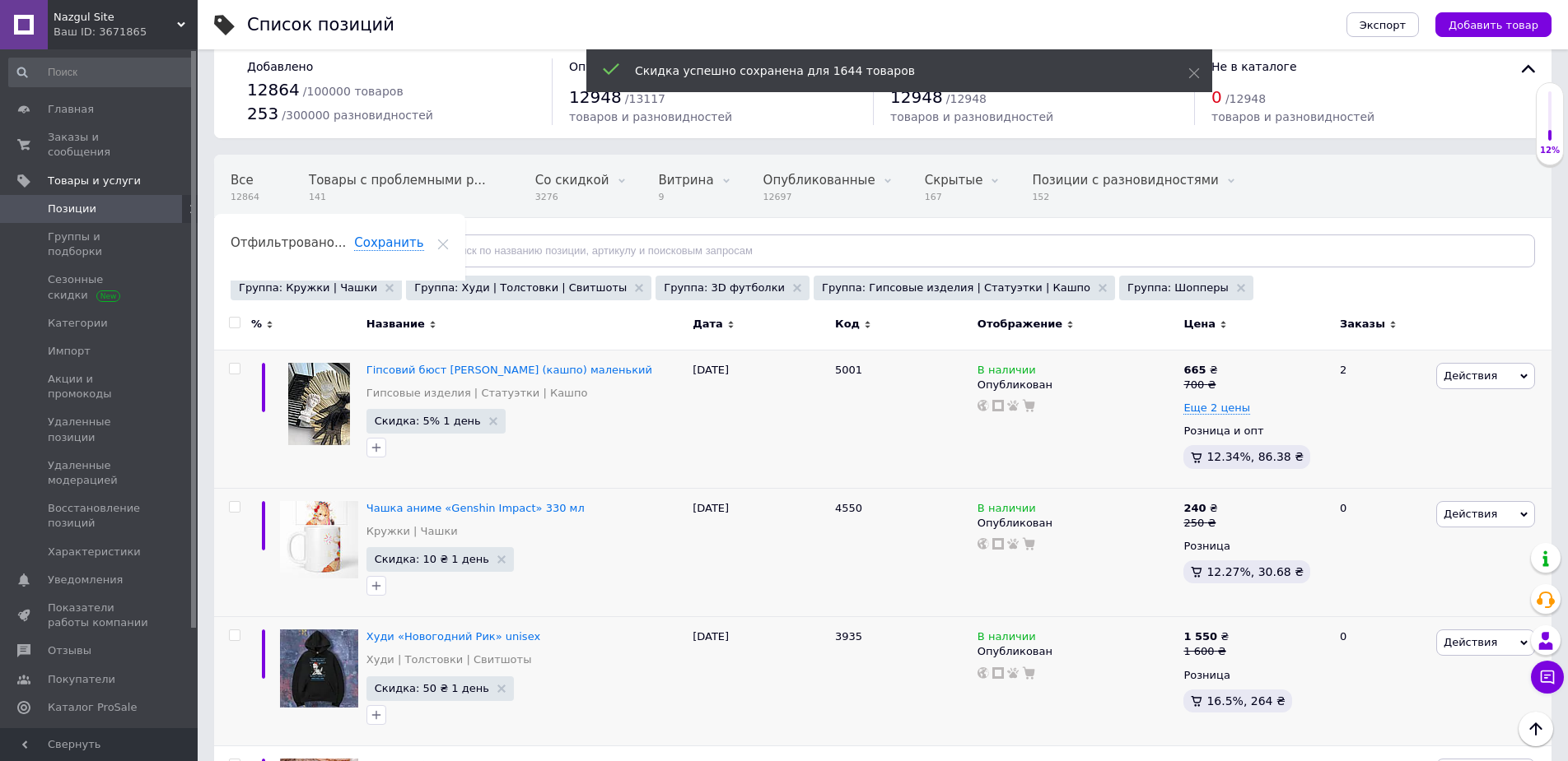
scroll to position [0, 0]
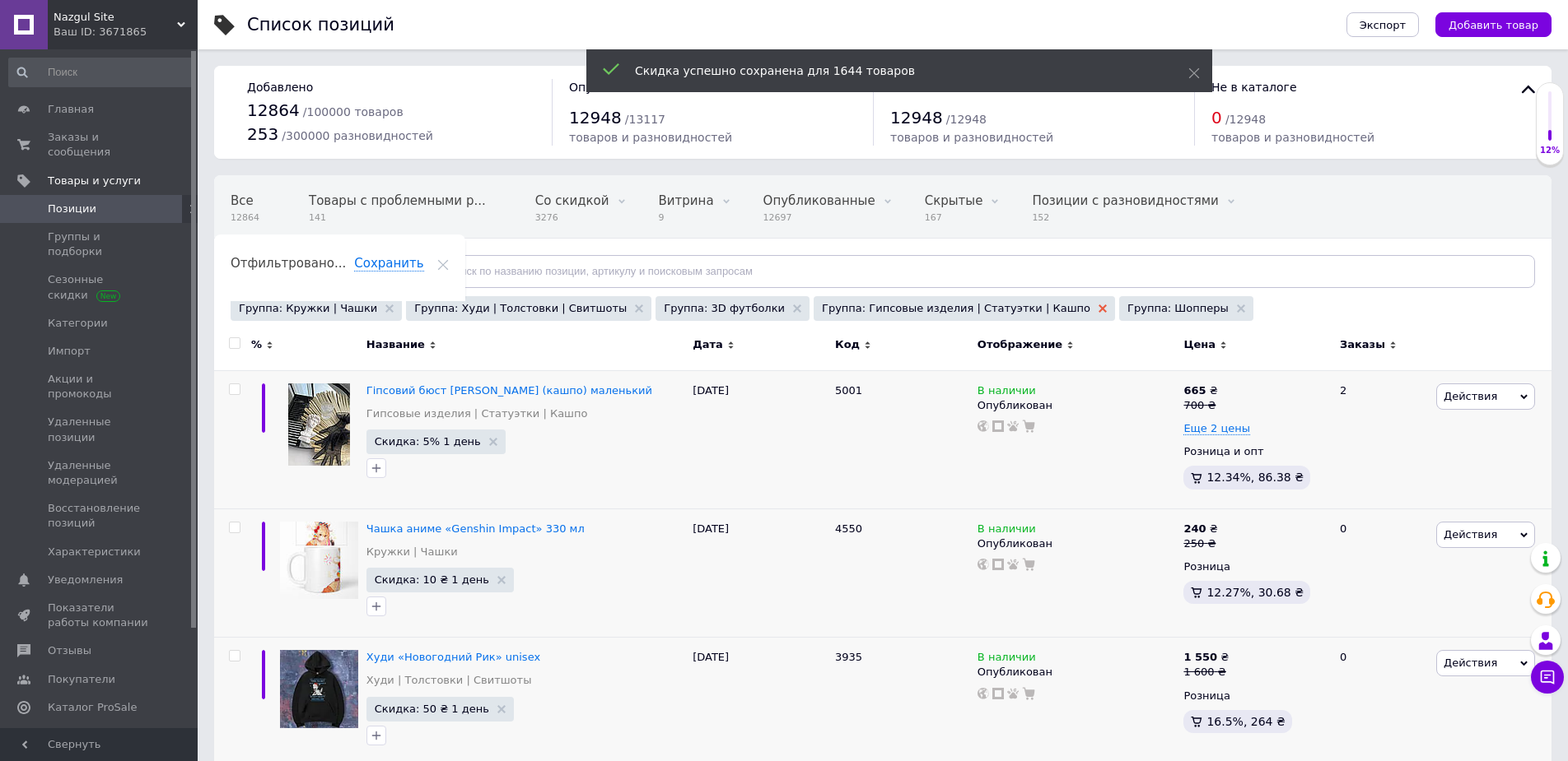
click at [1099, 310] on use at bounding box center [1102, 308] width 8 height 8
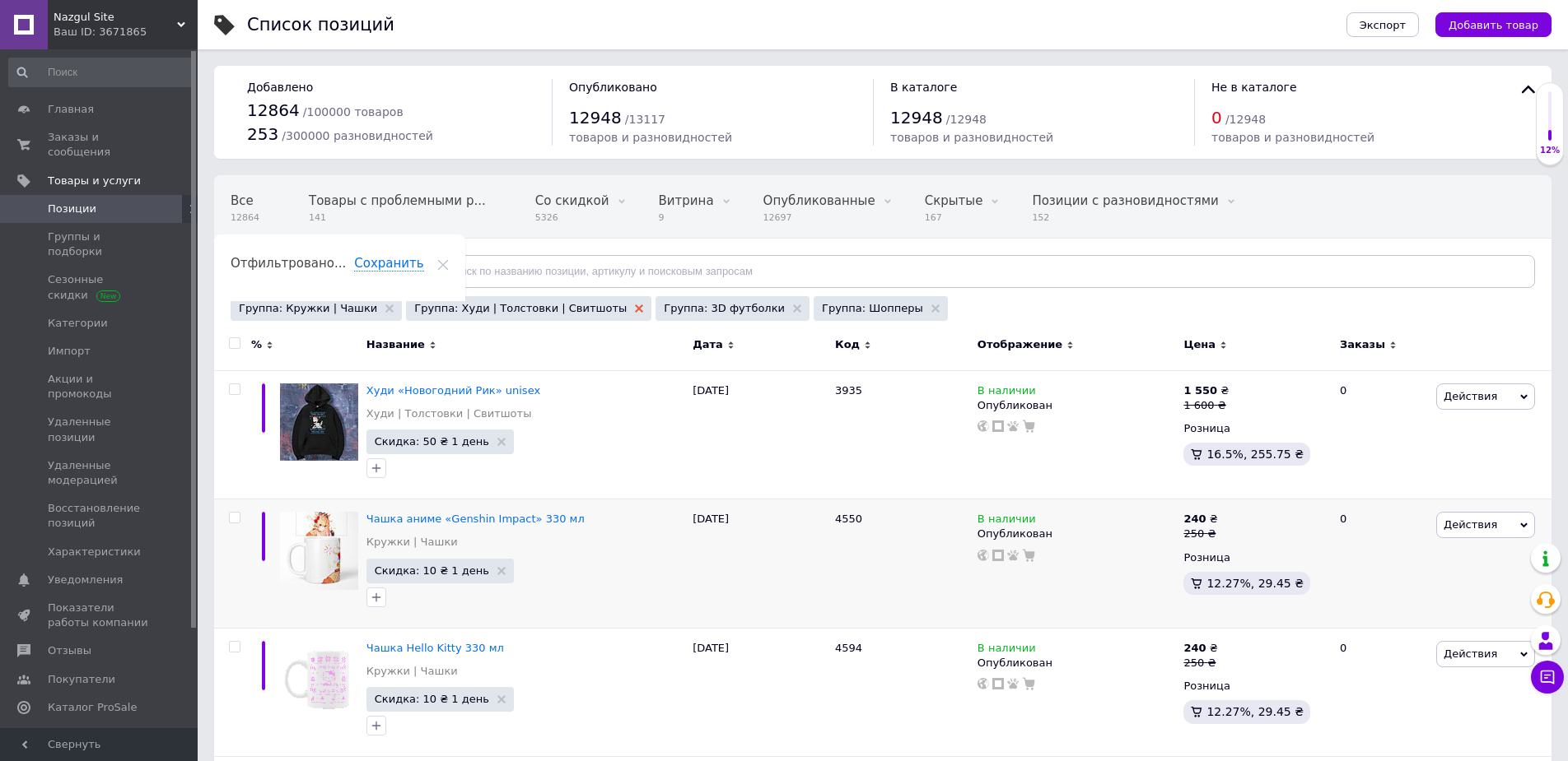
click at [635, 307] on use at bounding box center [639, 308] width 8 height 8
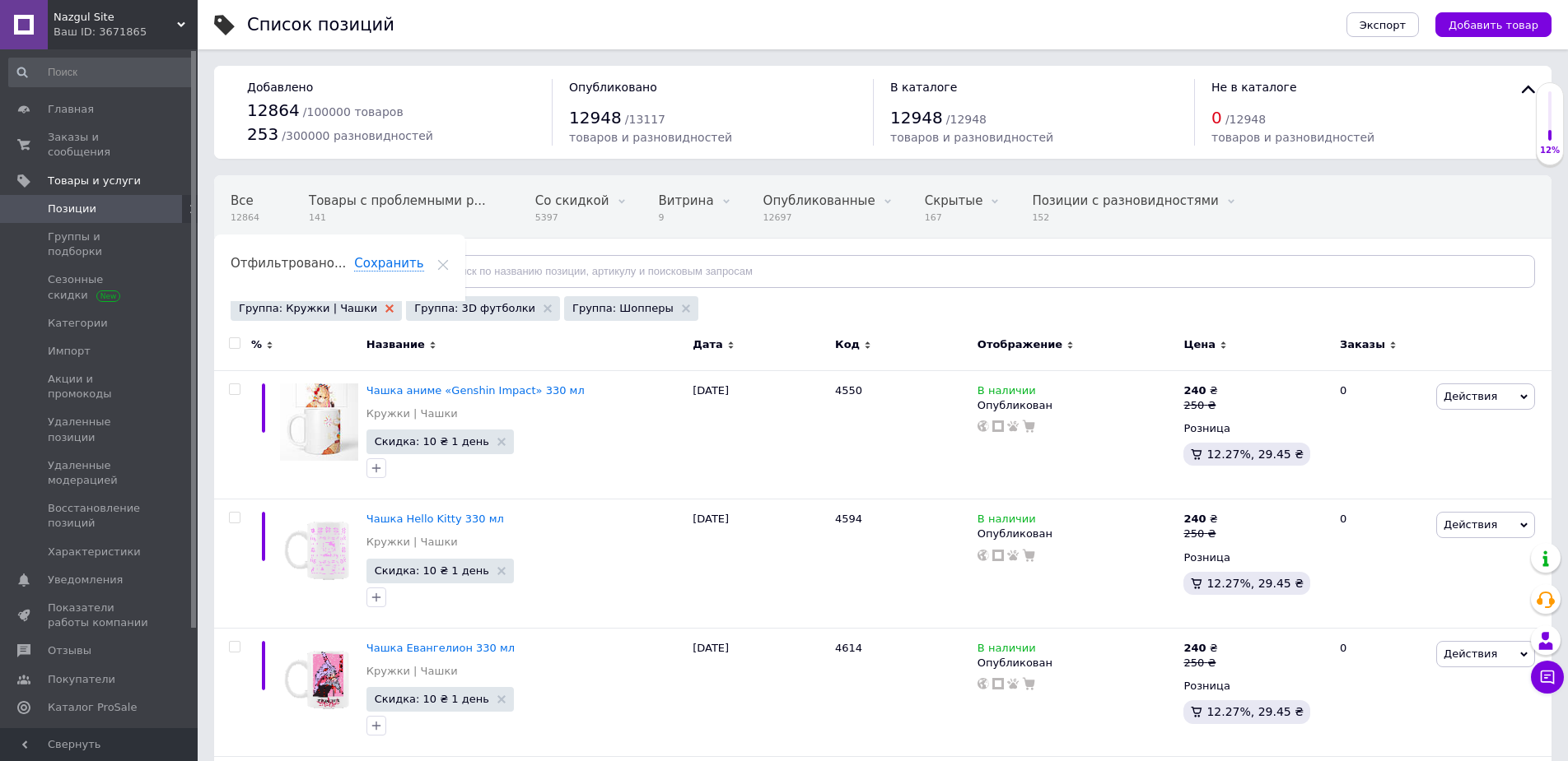
click at [386, 309] on icon at bounding box center [389, 308] width 8 height 8
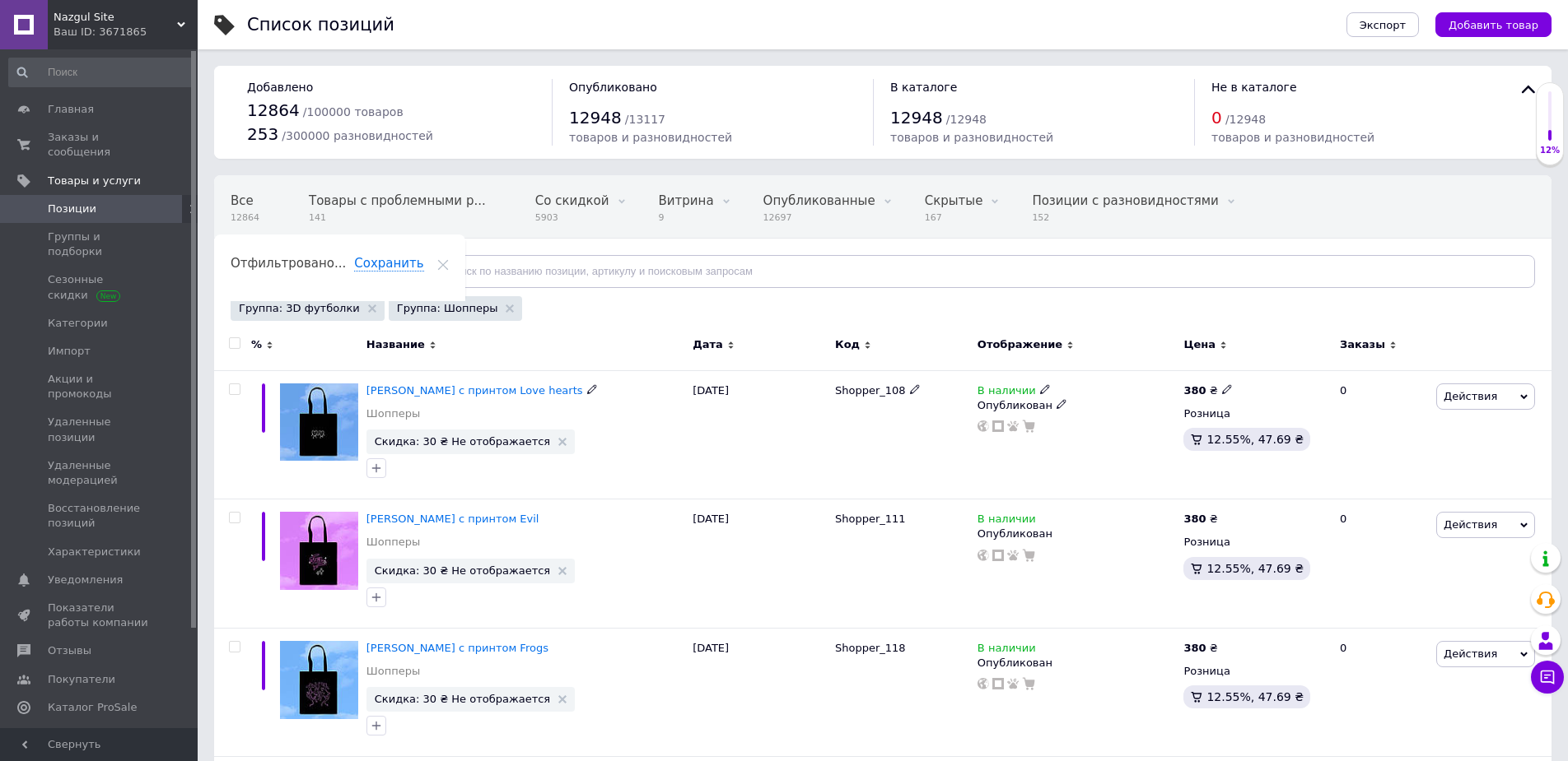
click at [1466, 395] on span "Действия" at bounding box center [1470, 396] width 53 height 13
click at [1370, 498] on li "Скидка" at bounding box center [1418, 497] width 234 height 23
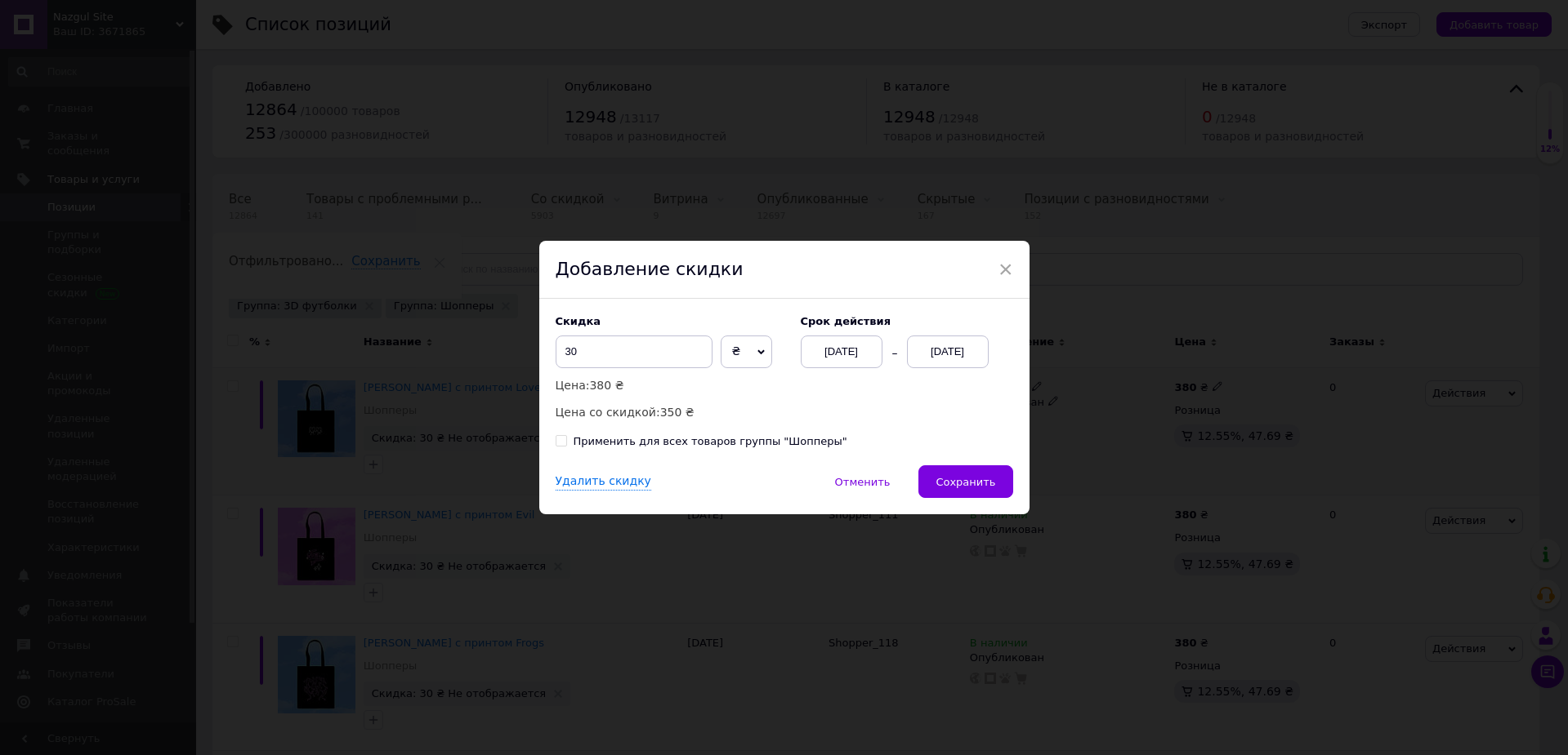
click at [786, 442] on div "Применить для всех товаров группы "Шопперы"" at bounding box center [710, 441] width 274 height 14
click at [566, 442] on input "Применить для всех товаров группы "Шопперы"" at bounding box center [561, 440] width 11 height 11
checkbox input "true"
click at [961, 477] on span "Сохранить" at bounding box center [965, 482] width 60 height 13
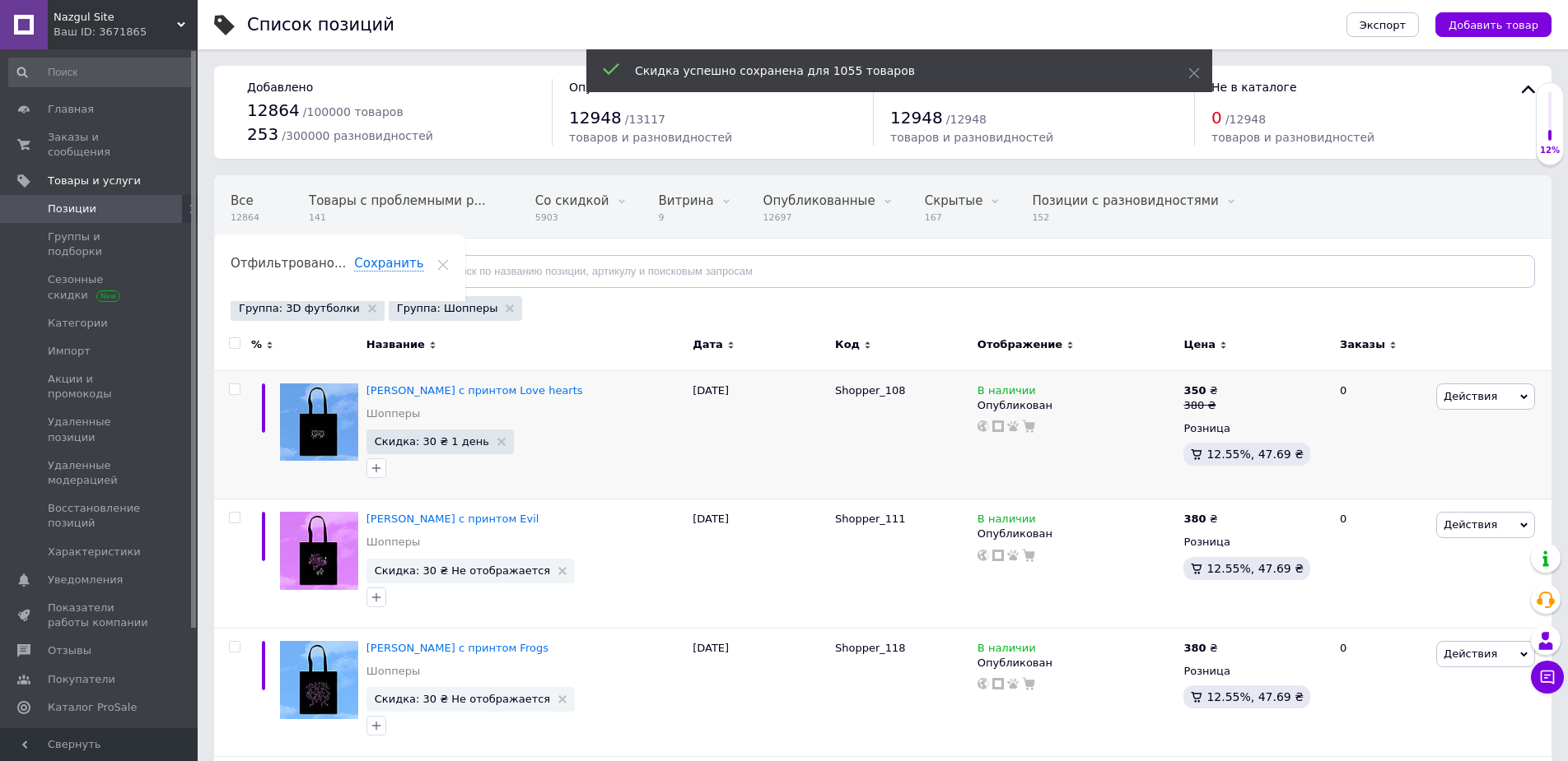
click at [483, 308] on div "Группа: Шопперы" at bounding box center [455, 308] width 134 height 24
click at [506, 308] on use at bounding box center [509, 308] width 8 height 8
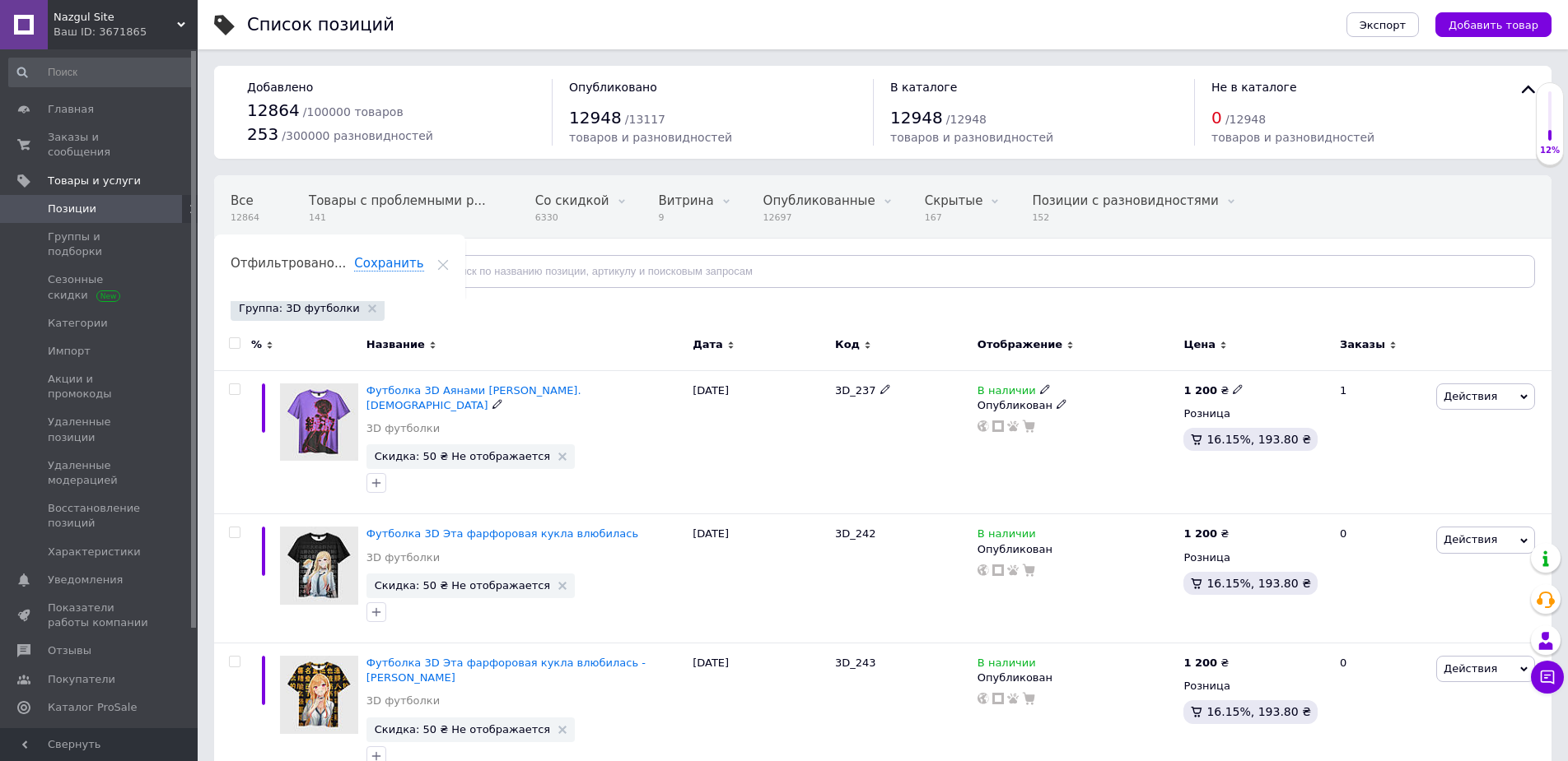
click at [1473, 395] on span "Действия" at bounding box center [1470, 396] width 53 height 13
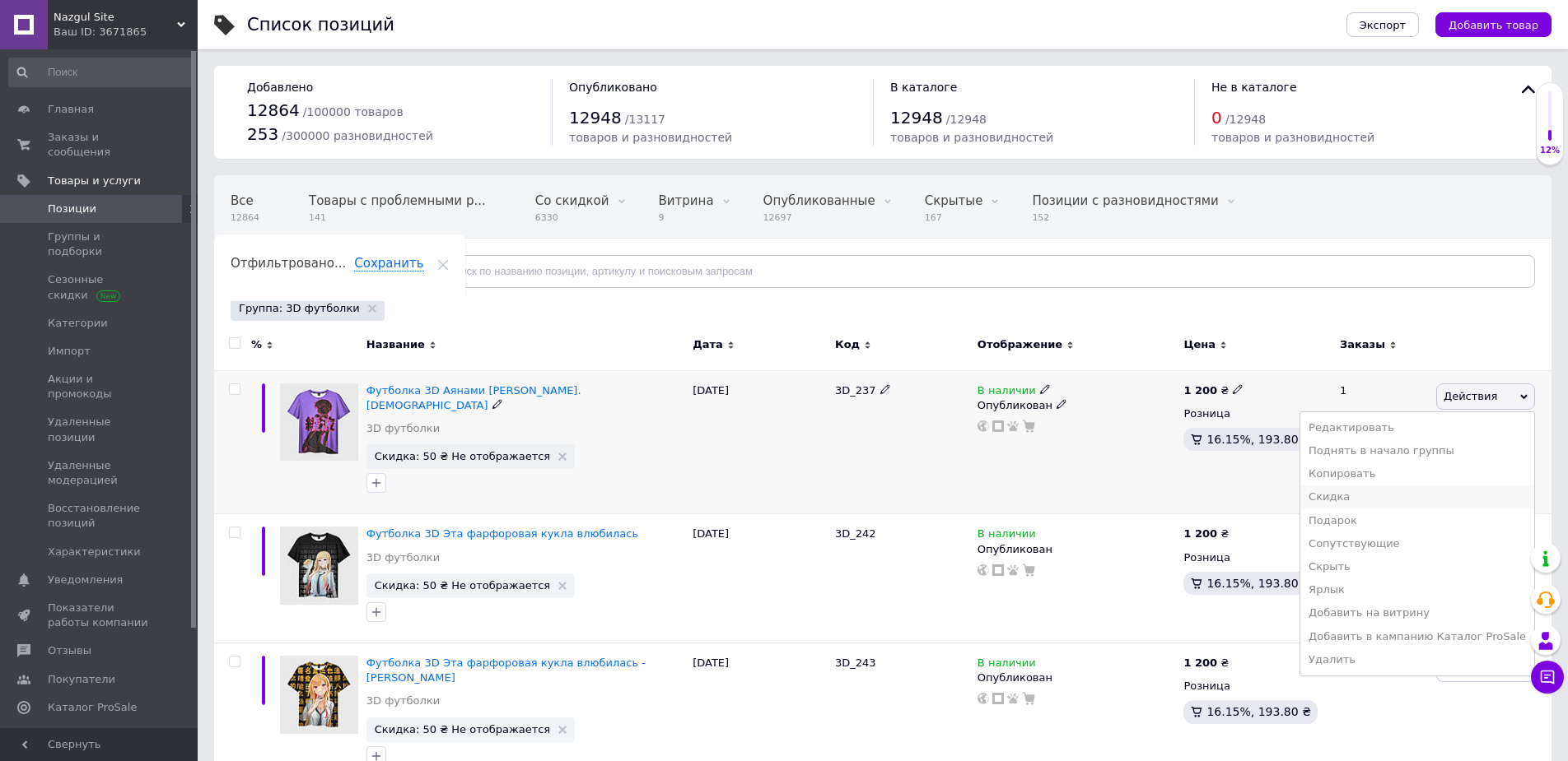
click at [1372, 490] on li "Скидка" at bounding box center [1418, 497] width 234 height 23
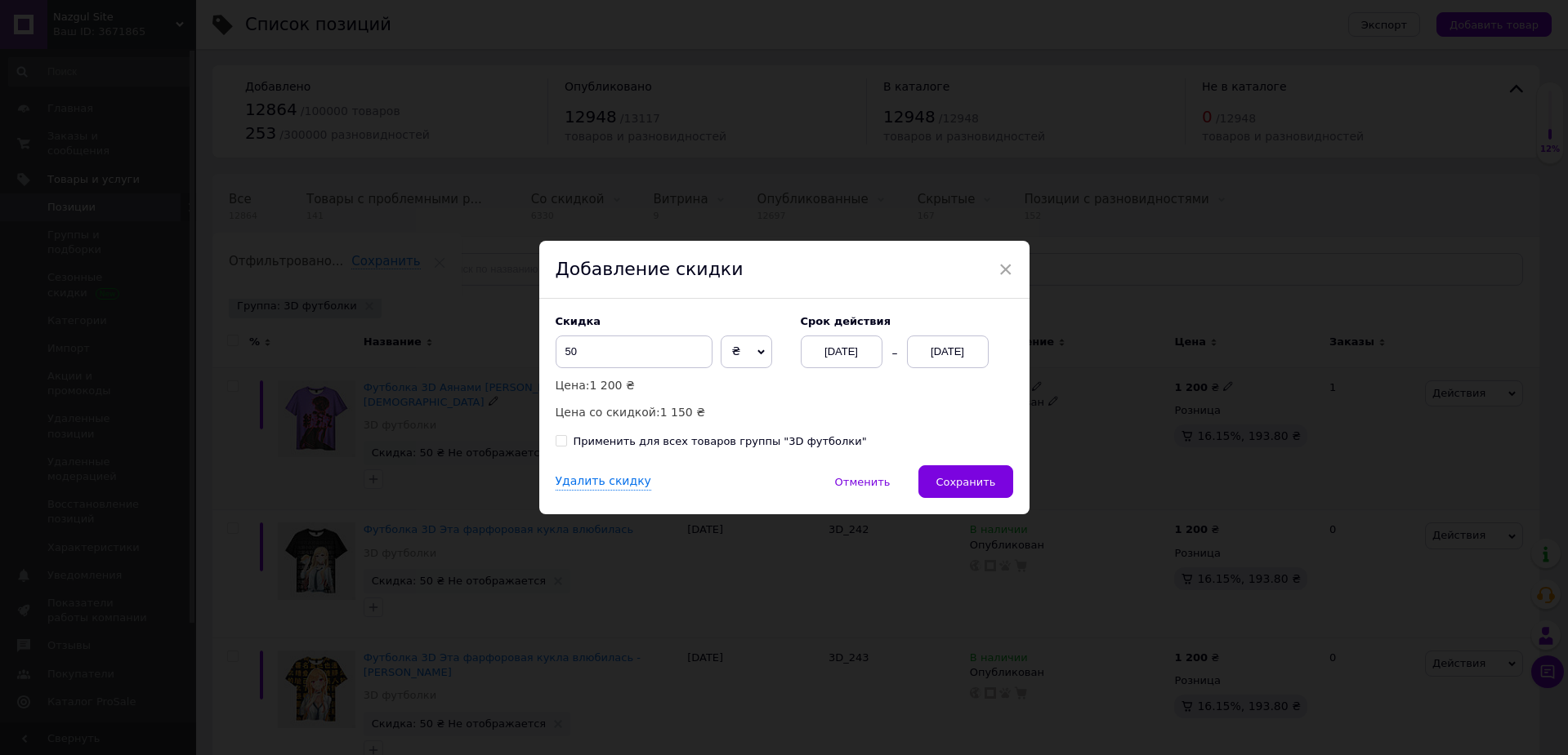
click at [801, 439] on div "Применить для всех товаров группы "3D футболки"" at bounding box center [720, 441] width 293 height 14
click at [566, 439] on input "Применить для всех товаров группы "3D футболки"" at bounding box center [561, 440] width 11 height 11
checkbox input "true"
click at [966, 471] on button "Сохранить" at bounding box center [965, 482] width 94 height 33
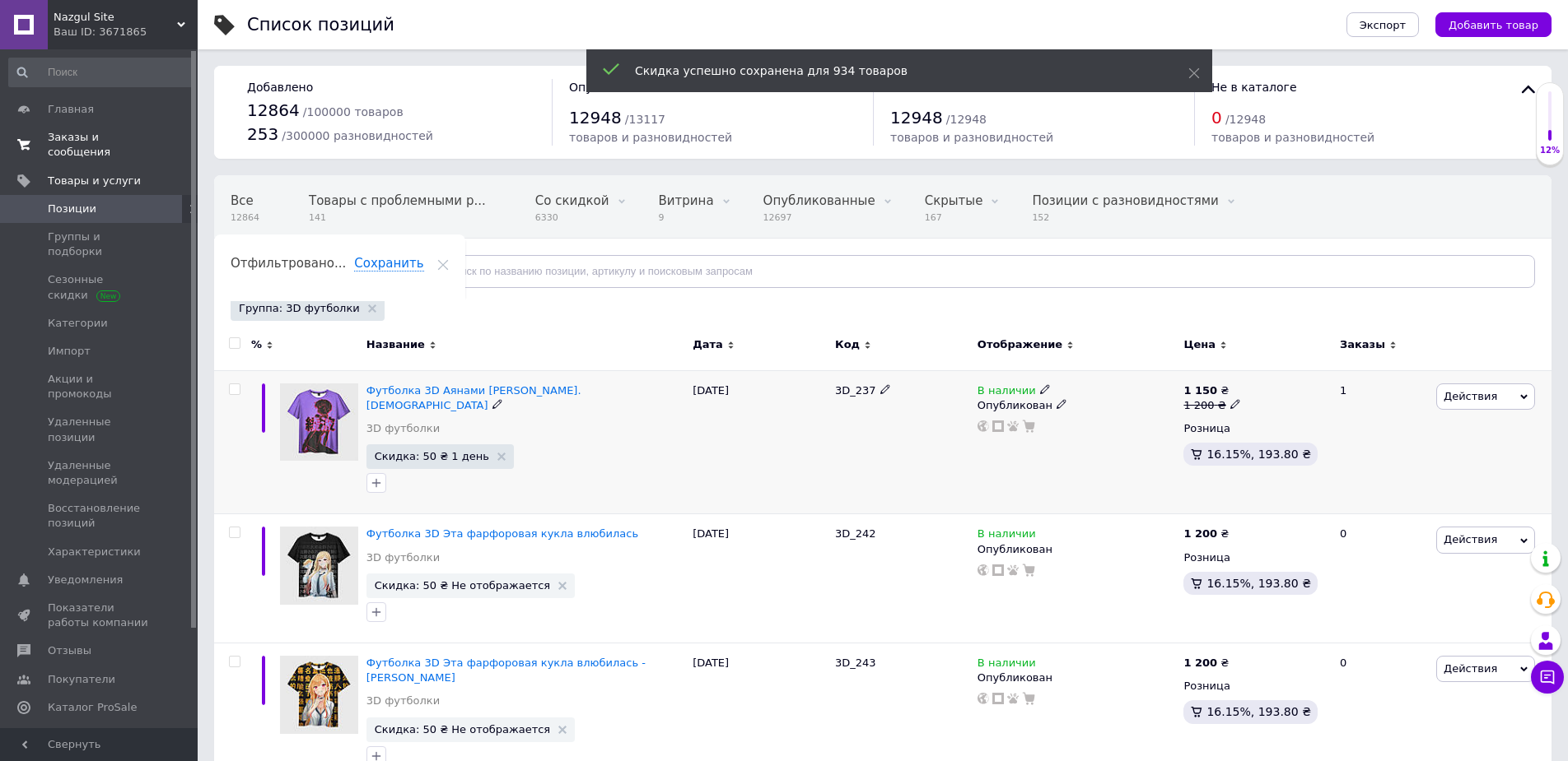
click at [147, 139] on span "Заказы и сообщения" at bounding box center [100, 144] width 105 height 30
